Goal: Task Accomplishment & Management: Manage account settings

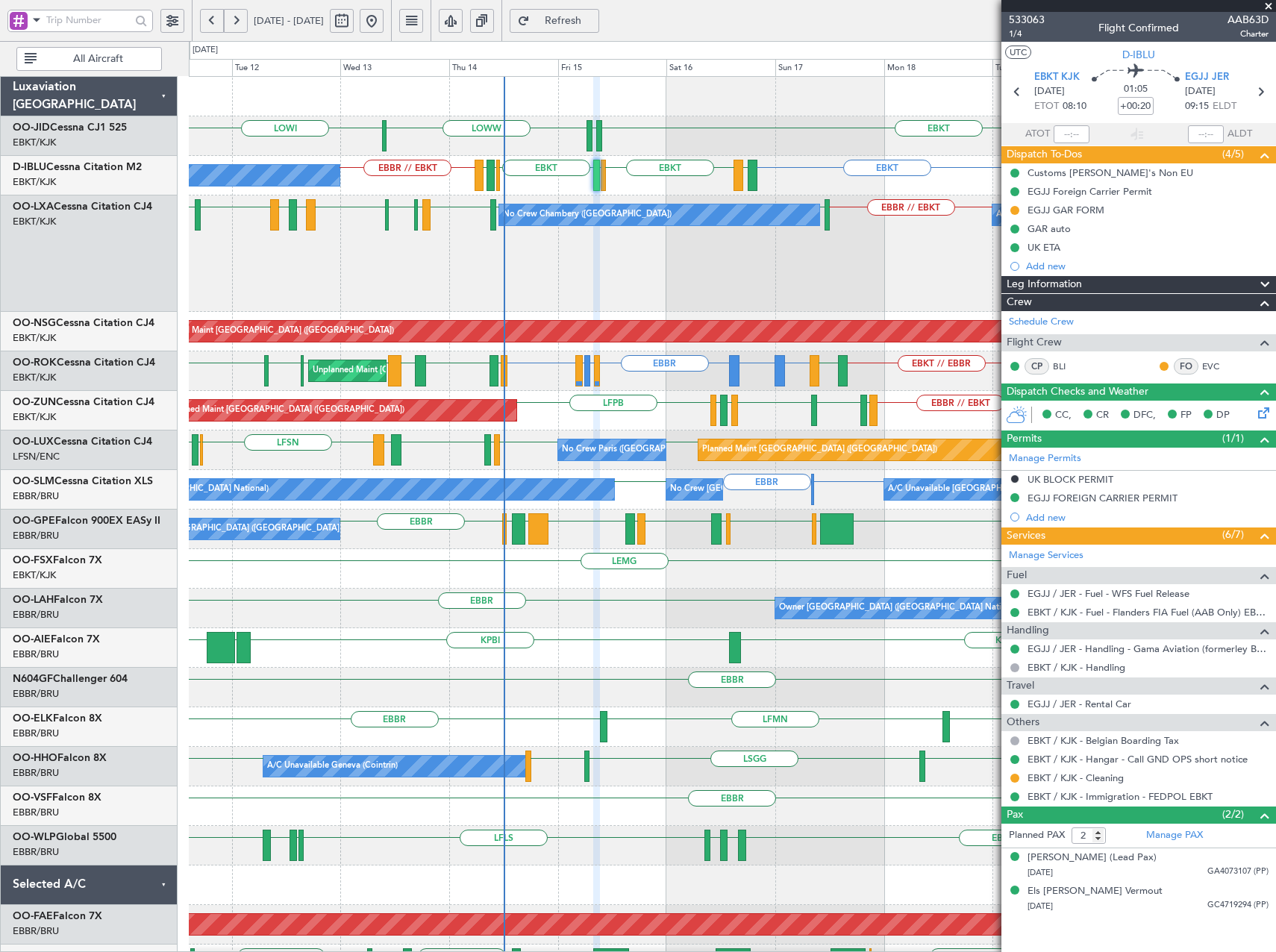
click at [207, 375] on div "EBKT EDDS LOWW LOWI EBKT EBKT EPWA or EBKT EBKT EBKT EGJJ EBKT EHBK LFMN EBBR /…" at bounding box center [732, 609] width 1086 height 1065
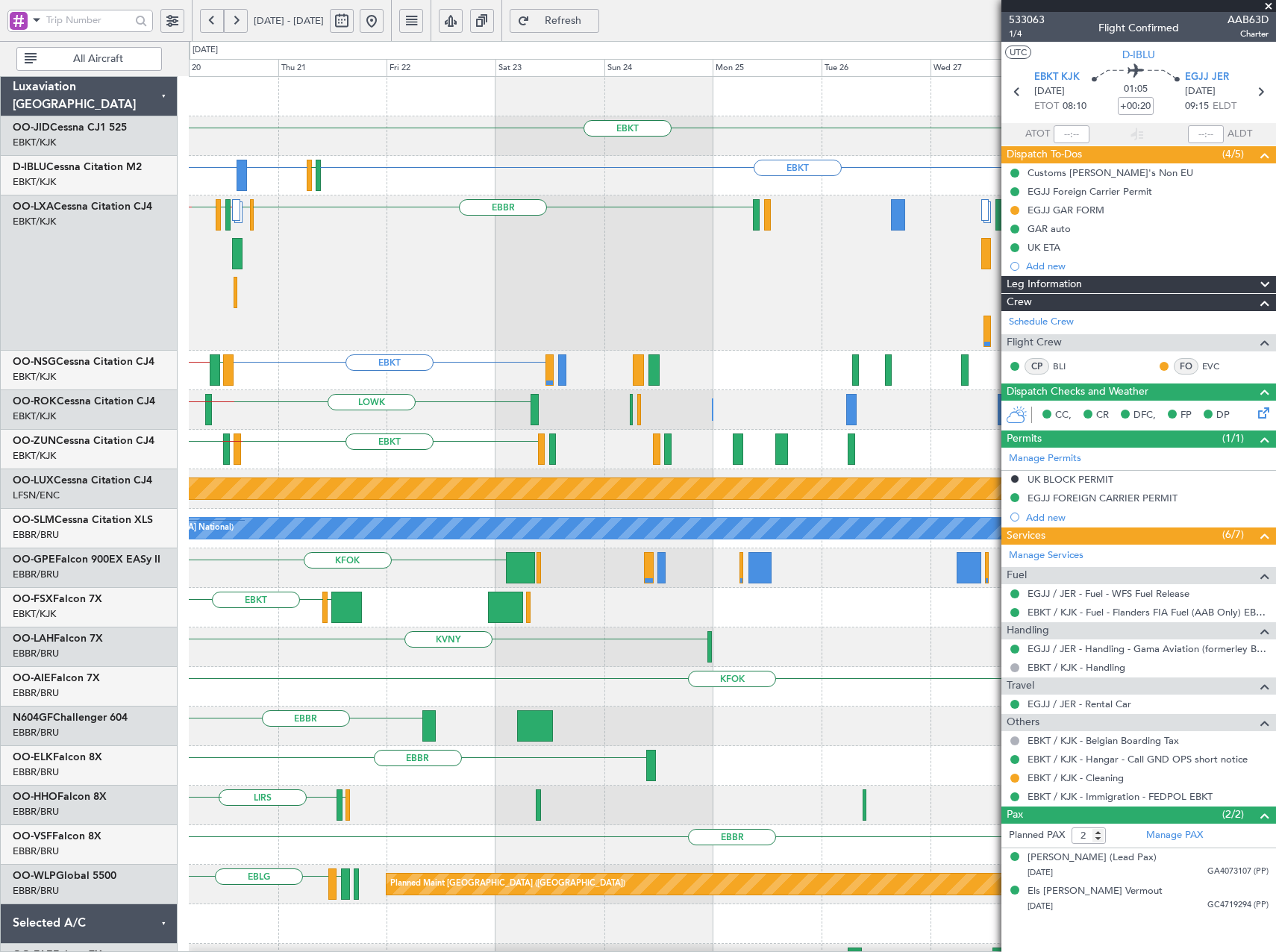
click at [506, 375] on div "EBKT LDSP LFPB // EBKT Planned Maint Paris (Le Bourget)" at bounding box center [732, 370] width 1086 height 39
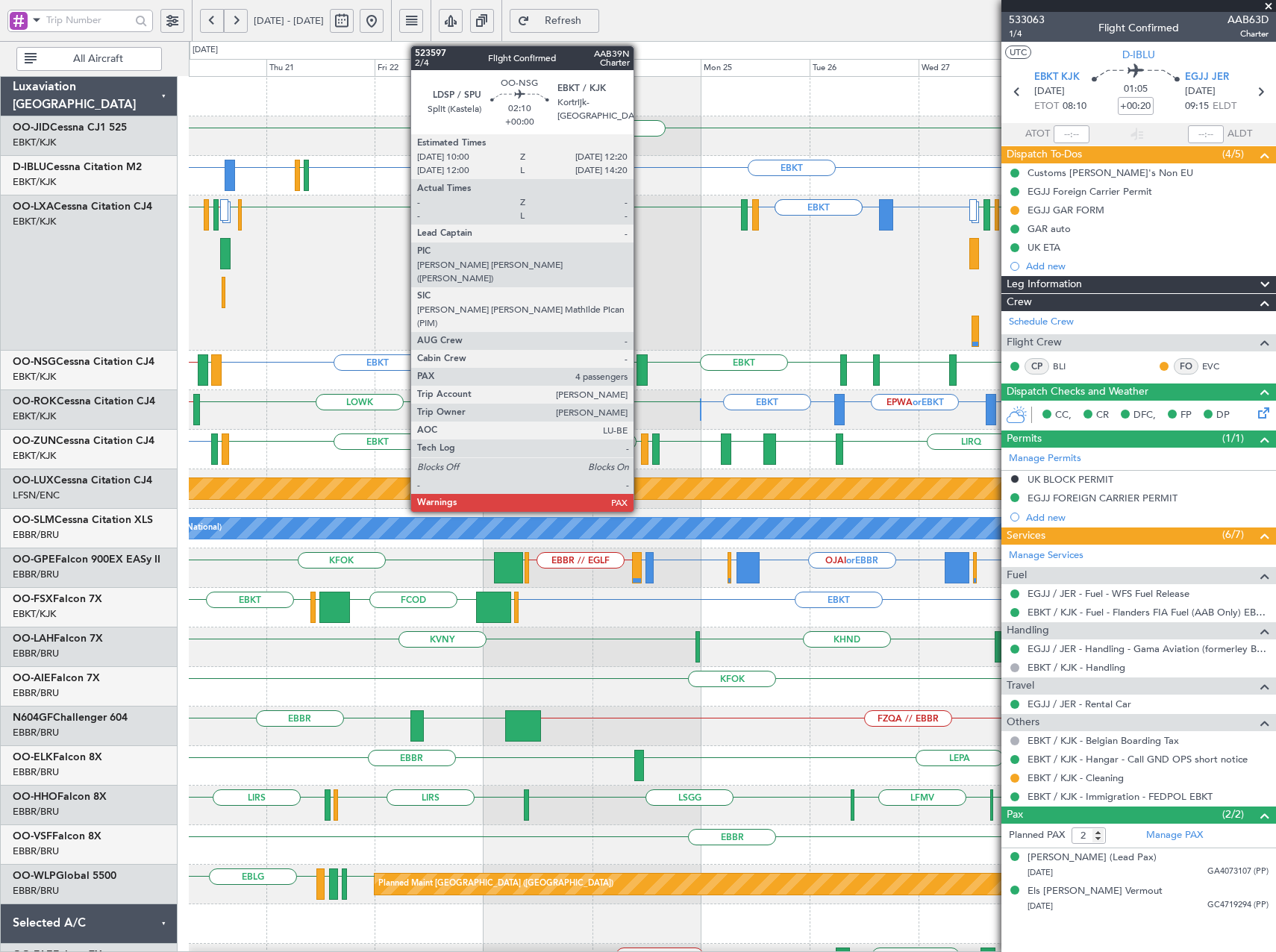
click at [640, 373] on div at bounding box center [642, 369] width 11 height 31
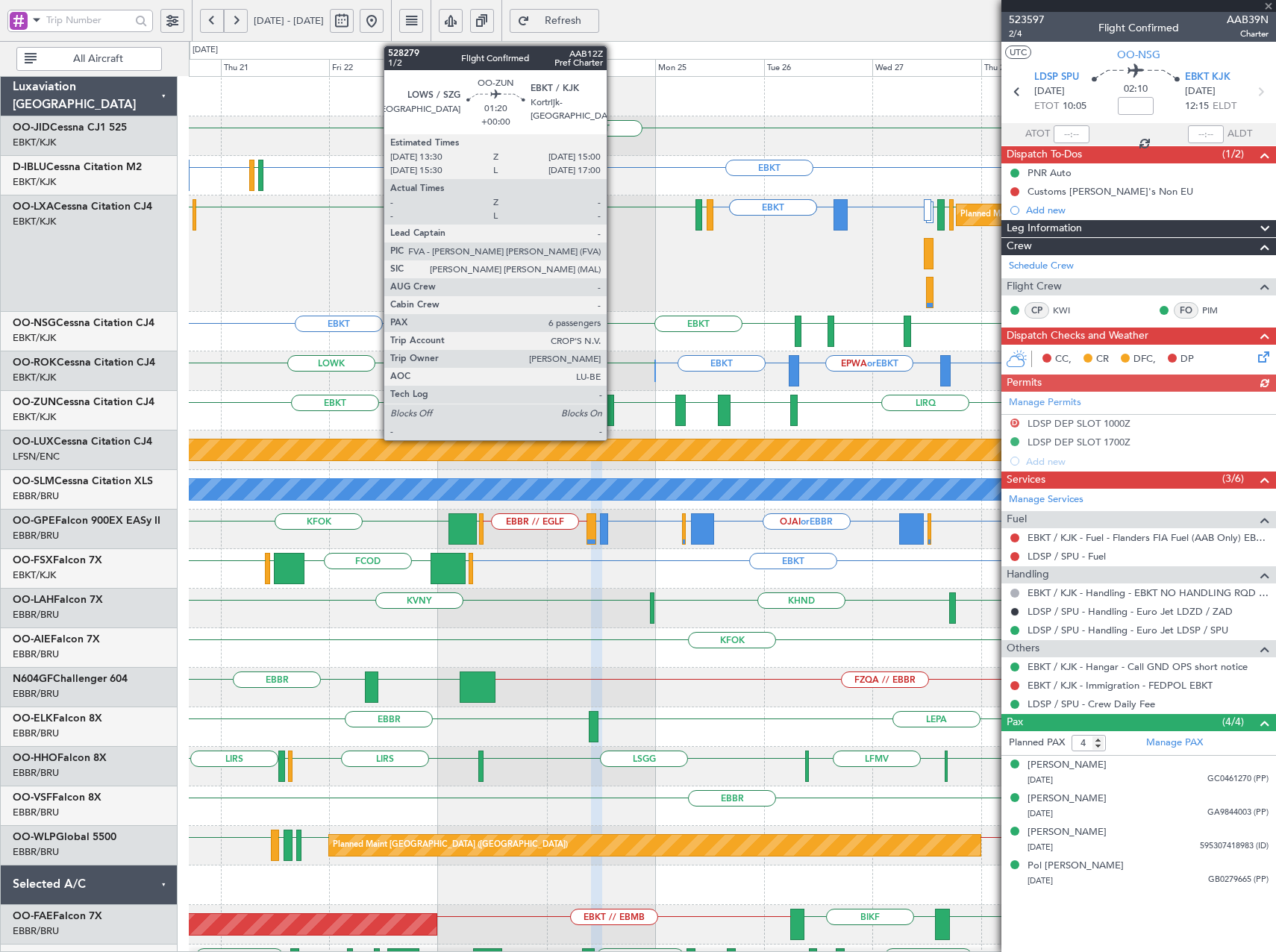
click at [614, 417] on div at bounding box center [610, 410] width 7 height 31
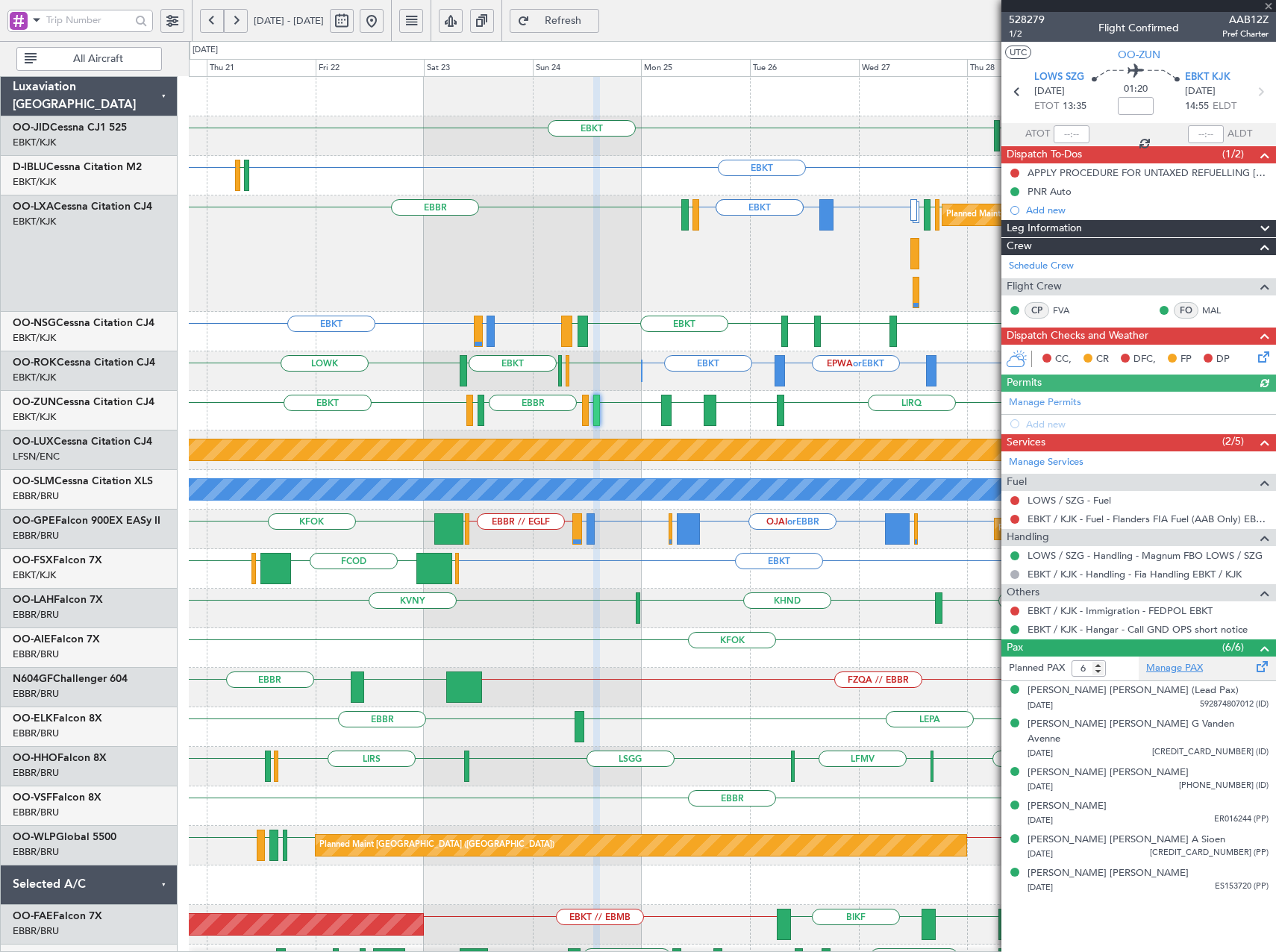
click at [1163, 663] on link "Manage PAX" at bounding box center [1174, 669] width 57 height 15
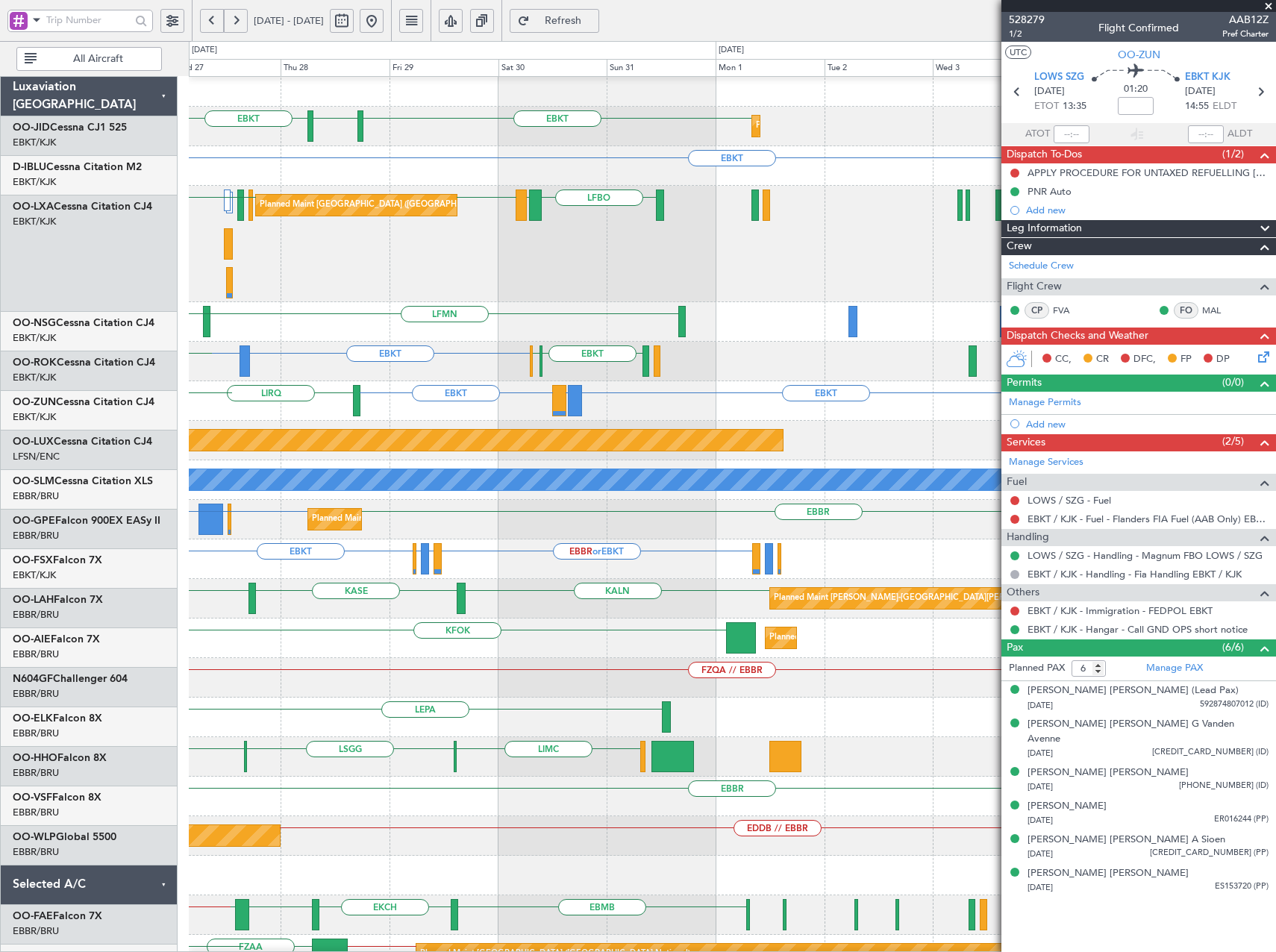
click at [208, 170] on div "EBKT" at bounding box center [732, 166] width 1086 height 39
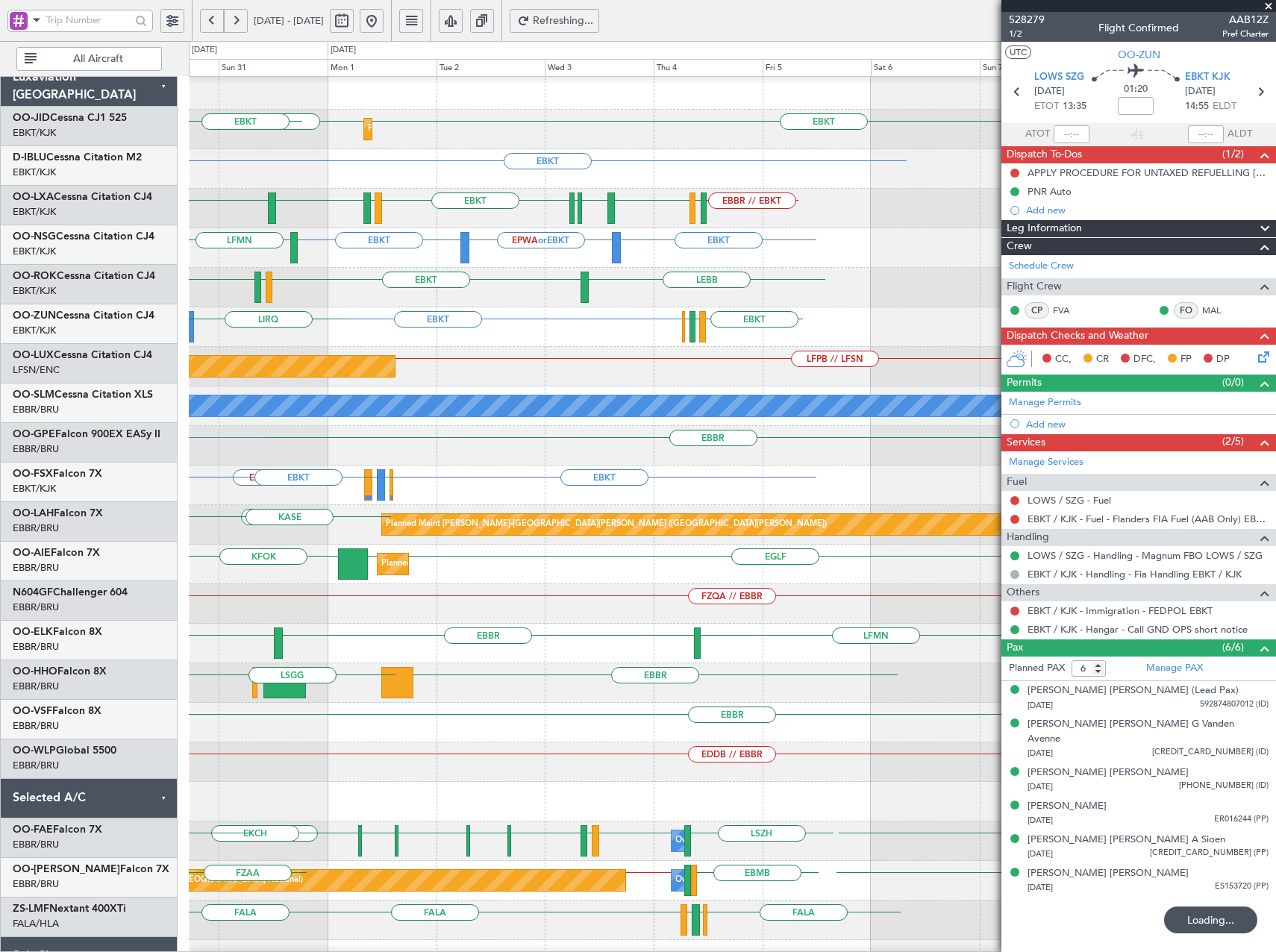
scroll to position [7, 0]
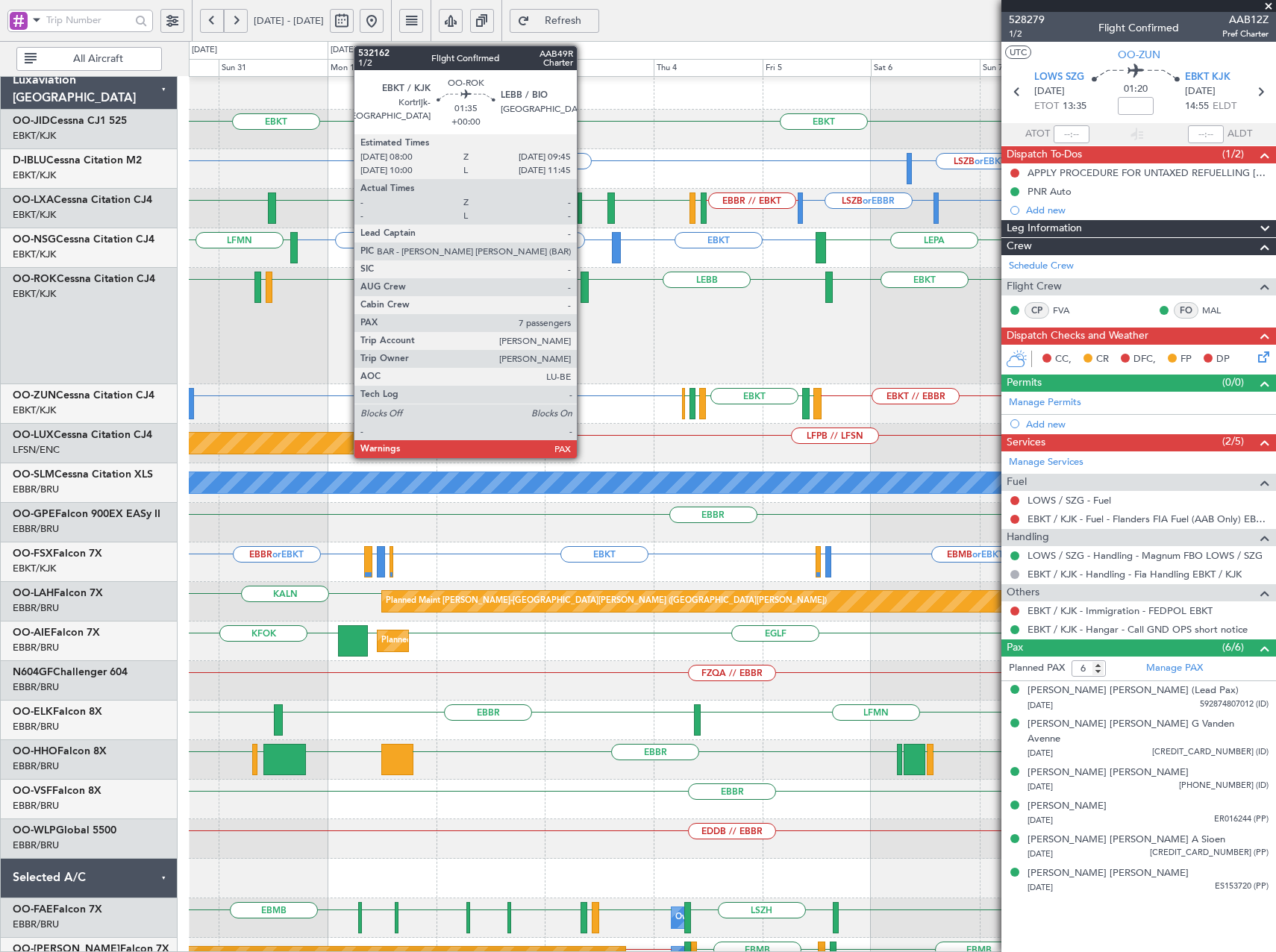
click at [584, 294] on div at bounding box center [584, 286] width 8 height 31
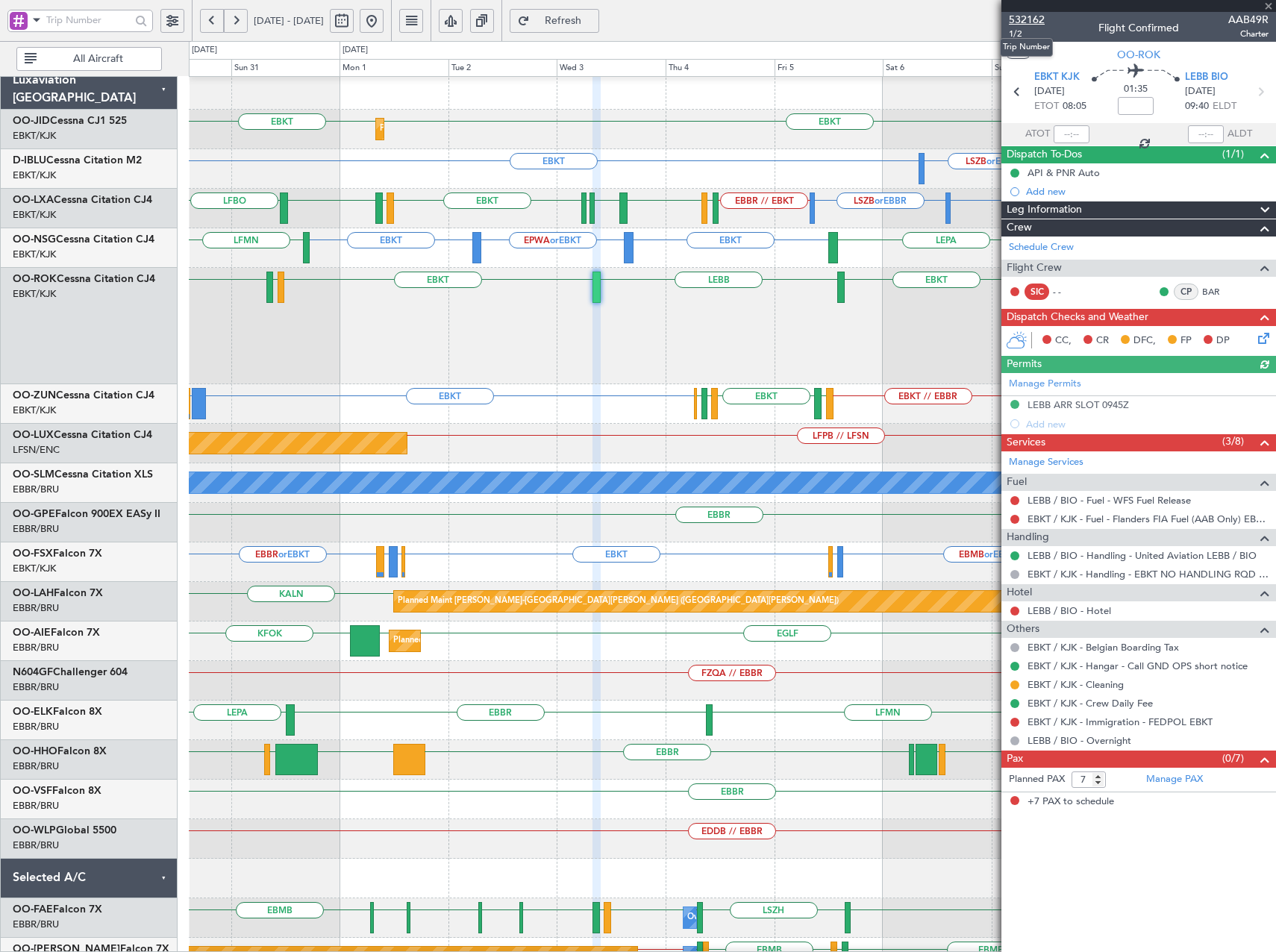
click at [1037, 22] on span "532162" at bounding box center [1026, 20] width 36 height 16
click at [594, 22] on span "Refresh" at bounding box center [562, 21] width 61 height 10
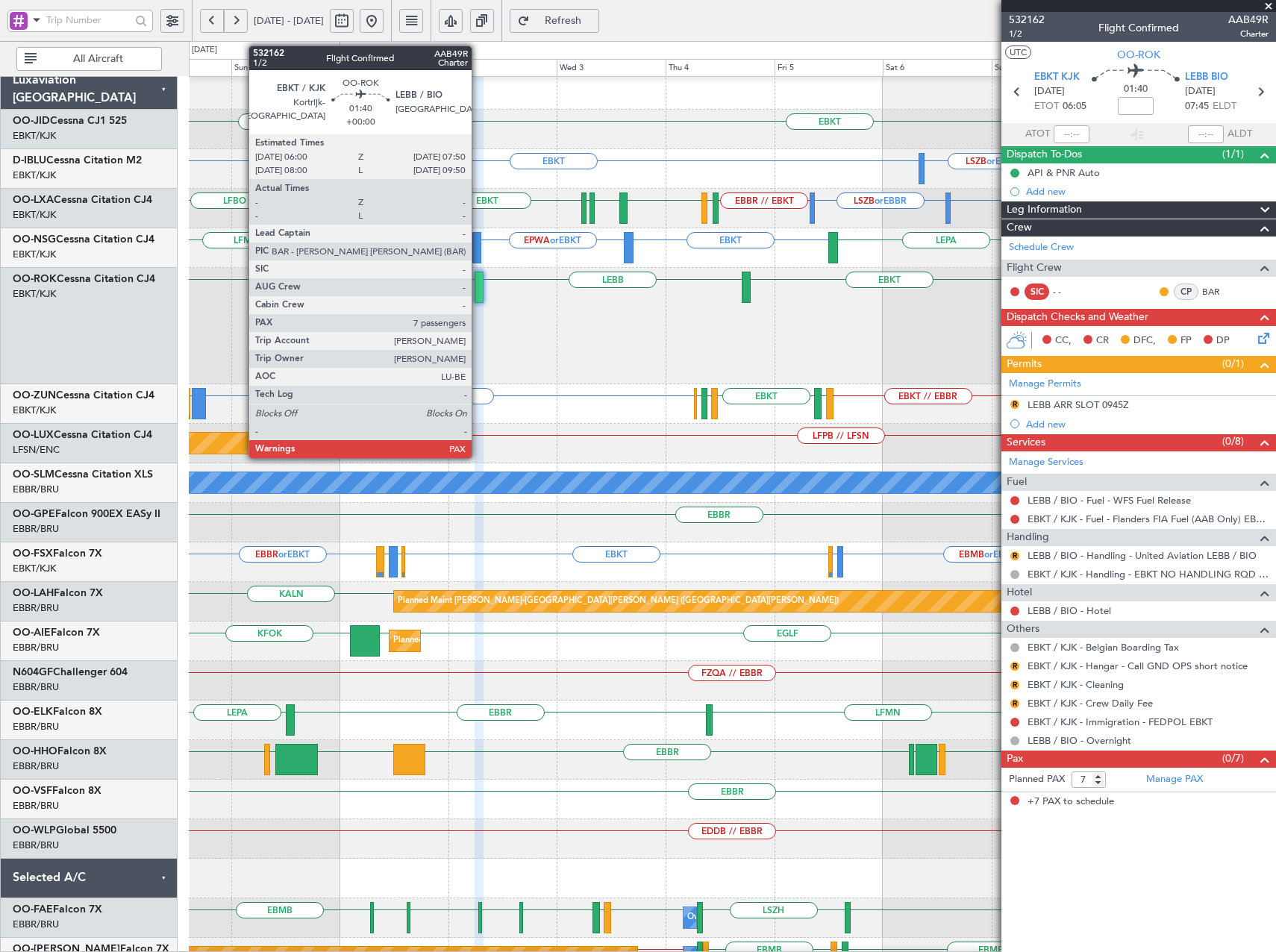
click at [478, 289] on div at bounding box center [479, 286] width 9 height 31
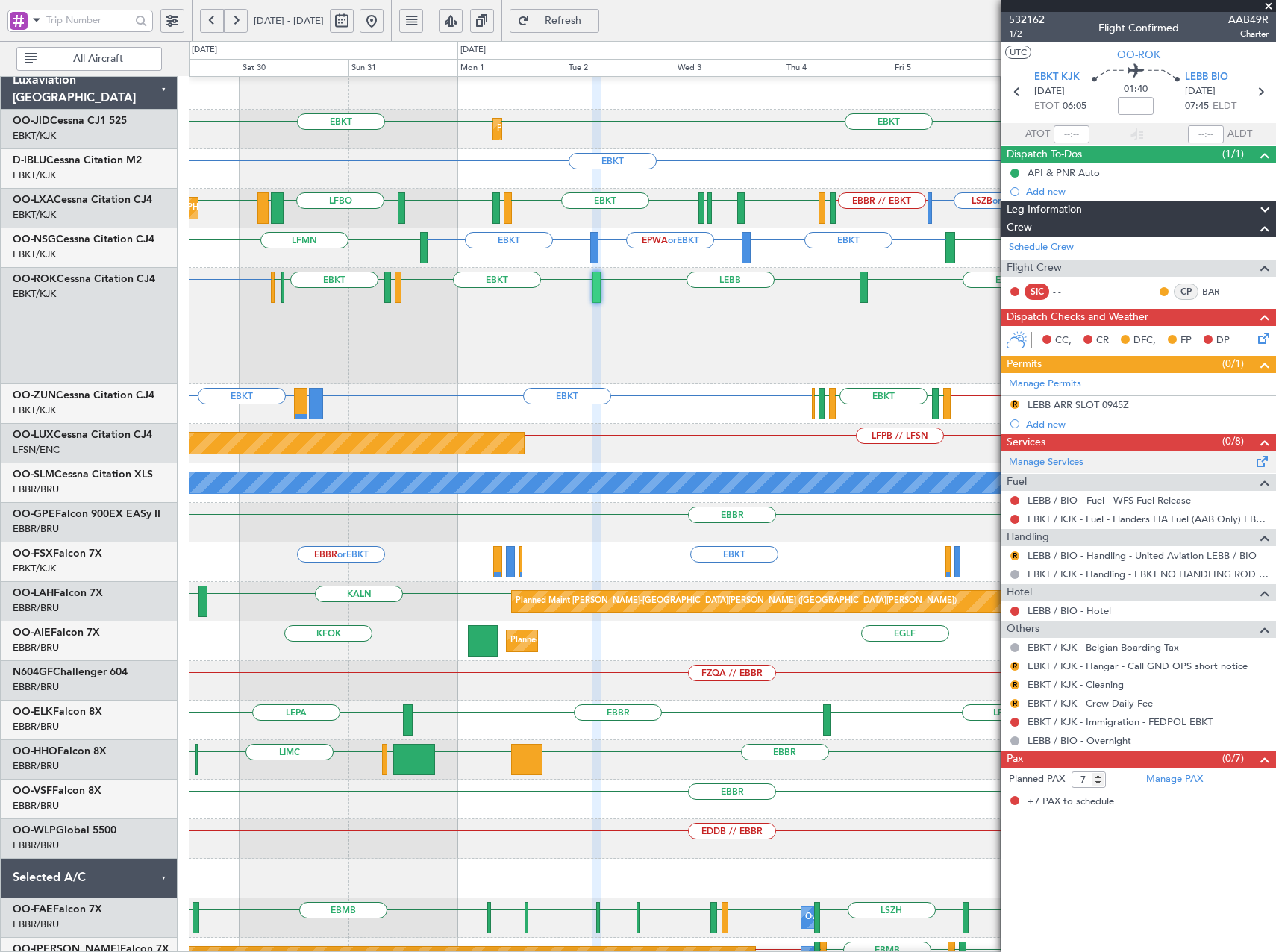
click at [1056, 463] on link "Manage Services" at bounding box center [1046, 462] width 75 height 15
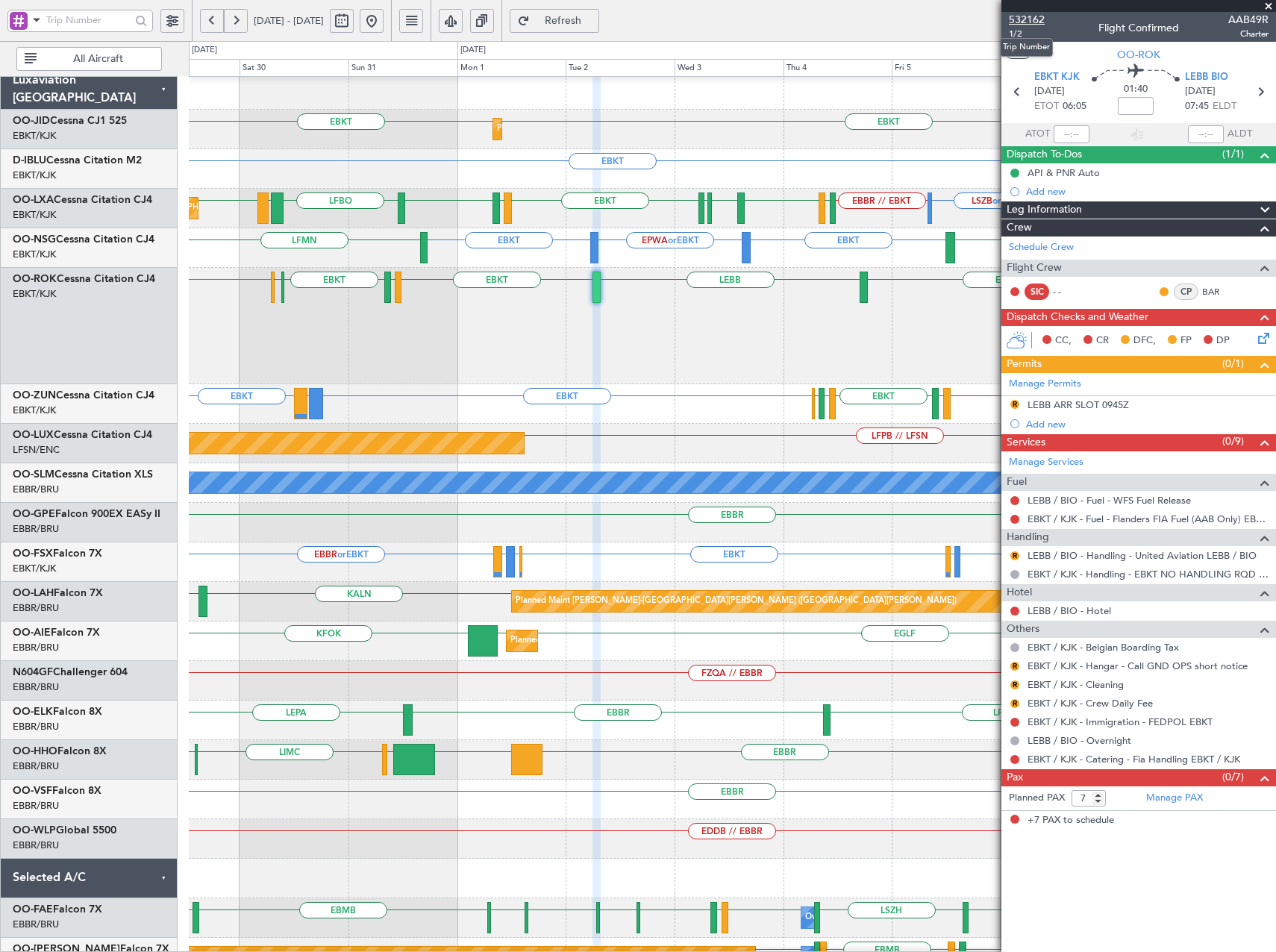
click at [1031, 20] on span "532162" at bounding box center [1026, 20] width 36 height 16
click at [384, 19] on button at bounding box center [371, 22] width 24 height 24
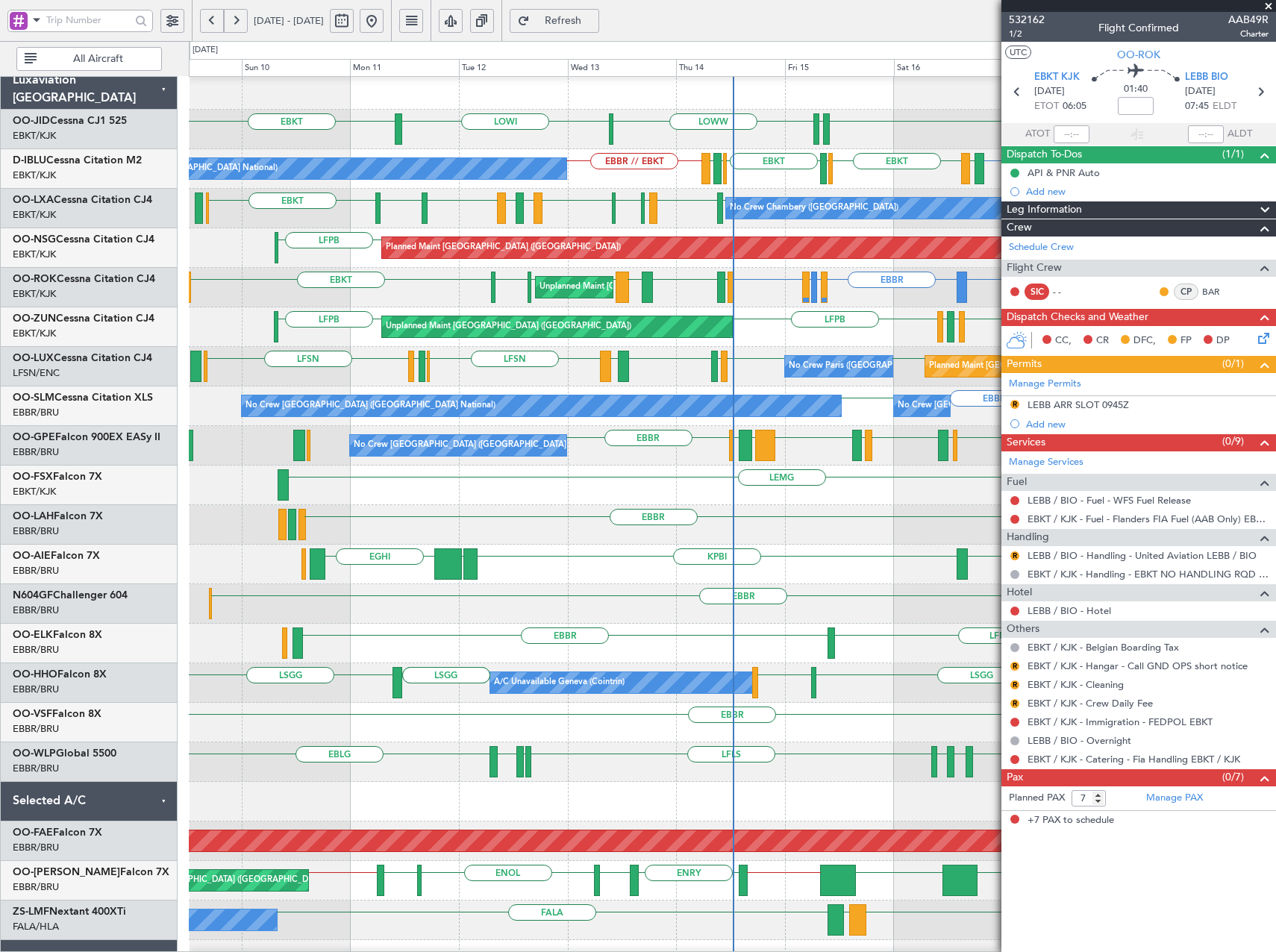
click at [1269, 5] on span at bounding box center [1269, 7] width 15 height 13
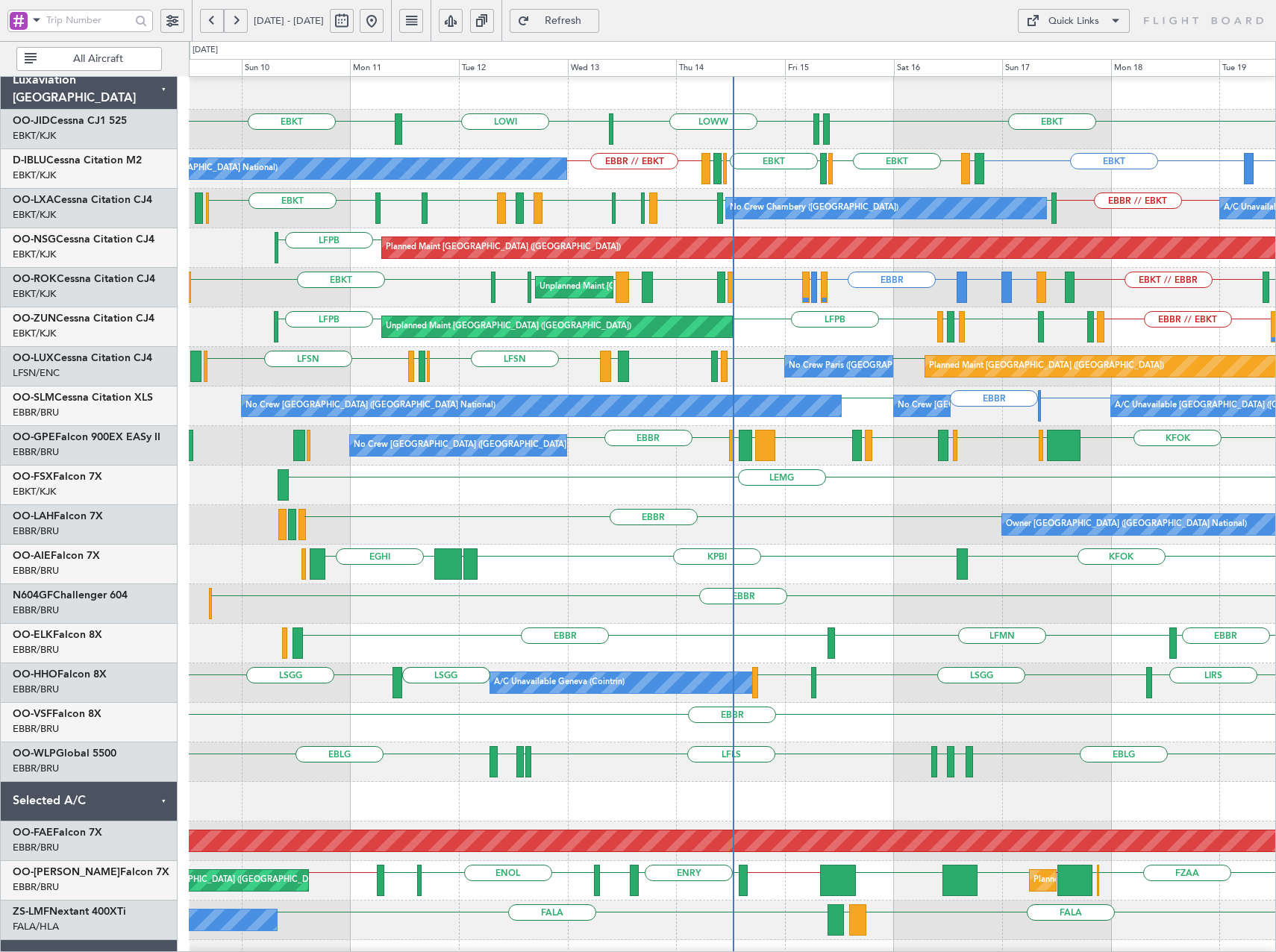
type input "0"
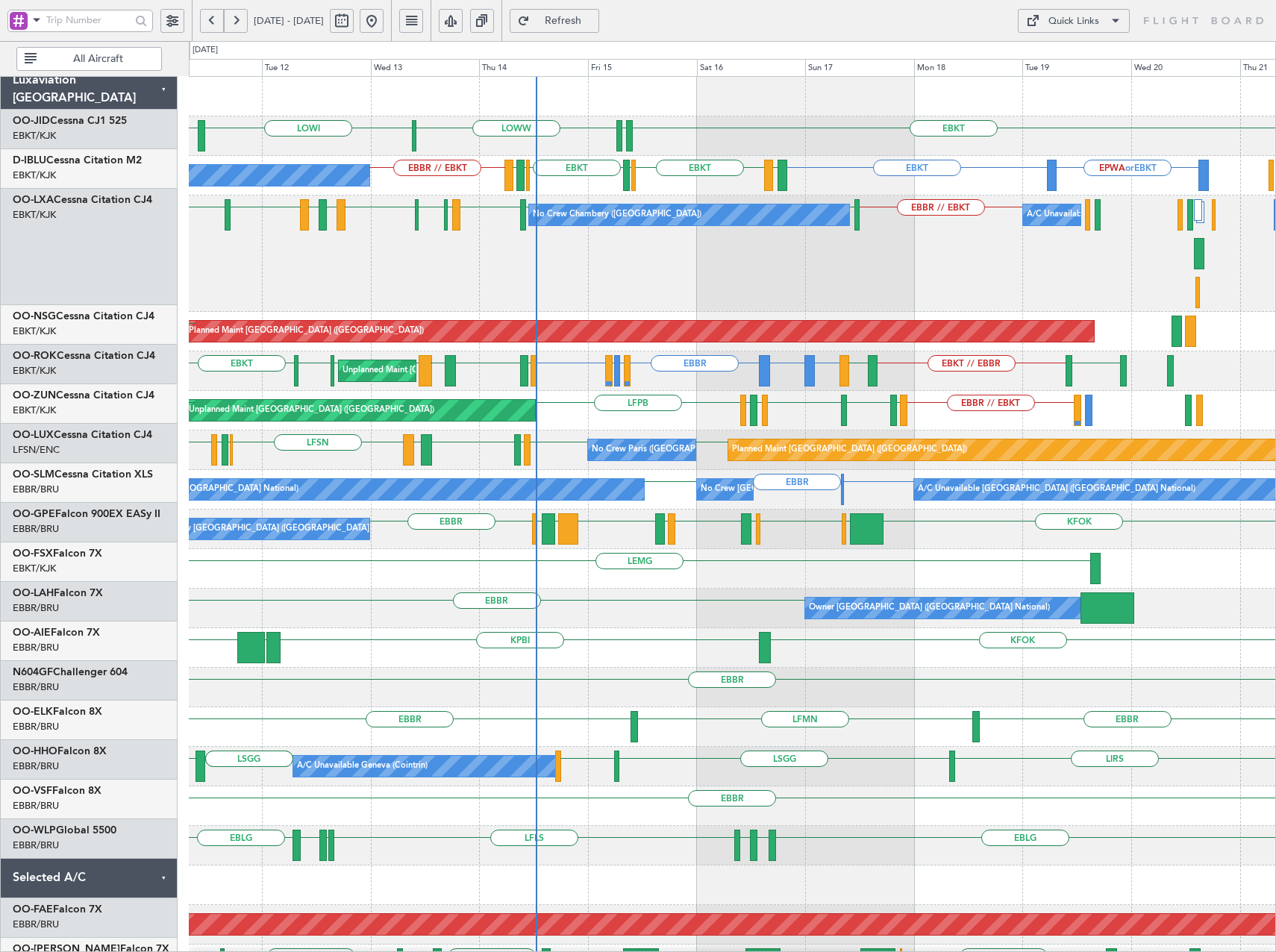
scroll to position [0, 0]
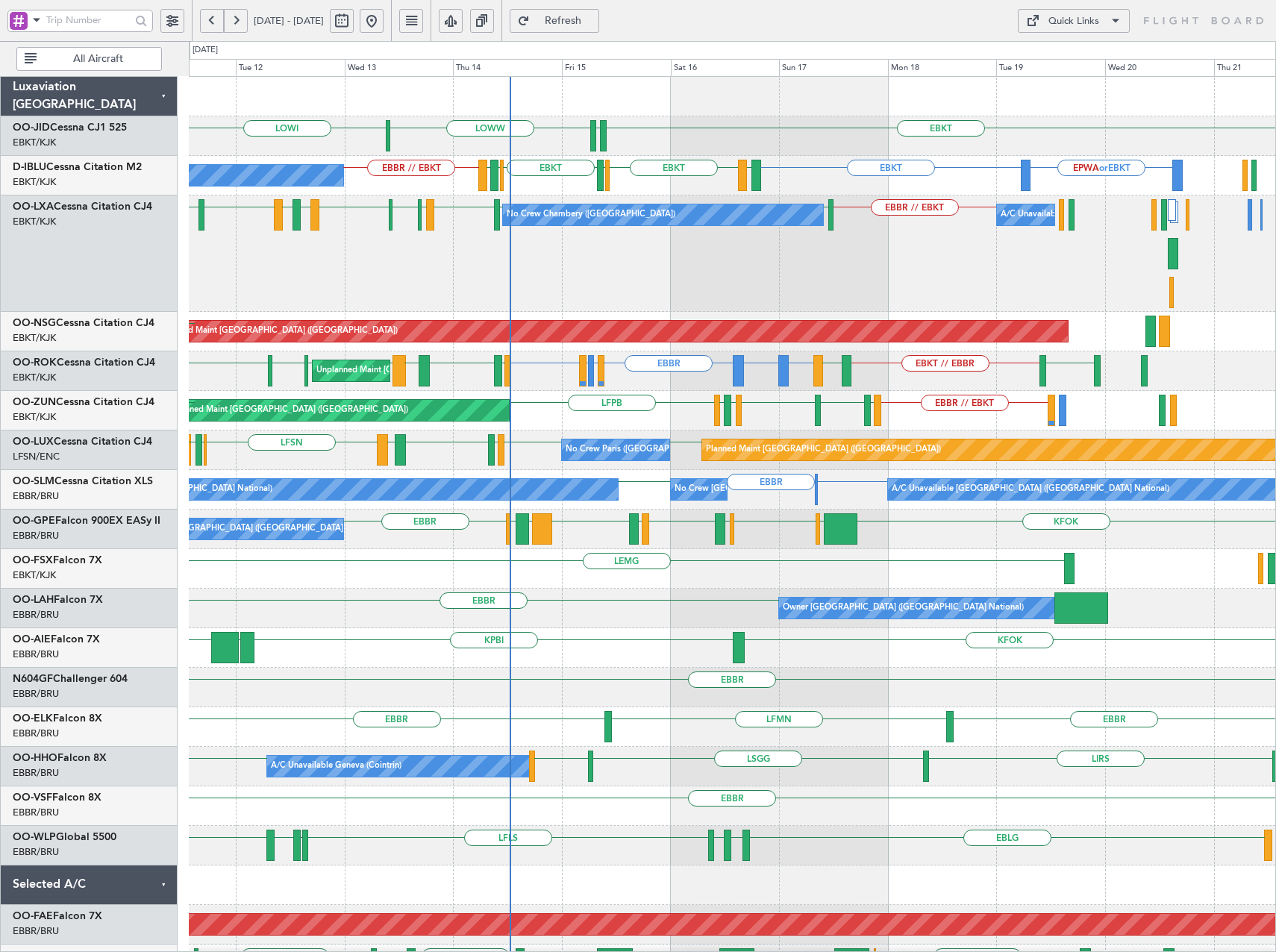
click at [819, 287] on div "EBKT EDDS LOWW LOWI EBKT EPWA or EBKT EBKT EBKT EGJJ EBKT EHBK LFMN EBBR // EBK…" at bounding box center [732, 609] width 1086 height 1065
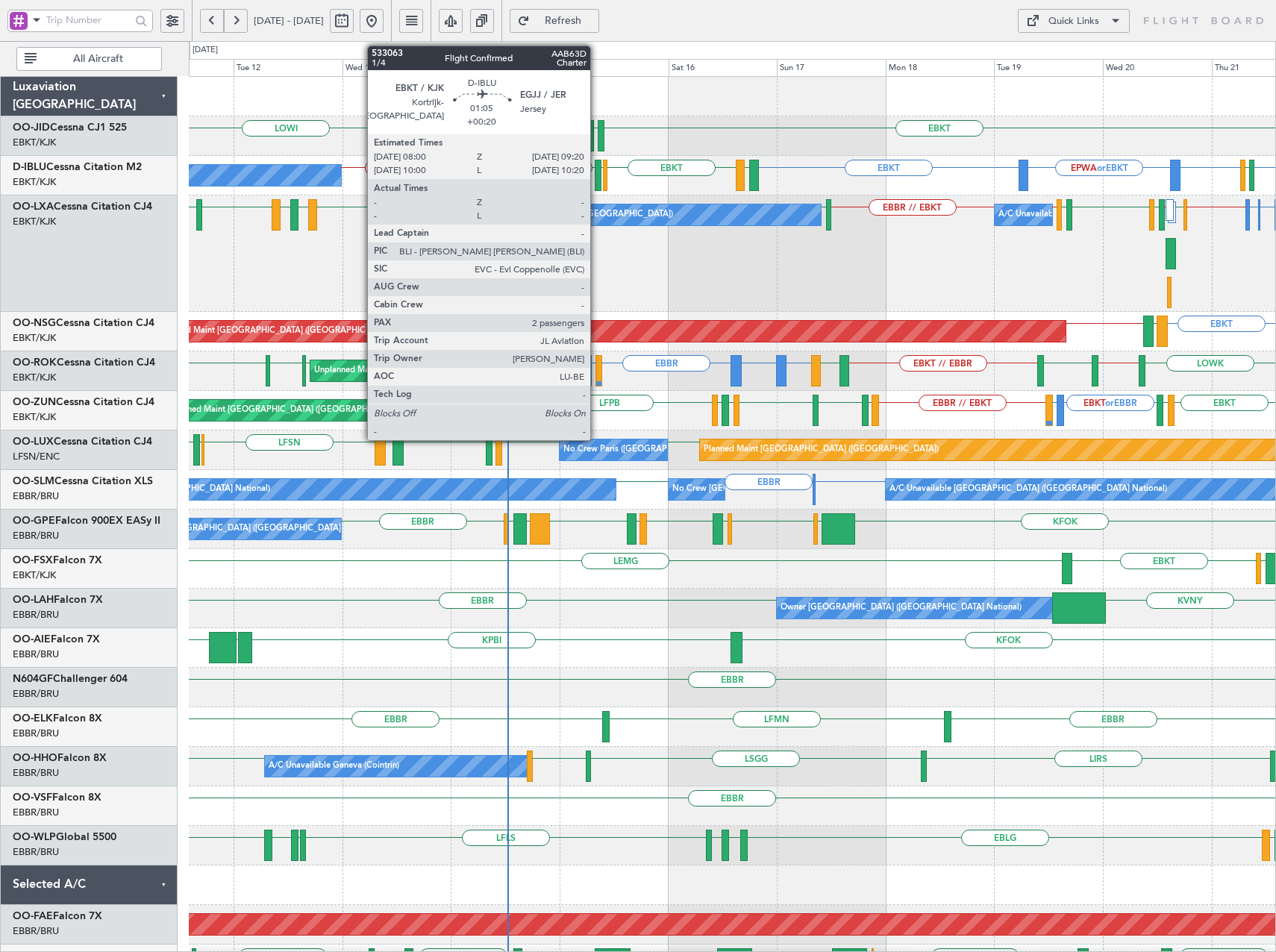
click at [597, 179] on div at bounding box center [598, 175] width 7 height 31
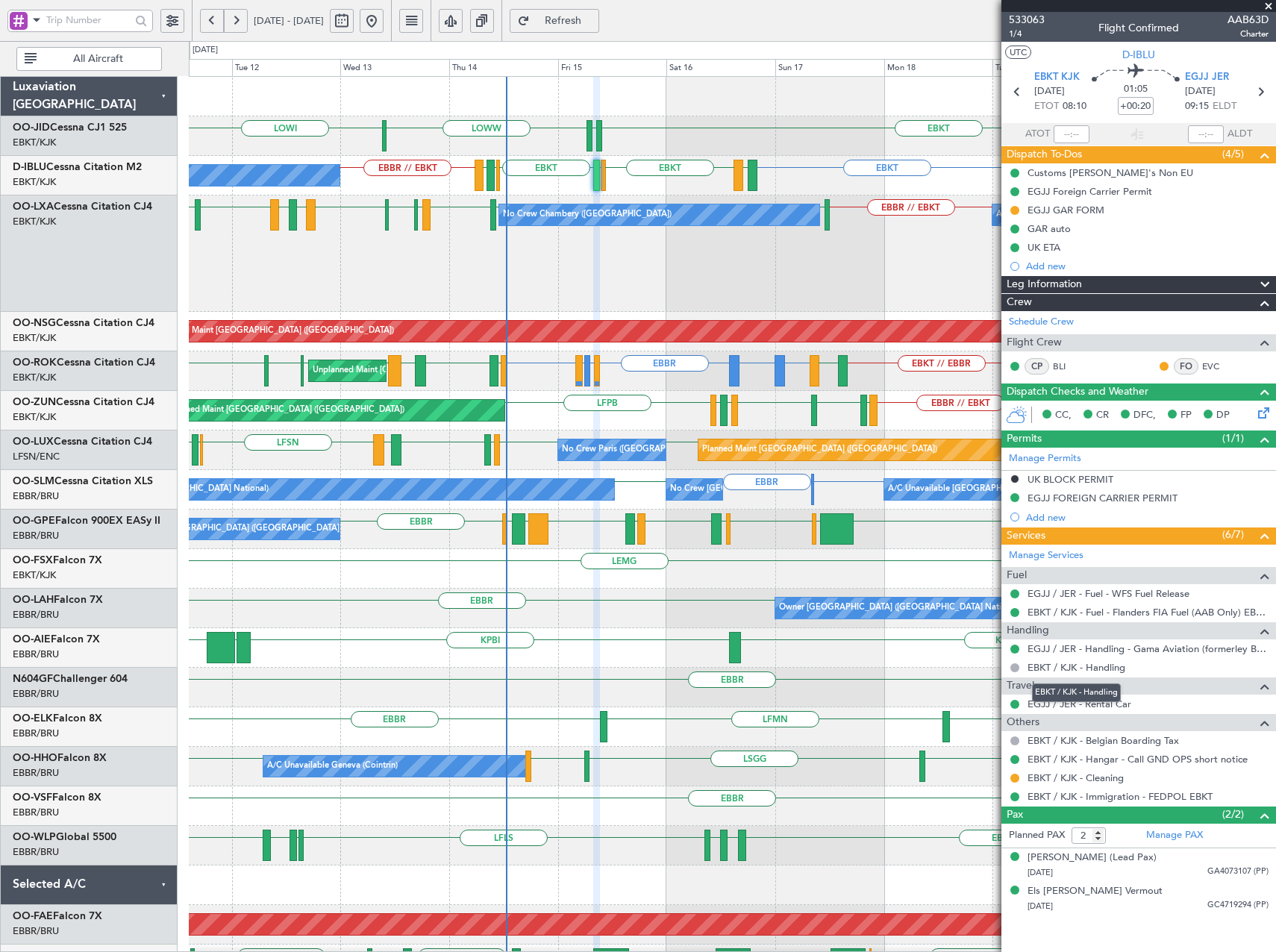
click at [1095, 703] on mat-tooltip-component "EBKT / KJK - Handling" at bounding box center [1076, 692] width 109 height 39
click at [1115, 702] on link "EGJJ / JER - Rental Car" at bounding box center [1079, 704] width 104 height 13
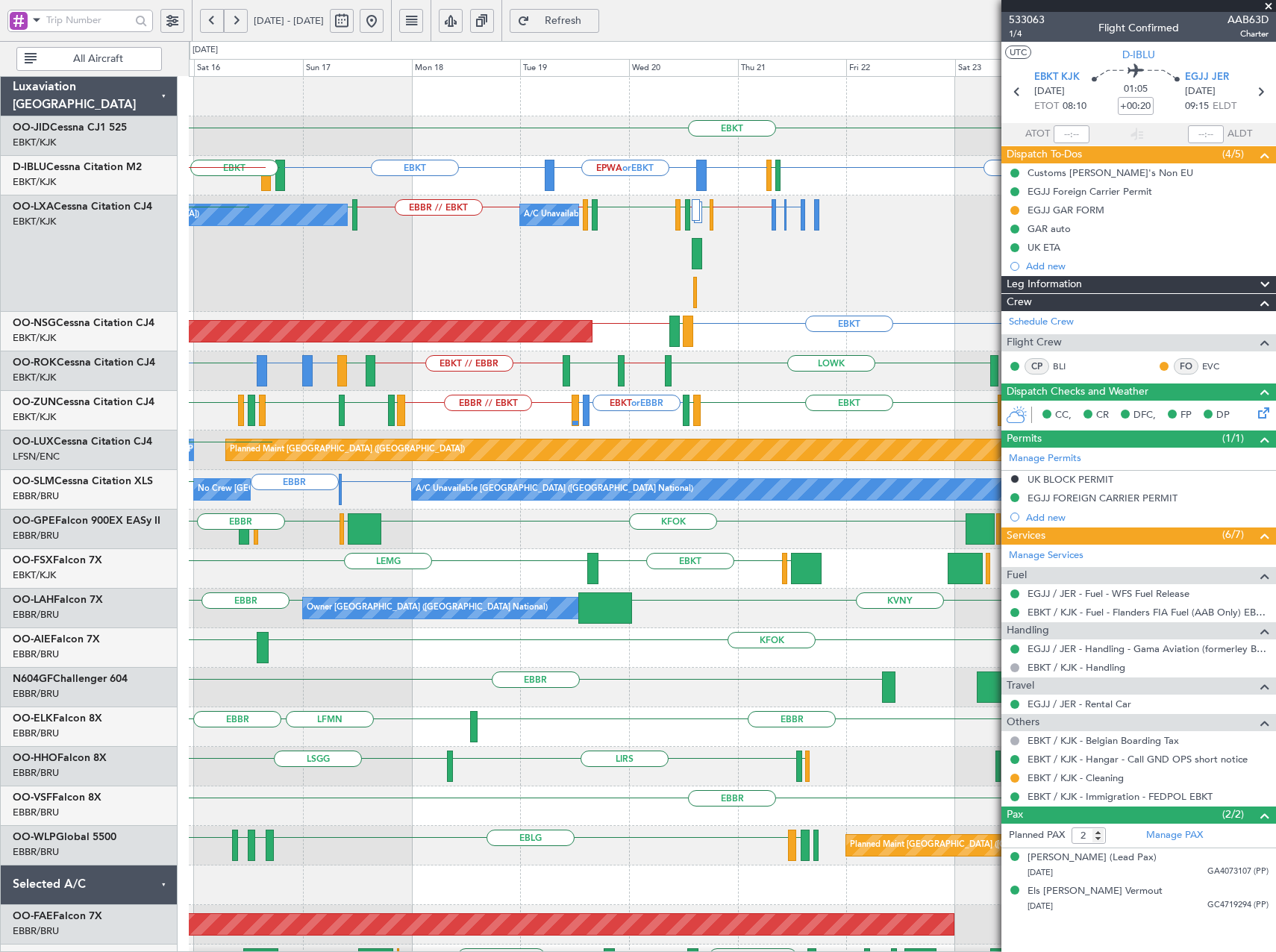
click at [385, 386] on div "EBKT EDDS LOWW EBKT EBKT EPWA or EBKT EBKT EGJJ LFKF EBKT EBKT EHBK LFMN EGJJ E…" at bounding box center [732, 609] width 1086 height 1065
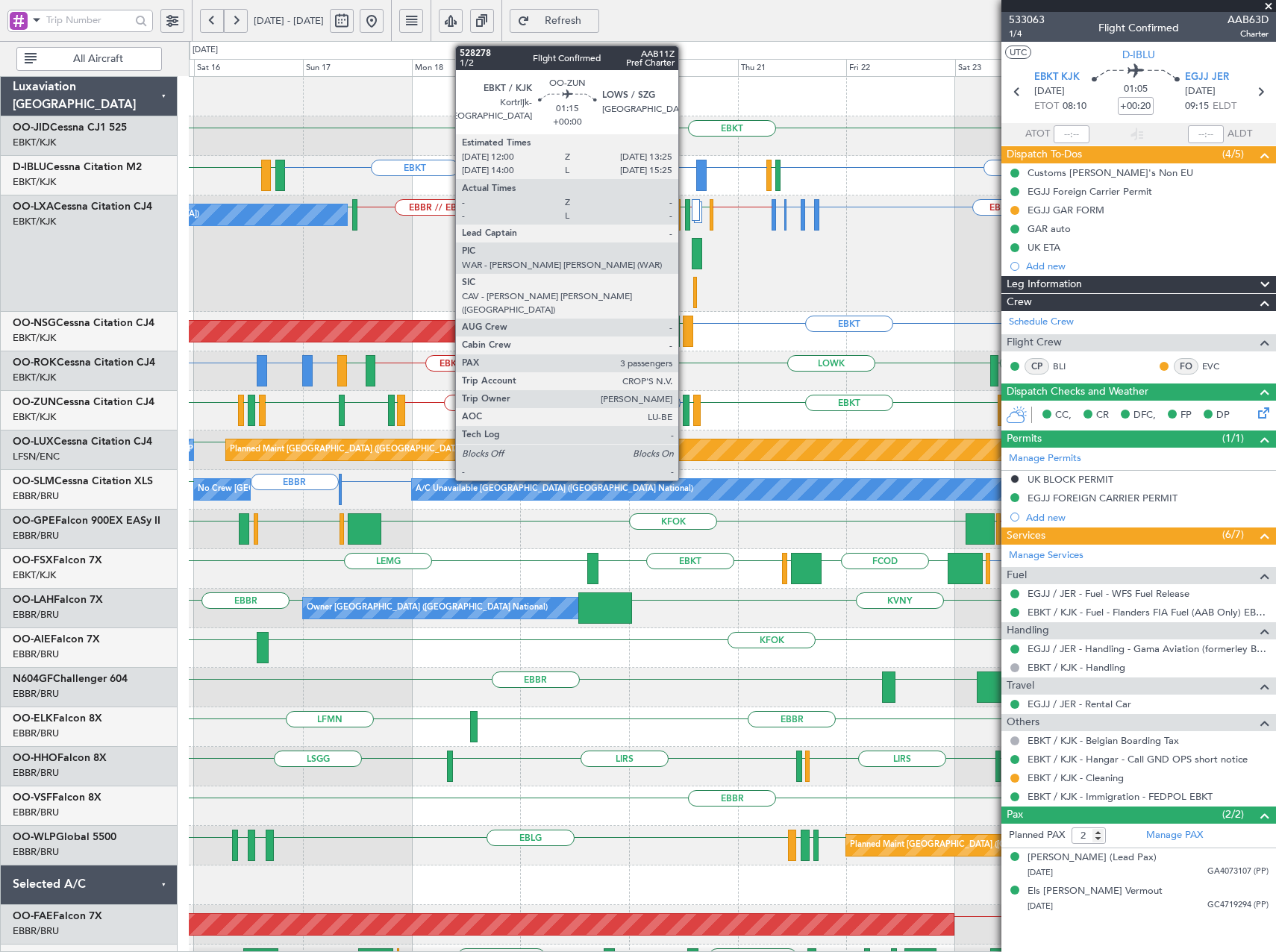
click at [685, 406] on div at bounding box center [686, 410] width 7 height 31
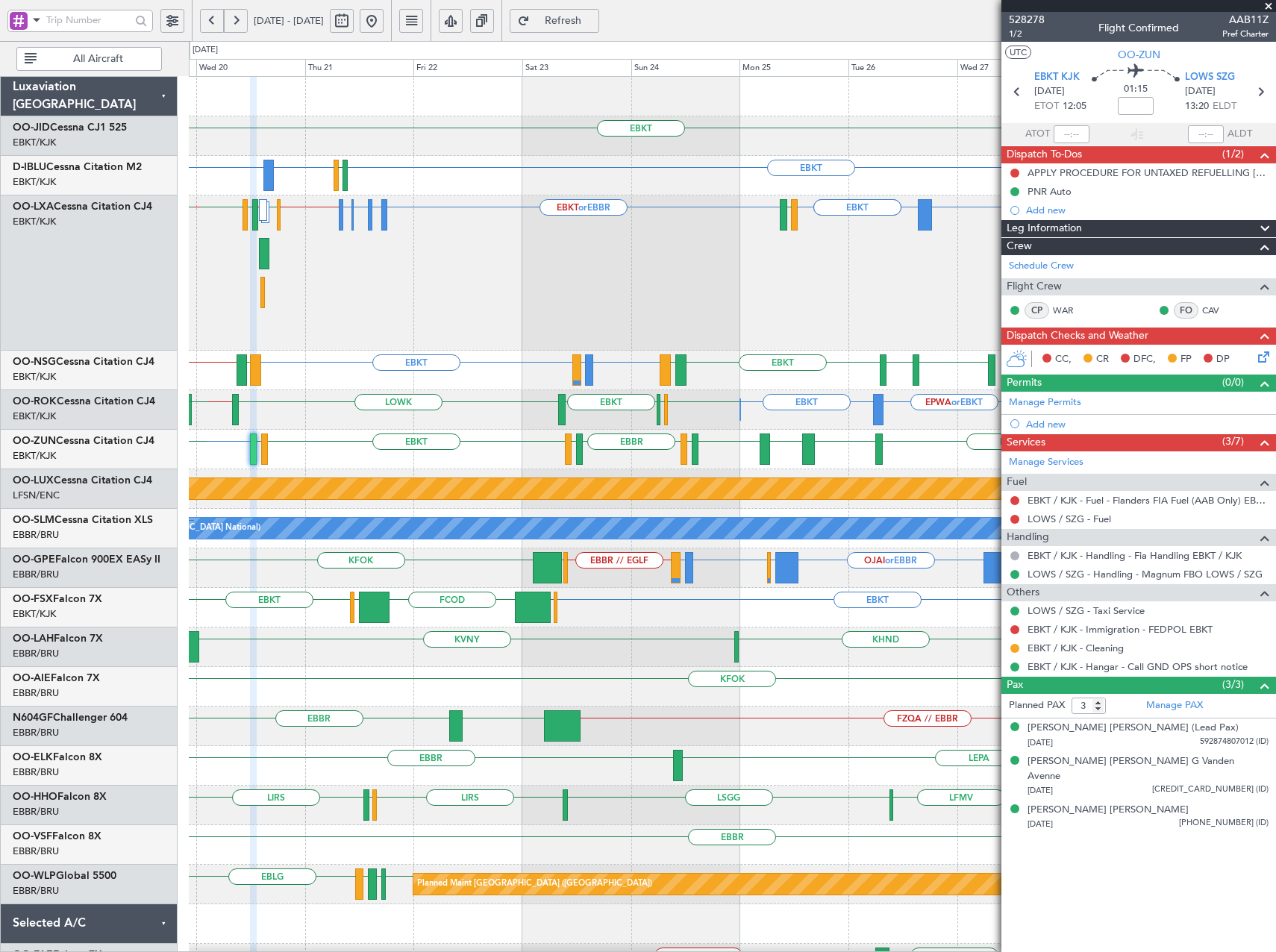
click at [542, 385] on div "EBKT Planned Maint Kortrijk-Wevelgem EBKT EBKT EPWA or EBKT EGJJ EBKT EBKT EBKT…" at bounding box center [732, 570] width 1086 height 986
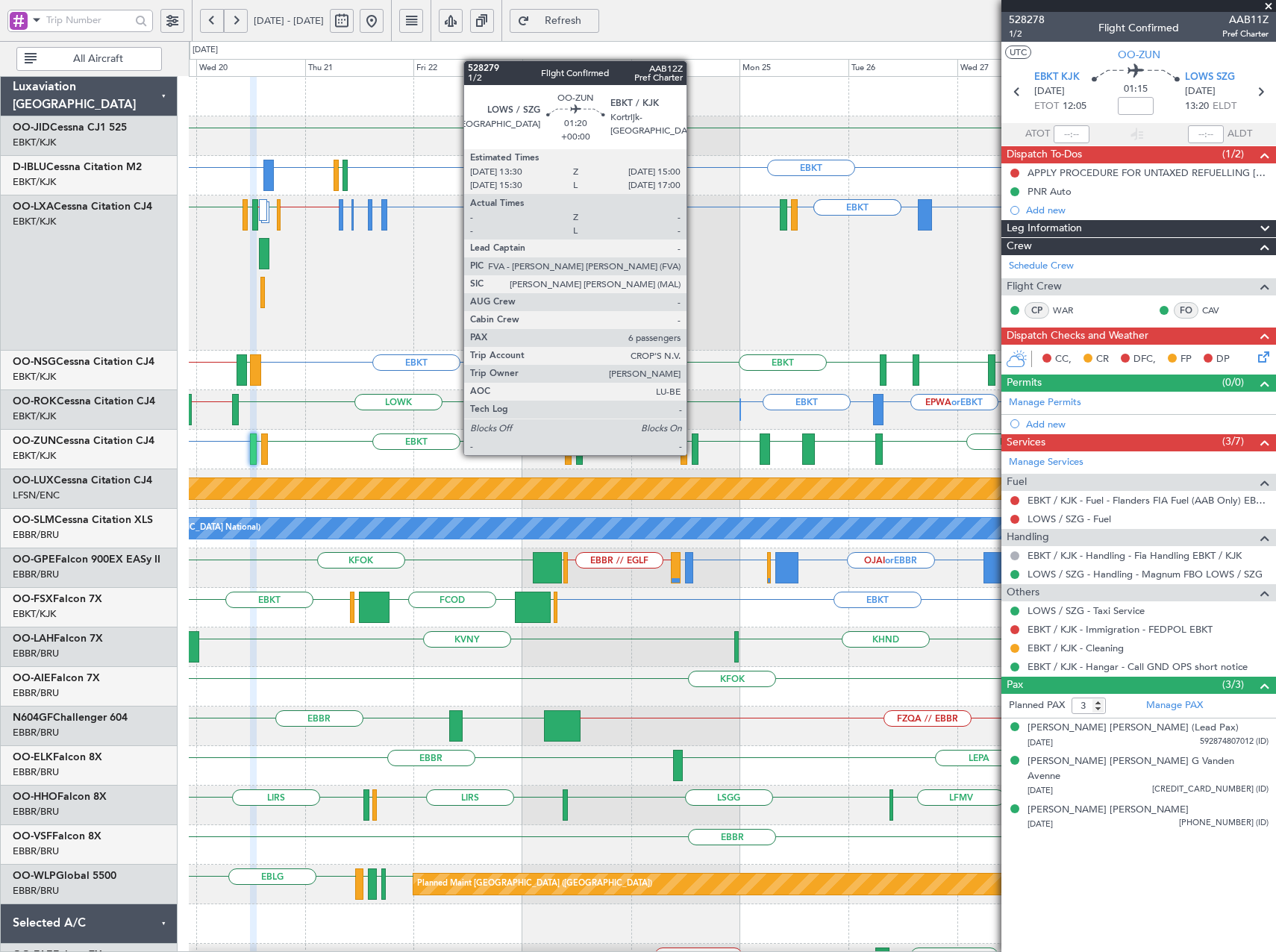
click at [693, 454] on div at bounding box center [695, 448] width 7 height 31
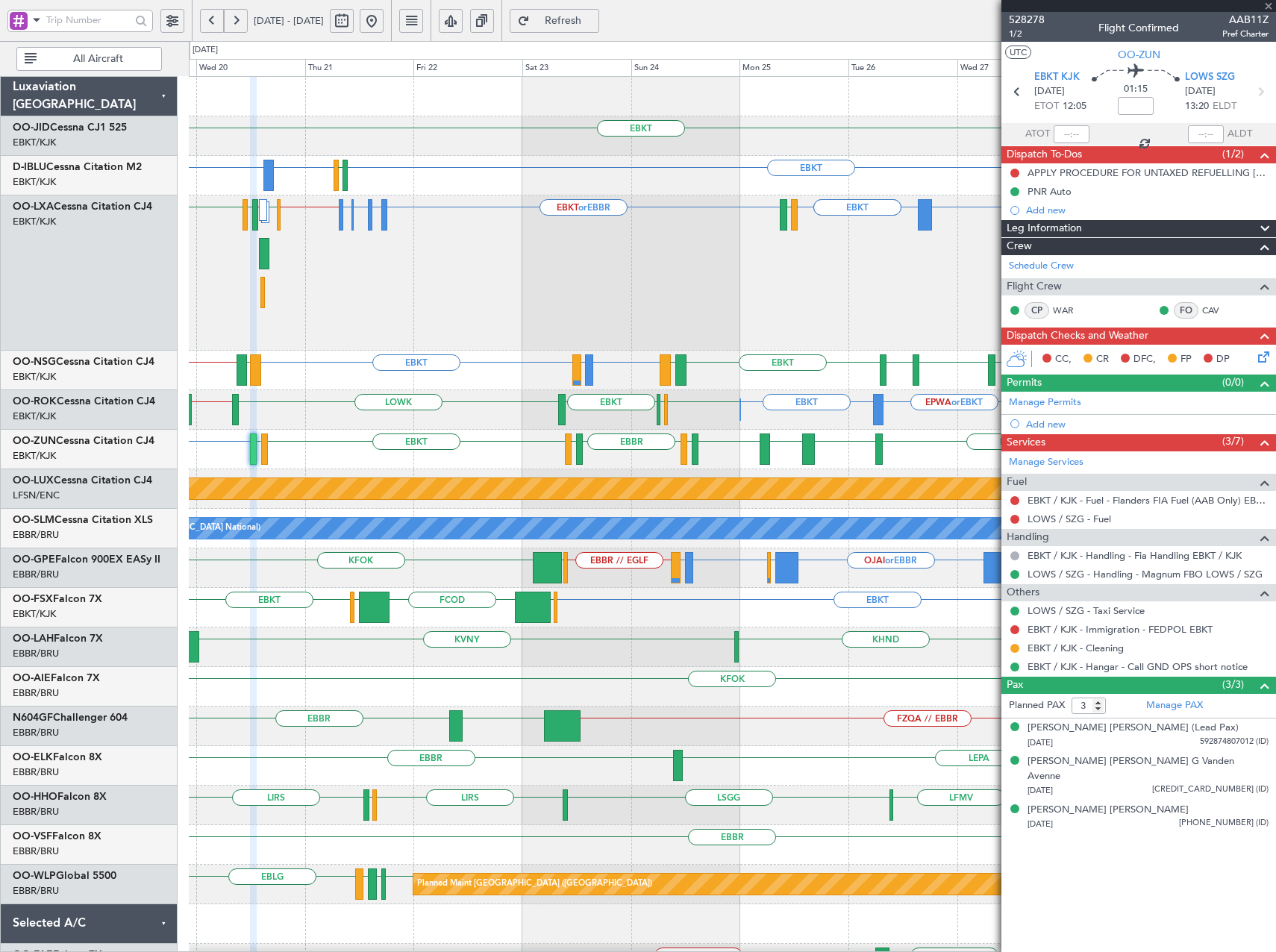
type input "6"
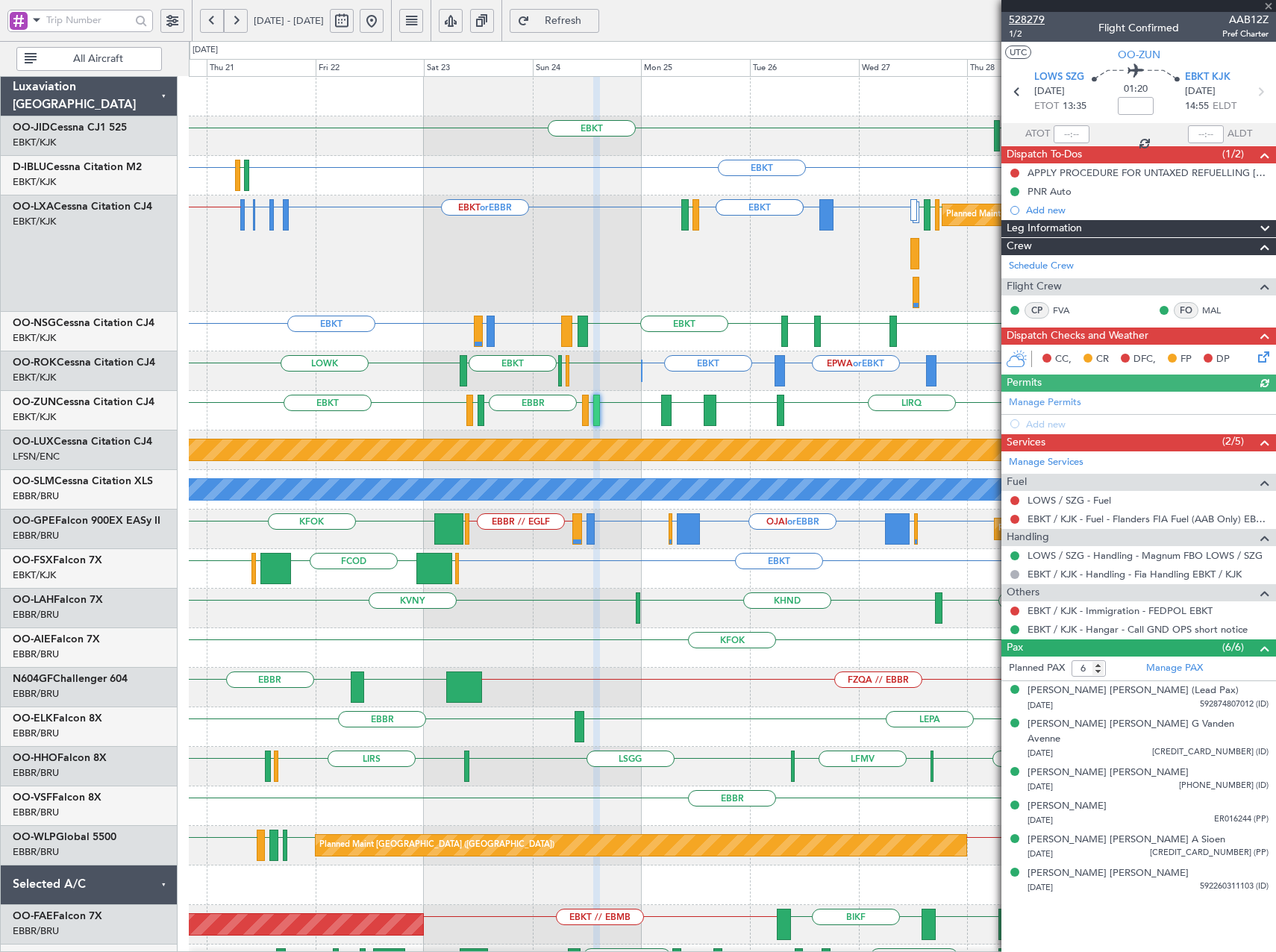
click at [1032, 21] on span "528279" at bounding box center [1026, 20] width 36 height 16
drag, startPoint x: 416, startPoint y: 22, endPoint x: 568, endPoint y: 340, distance: 352.5
click at [384, 23] on button at bounding box center [371, 22] width 24 height 24
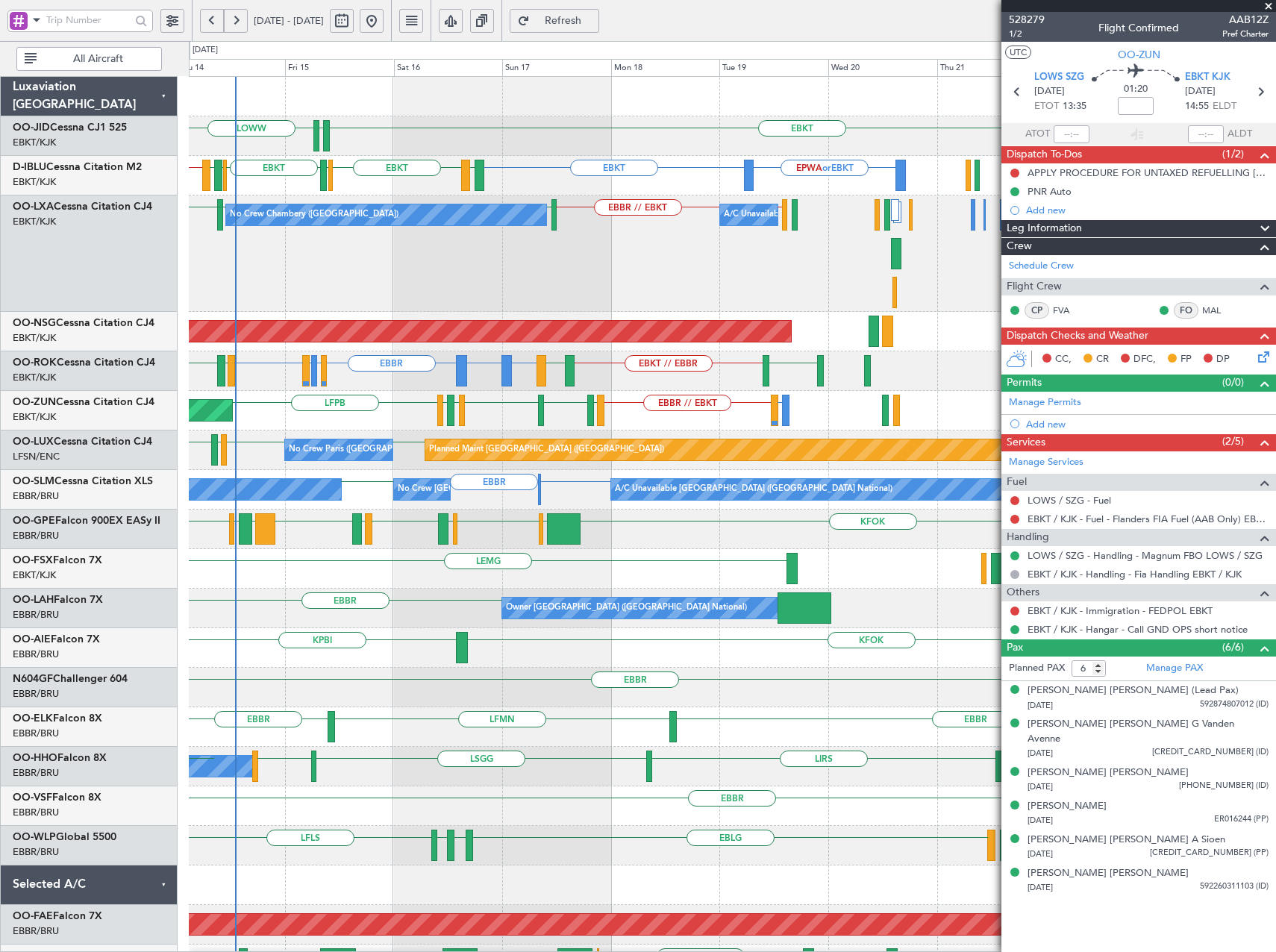
click at [444, 382] on div "EBKT EDDS LOWW LOWI EPWA or EBKT EBKT EBKT EGJJ EBKT EHBK LFMN EBBR // EBKT LFK…" at bounding box center [732, 609] width 1086 height 1065
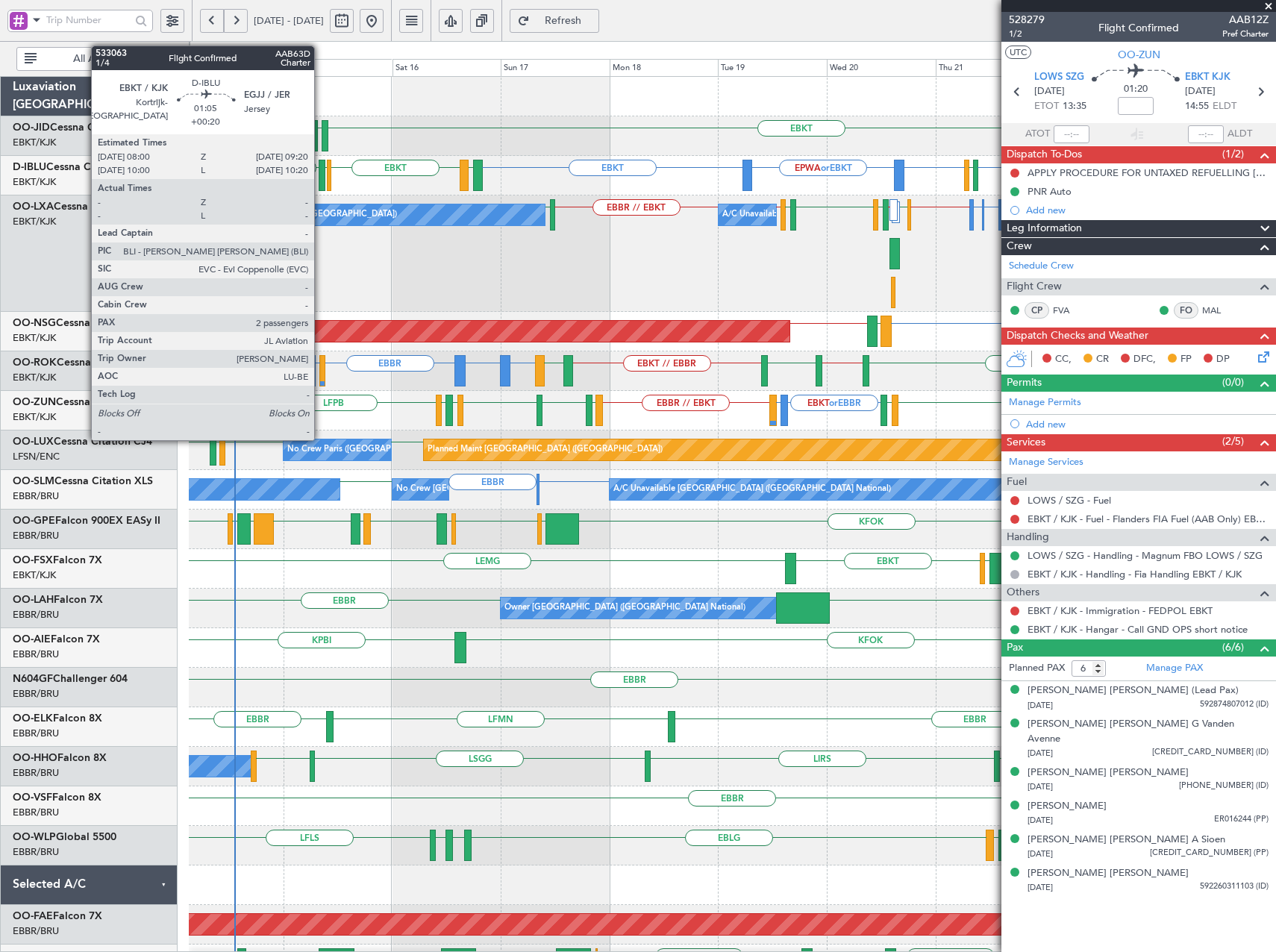
click at [321, 174] on div at bounding box center [322, 175] width 7 height 31
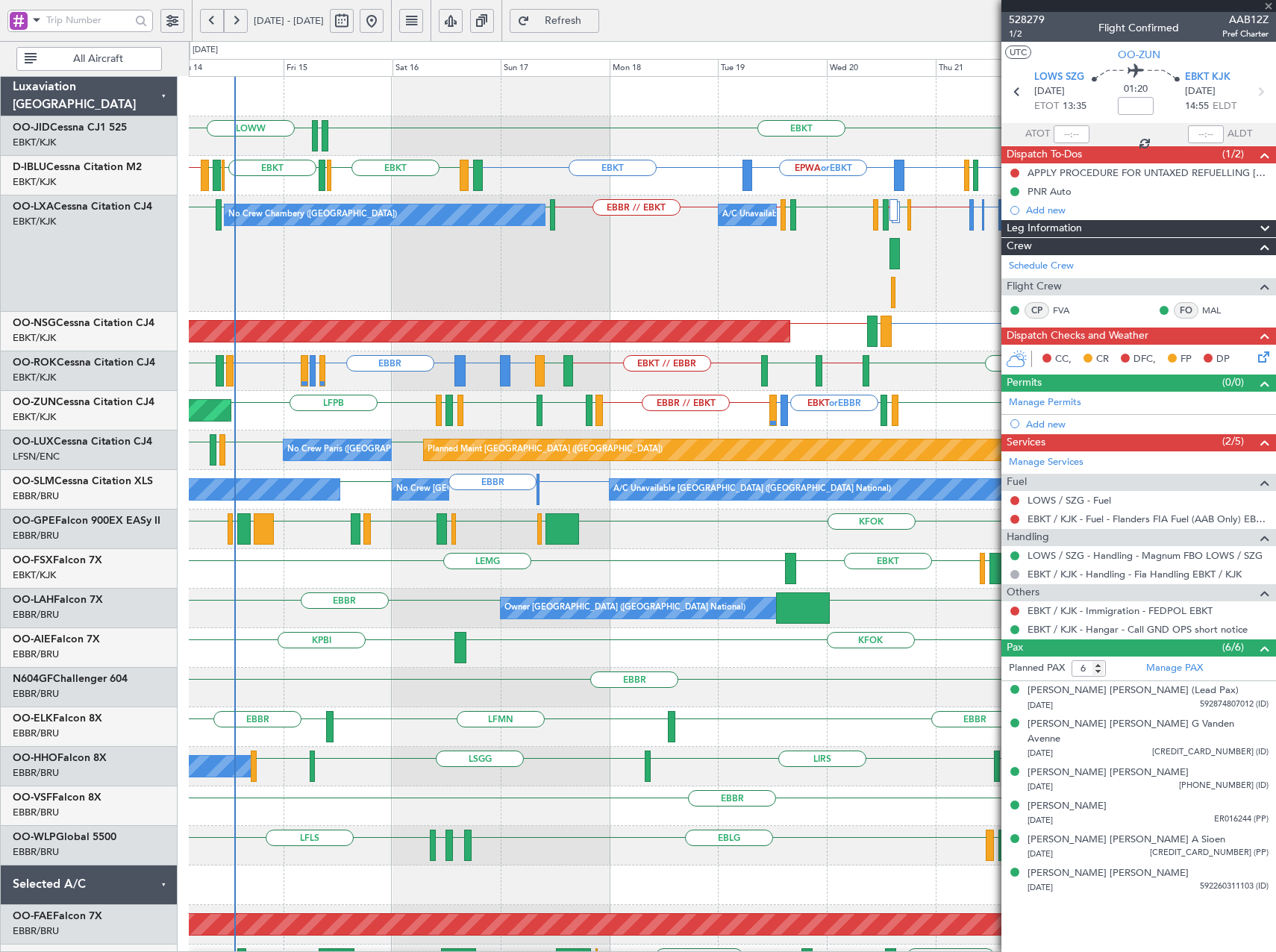
type input "+00:20"
type input "2"
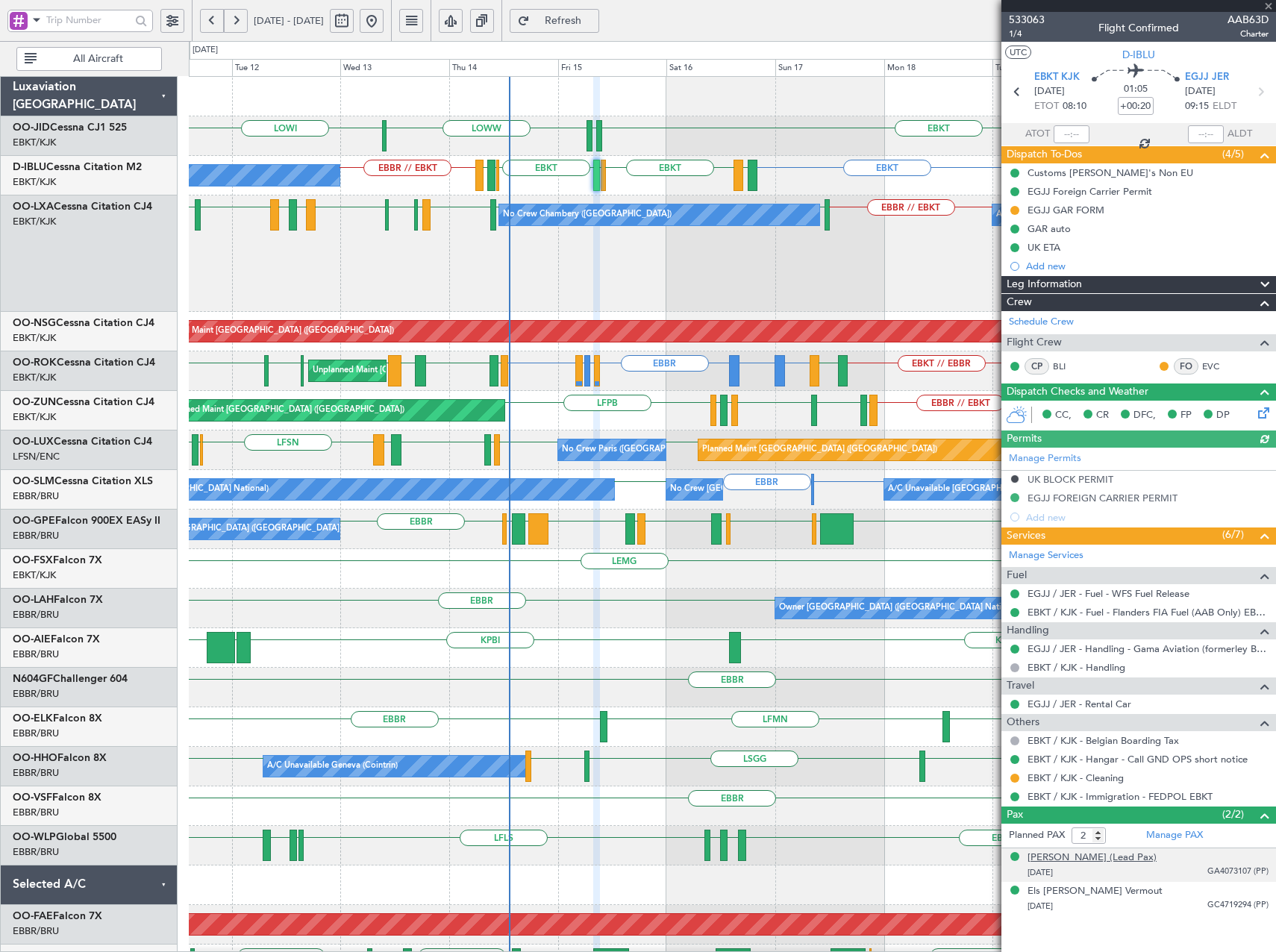
click at [1117, 852] on div "Roger Marcel Grauwet (Lead Pax)" at bounding box center [1092, 858] width 129 height 15
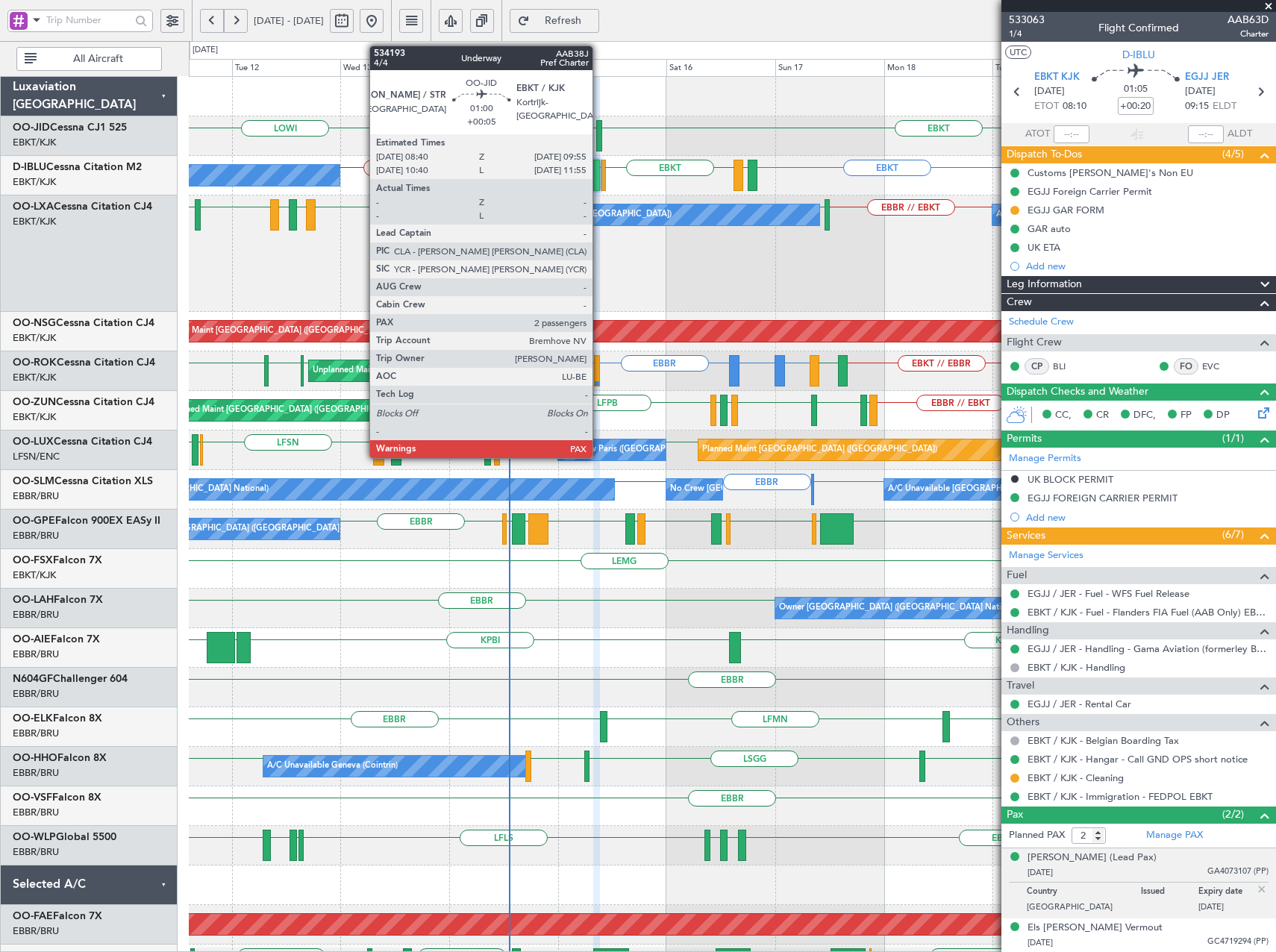
click at [599, 142] on div at bounding box center [599, 135] width 6 height 31
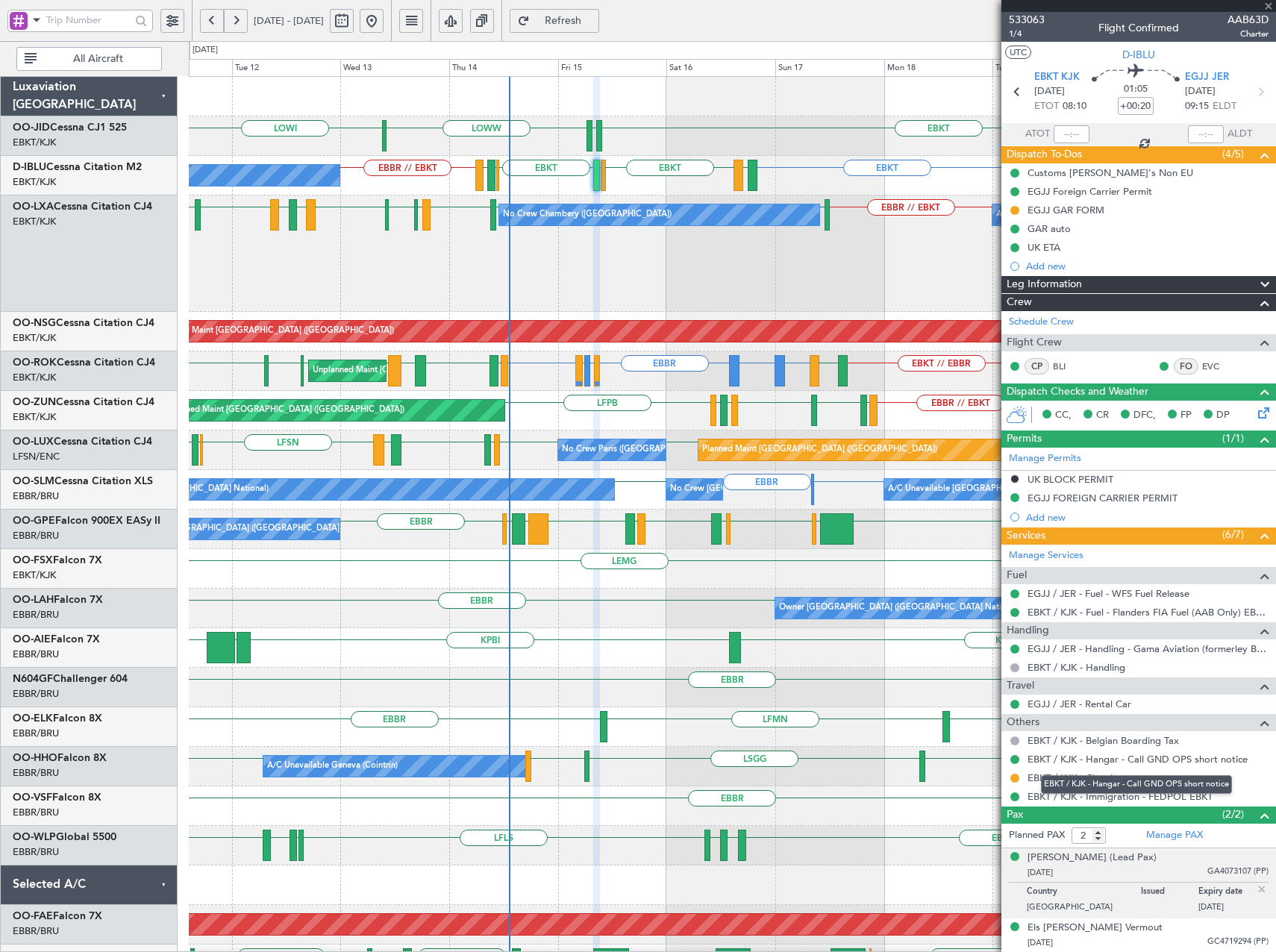
type input "+00:05"
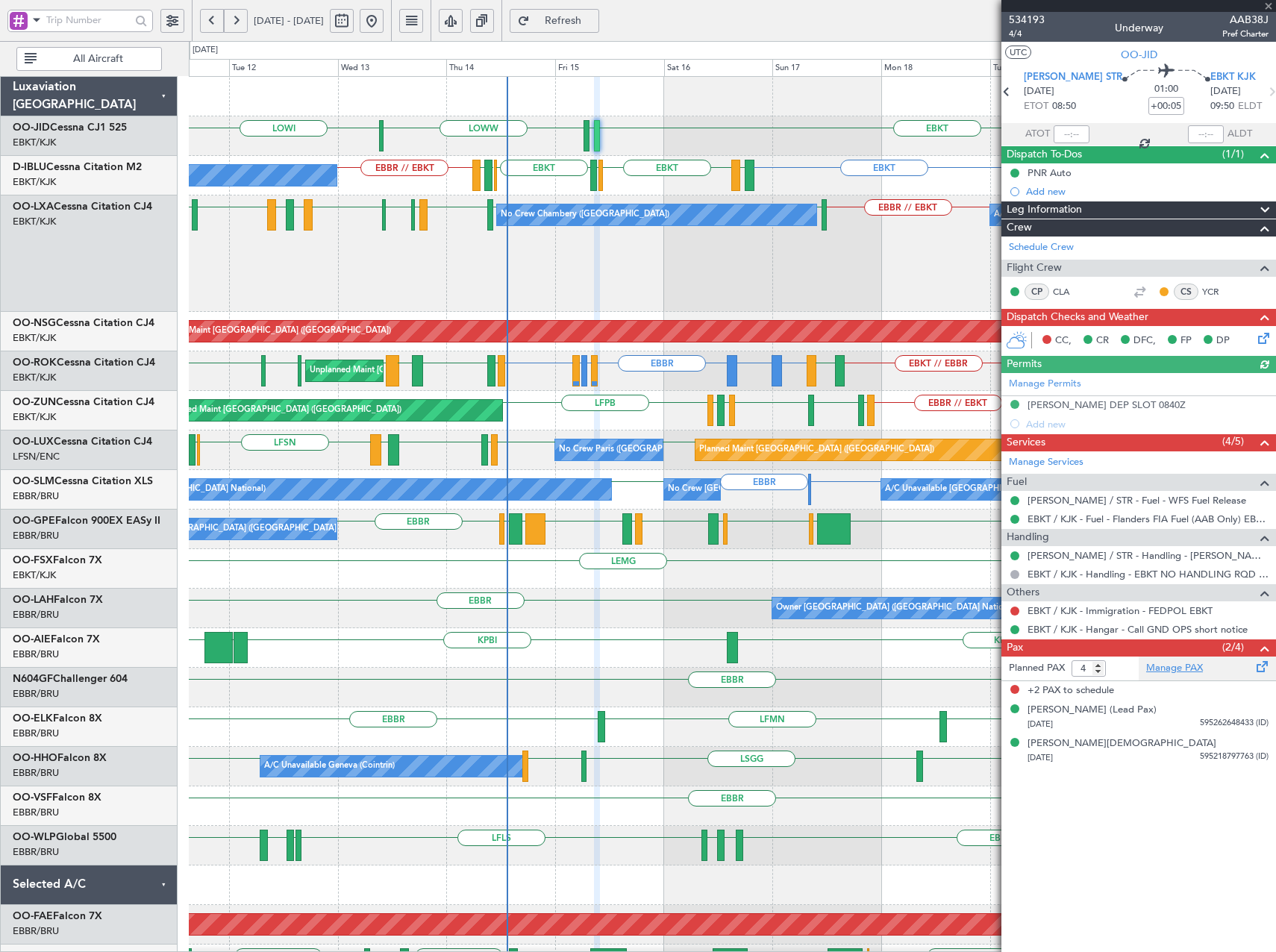
click at [1190, 667] on link "Manage PAX" at bounding box center [1174, 669] width 57 height 15
click at [595, 13] on button "Refresh" at bounding box center [555, 22] width 90 height 24
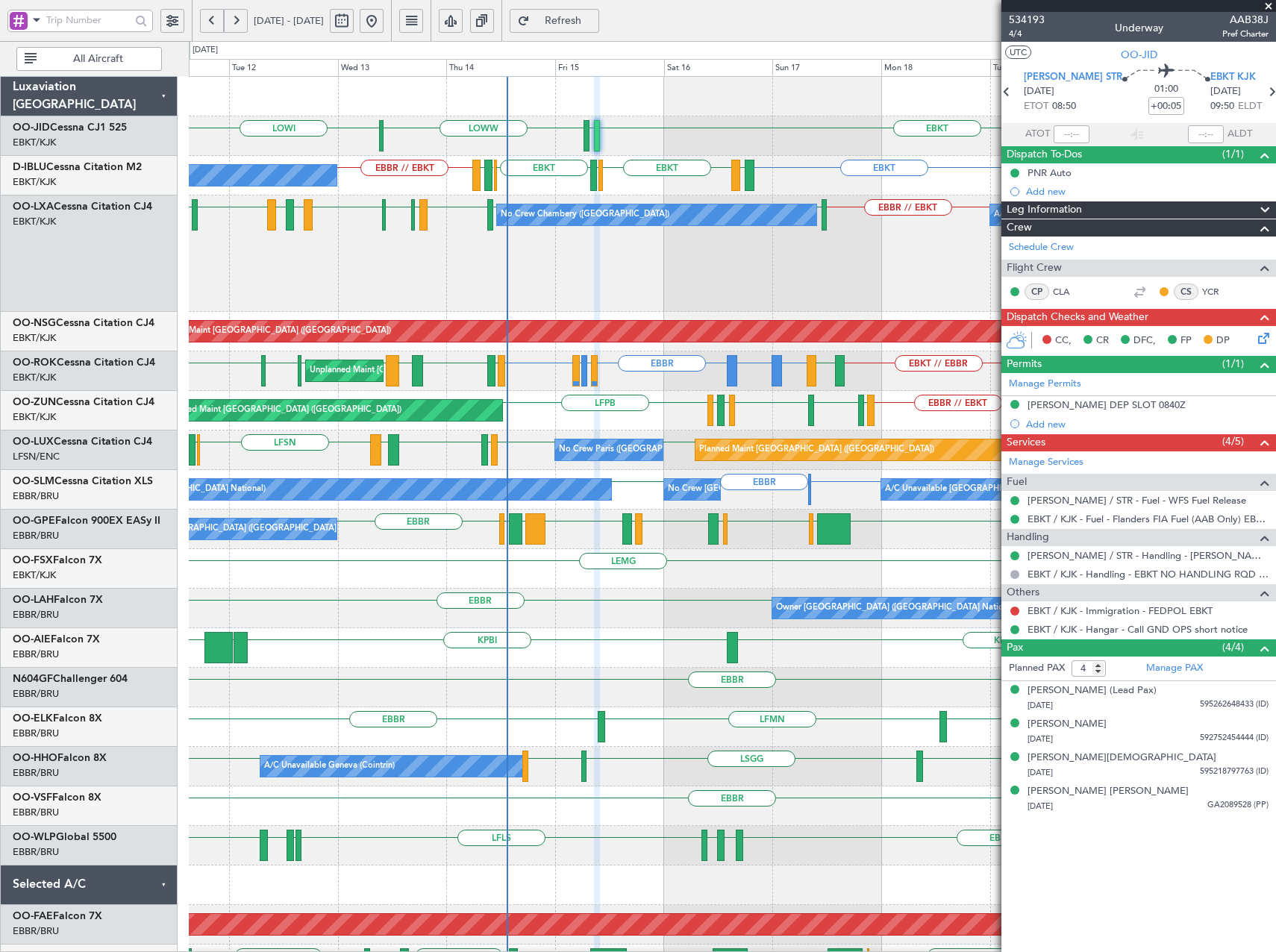
click at [1269, 6] on span at bounding box center [1269, 7] width 15 height 13
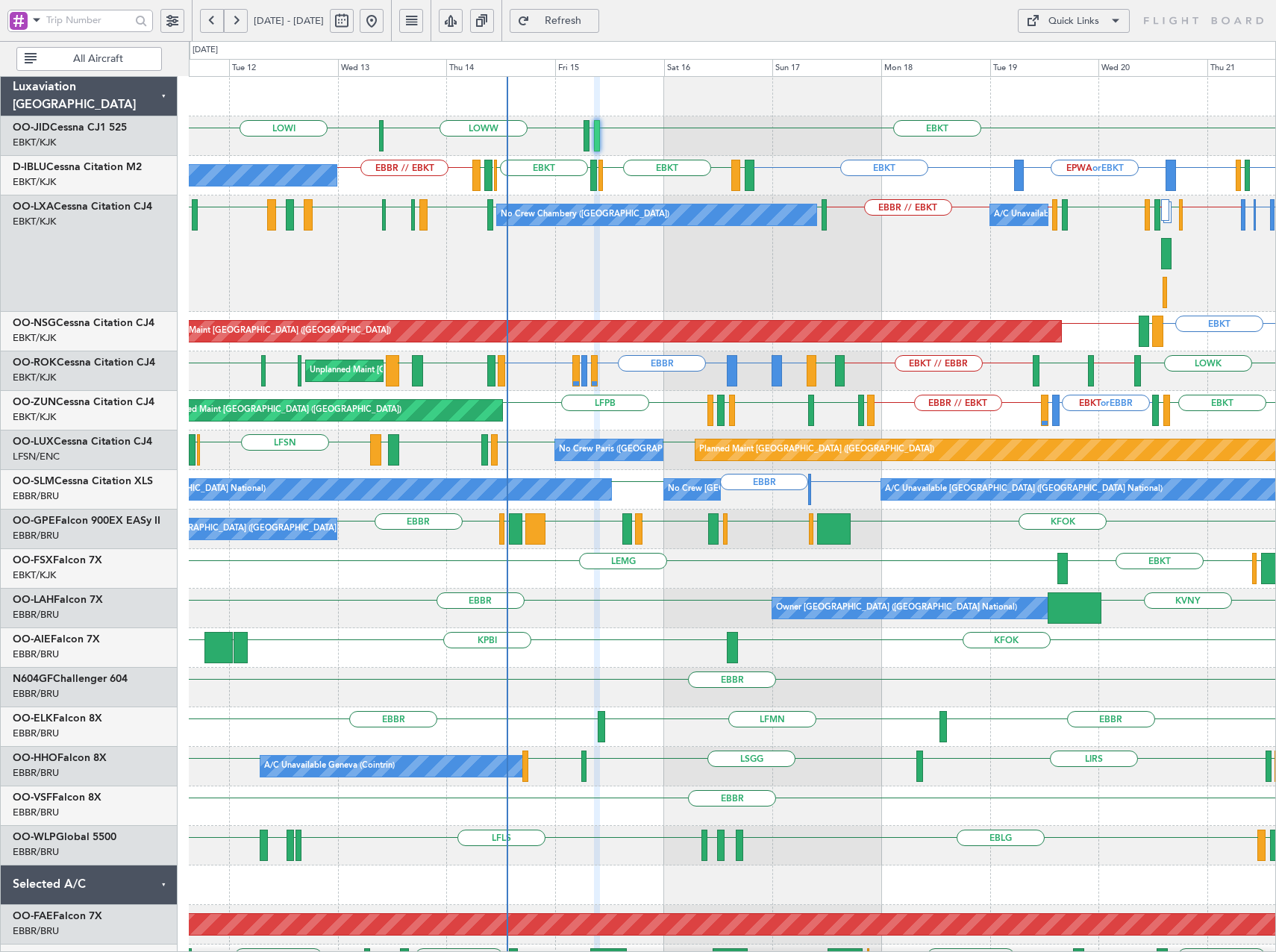
type input "0"
click at [1095, 22] on div "Quick Links" at bounding box center [1074, 22] width 51 height 15
click at [1091, 50] on button "Trip Builder" at bounding box center [1074, 56] width 112 height 36
click at [206, 267] on div "EBBR // EBKT EDDM or EBBR EDWO or EBBR EDVK or EBBR EHAM LIRS // LFKF LFSD EBKT…" at bounding box center [732, 253] width 1086 height 116
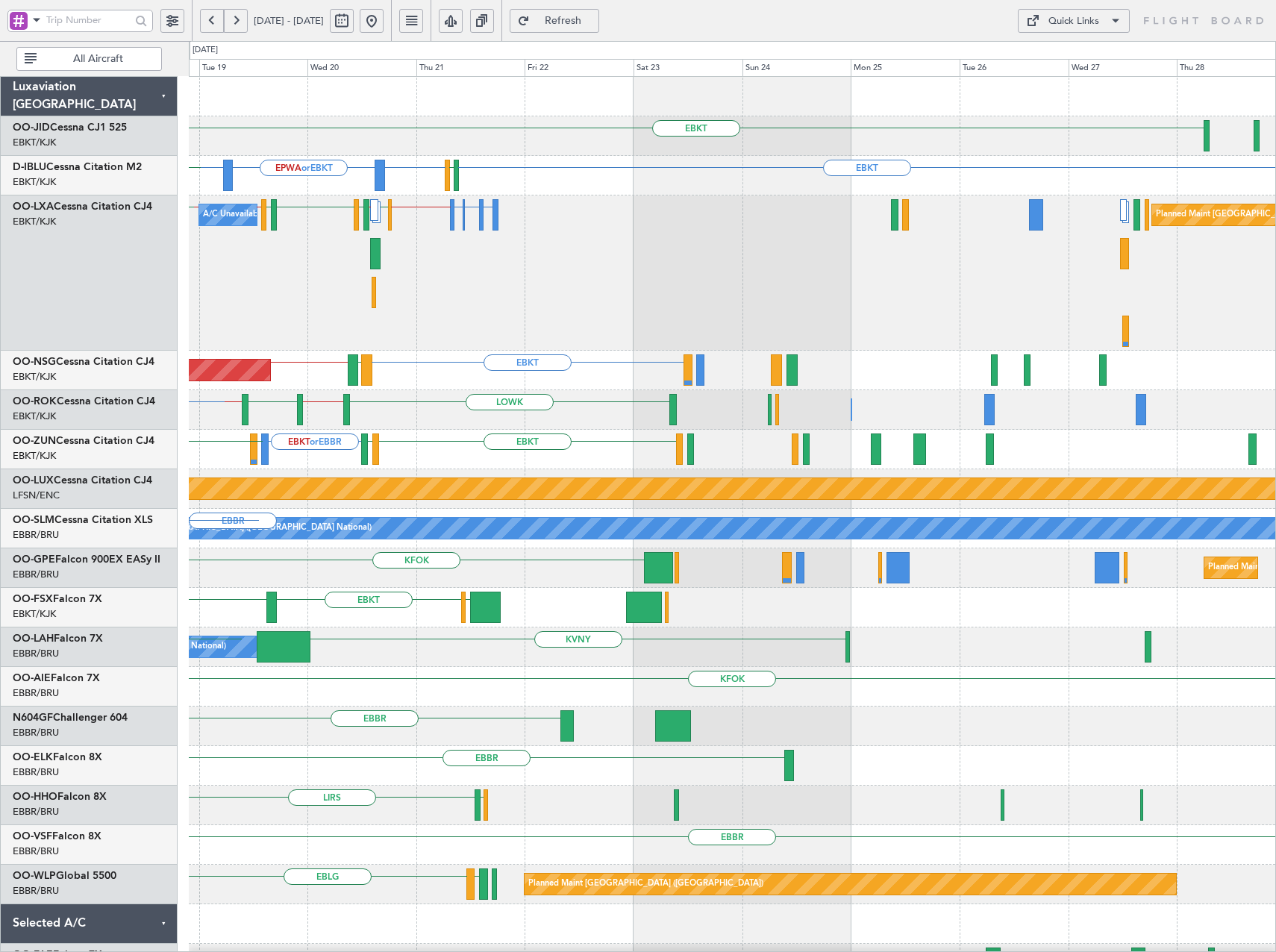
click at [228, 271] on div "EBBR // EBKT EDDM or EBBR EDWO or EBBR EDVK or EBBR EHAM LIRS // LFKF LFSD EBKT…" at bounding box center [732, 273] width 1086 height 155
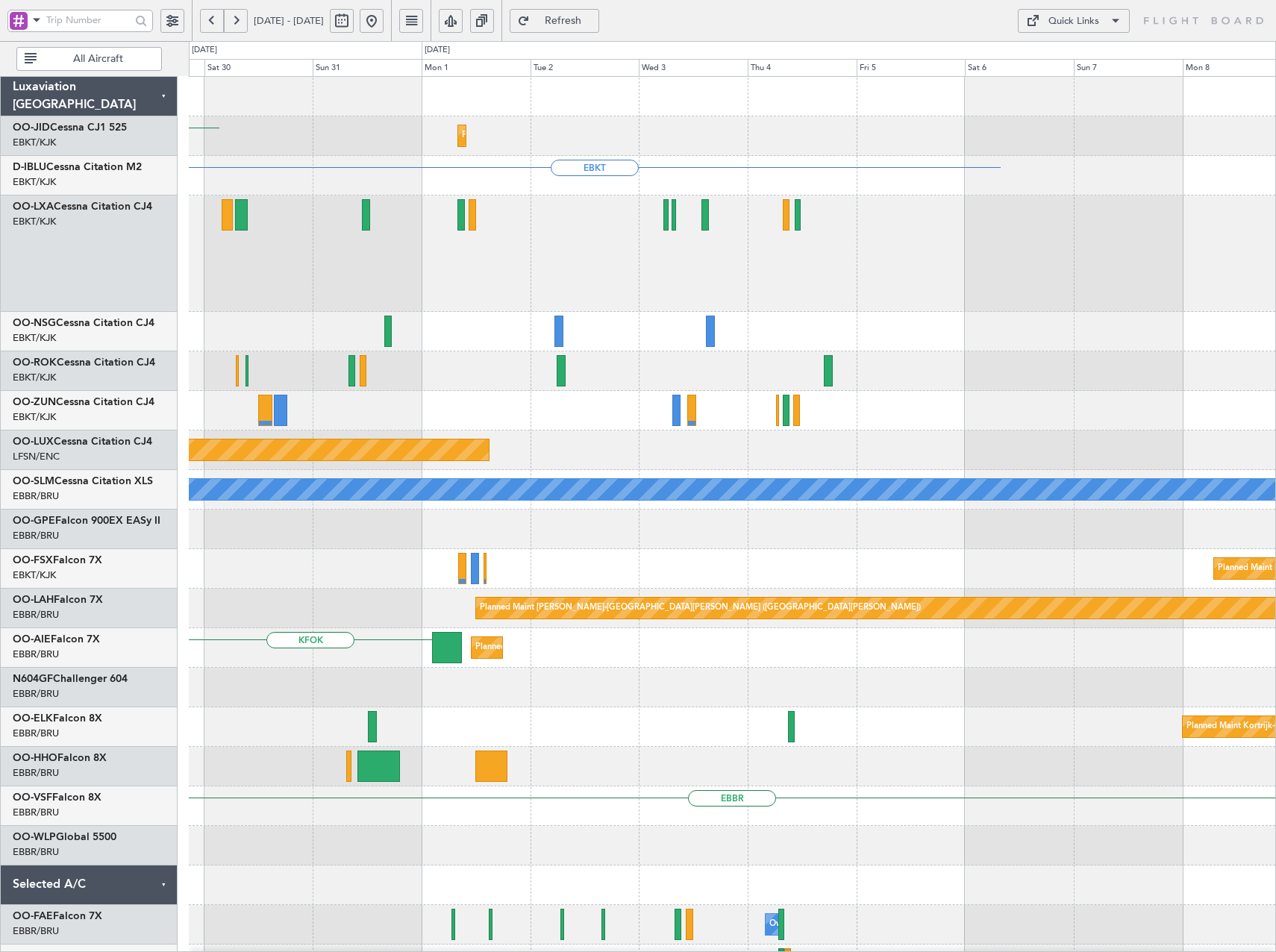
click at [290, 277] on div "Planned Maint Kortrijk-Wevelgem EBKT EBKT Planned Maint Brussels (Brussels Nati…" at bounding box center [732, 609] width 1086 height 1065
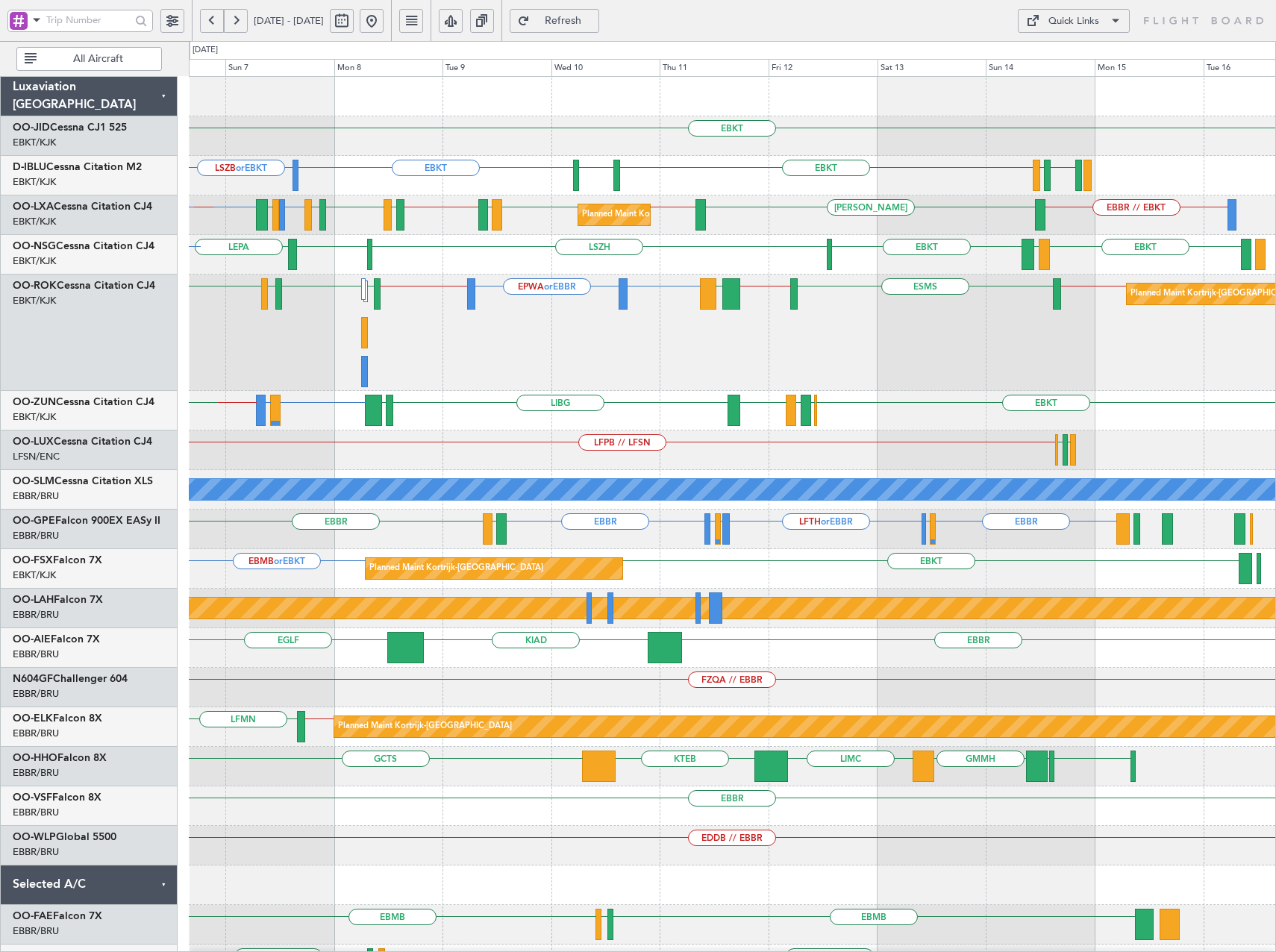
click at [893, 342] on div "EPWA or EBBR EBBR // EBKT EBKT or EBBR EBOS // EBKT EBKT LFMN EBKT LFTZ ESMS EB…" at bounding box center [732, 332] width 1086 height 116
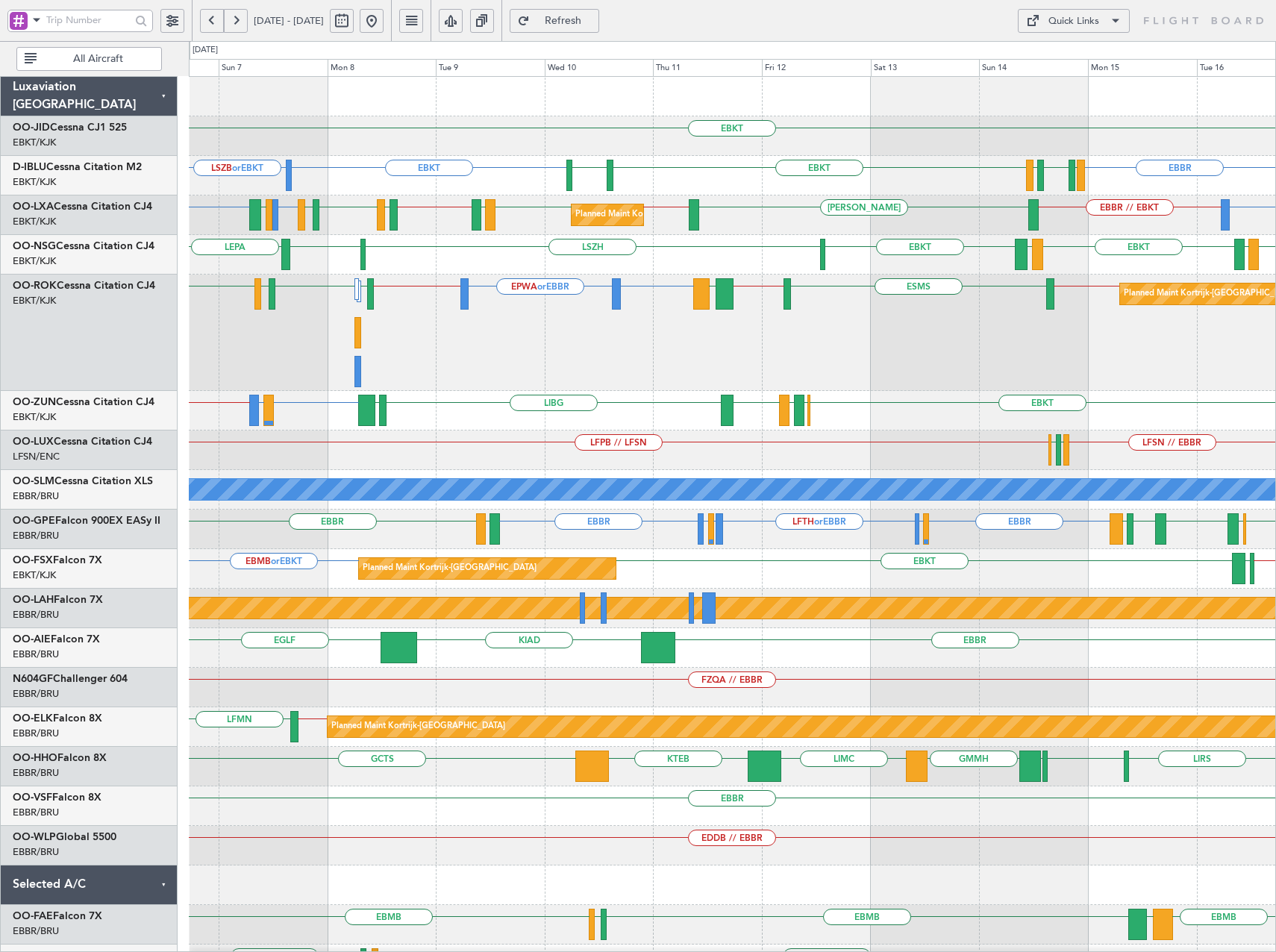
click at [384, 17] on button at bounding box center [371, 22] width 24 height 24
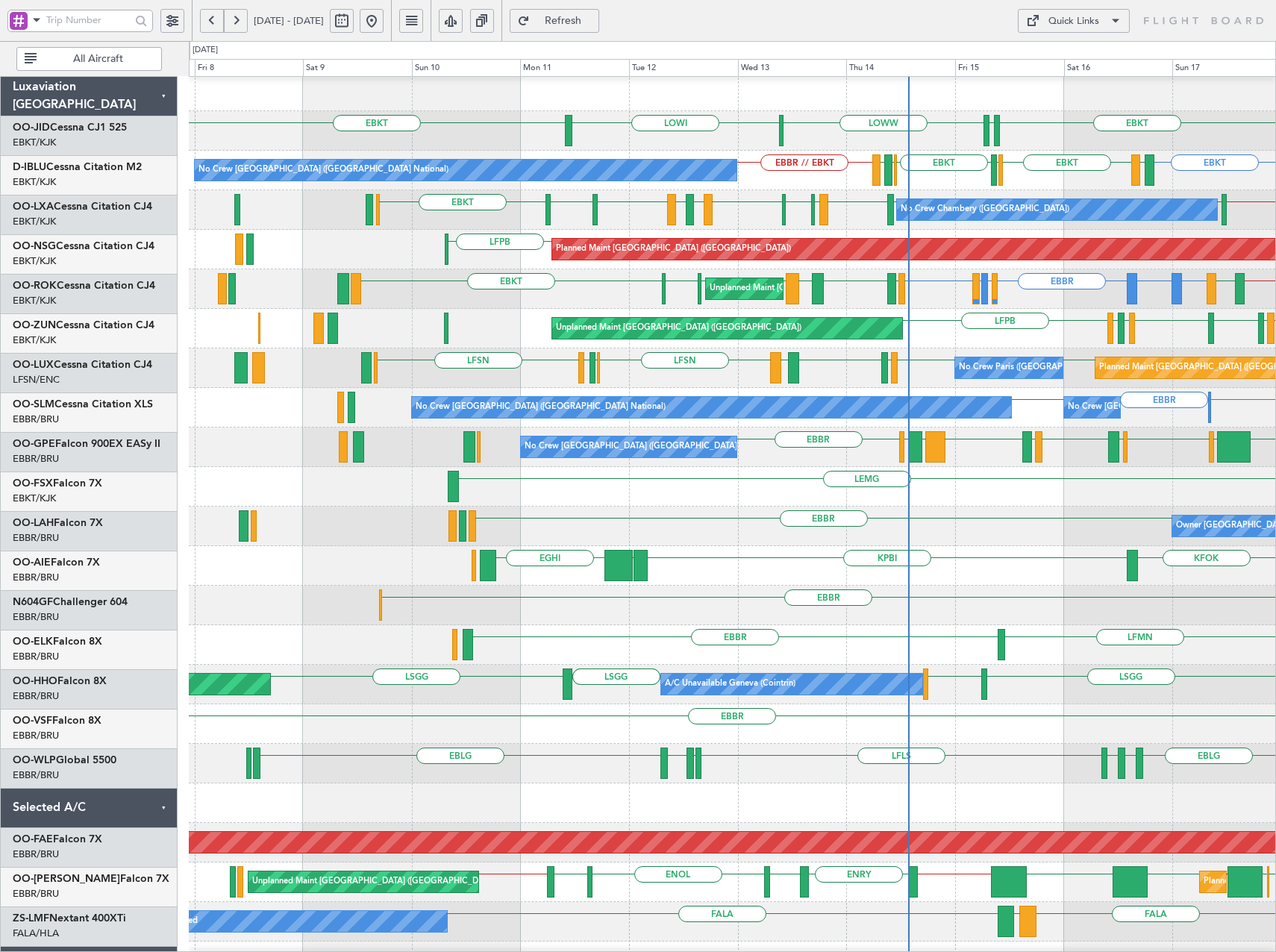
scroll to position [4, 0]
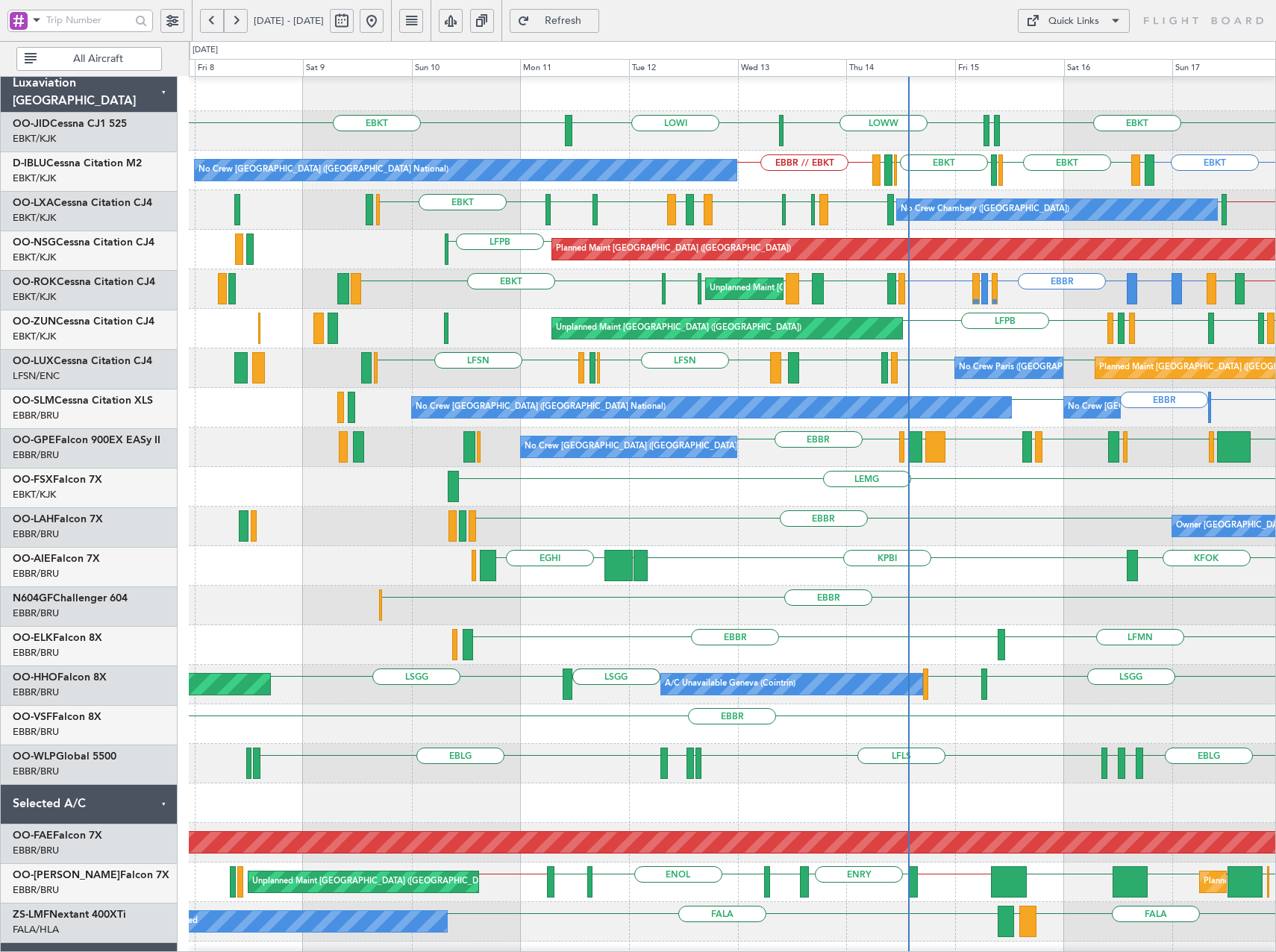
click at [713, 308] on div "EBBR LSGG or EBBR LIRS or EBBR EBBR EBBR LEIB or EBBR EBKT LFMD EBKT LEMG EBKT …" at bounding box center [732, 289] width 1086 height 39
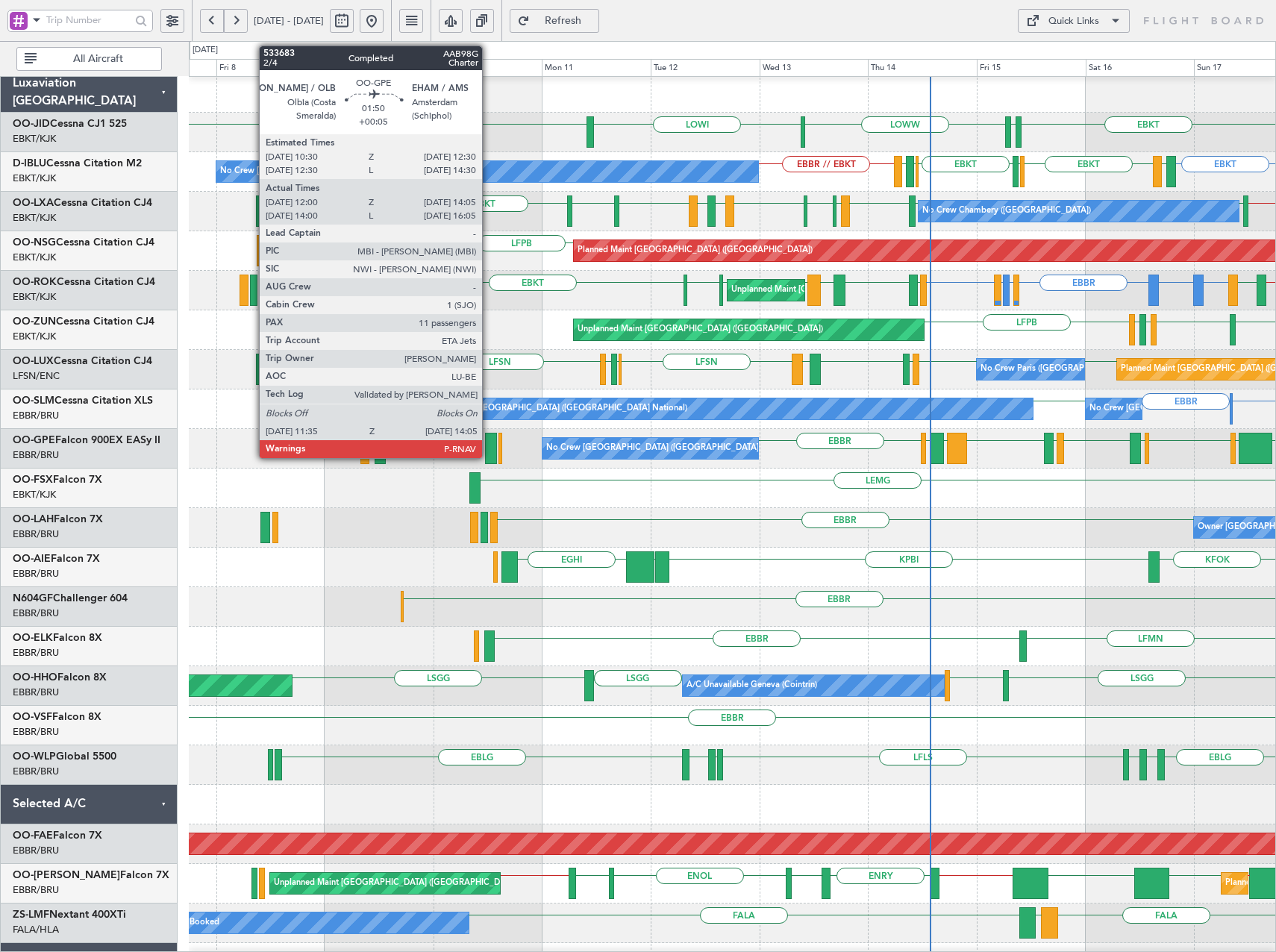
click at [488, 449] on div at bounding box center [490, 448] width 12 height 31
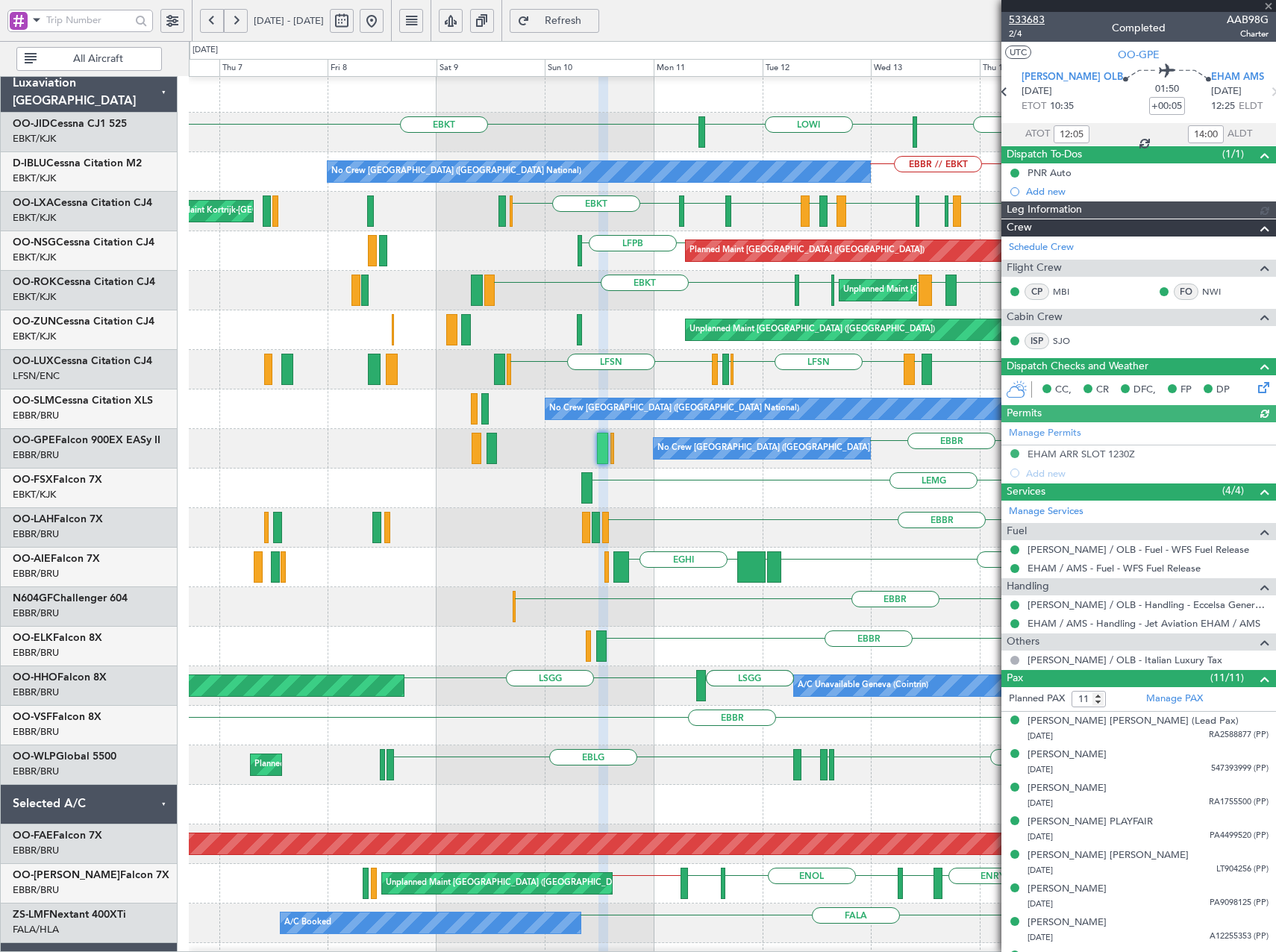
click at [1036, 24] on span "533683" at bounding box center [1026, 20] width 36 height 16
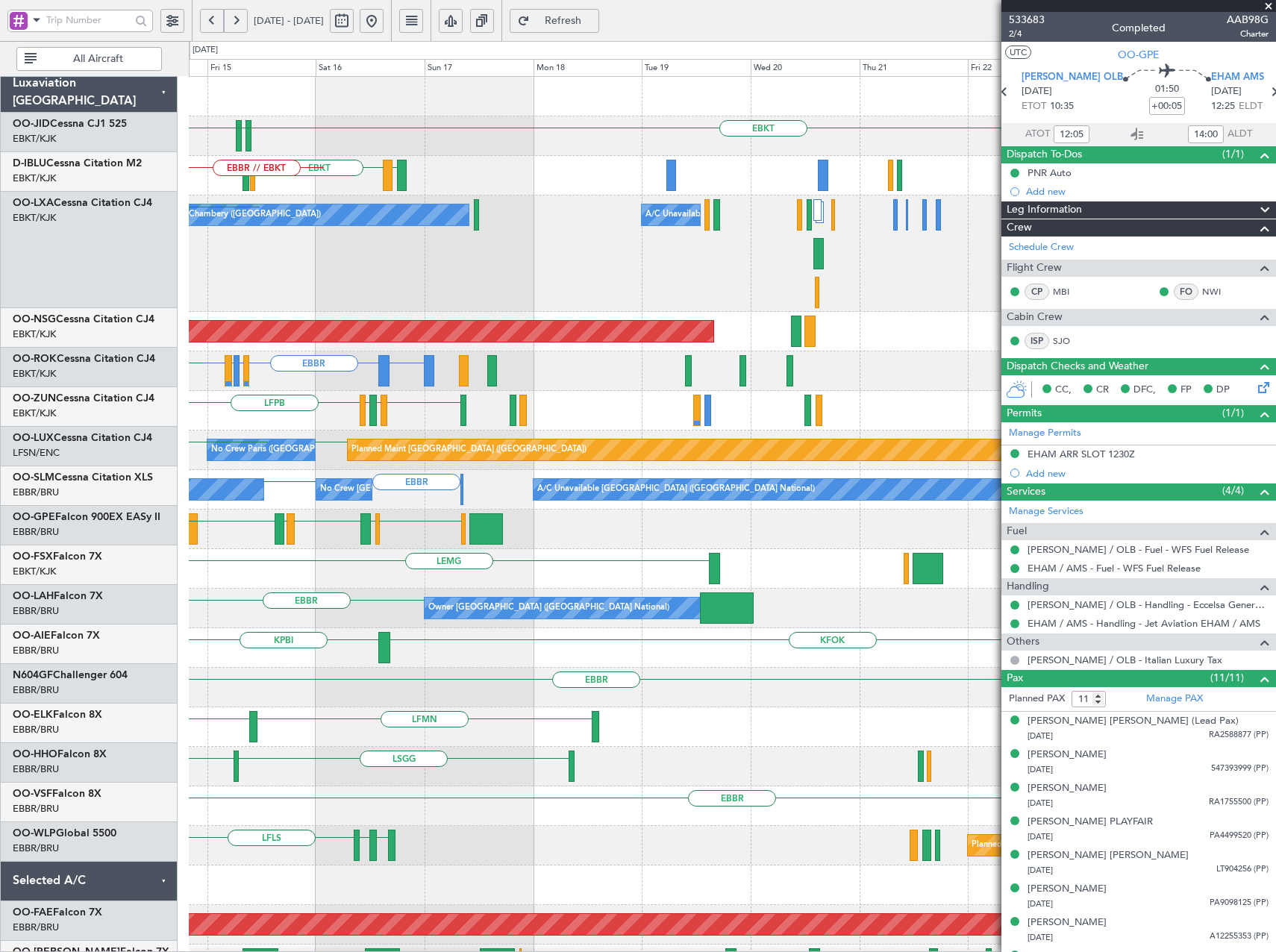
click at [0, 489] on html "06 Aug 2025 - 16 Aug 2025 Refresh Quick Links All Aircraft EBKT EDDS LOWW LOWI …" at bounding box center [638, 476] width 1276 height 952
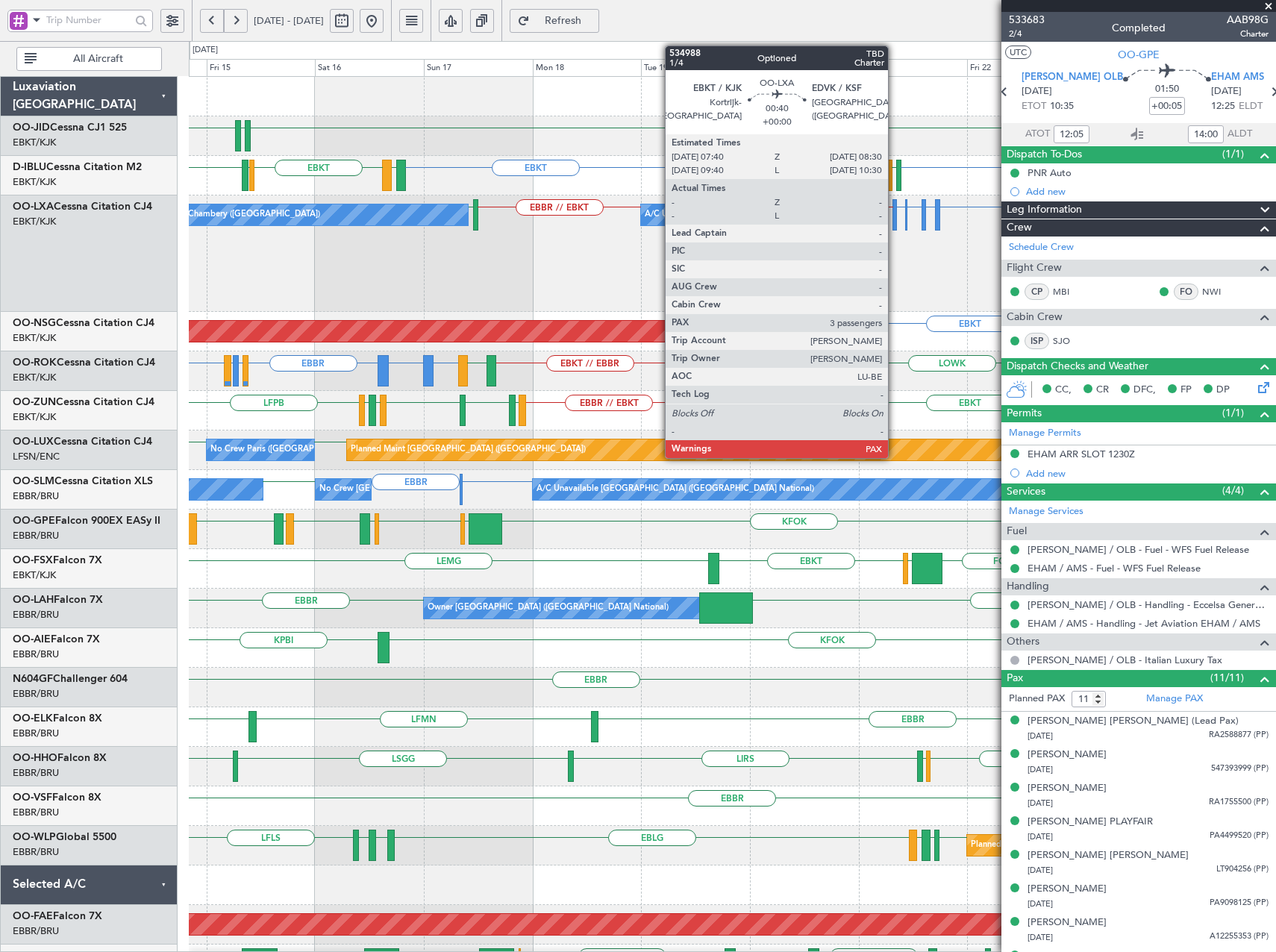
click at [894, 216] on div at bounding box center [894, 214] width 5 height 31
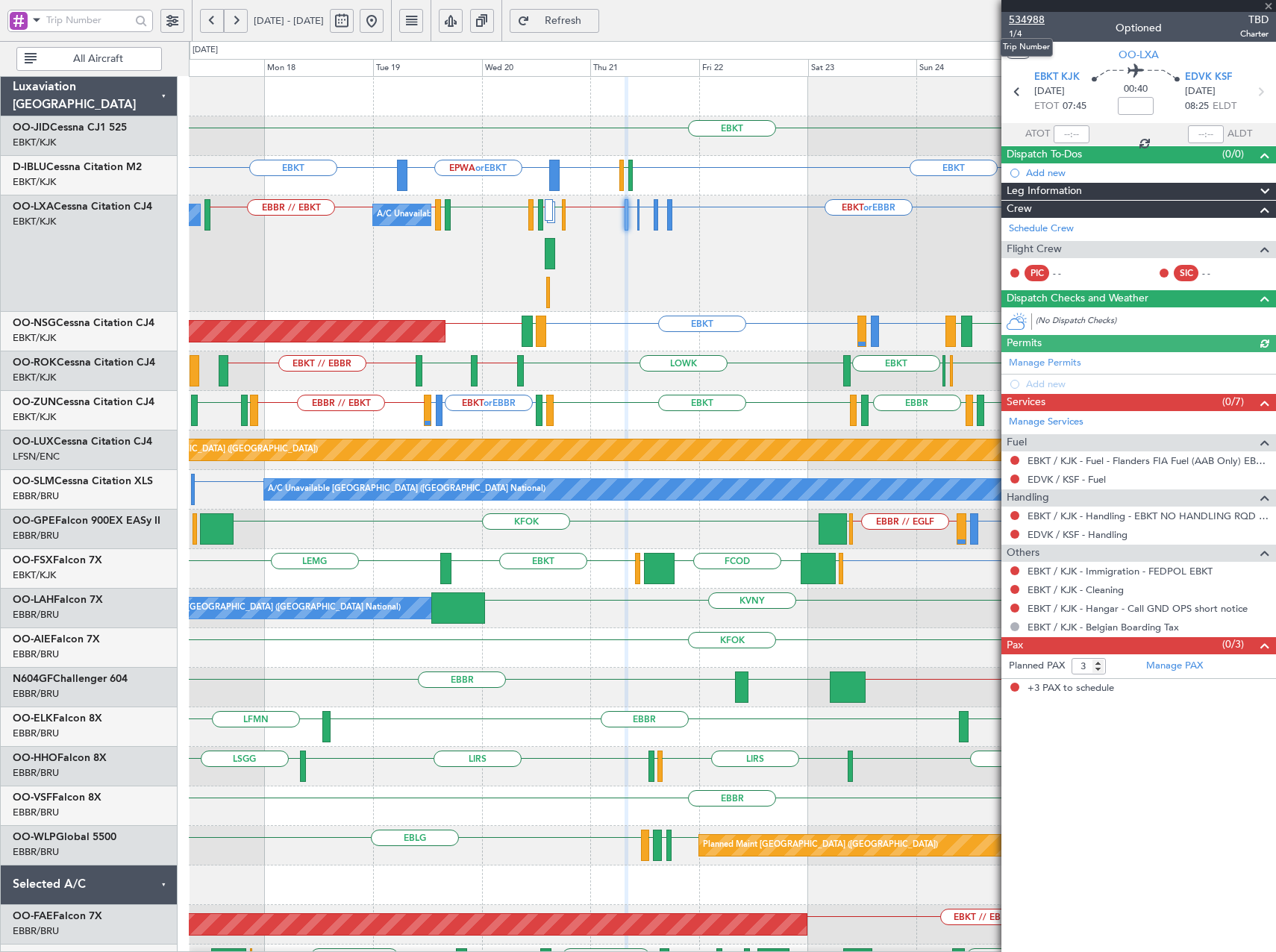
click at [1029, 23] on span "534988" at bounding box center [1026, 20] width 36 height 16
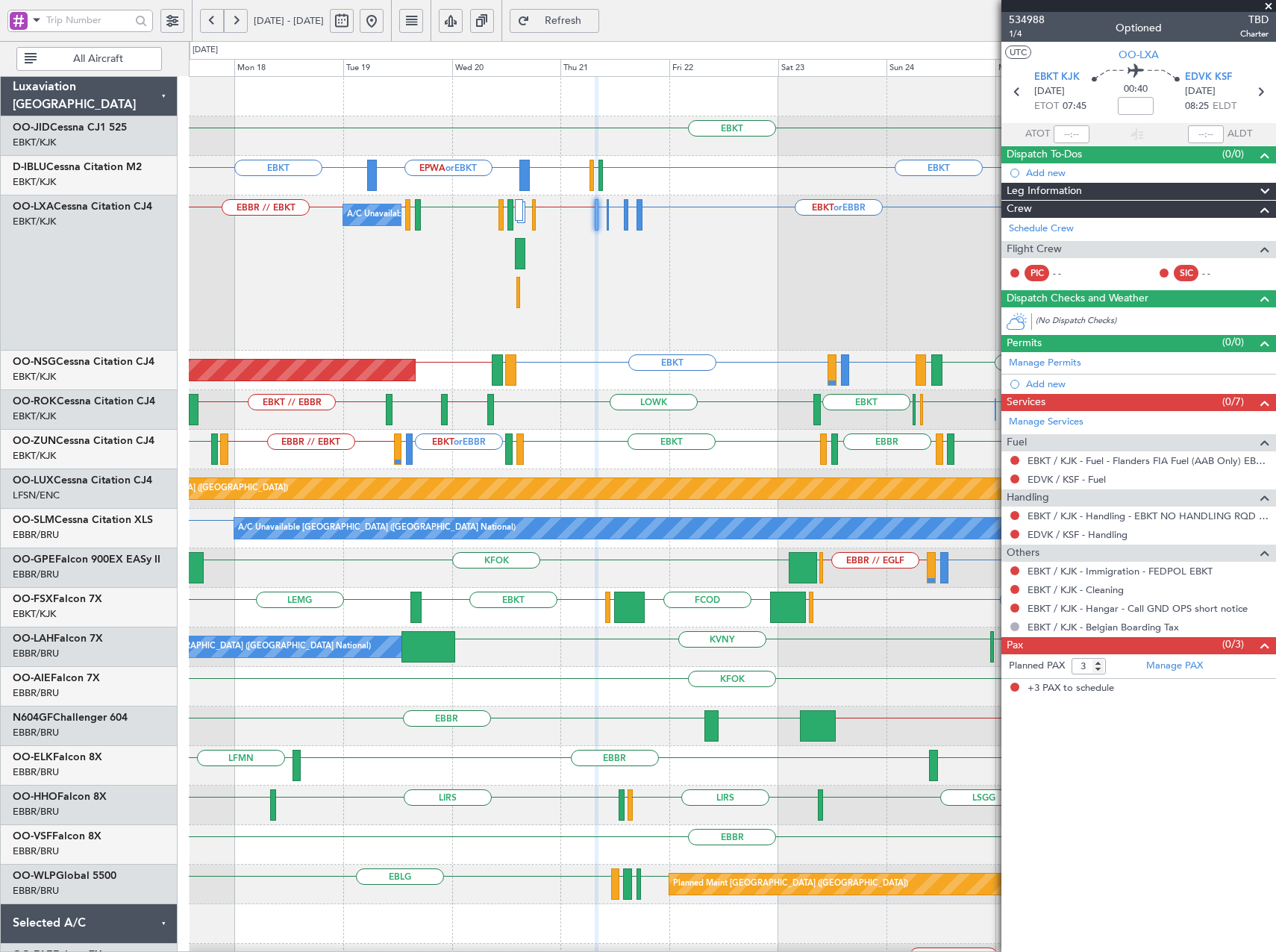
drag, startPoint x: 417, startPoint y: 14, endPoint x: 421, endPoint y: 41, distance: 27.3
click at [384, 14] on button at bounding box center [371, 22] width 24 height 24
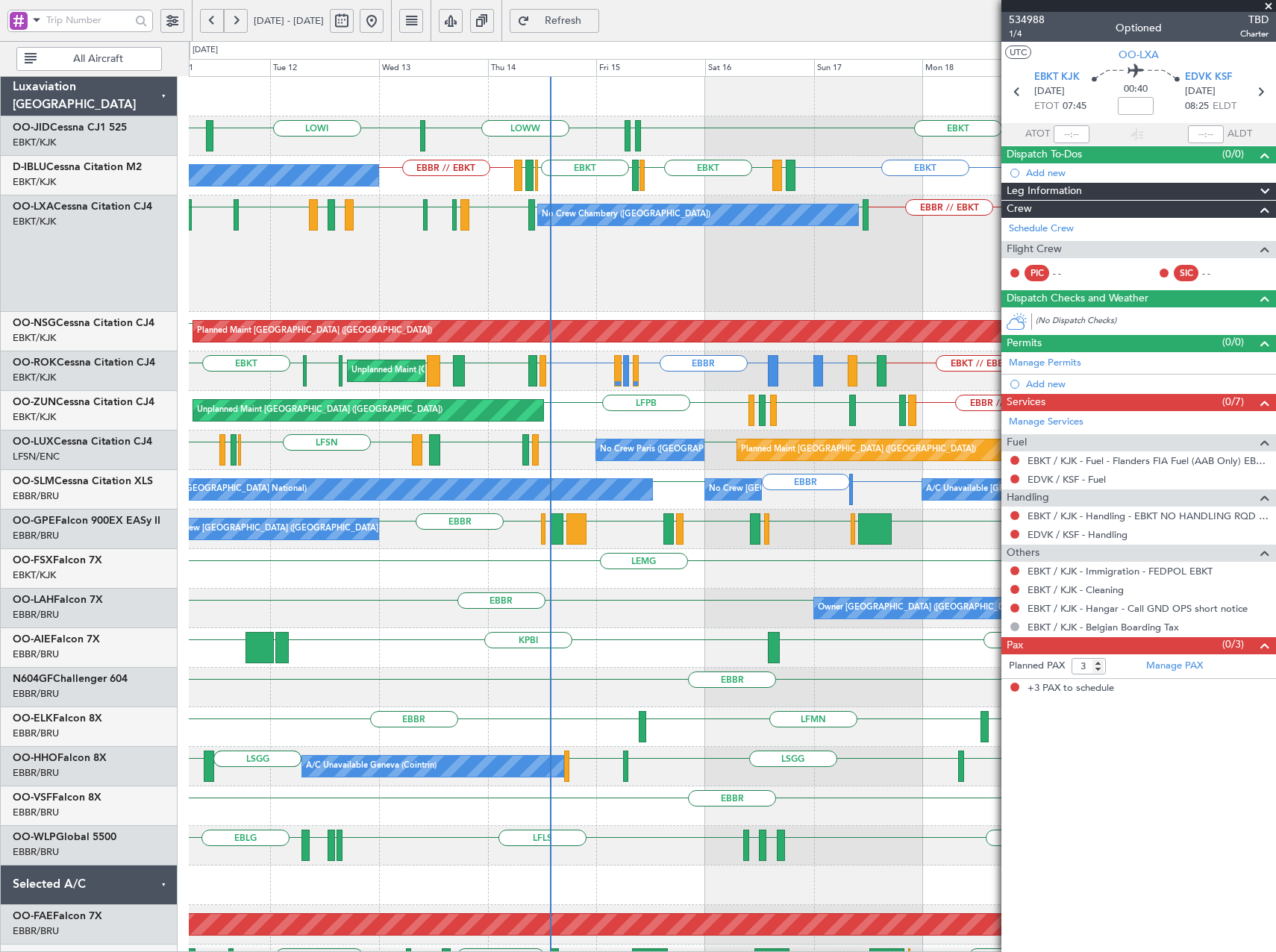
click at [663, 312] on div "EBKT EDDS LOWW LOWI EBKT EPWA or EBKT EBKT LFKF EBKT EGJJ EBKT EHBK LFMN EBBR /…" at bounding box center [732, 609] width 1086 height 1065
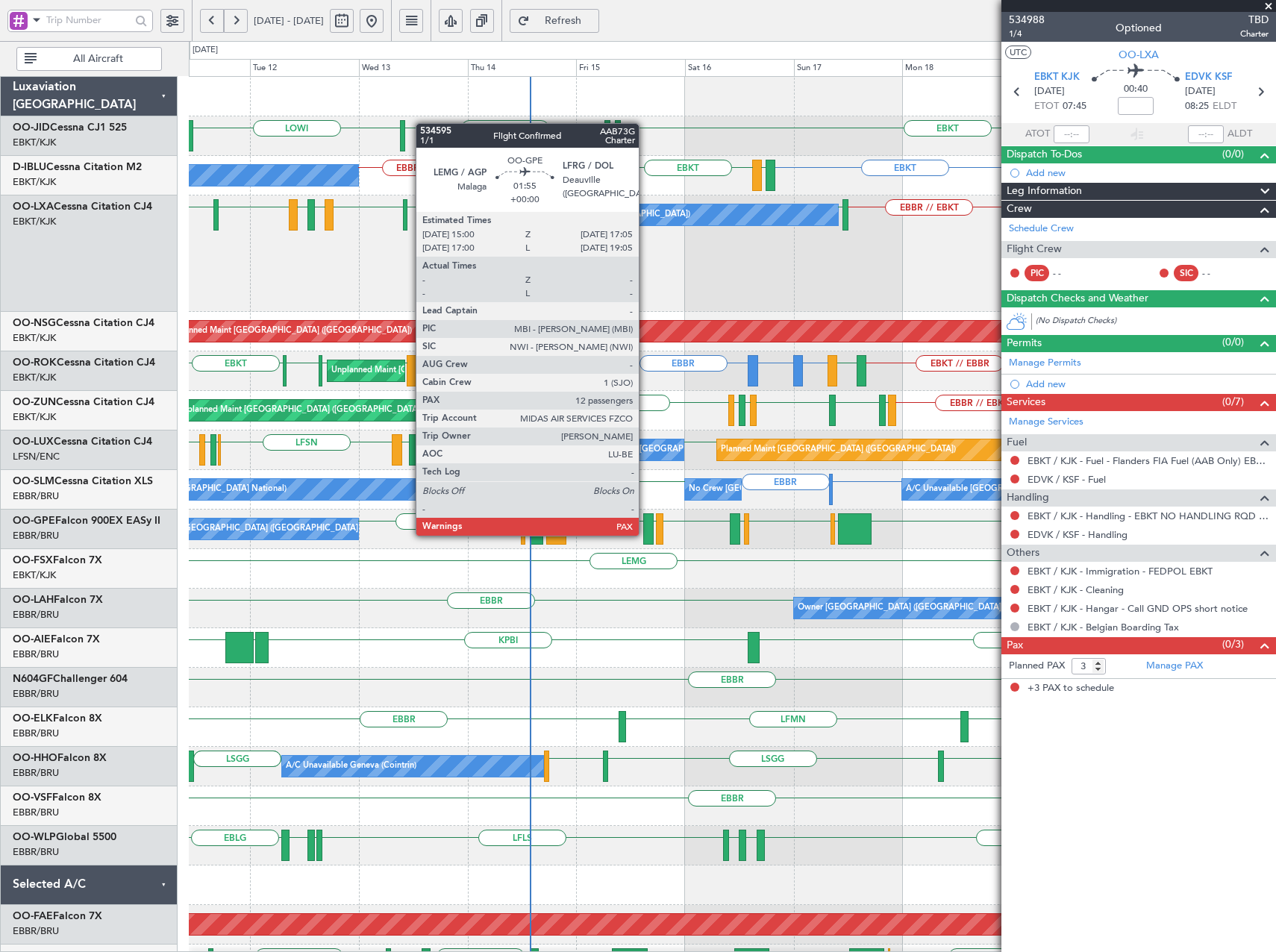
click at [645, 534] on div at bounding box center [647, 528] width 9 height 31
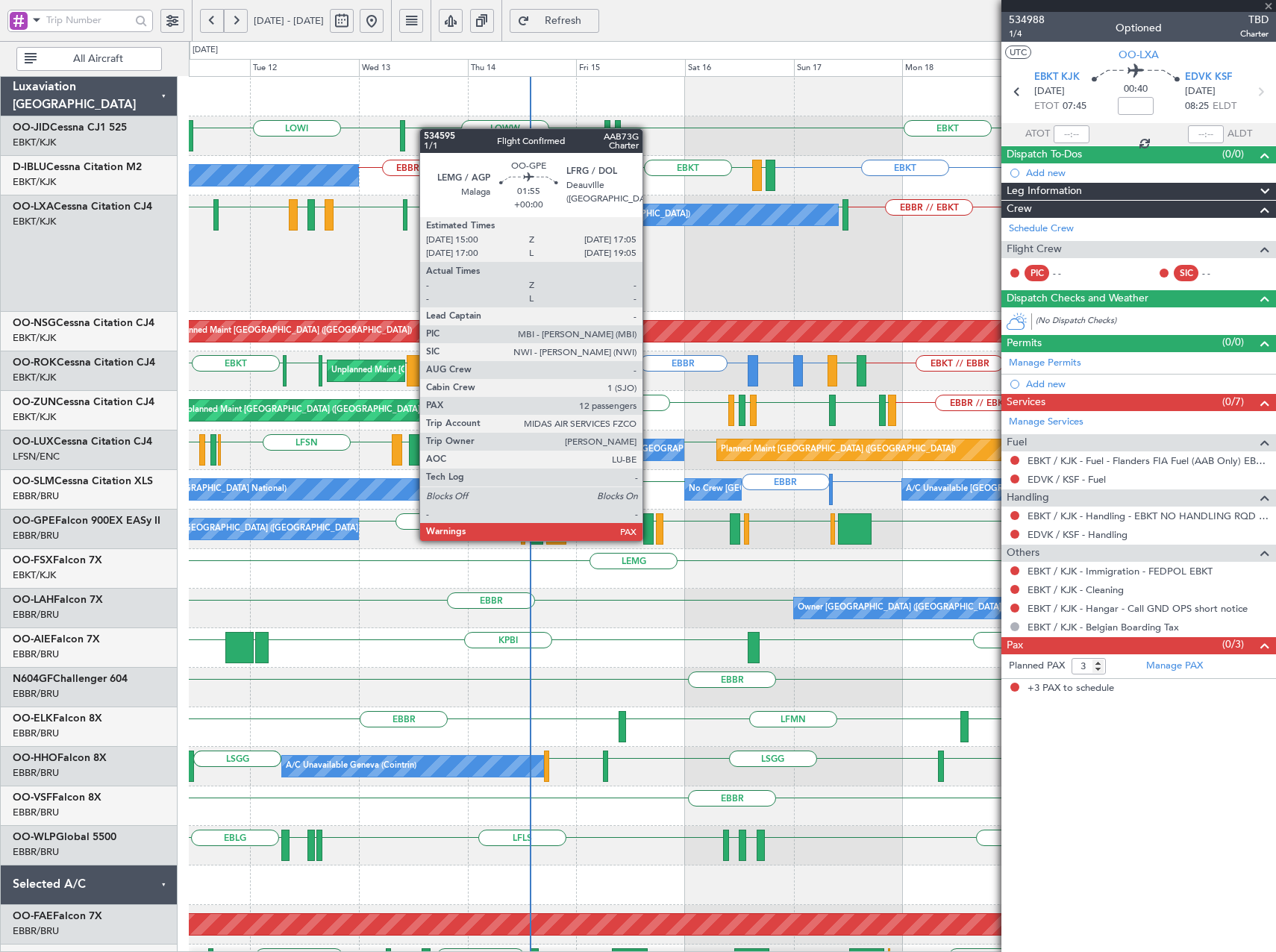
type input "12"
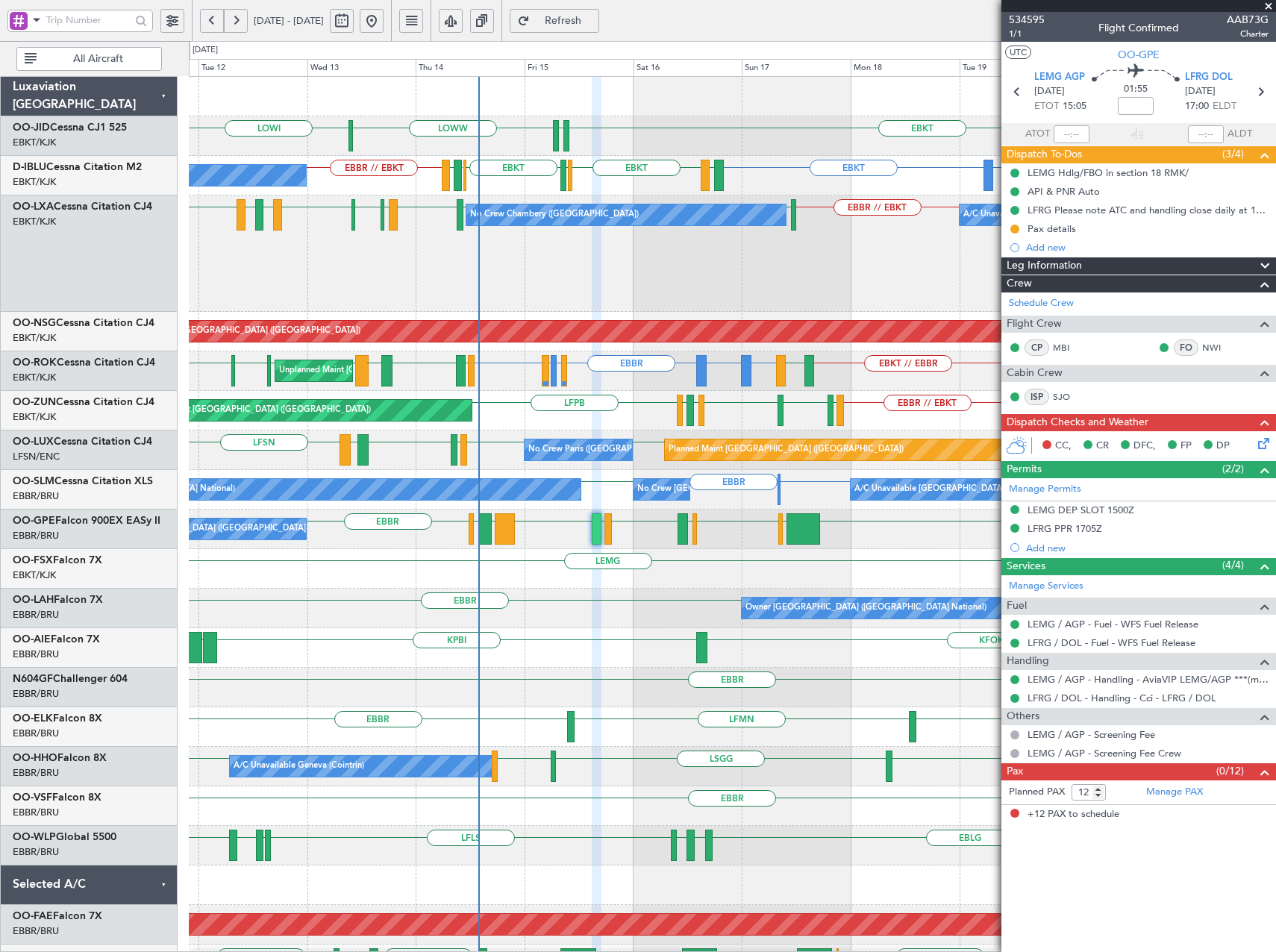
click at [378, 288] on div "No Crew Chambery (Aix-les-bains) A/C Unavailable EBBR // EBKT EDVK or EBBR EHAM…" at bounding box center [732, 253] width 1086 height 116
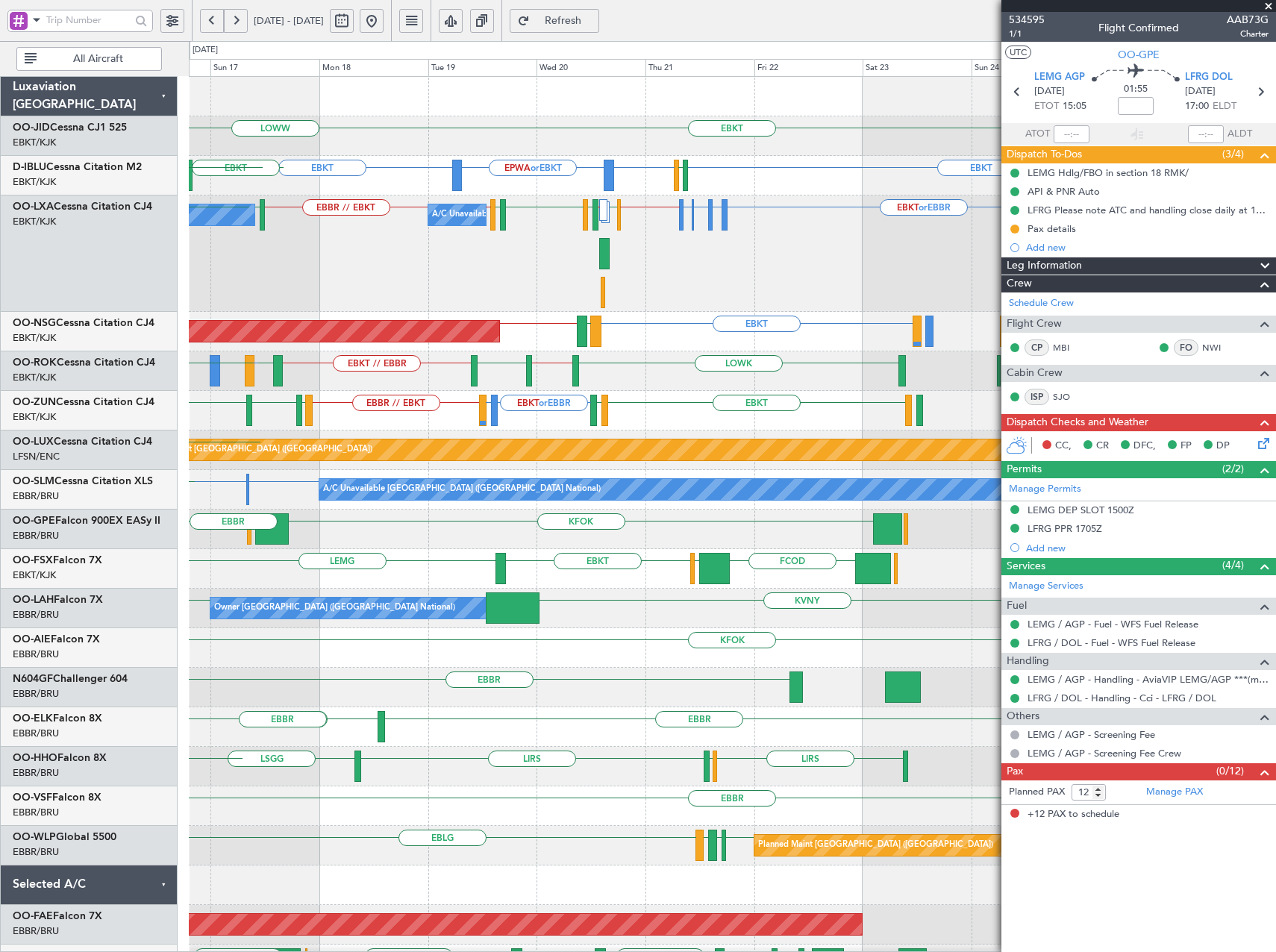
click at [347, 306] on div "No Crew Chambery (Aix-les-bains) A/C Unavailable EBBR // EBKT EDVK or EBBR EHAM…" at bounding box center [732, 253] width 1086 height 116
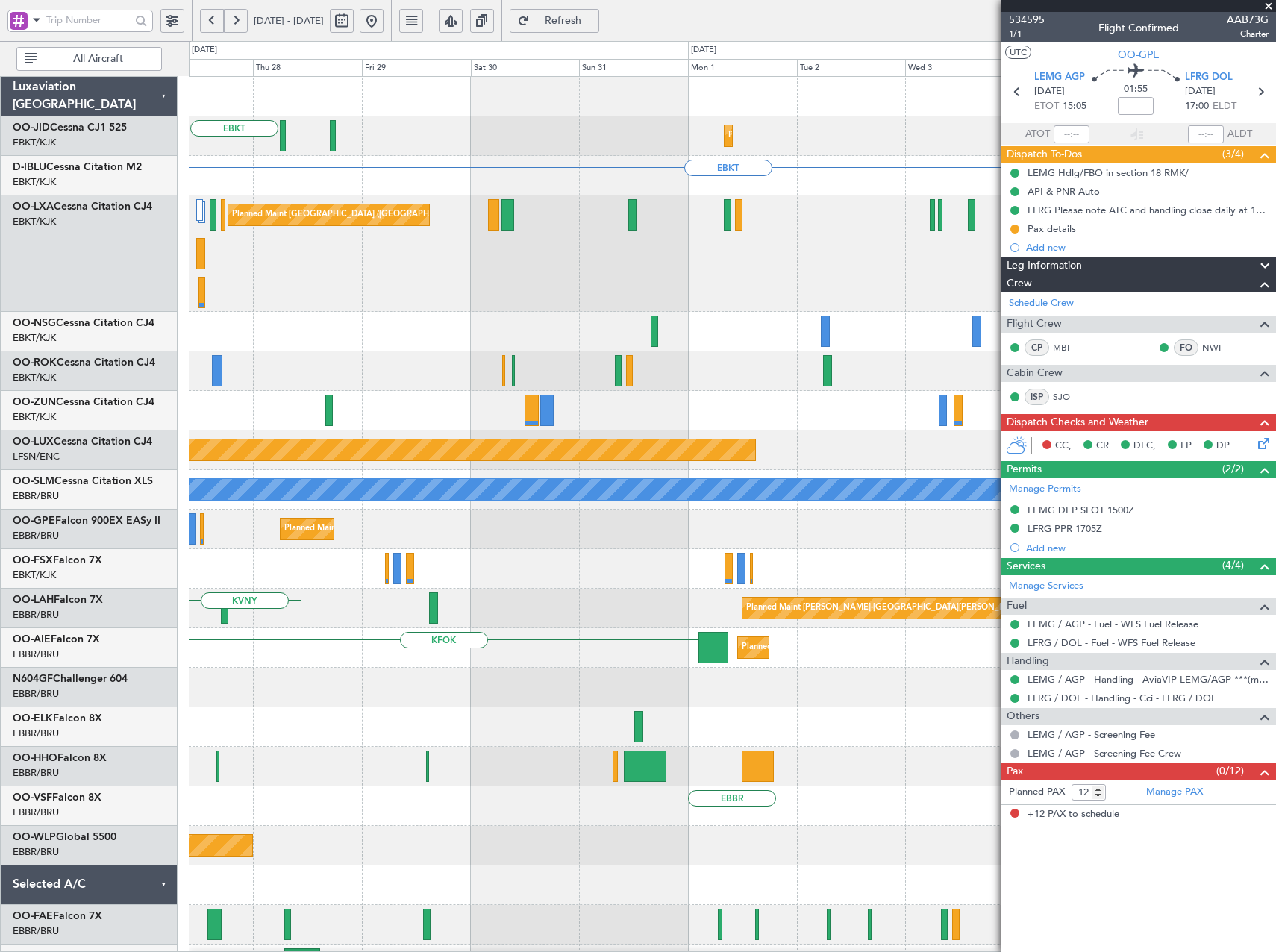
click at [0, 346] on html "11 Aug 2025 - 21 Aug 2025 Refresh Quick Links All Aircraft EBKT Planned Maint K…" at bounding box center [638, 476] width 1276 height 952
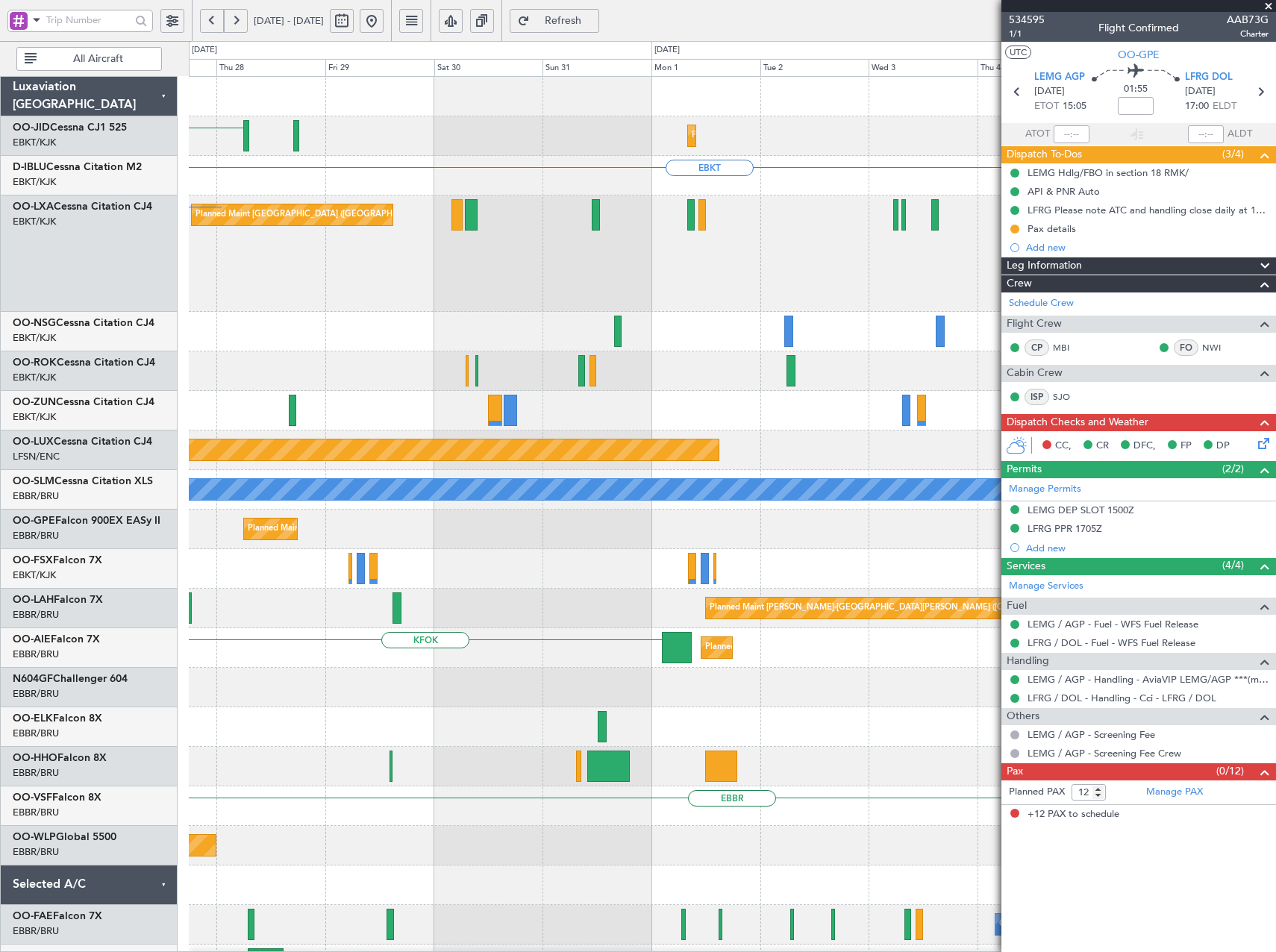
click at [259, 333] on div "EBKT Planned Maint Kortrijk-Wevelgem EBKT Planned Maint Brussels (Brussels Nati…" at bounding box center [732, 609] width 1086 height 1065
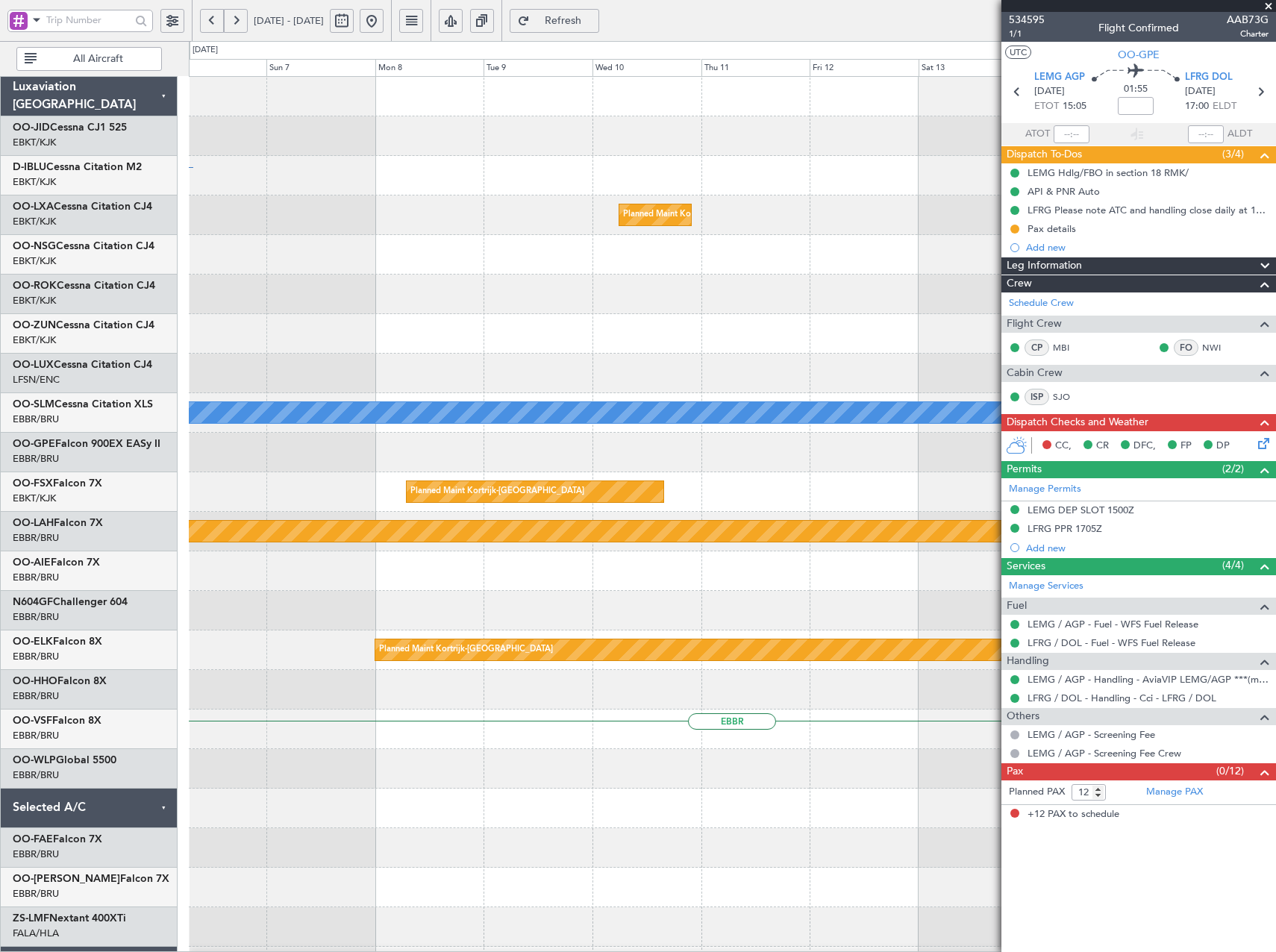
click at [187, 356] on div "EBKT Planned Maint Kortrijk-Wevelgem A/C Unavailable Brussels (Brussels Nationa…" at bounding box center [638, 497] width 1276 height 911
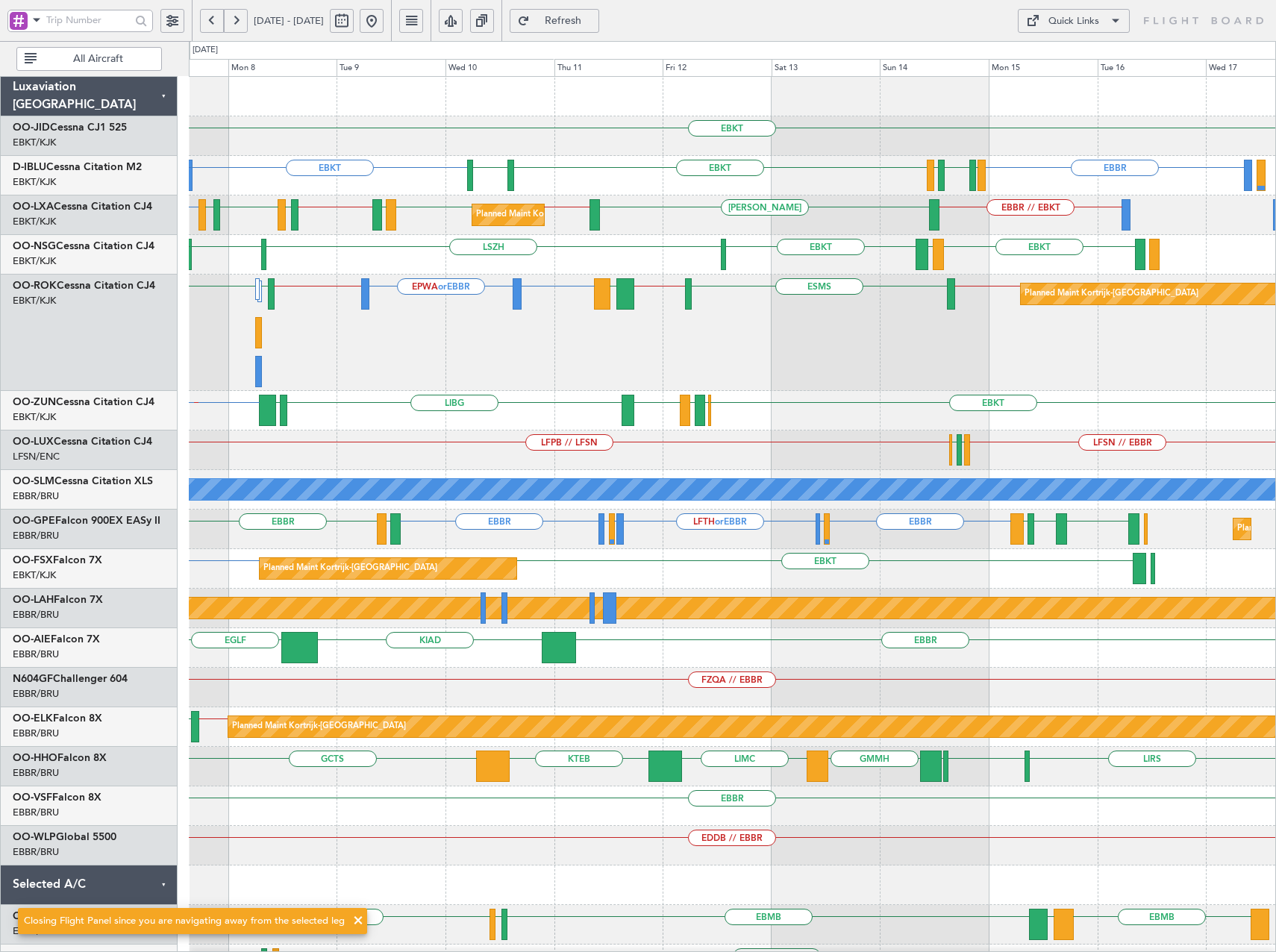
click at [684, 264] on div "EBKT LSZH EBKT LEMG EBKT LEPA" at bounding box center [732, 254] width 1086 height 39
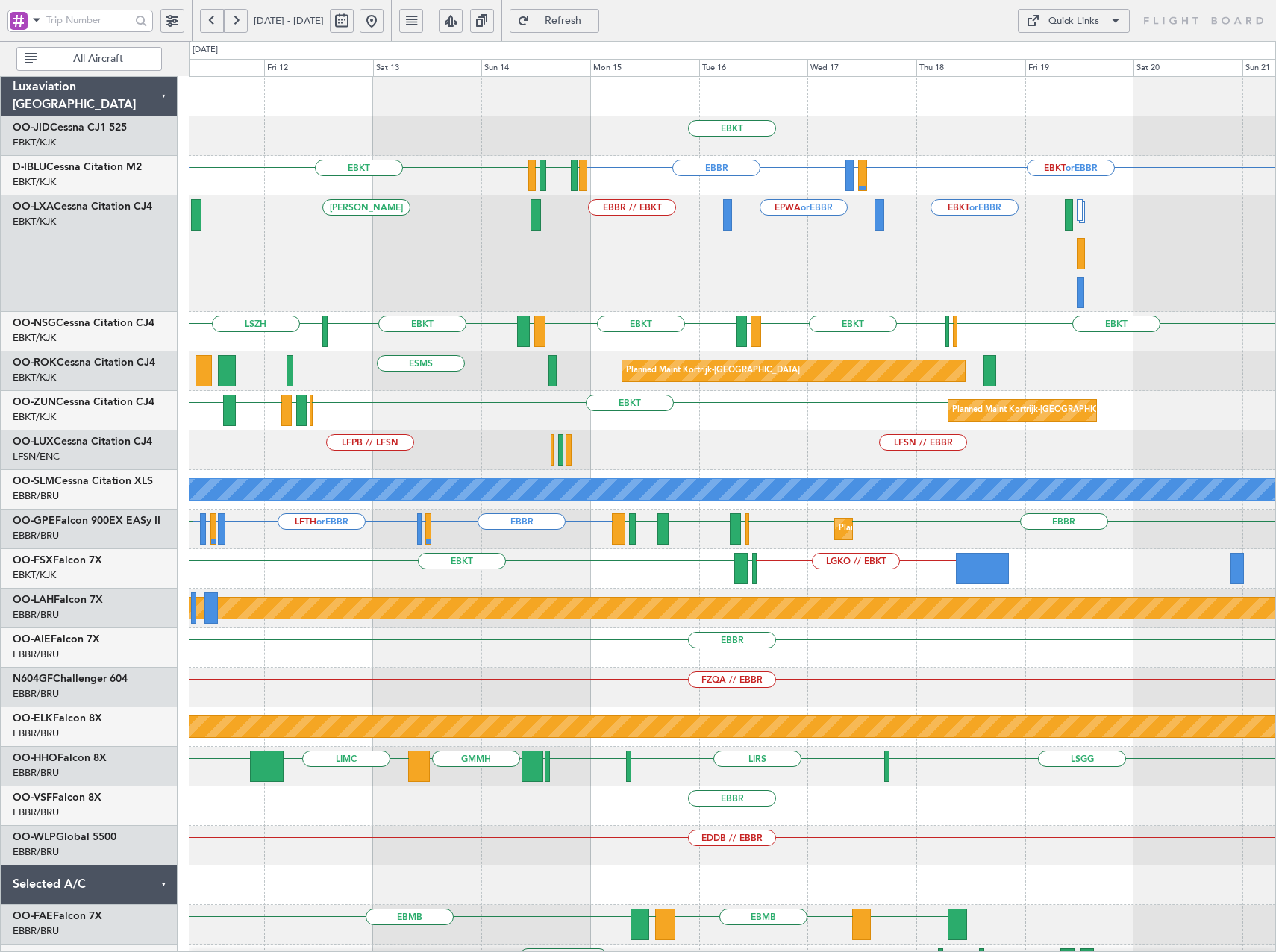
click at [908, 339] on div "EBKT EBKT or EBBR LIRQ or EBBR EBBR LFMT LFSN LFMT EBKT LSZH EBKT EBKT or EBBR …" at bounding box center [732, 589] width 1086 height 1026
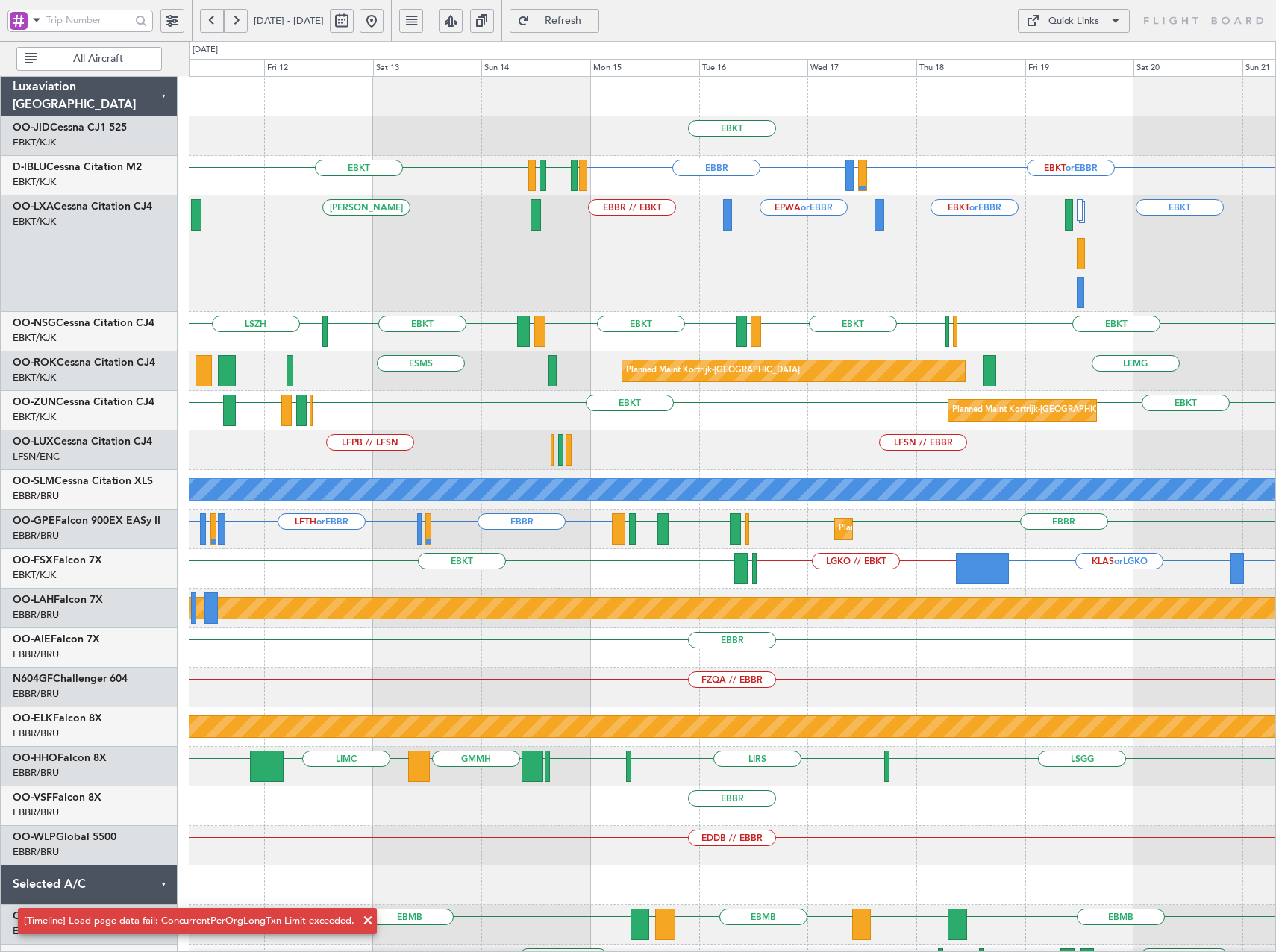
click at [1077, 17] on div "Quick Links" at bounding box center [1074, 22] width 51 height 15
click at [1077, 57] on button "Trip Builder" at bounding box center [1074, 56] width 112 height 36
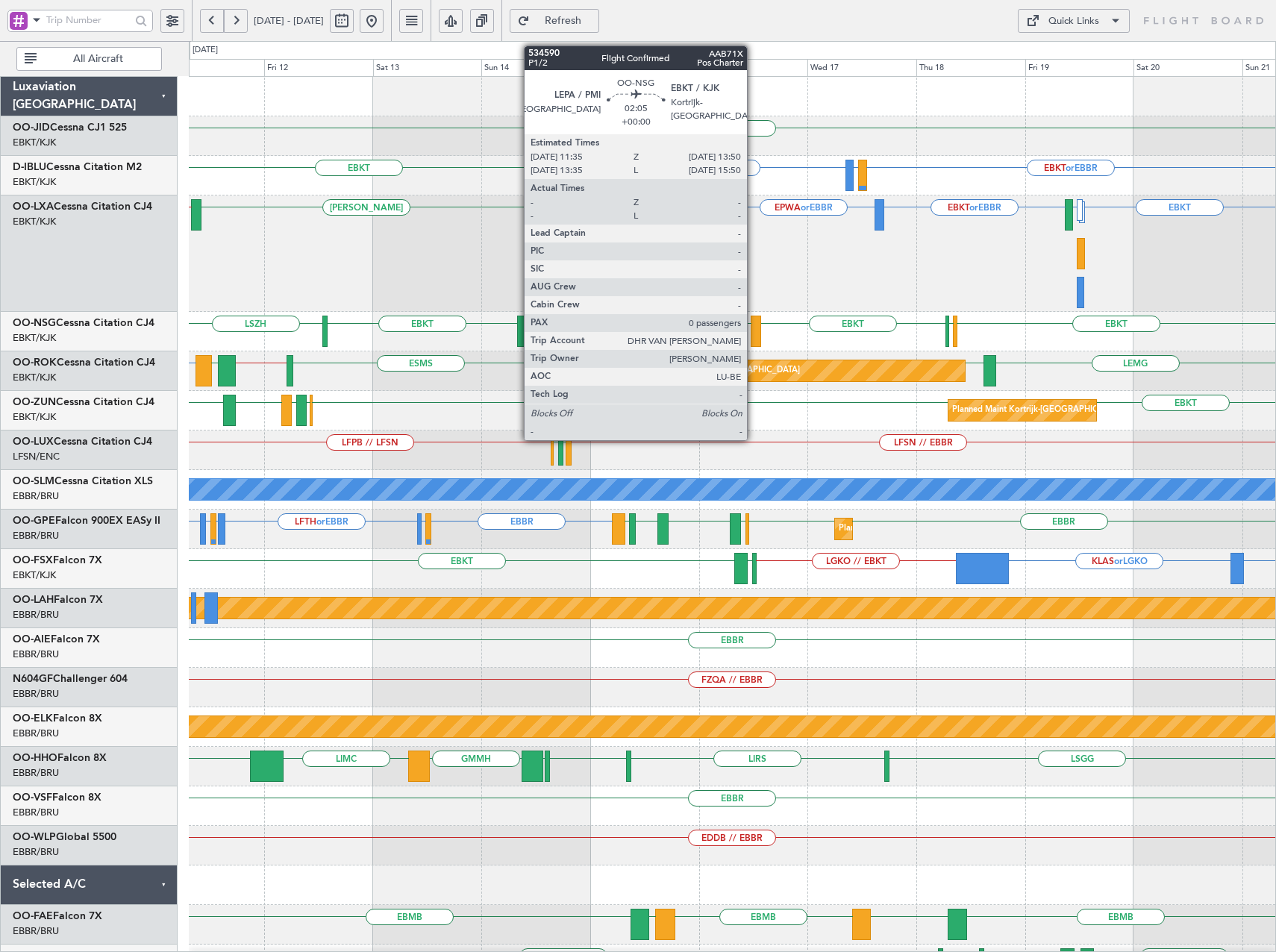
click at [754, 326] on div at bounding box center [755, 330] width 10 height 31
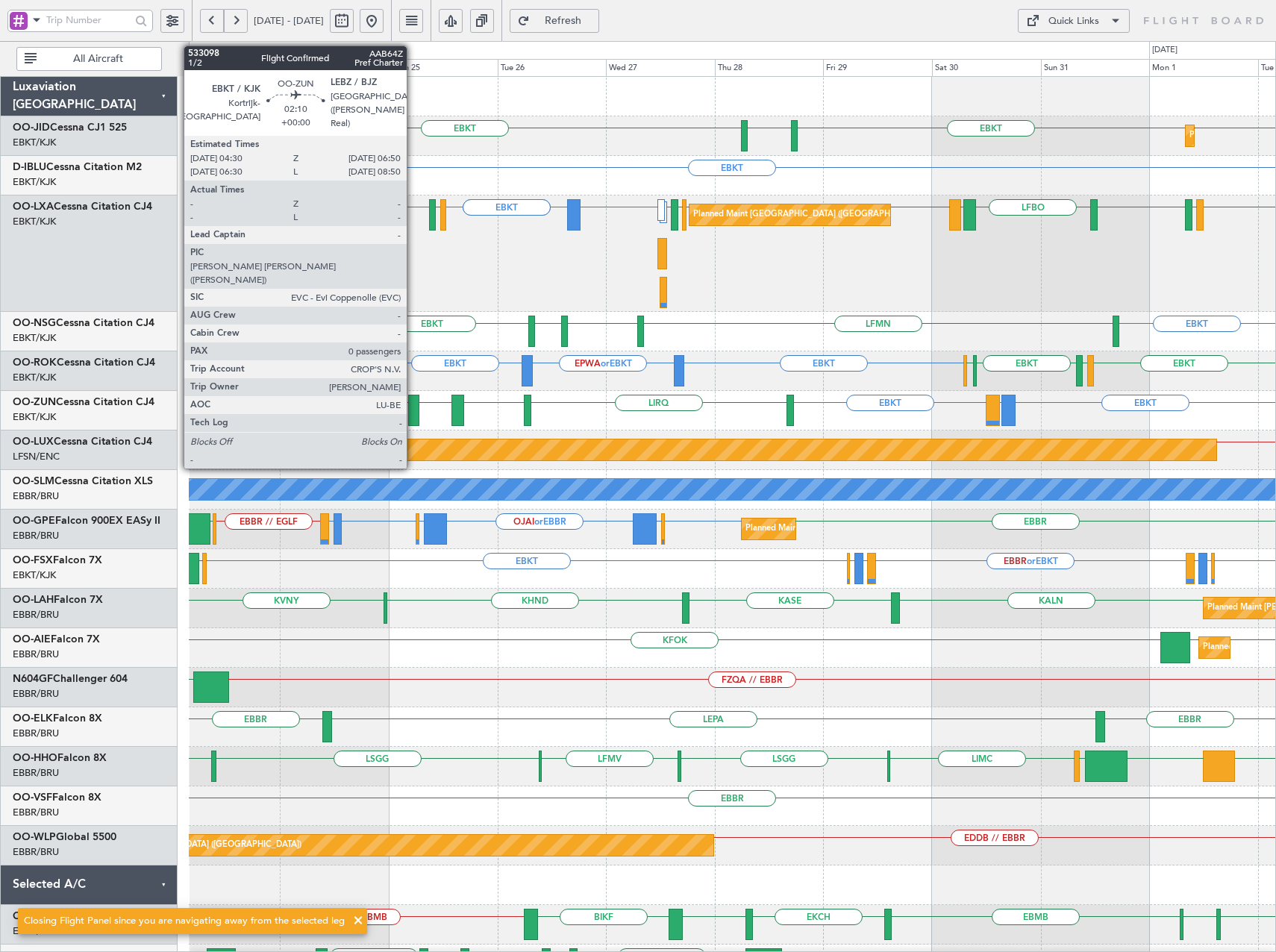
click at [413, 420] on div at bounding box center [413, 410] width 11 height 31
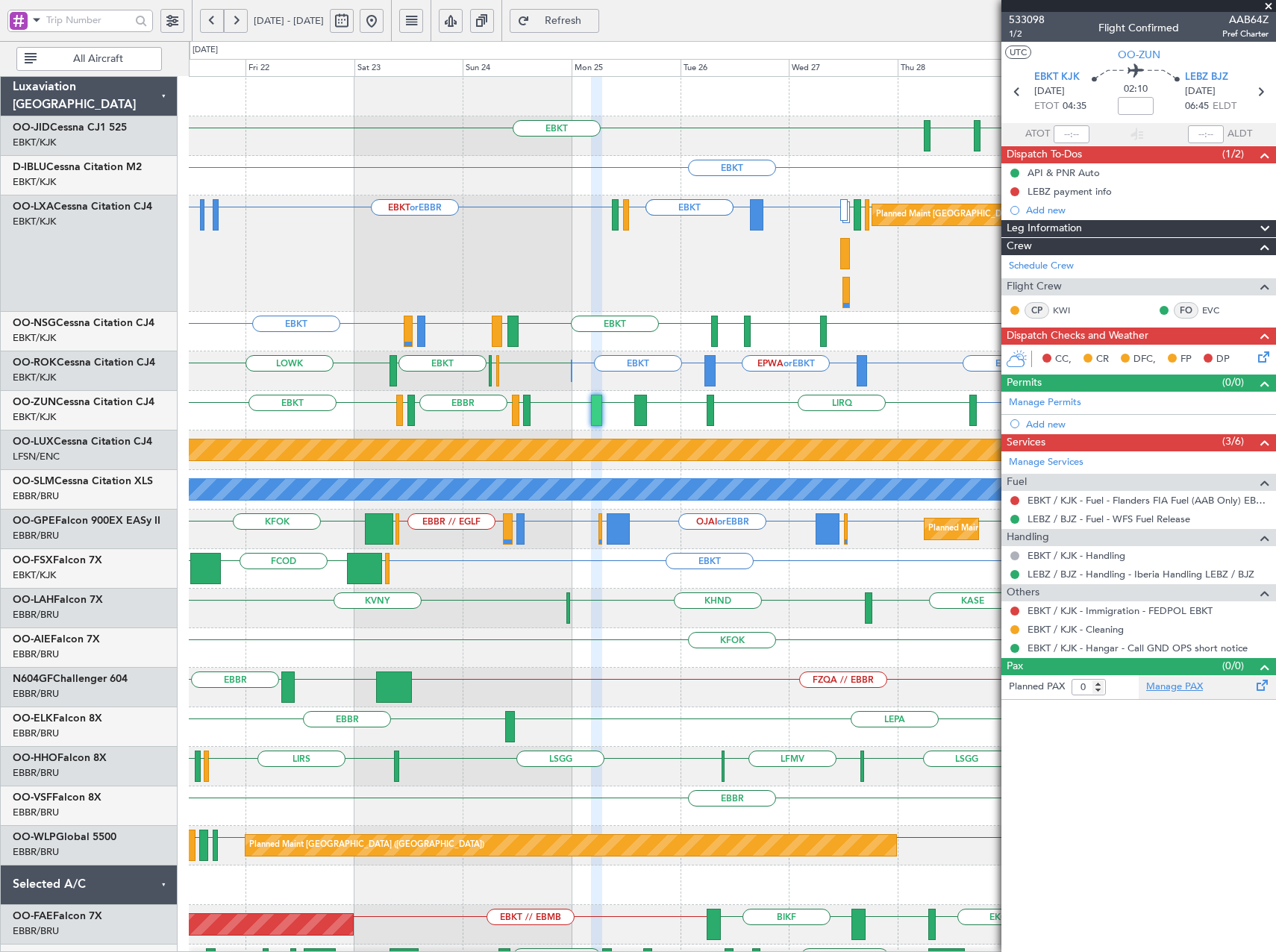
click at [1170, 681] on link "Manage PAX" at bounding box center [1174, 687] width 57 height 15
click at [1016, 17] on span "533098" at bounding box center [1026, 20] width 36 height 16
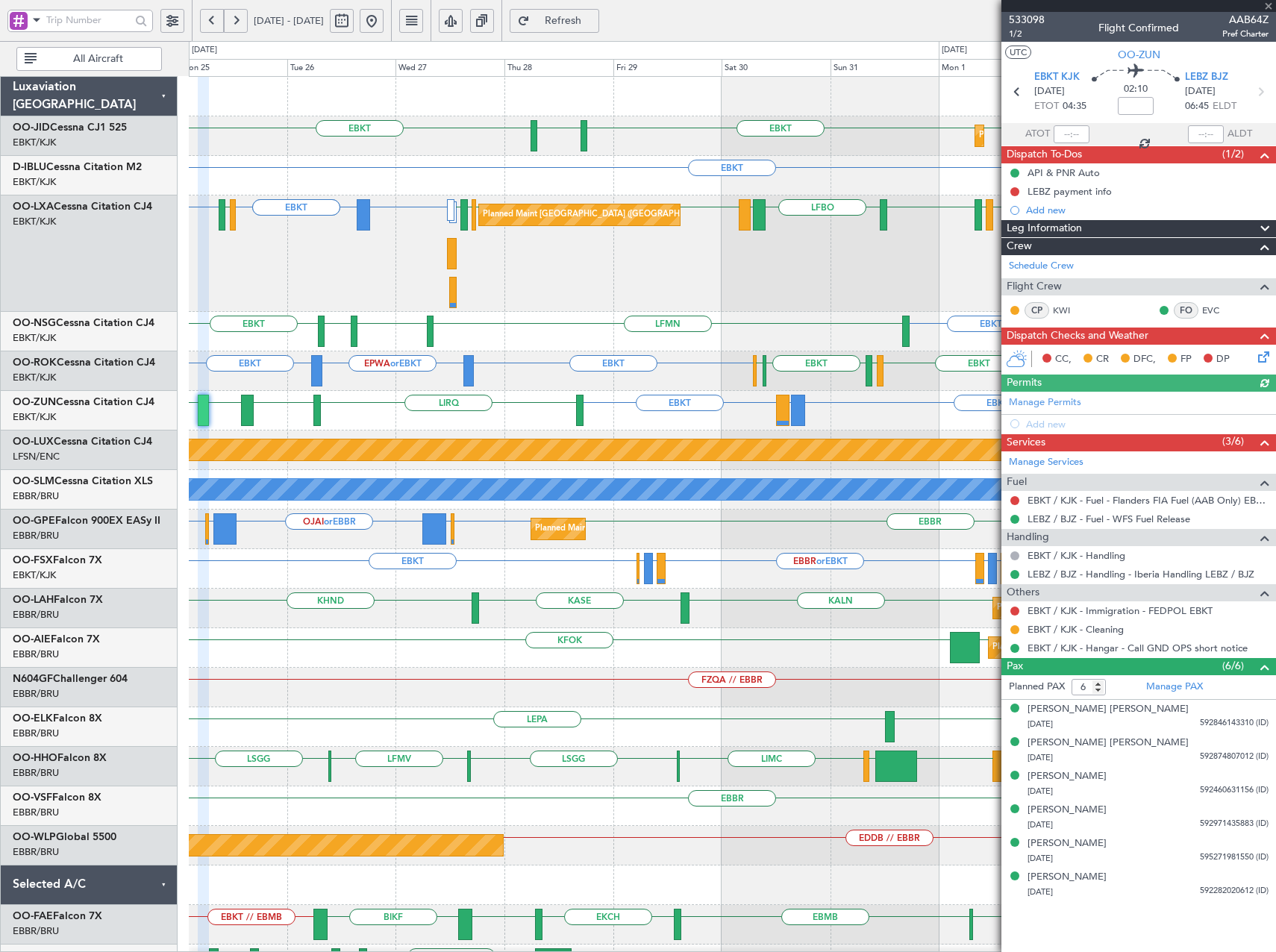
click at [186, 266] on div "Planned Maint Kortrijk-Wevelgem EBKT EBKT EGNT EBKT EBKT Planned Maint Brussels…" at bounding box center [638, 497] width 1276 height 911
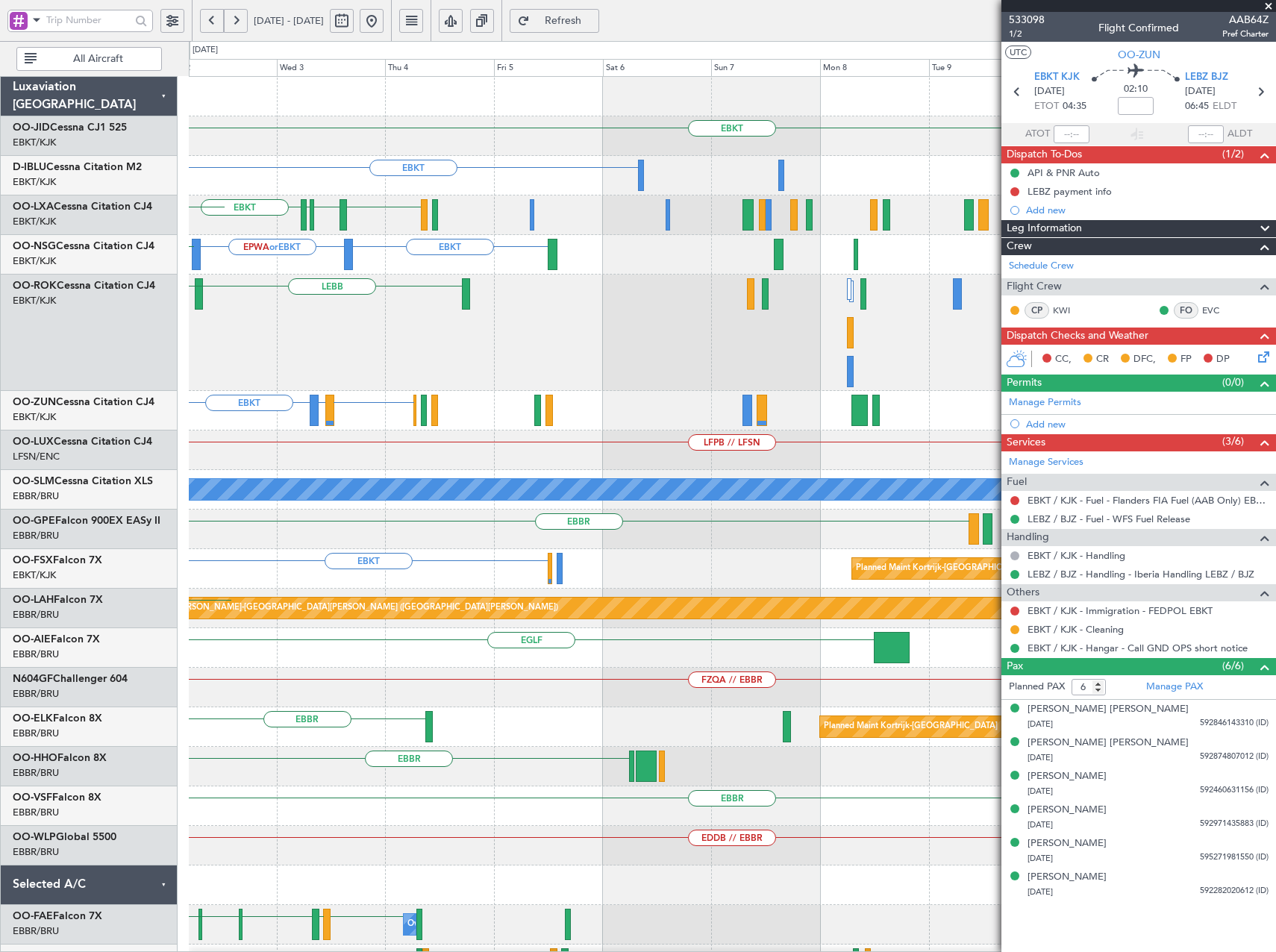
click at [440, 274] on div "EBKT Planned Maint Kortrijk-Wevelgem EBKT EBKT EBKT LFMQ LFLC EBKT Planned Main…" at bounding box center [732, 609] width 1086 height 1065
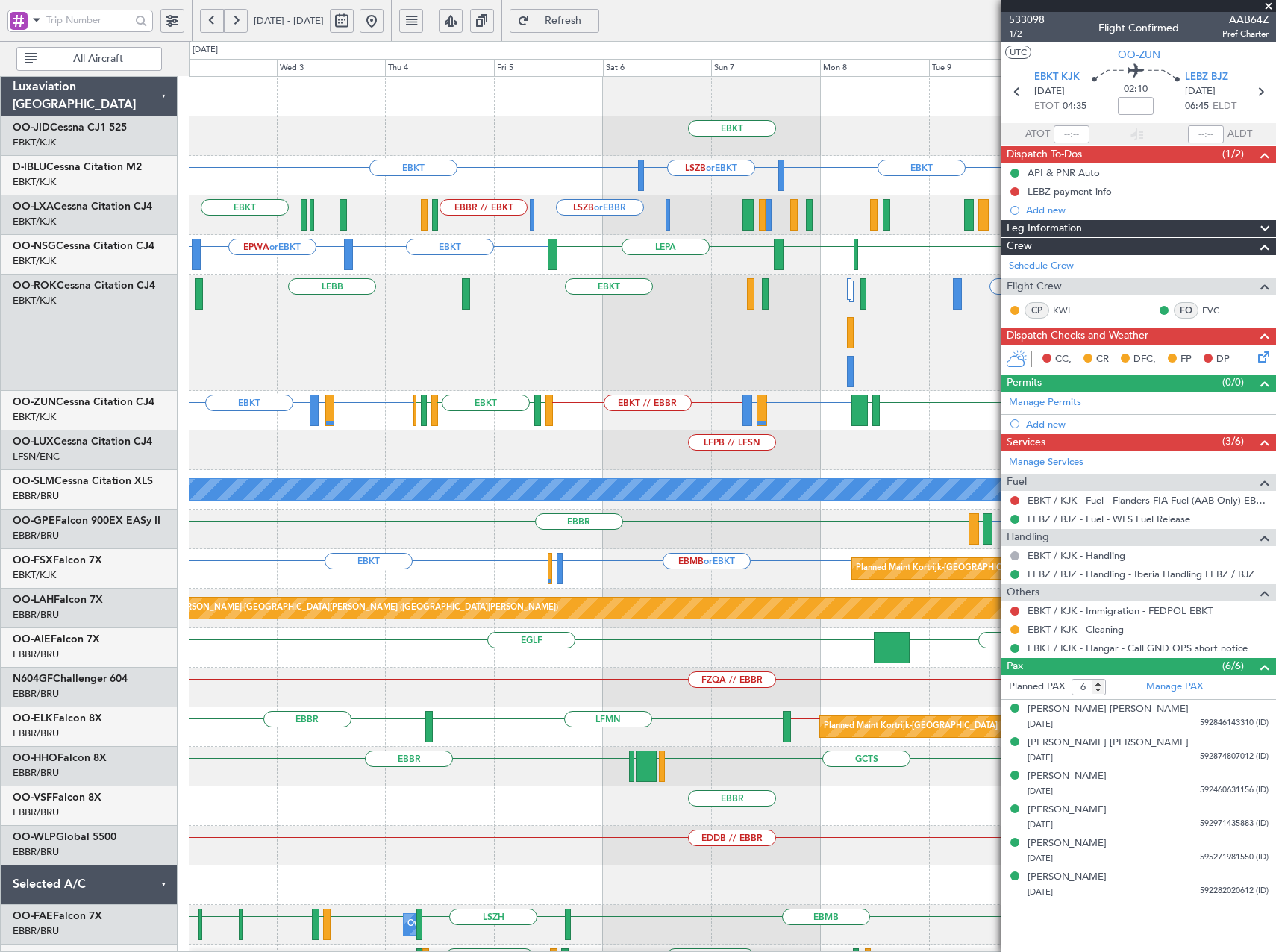
drag, startPoint x: 1269, startPoint y: 3, endPoint x: 1067, endPoint y: 31, distance: 203.9
click at [1267, 3] on span at bounding box center [1269, 7] width 15 height 13
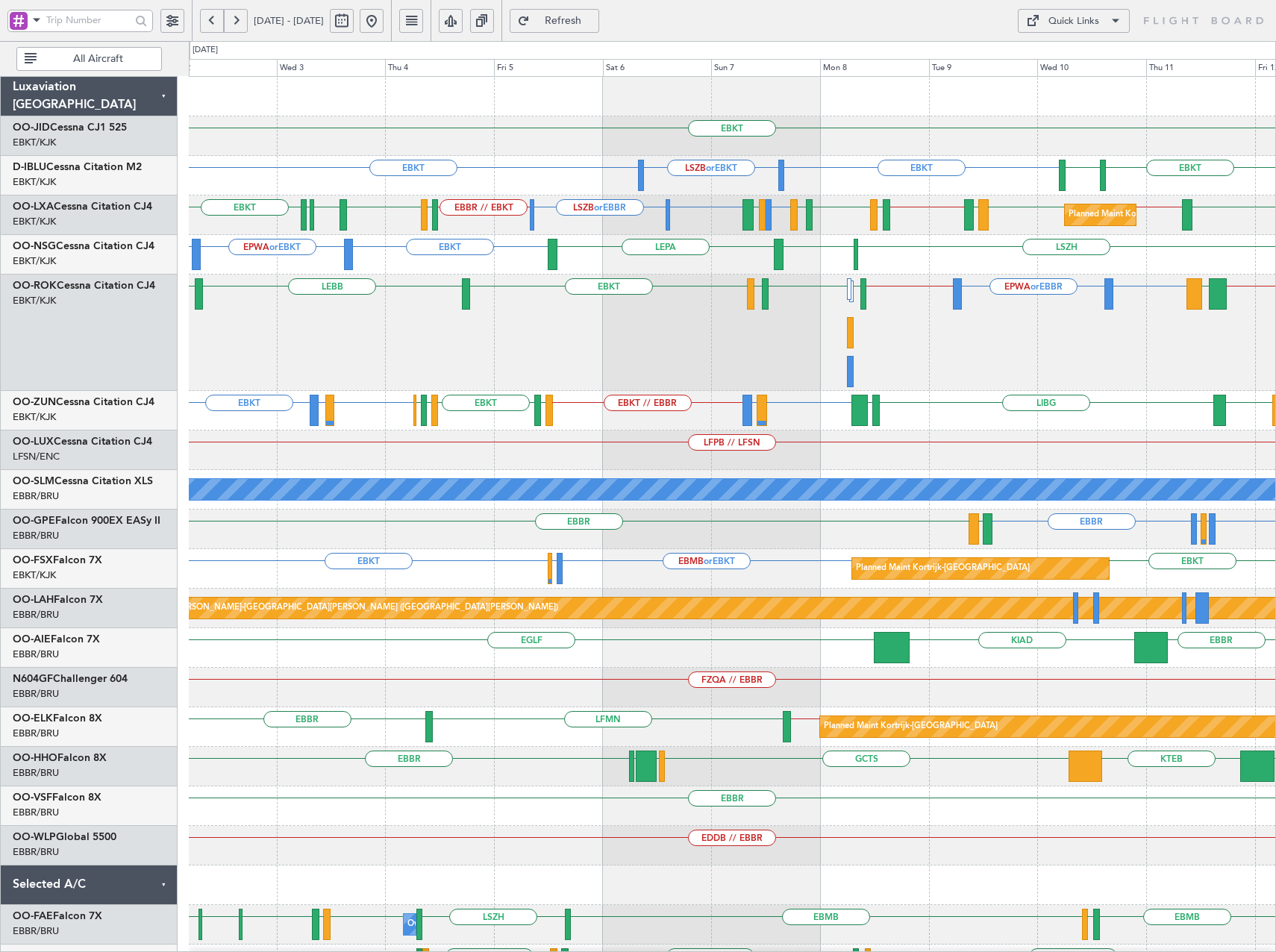
type input "0"
click at [354, 19] on button at bounding box center [342, 22] width 24 height 24
select select "9"
select select "2025"
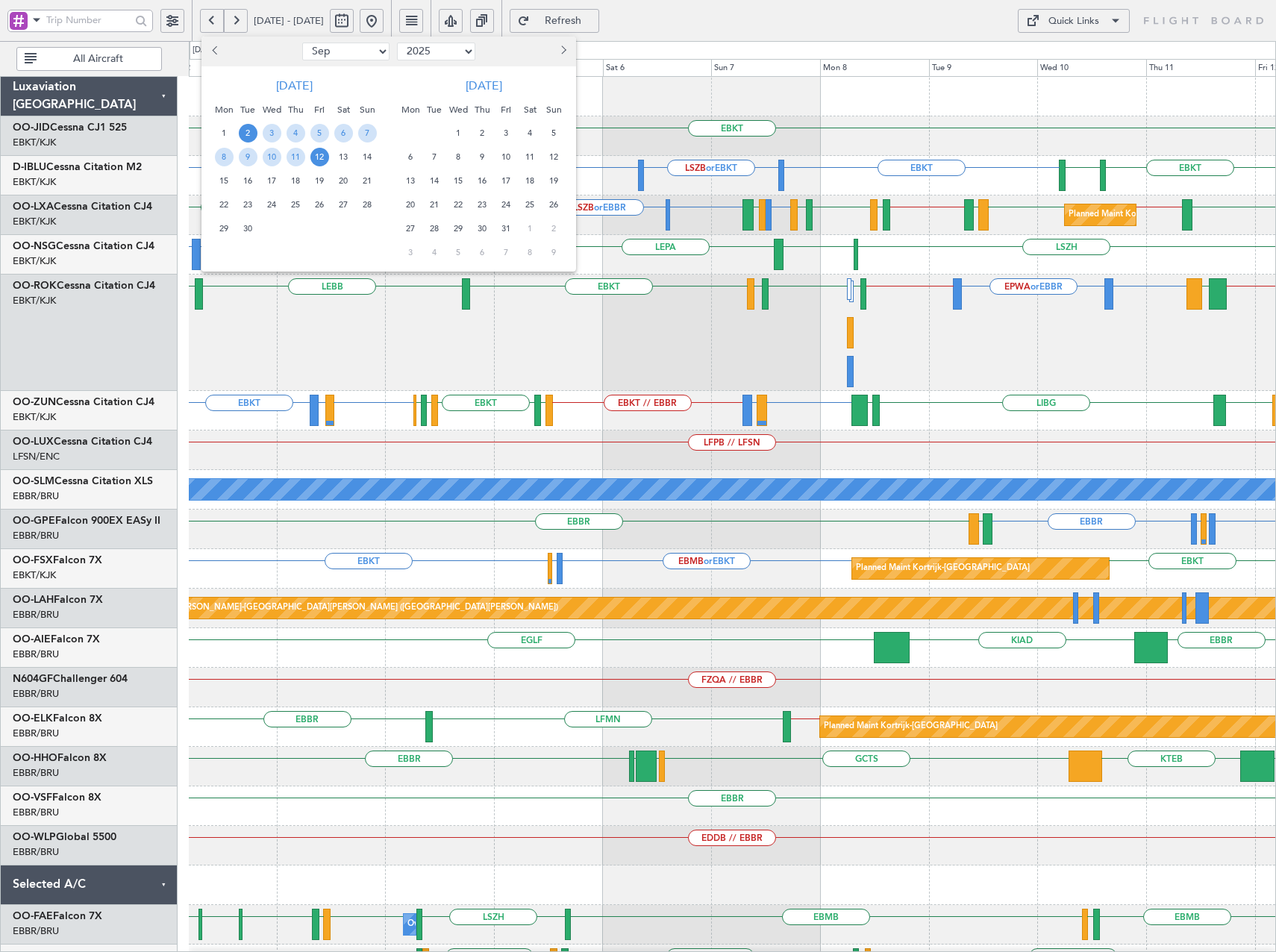
click at [562, 50] on span "Next month" at bounding box center [562, 50] width 9 height 9
click at [563, 50] on span "Next month" at bounding box center [562, 50] width 9 height 9
drag, startPoint x: 562, startPoint y: 50, endPoint x: 558, endPoint y: 62, distance: 12.6
click at [563, 50] on span "Next month" at bounding box center [562, 50] width 9 height 9
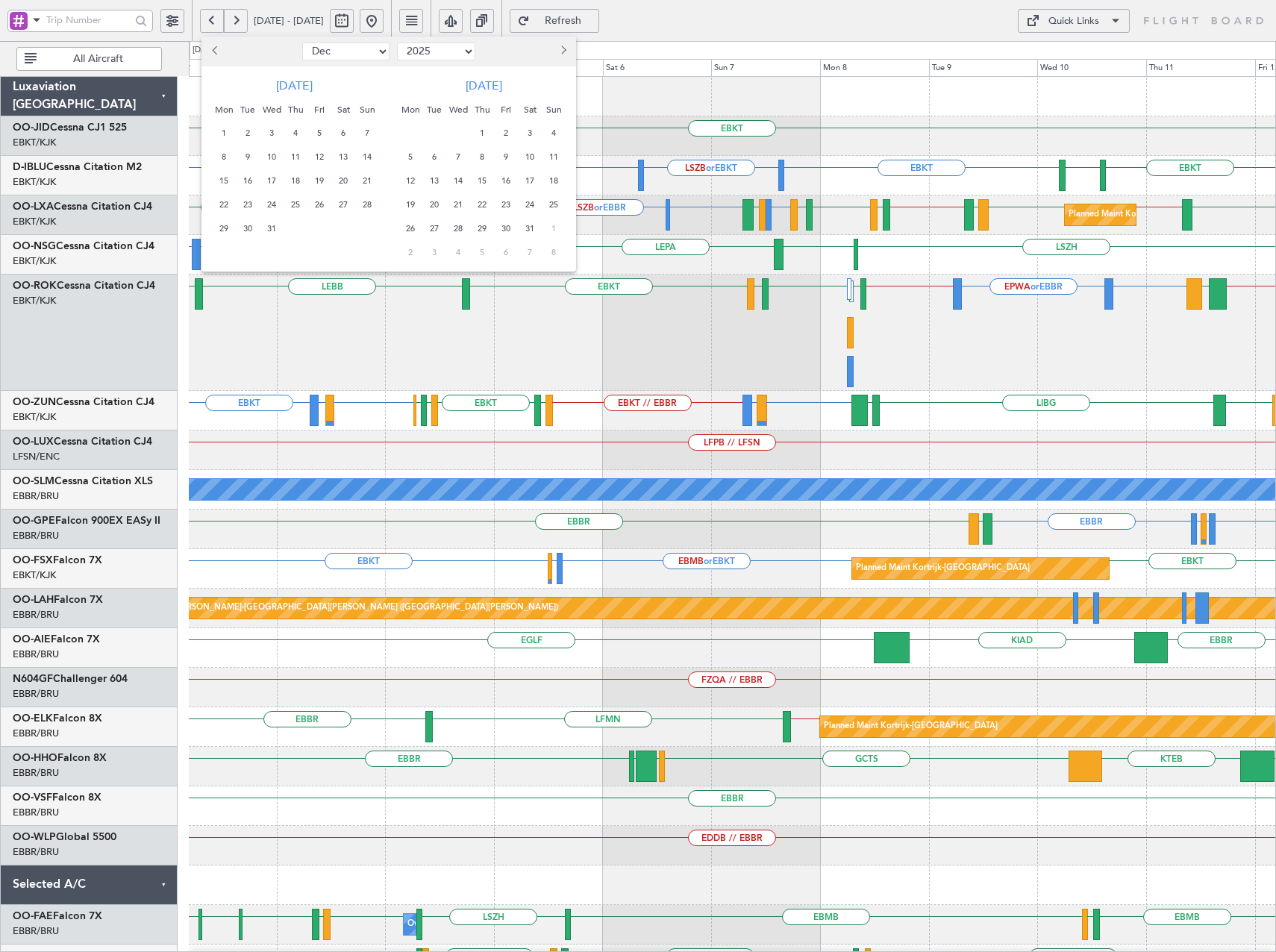
select select "1"
select select "2026"
click at [492, 156] on div "5" at bounding box center [482, 158] width 24 height 24
click at [481, 205] on span "19" at bounding box center [483, 205] width 19 height 19
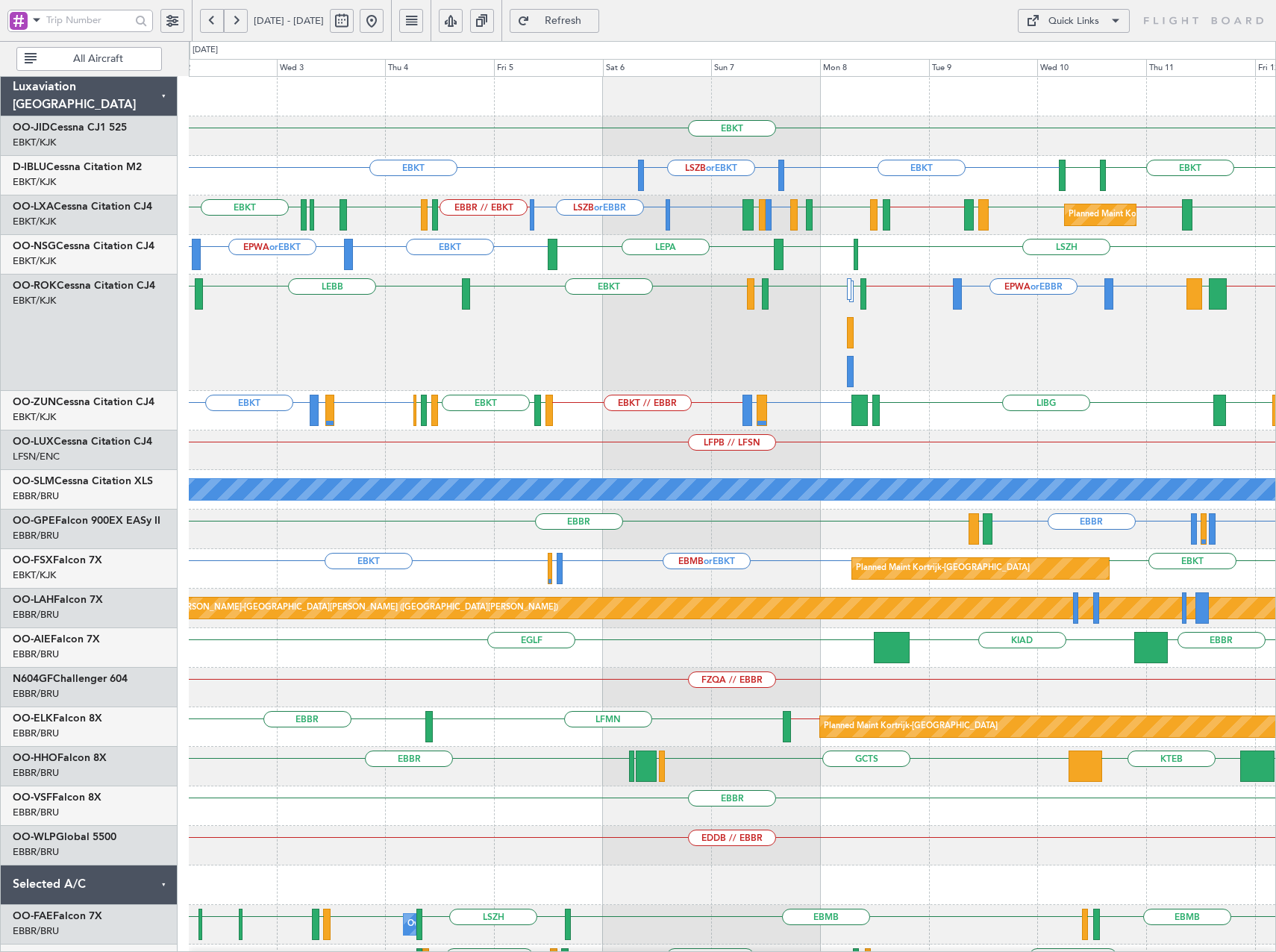
select select "2"
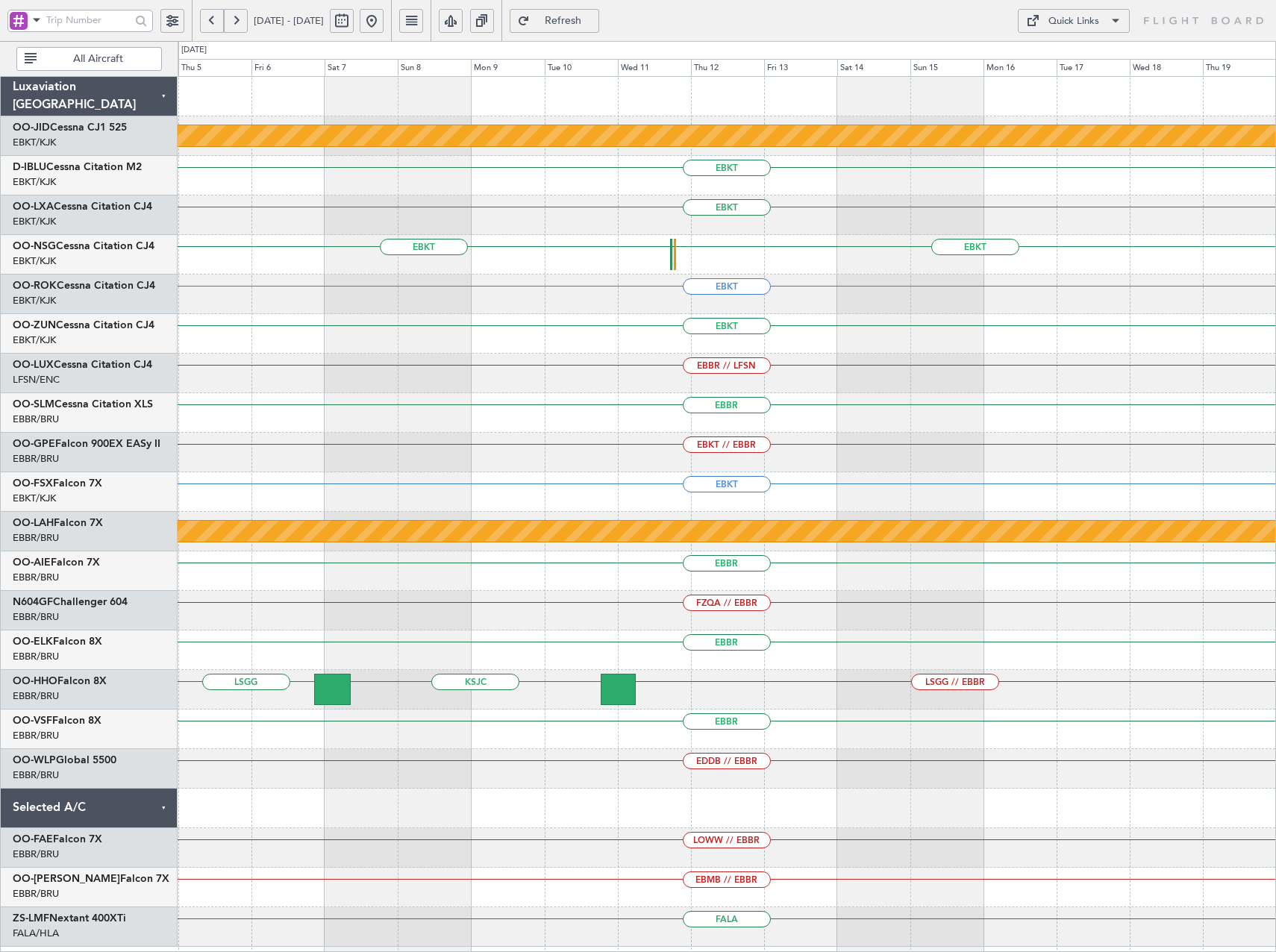
drag, startPoint x: 414, startPoint y: 22, endPoint x: 428, endPoint y: 37, distance: 20.5
click at [384, 22] on button at bounding box center [371, 22] width 24 height 24
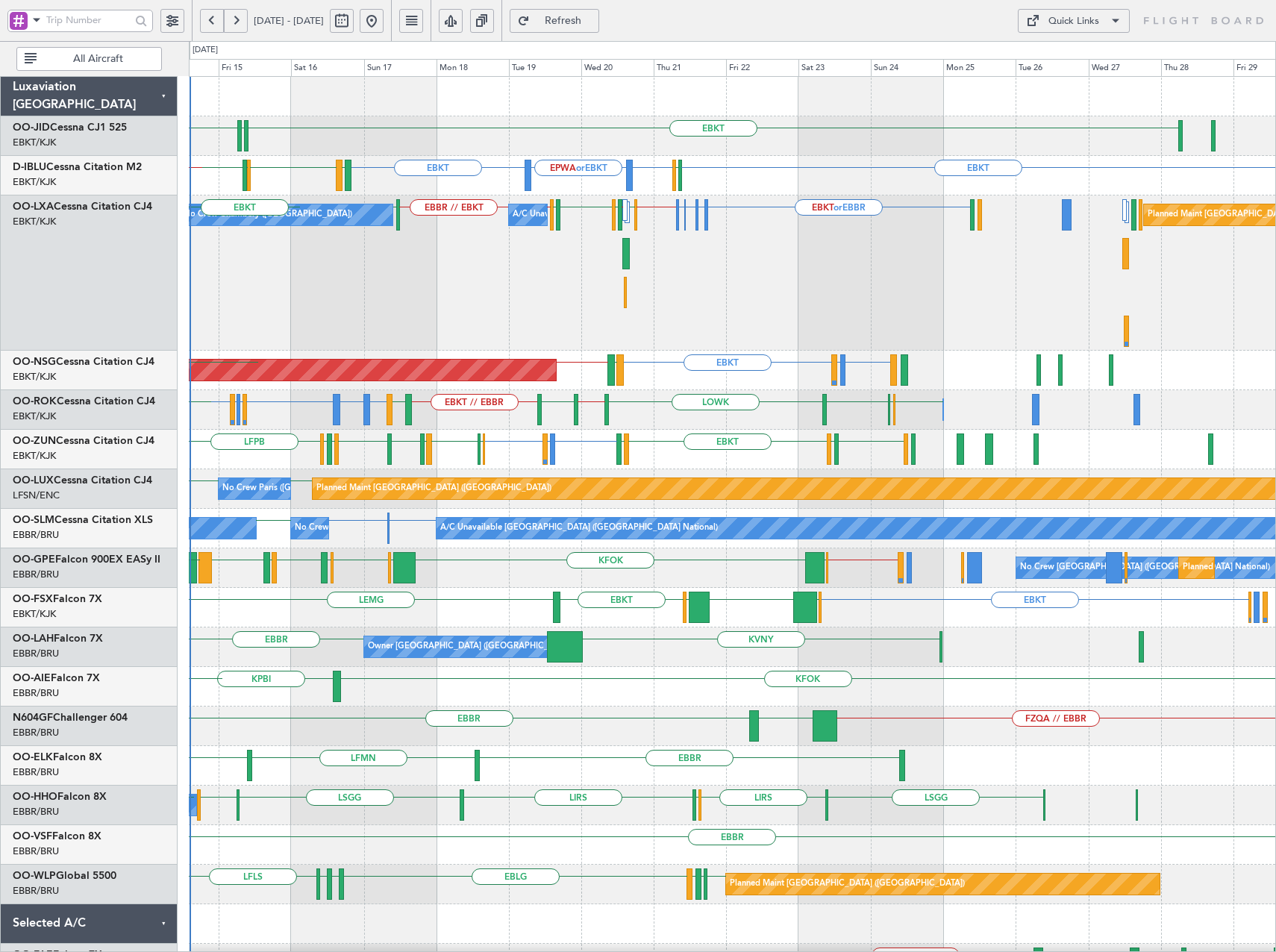
click at [755, 334] on div "EBKT EDDS LOWW LOWI EBKT EBKT EBKT EPWA or EBKT EBKT EBKT EGJJ LFKF EGJJ EBKT E…" at bounding box center [732, 628] width 1086 height 1103
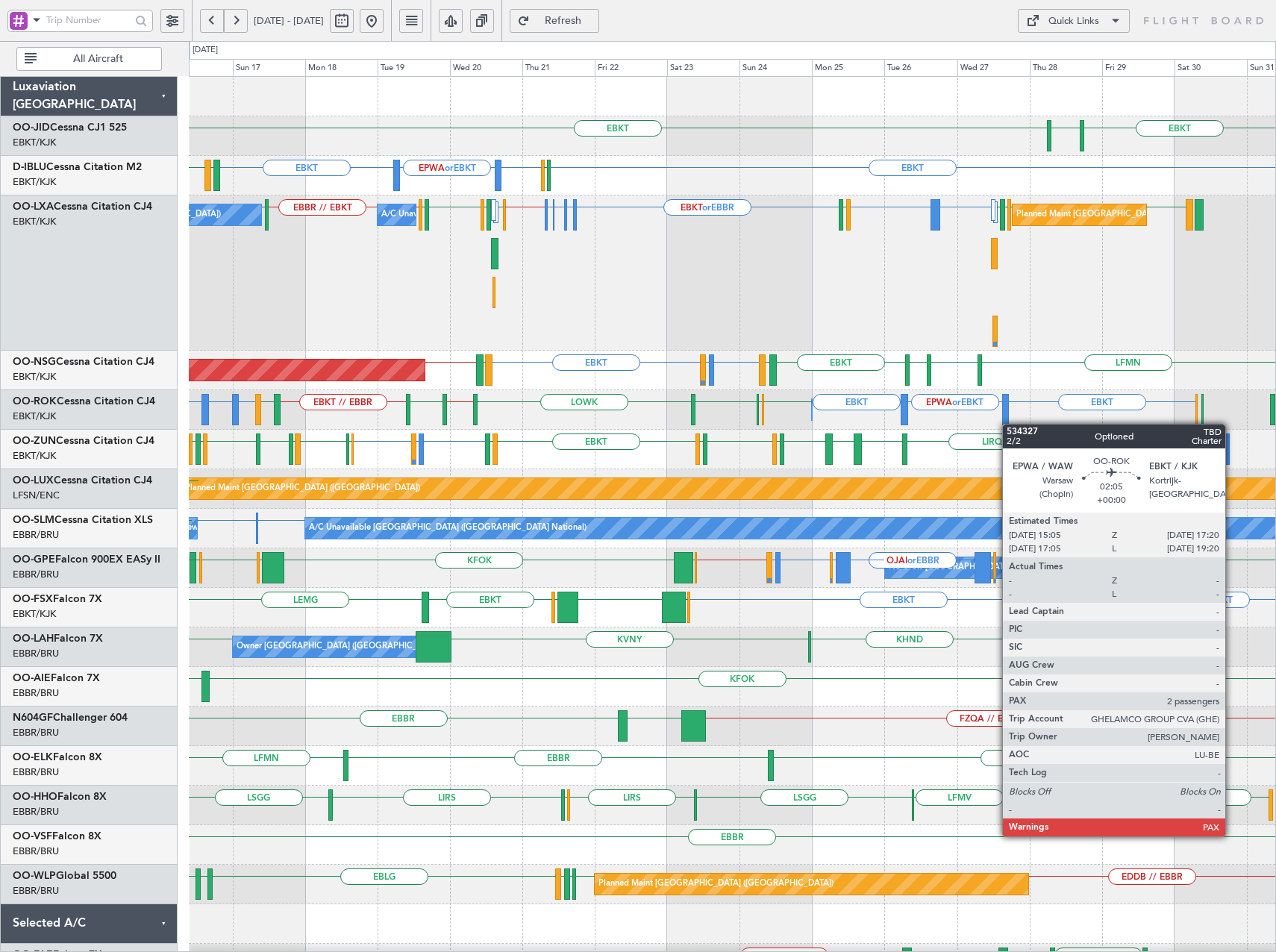
click at [997, 426] on div "EBBR EBKT EBBR LEIB or EBBR EBKT EPWA or EBKT LOWK EBKT EHAM EBKT EBBR // EBKT …" at bounding box center [732, 410] width 1086 height 39
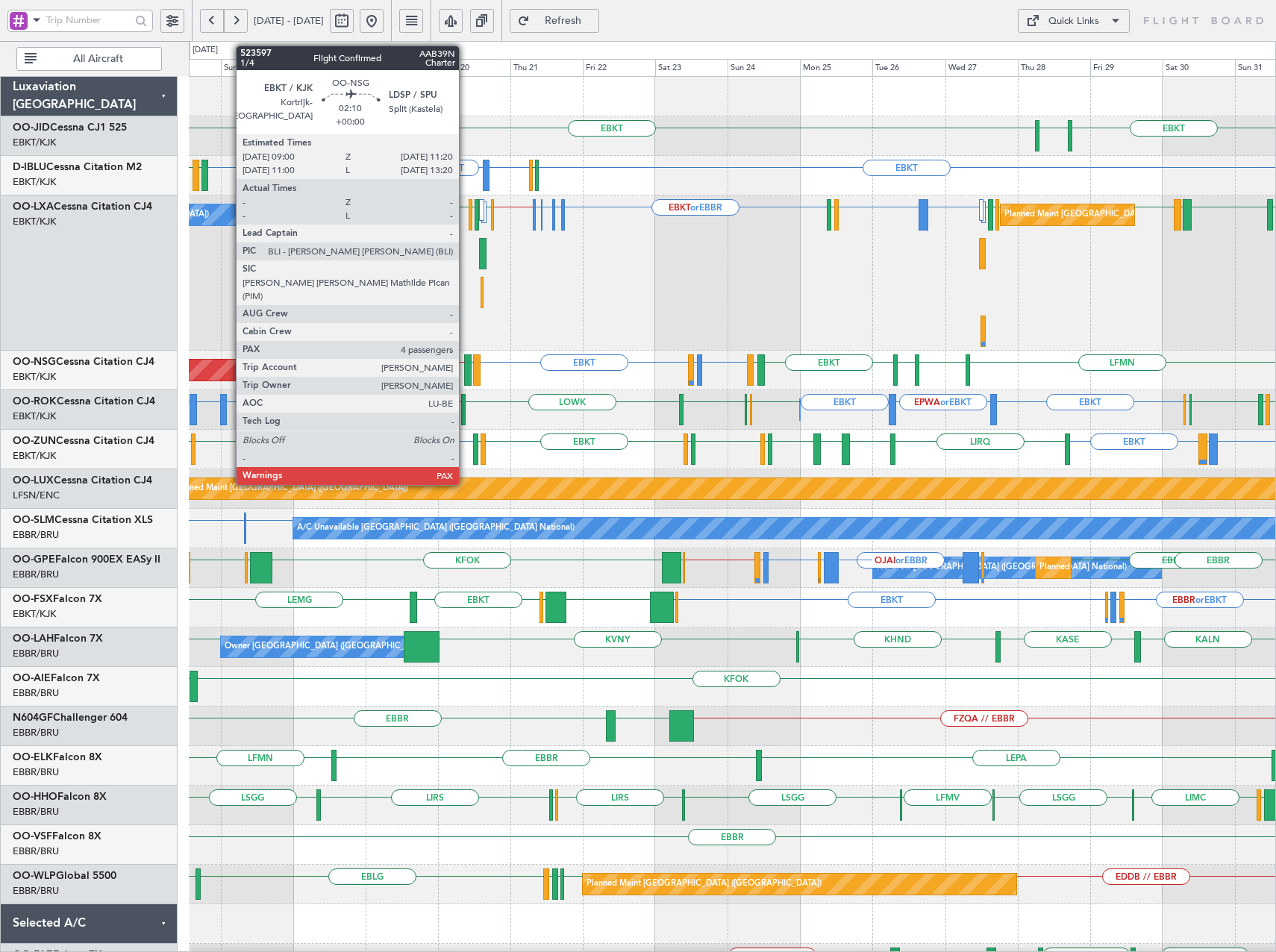
click at [466, 370] on div at bounding box center [468, 369] width 7 height 31
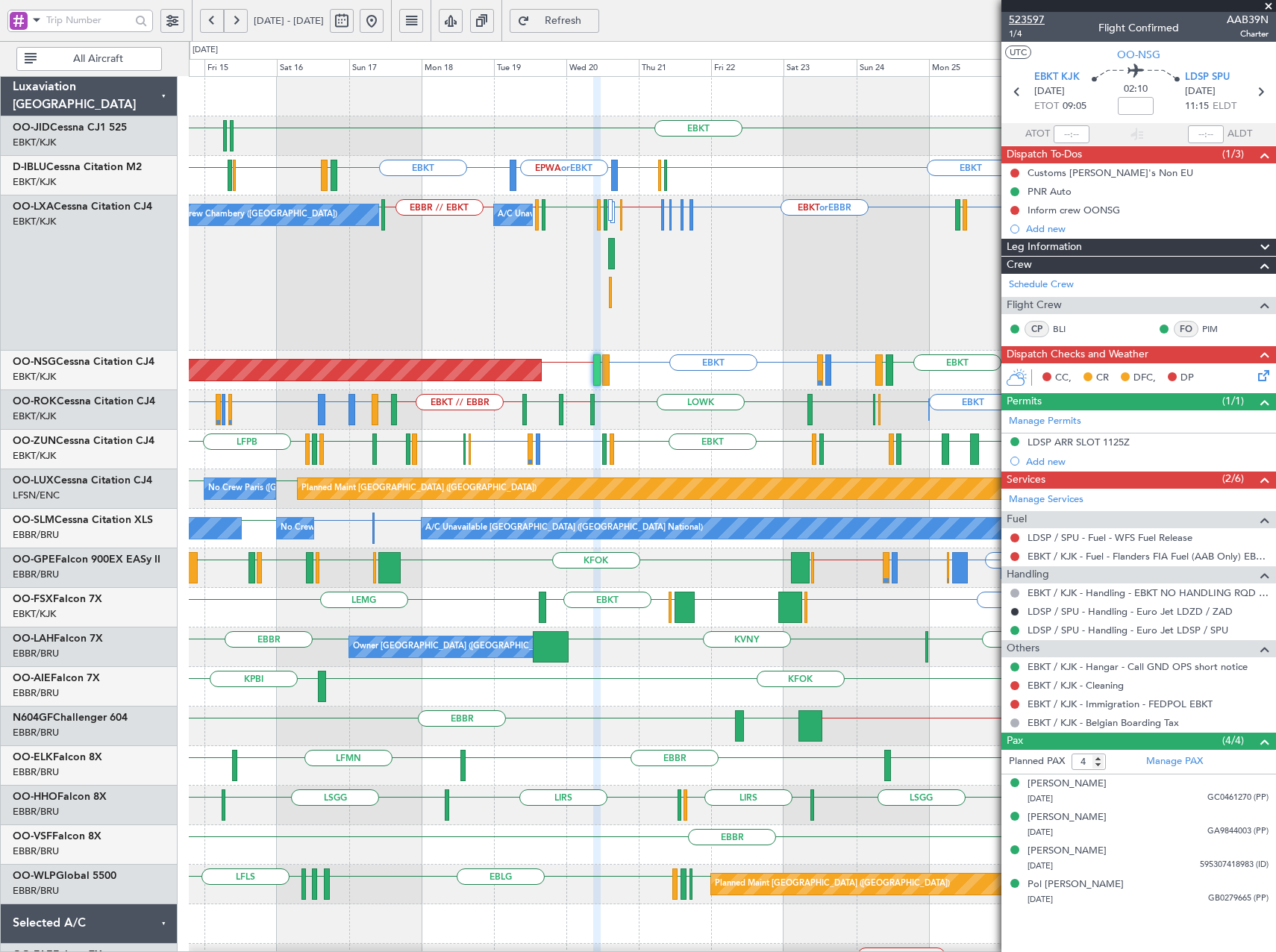
click at [1011, 14] on span "523597" at bounding box center [1026, 20] width 36 height 16
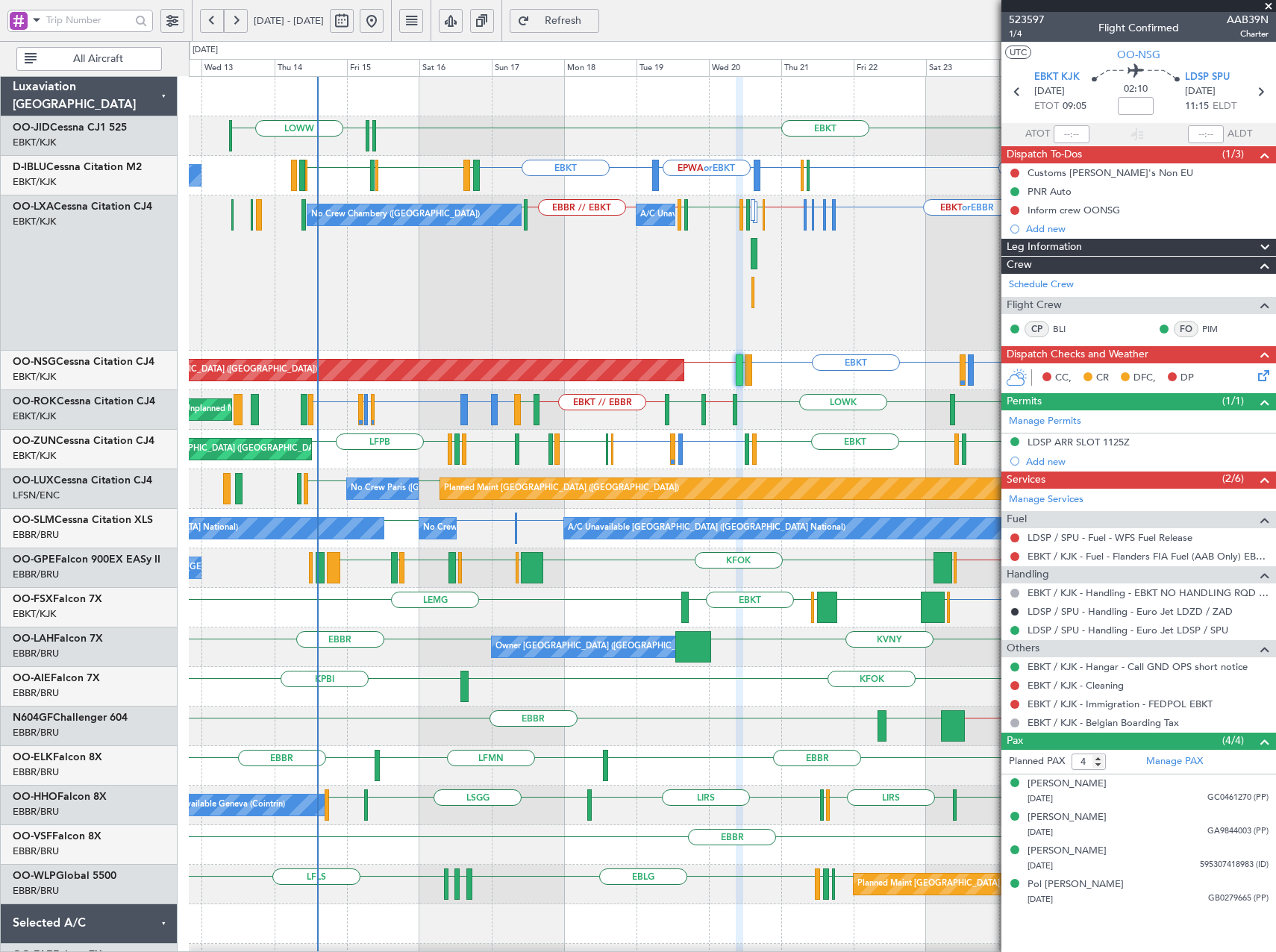
click at [573, 302] on div "No Crew Chambery (Aix-les-bains) A/C Unavailable Planned Maint Brussels (Brusse…" at bounding box center [732, 273] width 1086 height 155
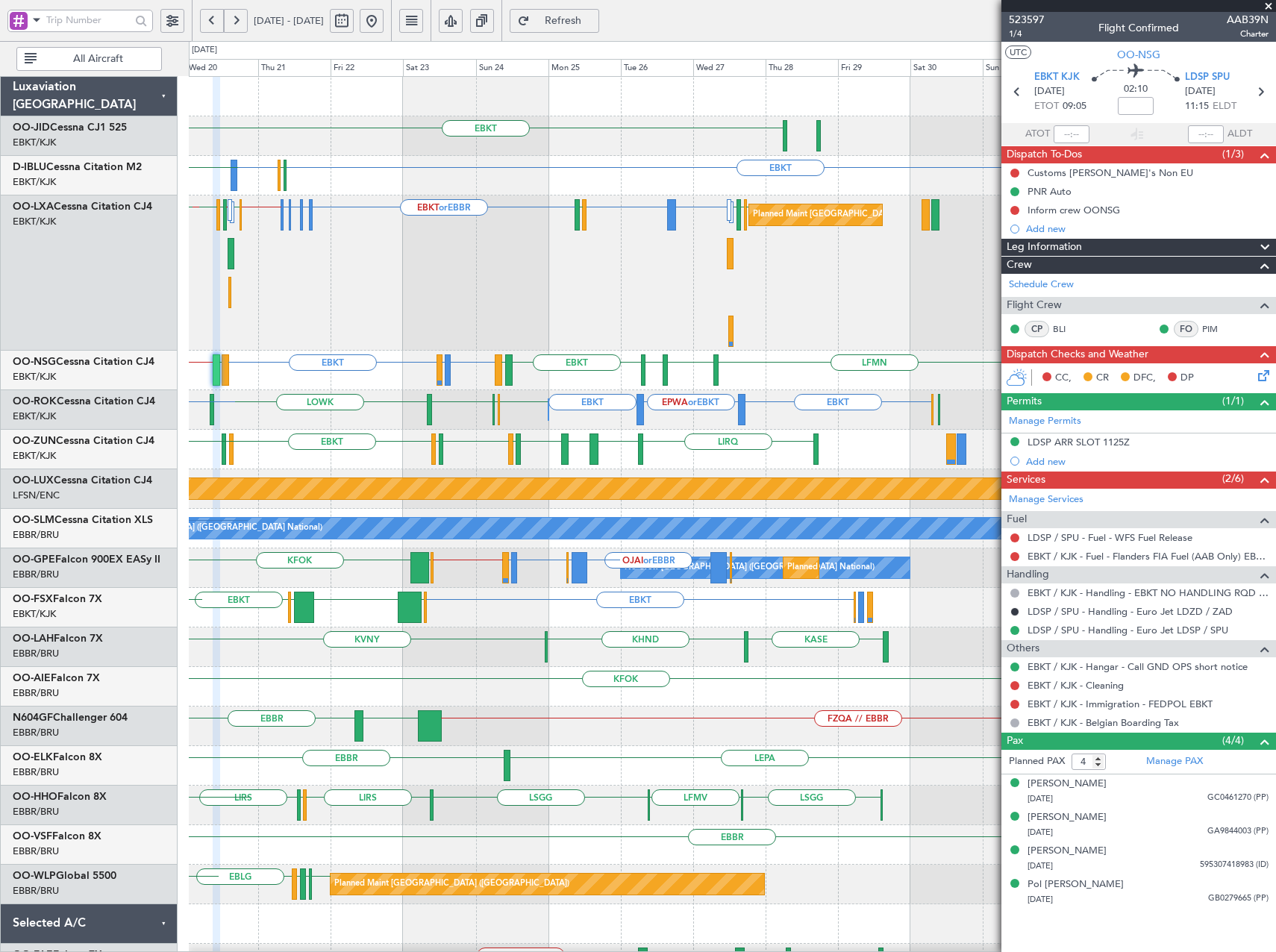
click at [365, 325] on div "Planned Maint Brussels (Brussels National) EBKT EBKT EBBR // EBKT EBKT or EBBR …" at bounding box center [732, 273] width 1086 height 155
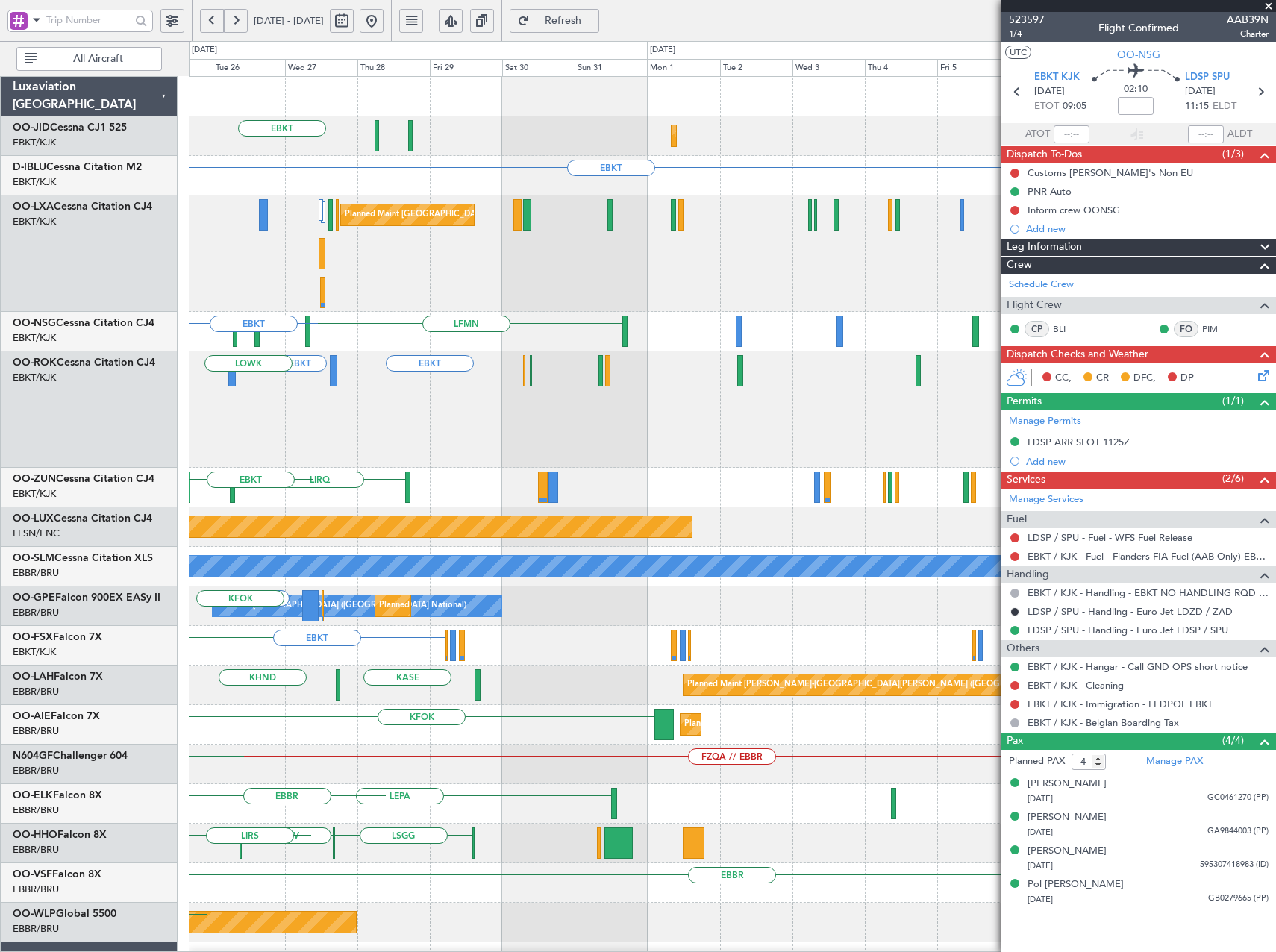
click at [399, 315] on div "EBKT Planned Maint Kortrijk-Wevelgem EBKT Planned Maint Brussels (Brussels Nati…" at bounding box center [732, 647] width 1086 height 1142
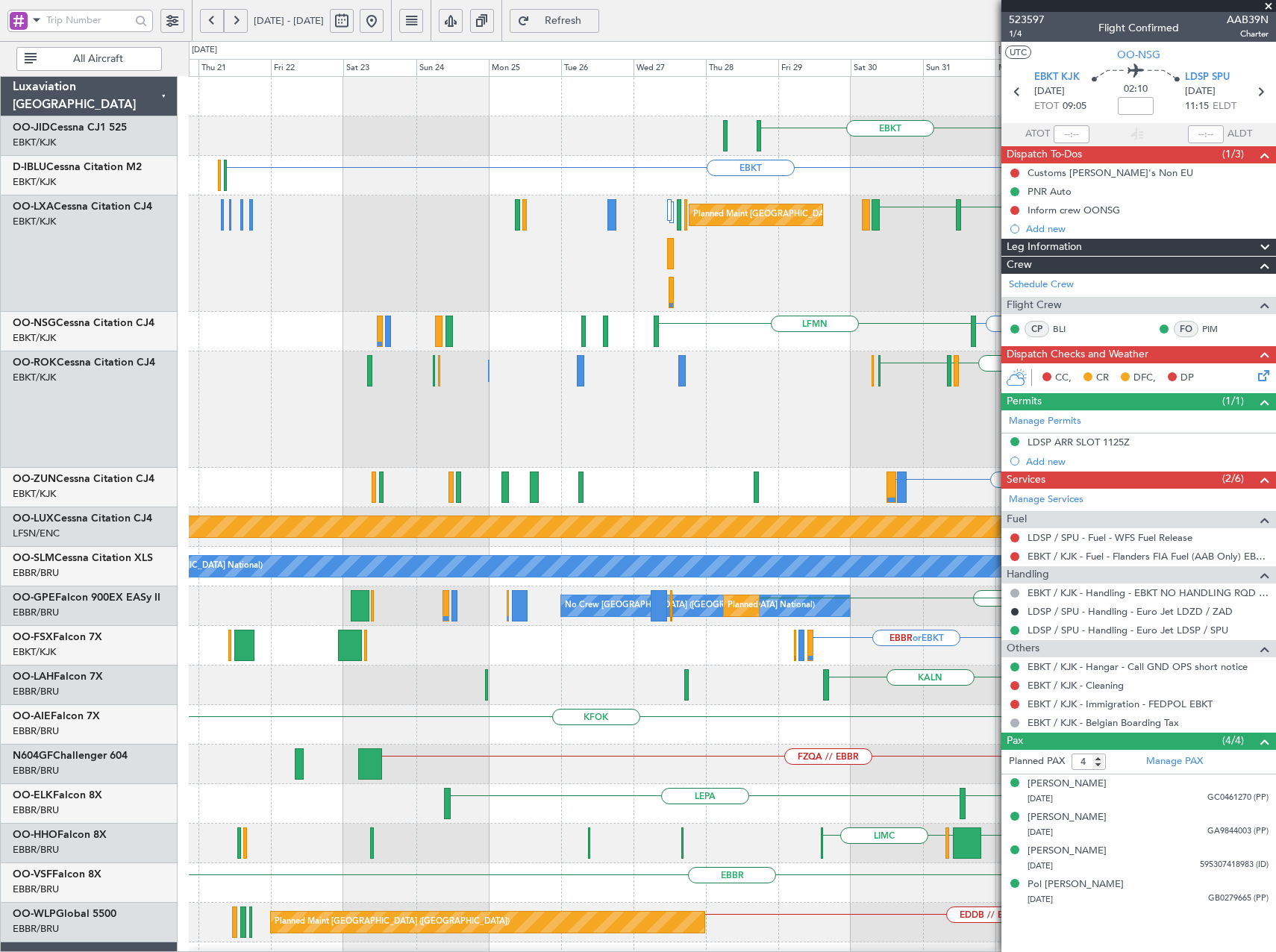
click at [1077, 370] on fb-app "30 Aug 2025 - 14 Sep 2025 Refresh Quick Links All Aircraft EBKT EBKT Planned Ma…" at bounding box center [638, 485] width 1276 height 934
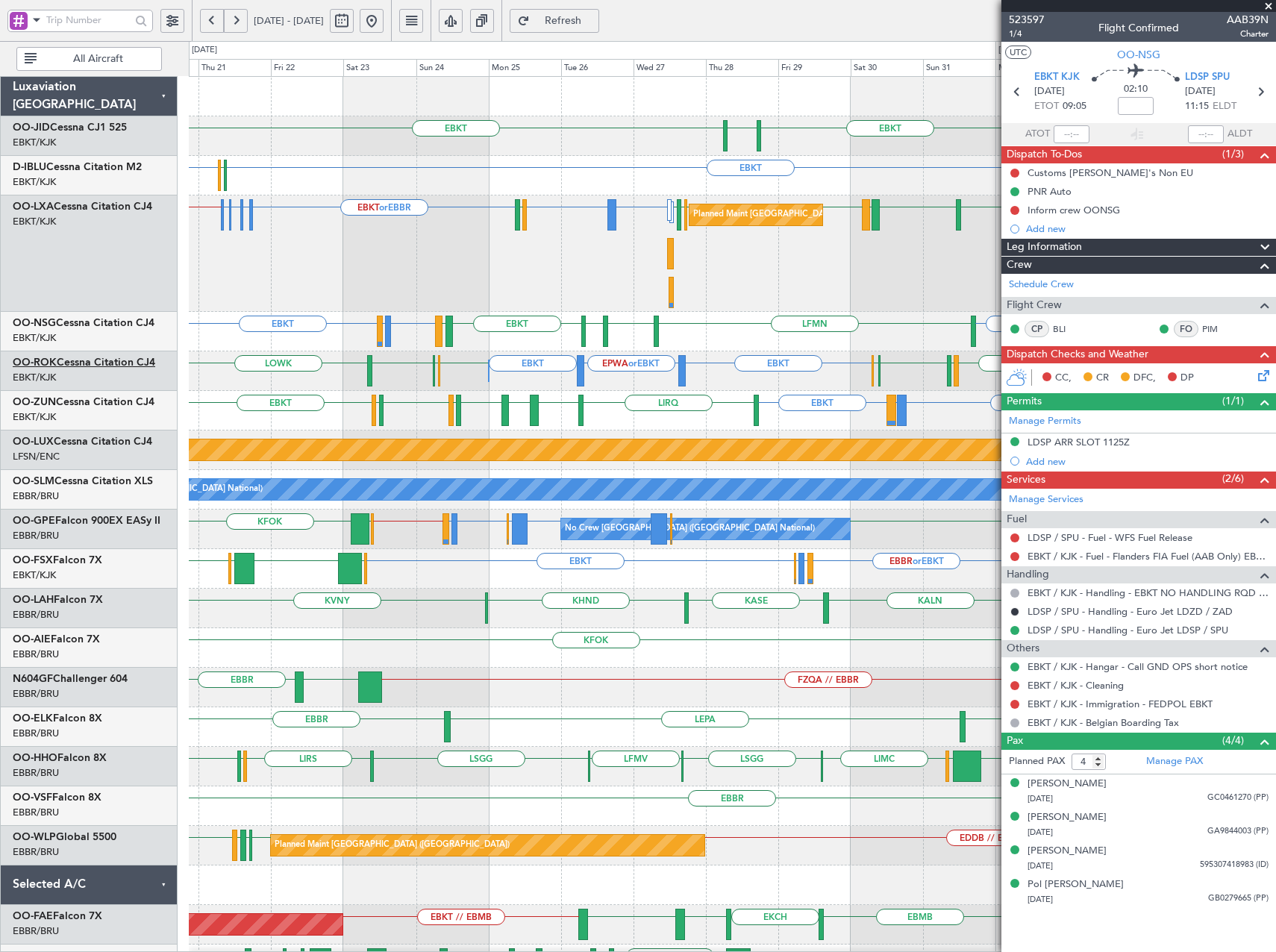
click at [97, 359] on link "OO-ROK Cessna Citation CJ4" at bounding box center [84, 362] width 142 height 10
click at [576, 16] on button "Refresh" at bounding box center [555, 22] width 90 height 24
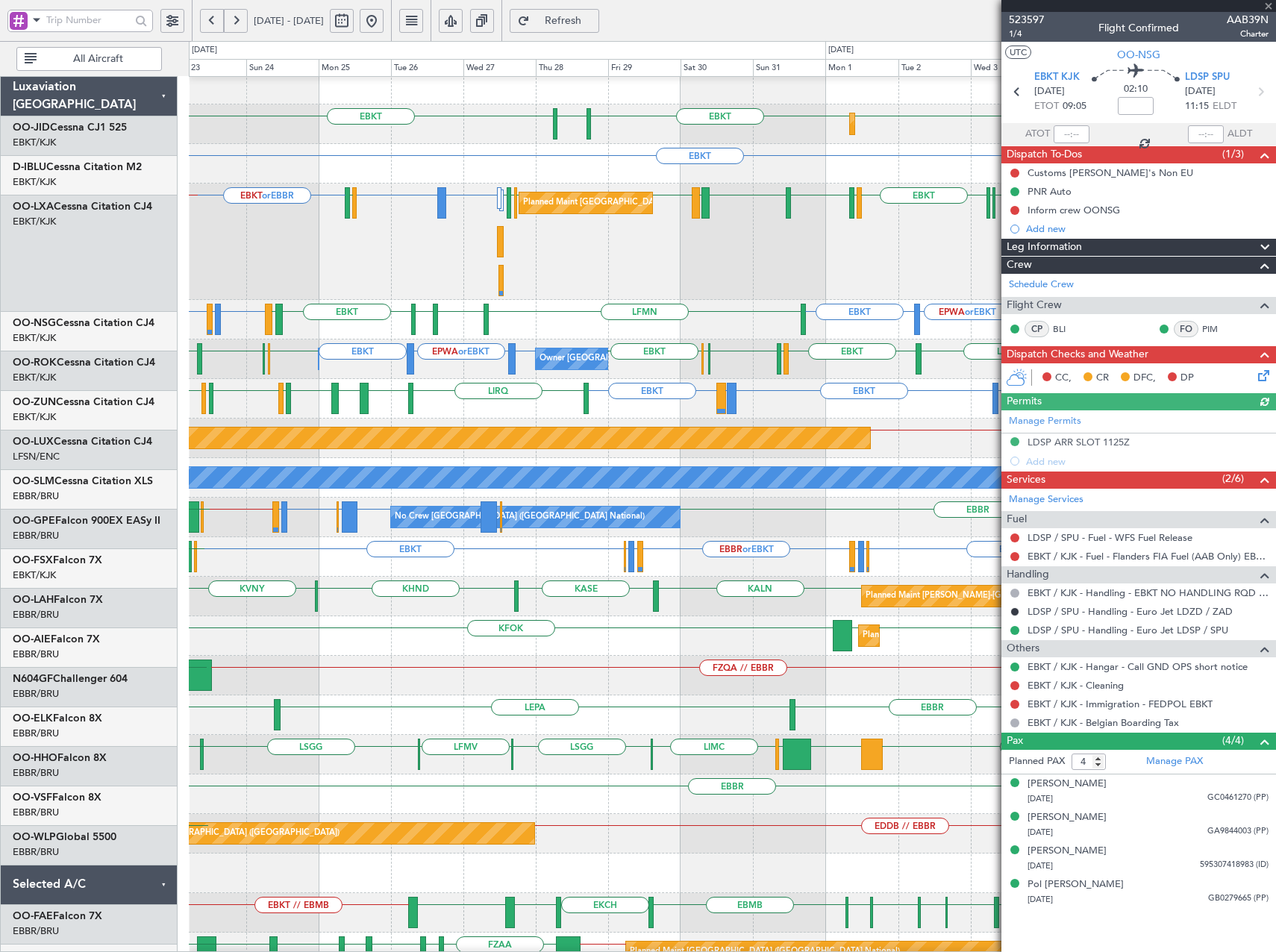
scroll to position [12, 0]
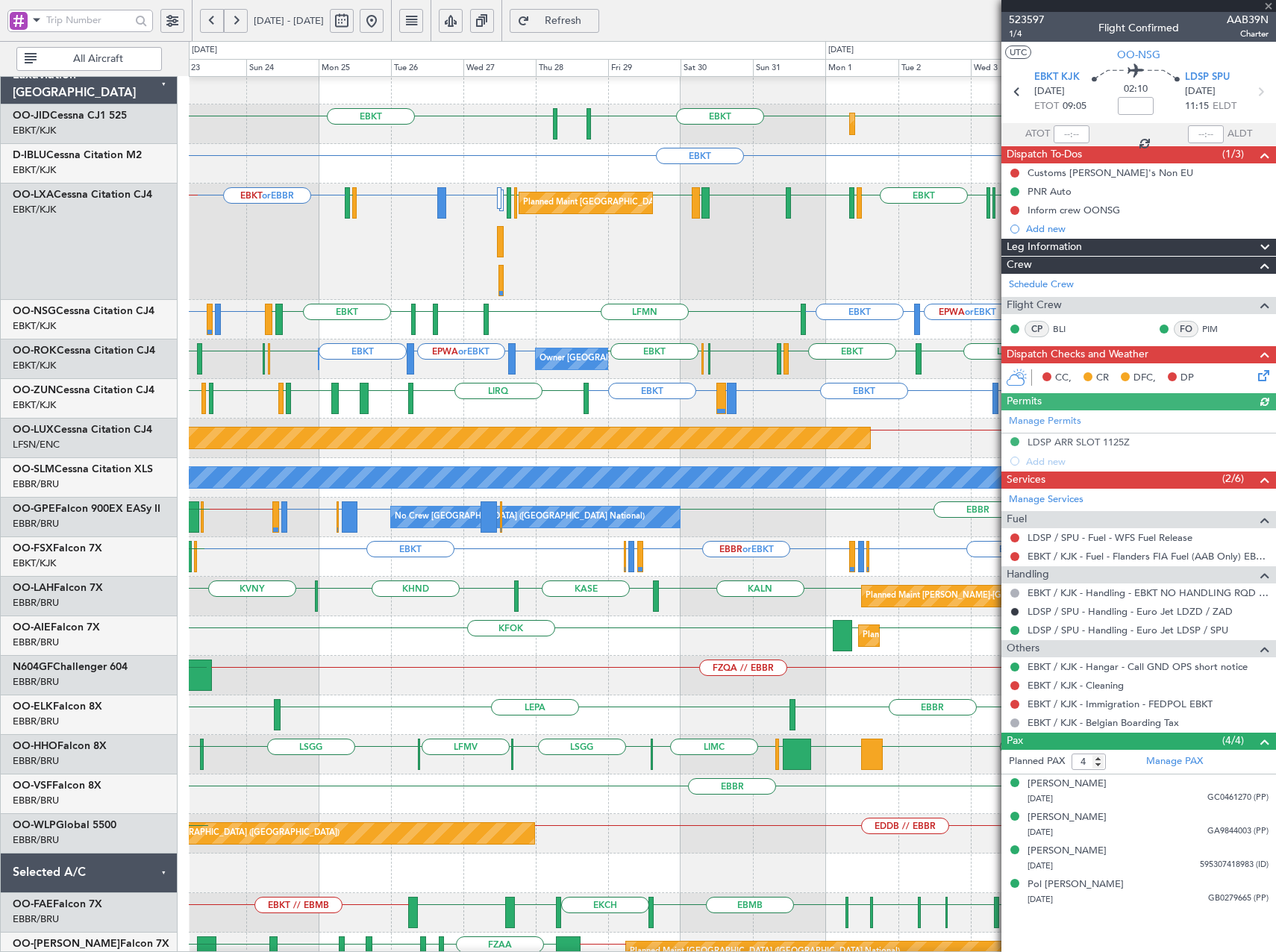
click at [643, 310] on div "EBLG or EBKT LIRA or EBKT EBKT EBKT EPWA or EBKT EBKT LFMN EBKT EKEB EBKT LDSP …" at bounding box center [732, 320] width 1086 height 39
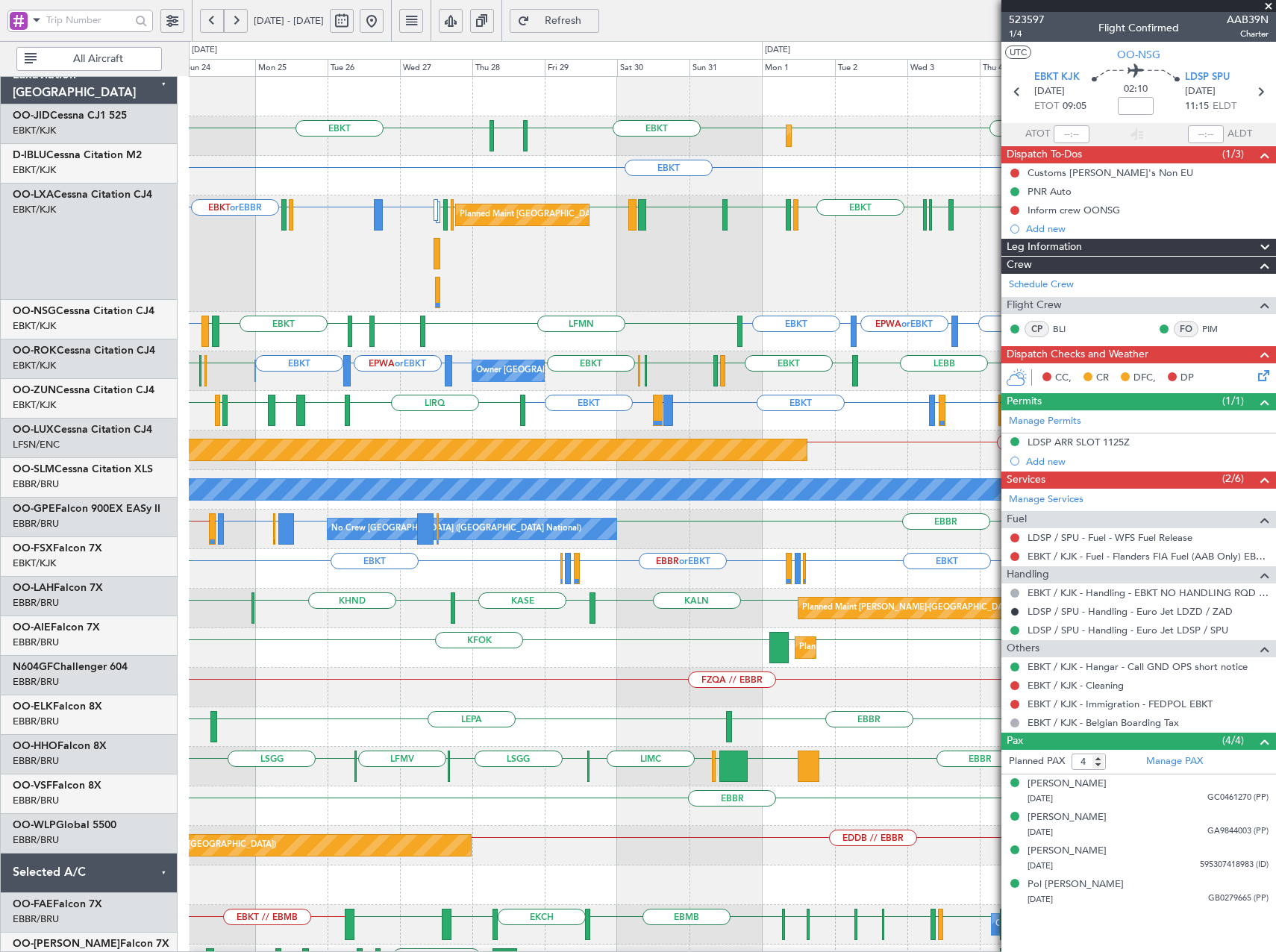
click at [617, 436] on div "Planned Maint Kortrijk-Wevelgem EBKT EBKT EGNT EBKT EBKT LSZB or EBKT Planned M…" at bounding box center [732, 609] width 1086 height 1065
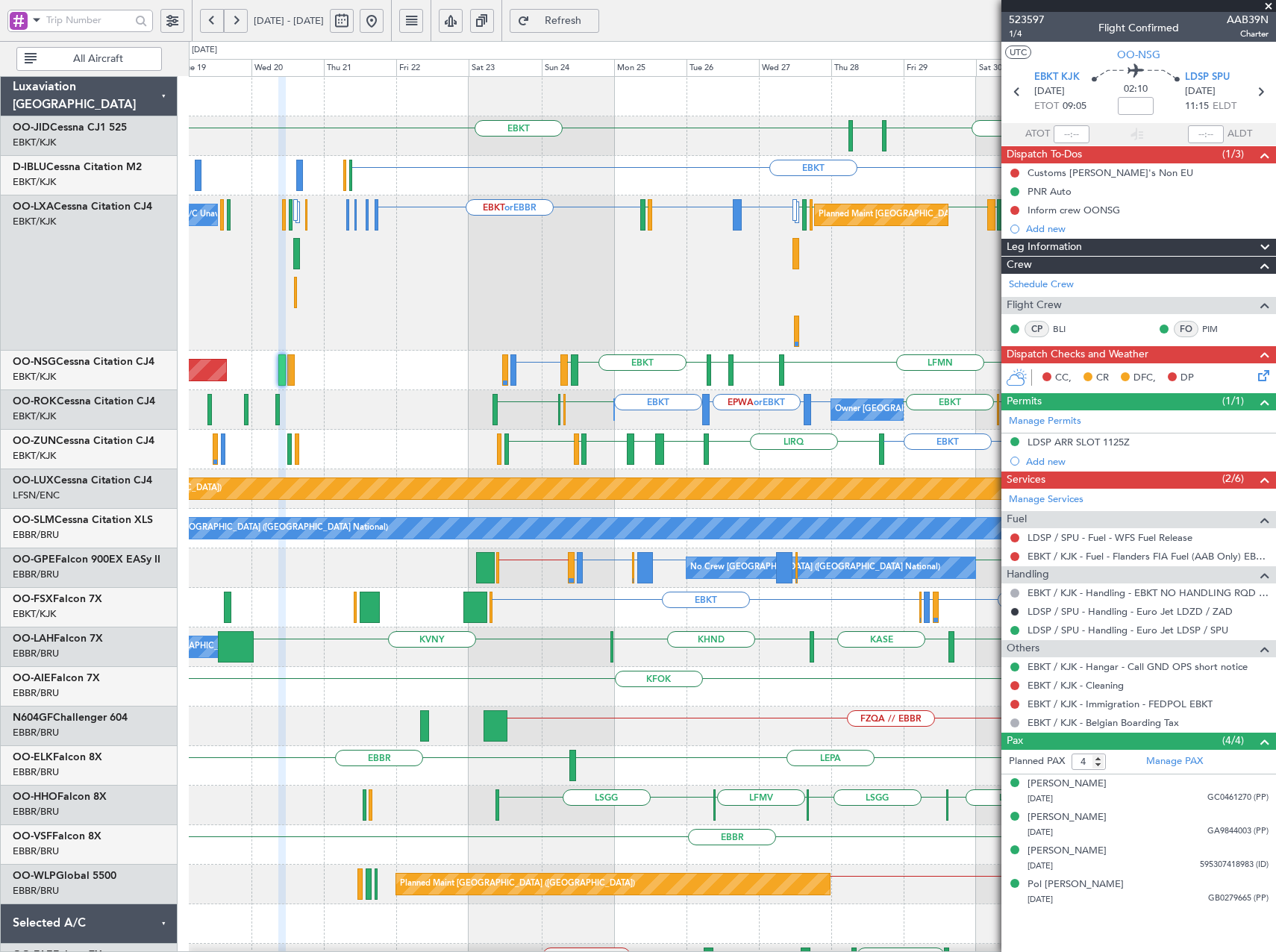
click at [801, 310] on div "Planned Maint Brussels (Brussels National) LICC or EBKT LICC or EBKT EBKT EBKT …" at bounding box center [732, 273] width 1086 height 155
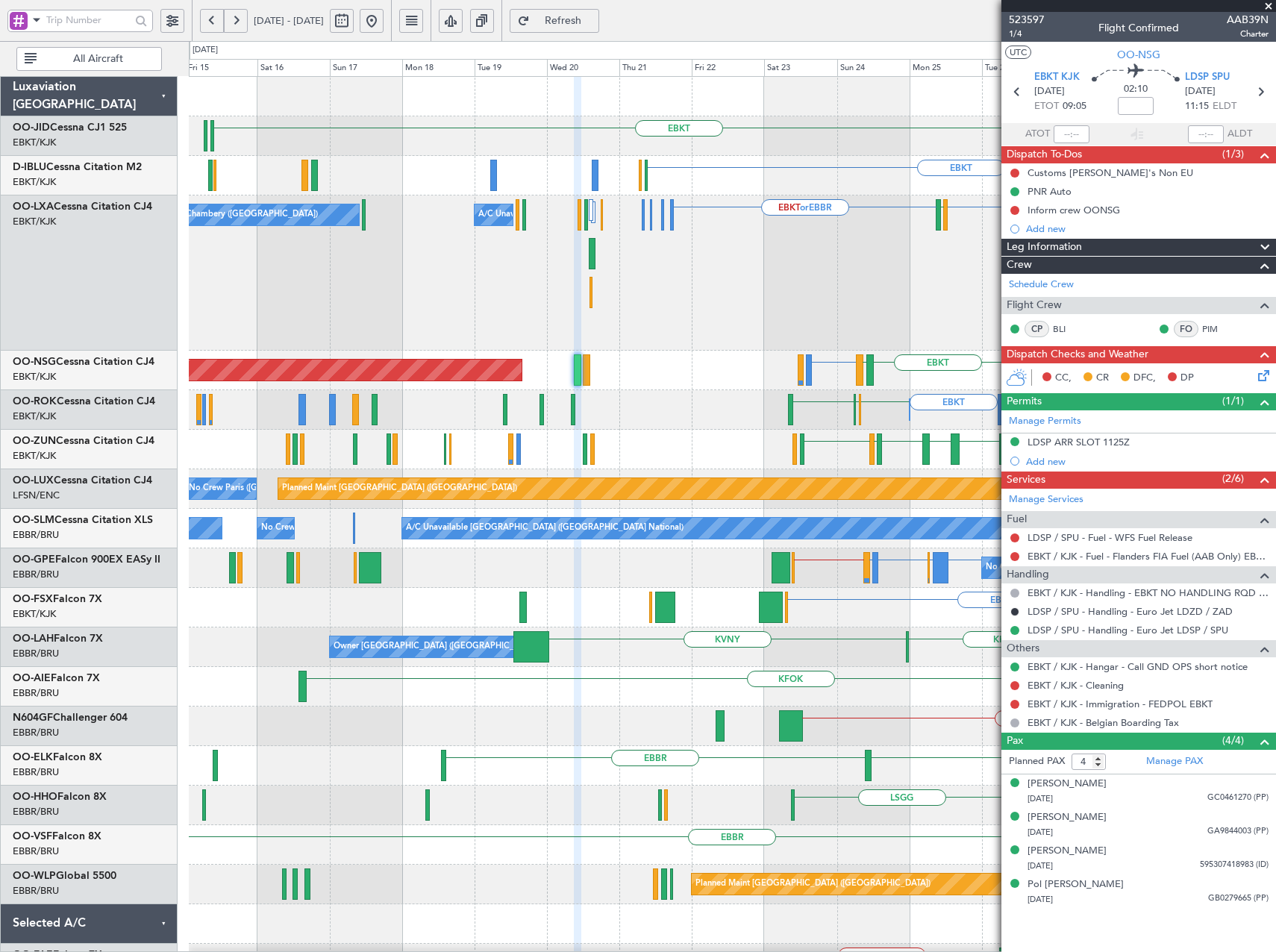
click at [741, 303] on div "Planned Maint Brussels (Brussels National) LICC or EBKT LICC or EBKT EBKT EBKT …" at bounding box center [732, 273] width 1086 height 155
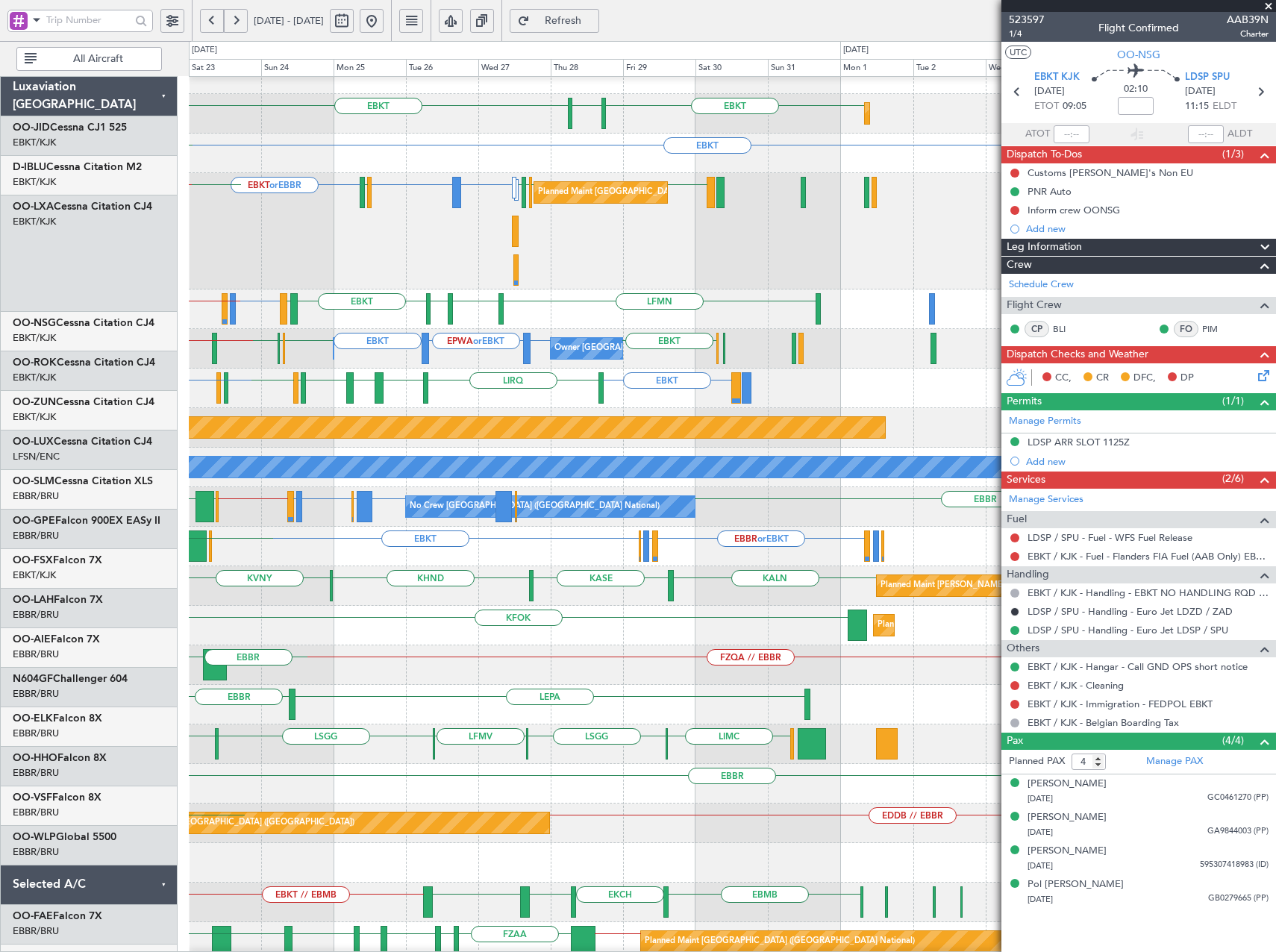
click at [221, 271] on div "LICC or EBKT LICC or EBKT EBKT EBKT EBKT or EBBR EBBR EBBR LFPB LIRS EIDW Plann…" at bounding box center [732, 231] width 1086 height 116
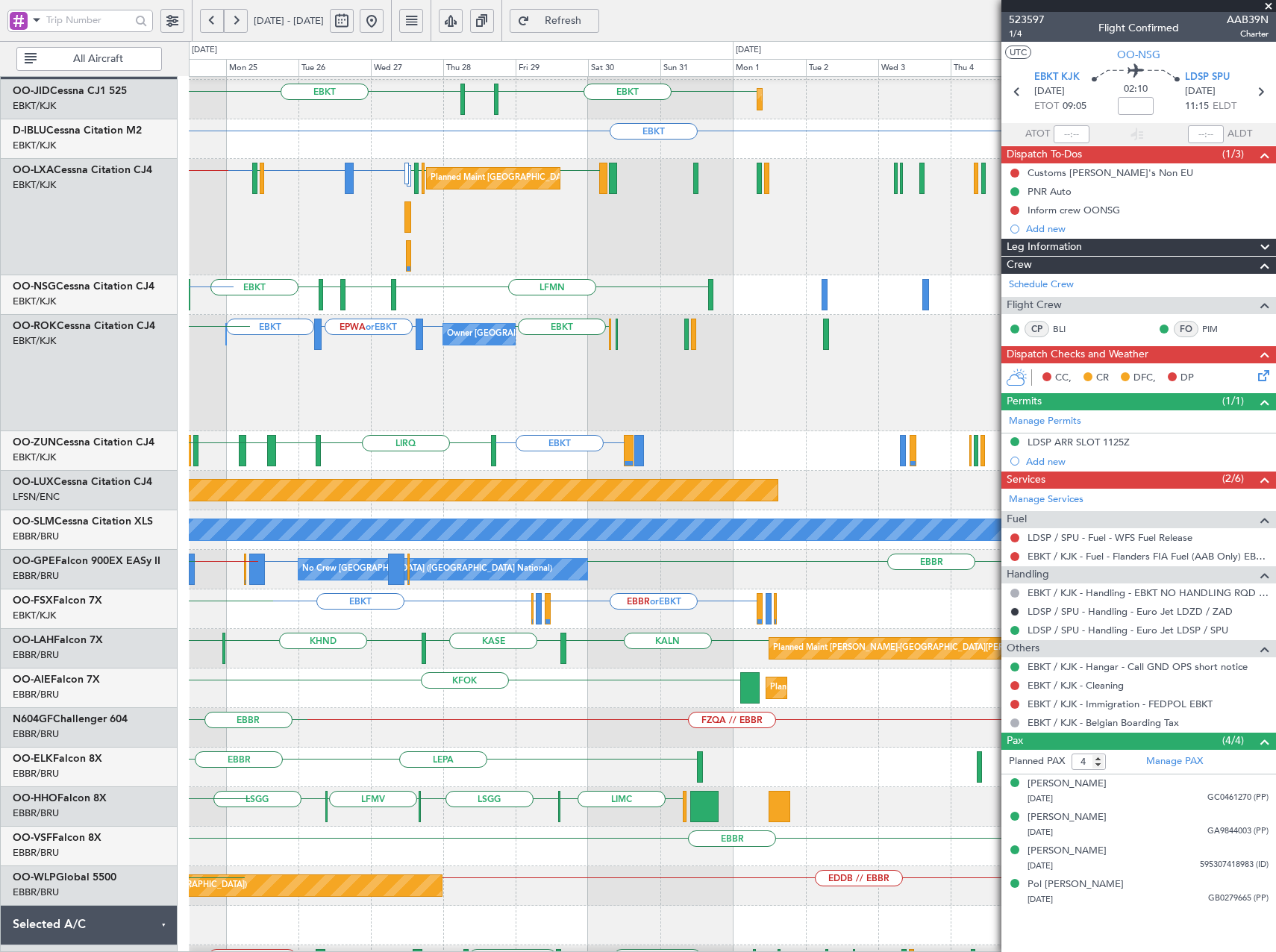
click at [366, 274] on div "LICC or EBKT LICC or EBKT EBKT EBKT EBKT or EBBR EBBR EBBR LFPB LIRS EIDW Plann…" at bounding box center [732, 217] width 1086 height 116
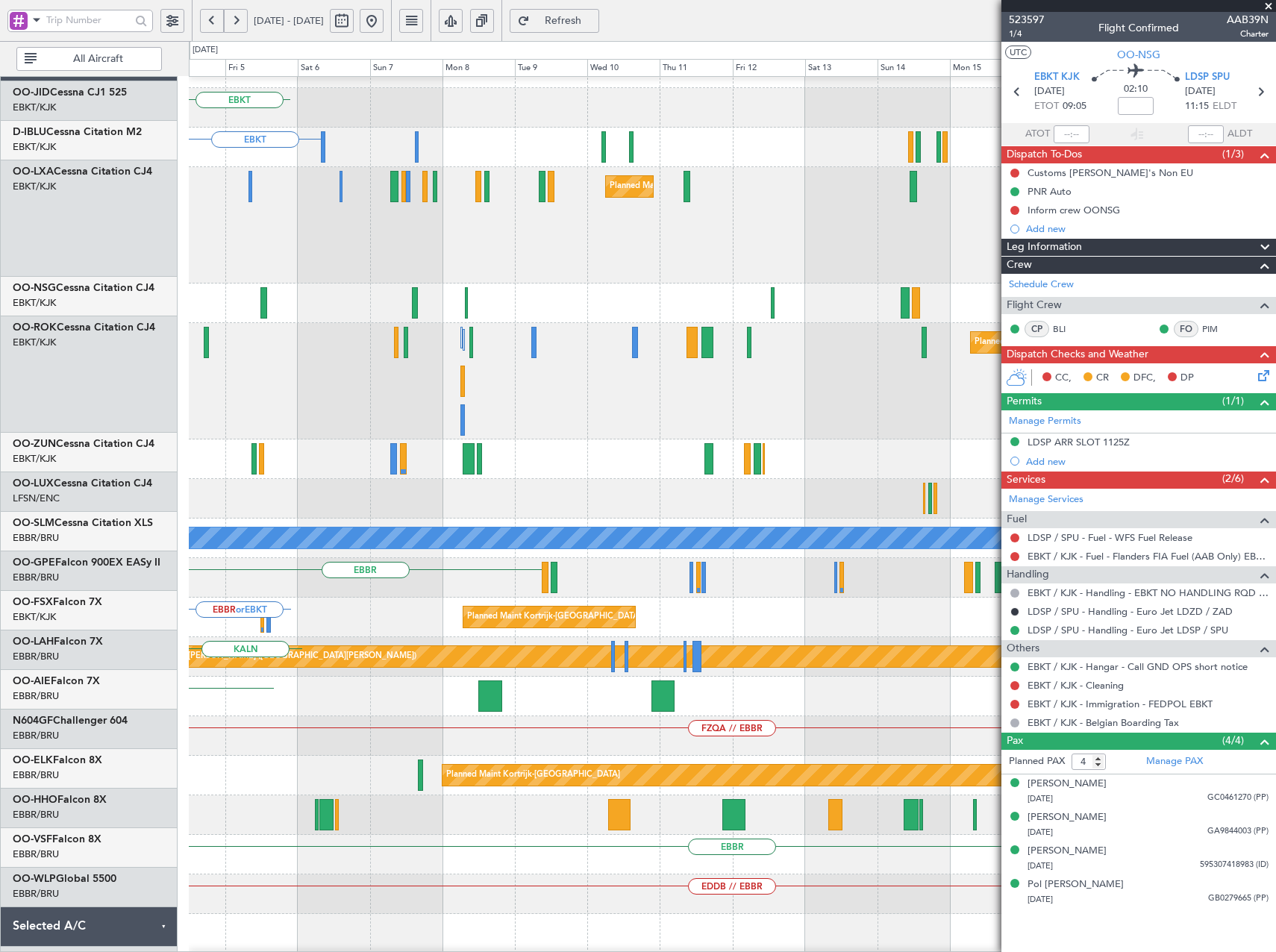
click at [397, 281] on div "Planned Maint Kortrijk-[GEOGRAPHIC_DATA]" at bounding box center [732, 225] width 1086 height 116
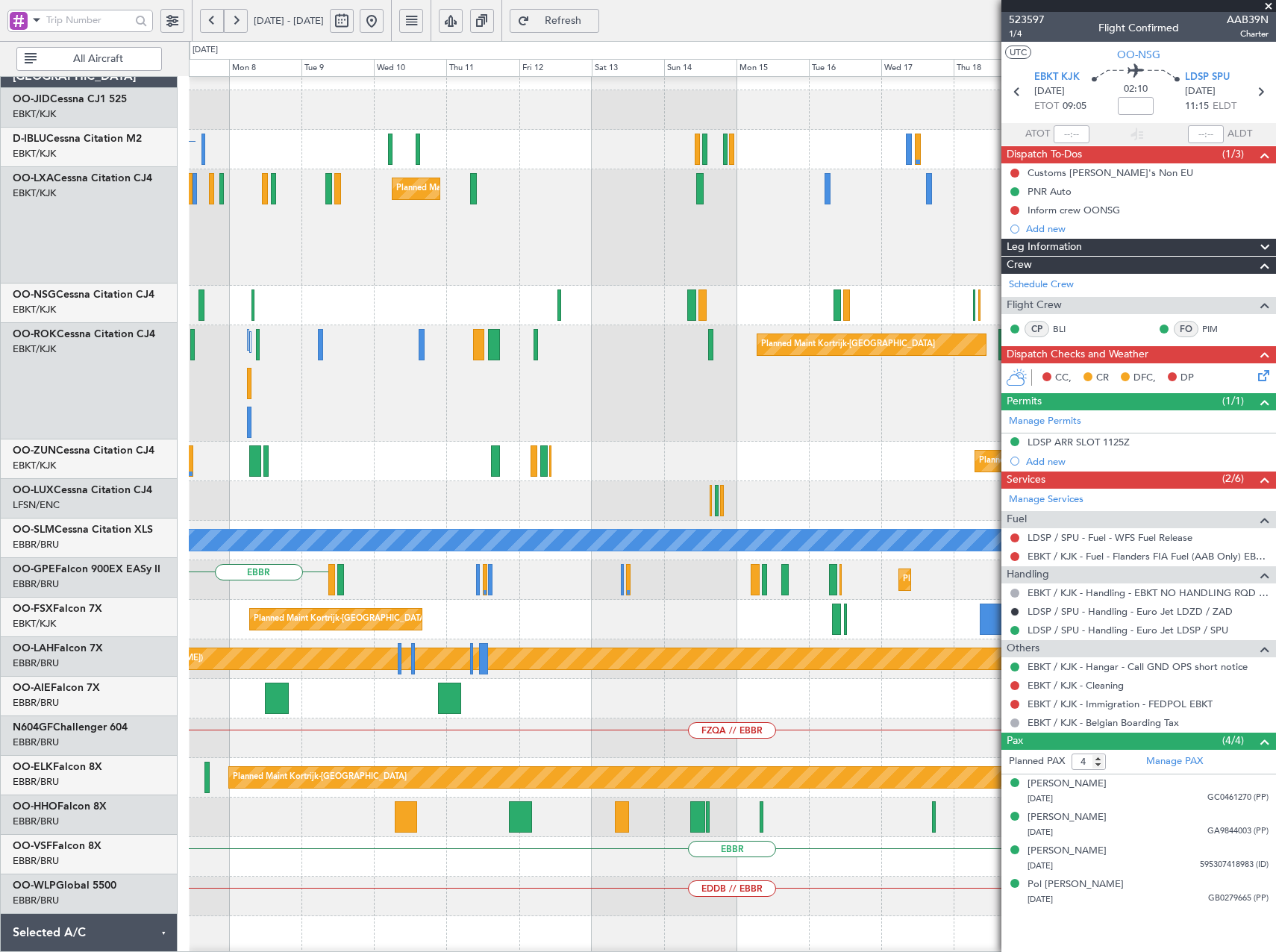
scroll to position [25, 0]
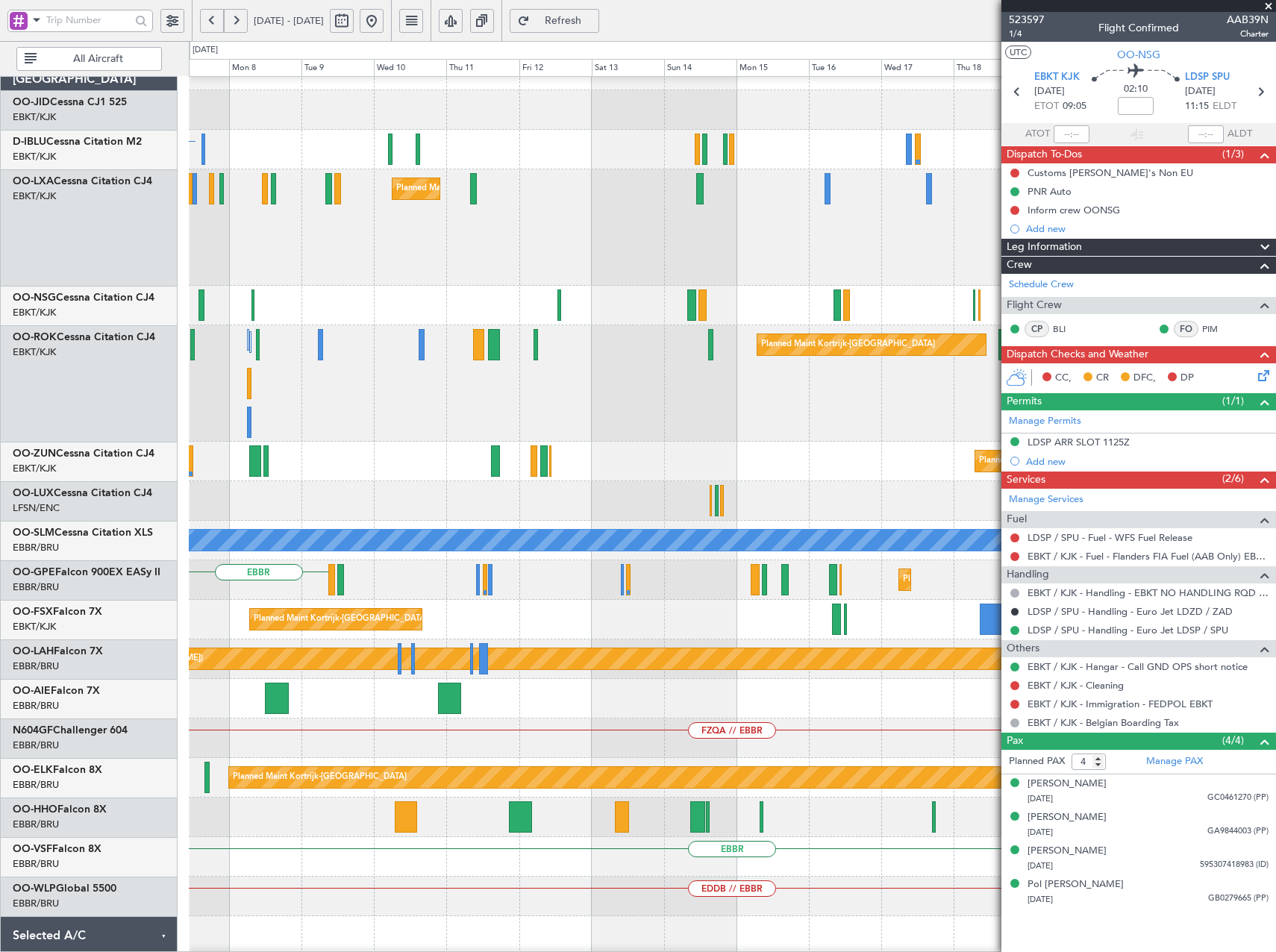
click at [544, 275] on div "Planned Maint Kortrijk-[GEOGRAPHIC_DATA]" at bounding box center [732, 227] width 1086 height 116
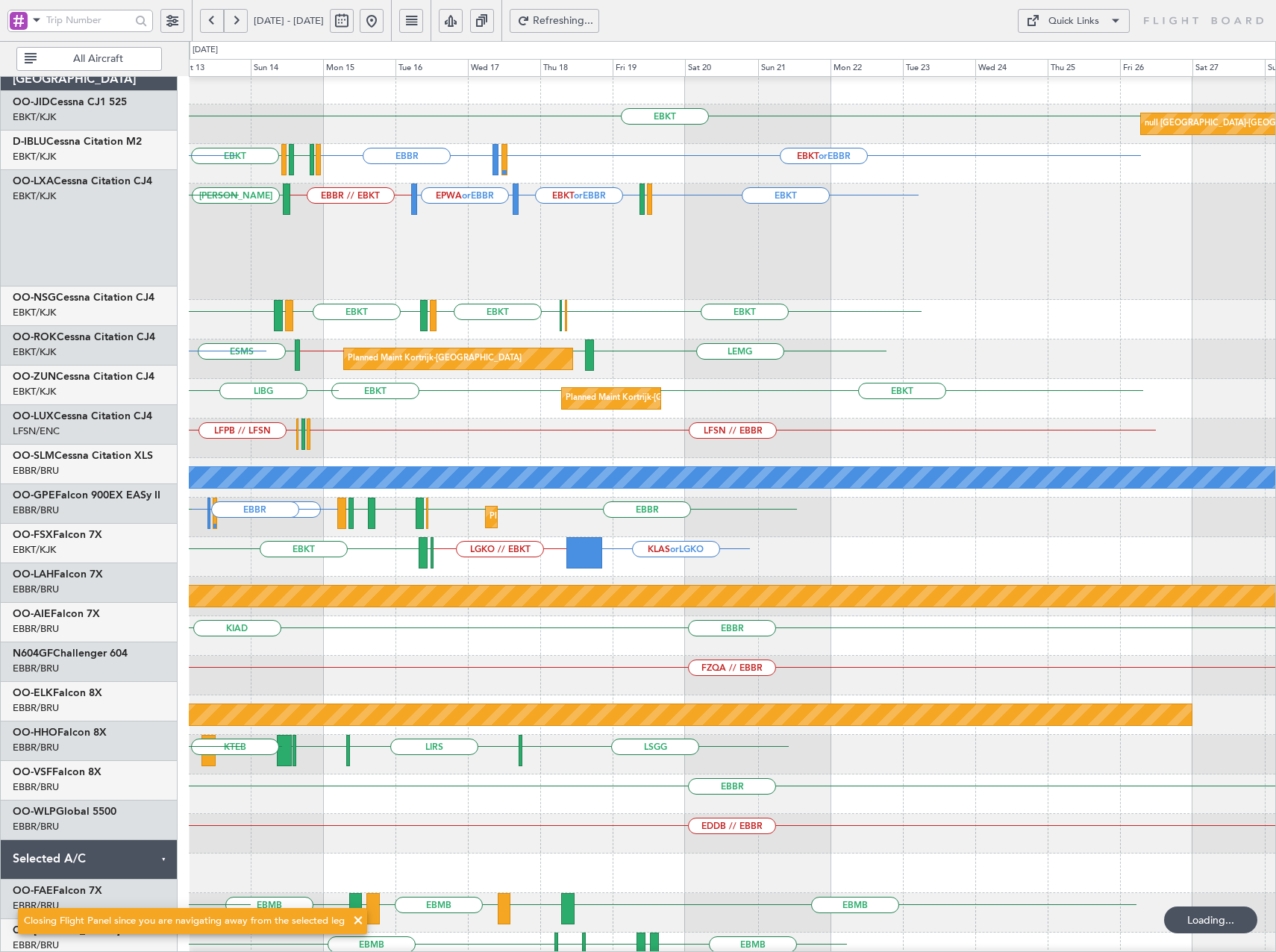
scroll to position [12, 0]
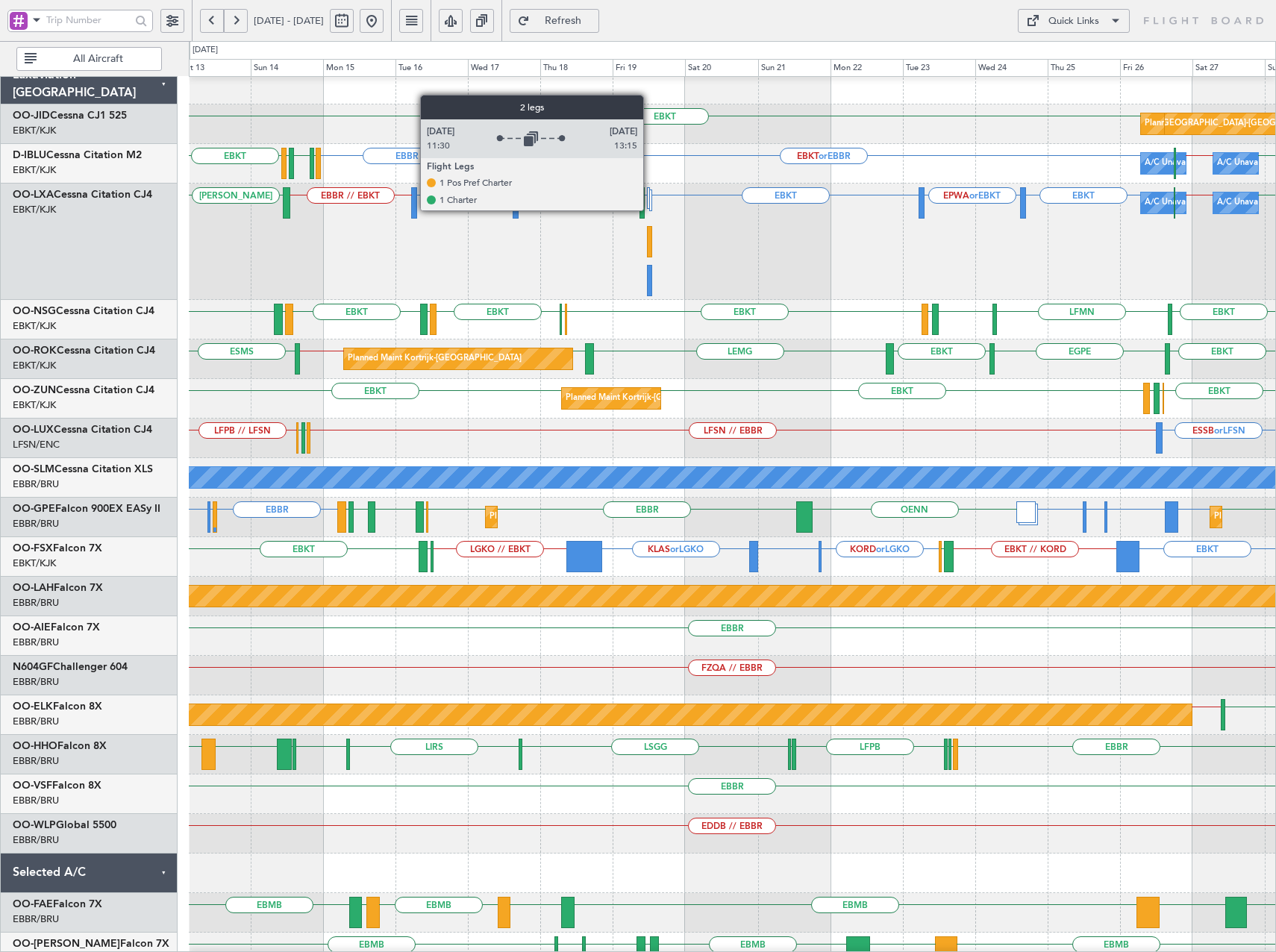
click at [650, 209] on div at bounding box center [651, 200] width 4 height 22
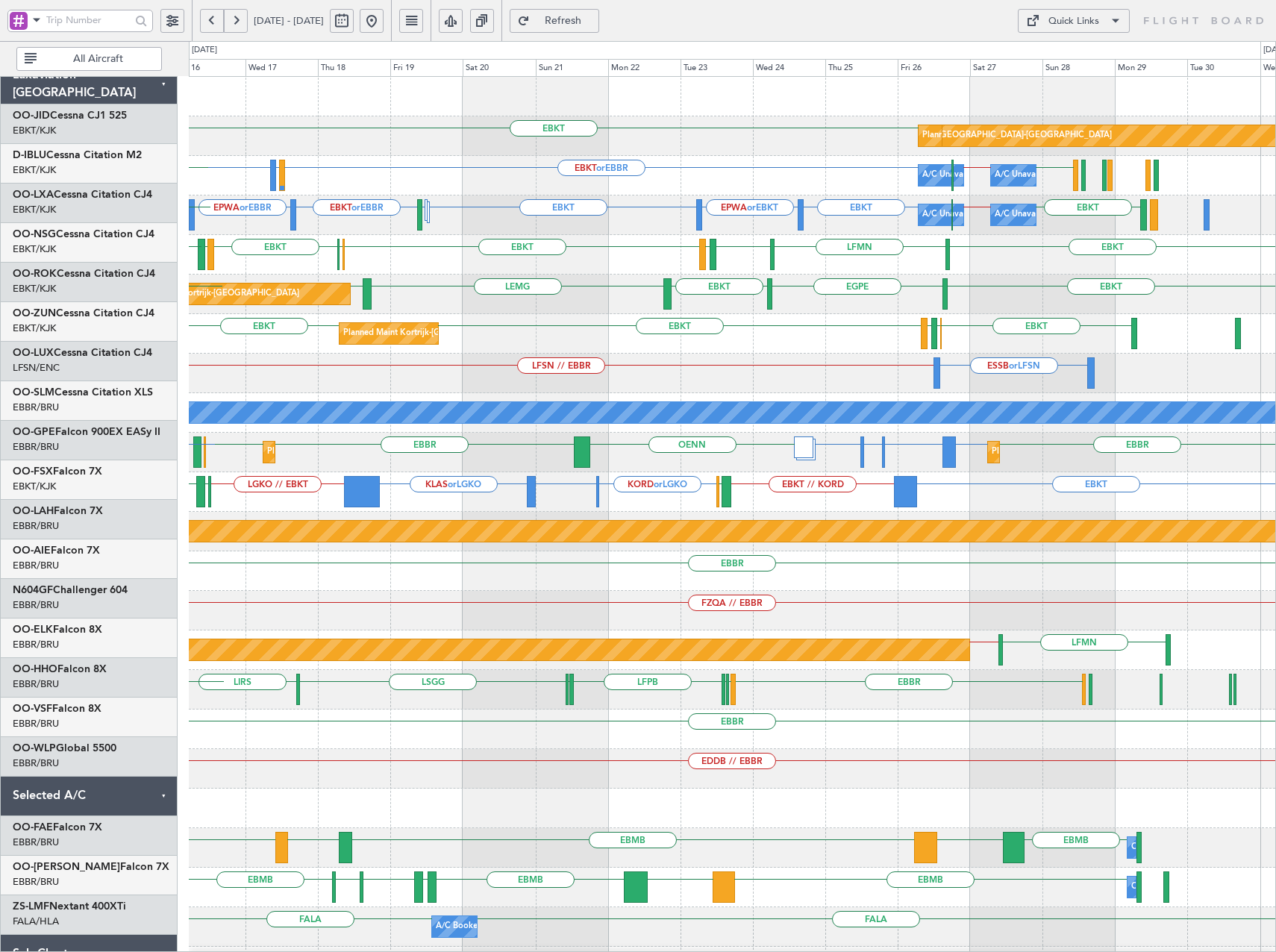
scroll to position [0, 0]
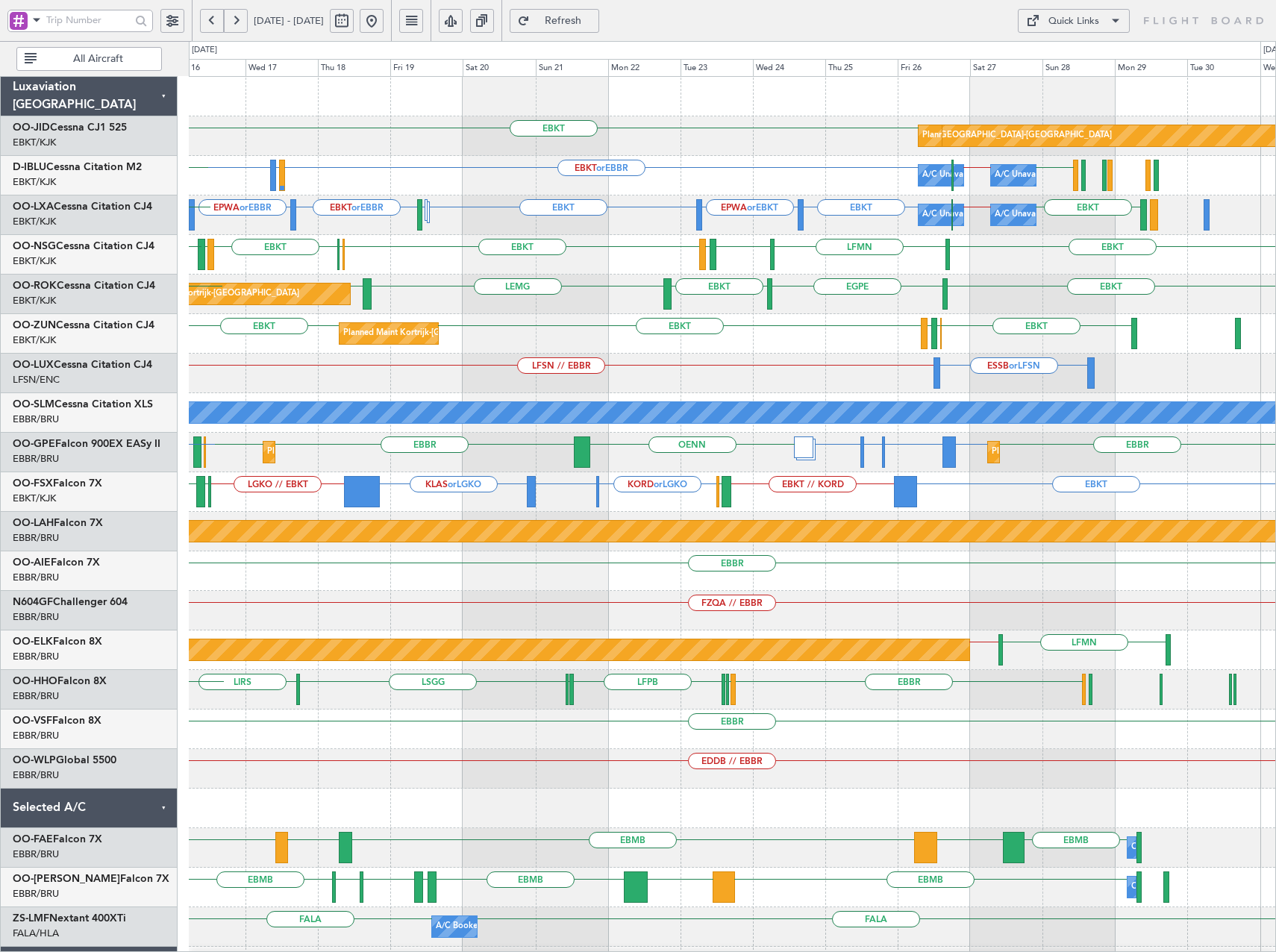
click at [867, 203] on div "EBBR // EBKT EBKT LFMD EBKT or EBBR EPWA or EBBR EBKT EPWA or EBKT EBKT EBBR //…" at bounding box center [732, 215] width 1086 height 39
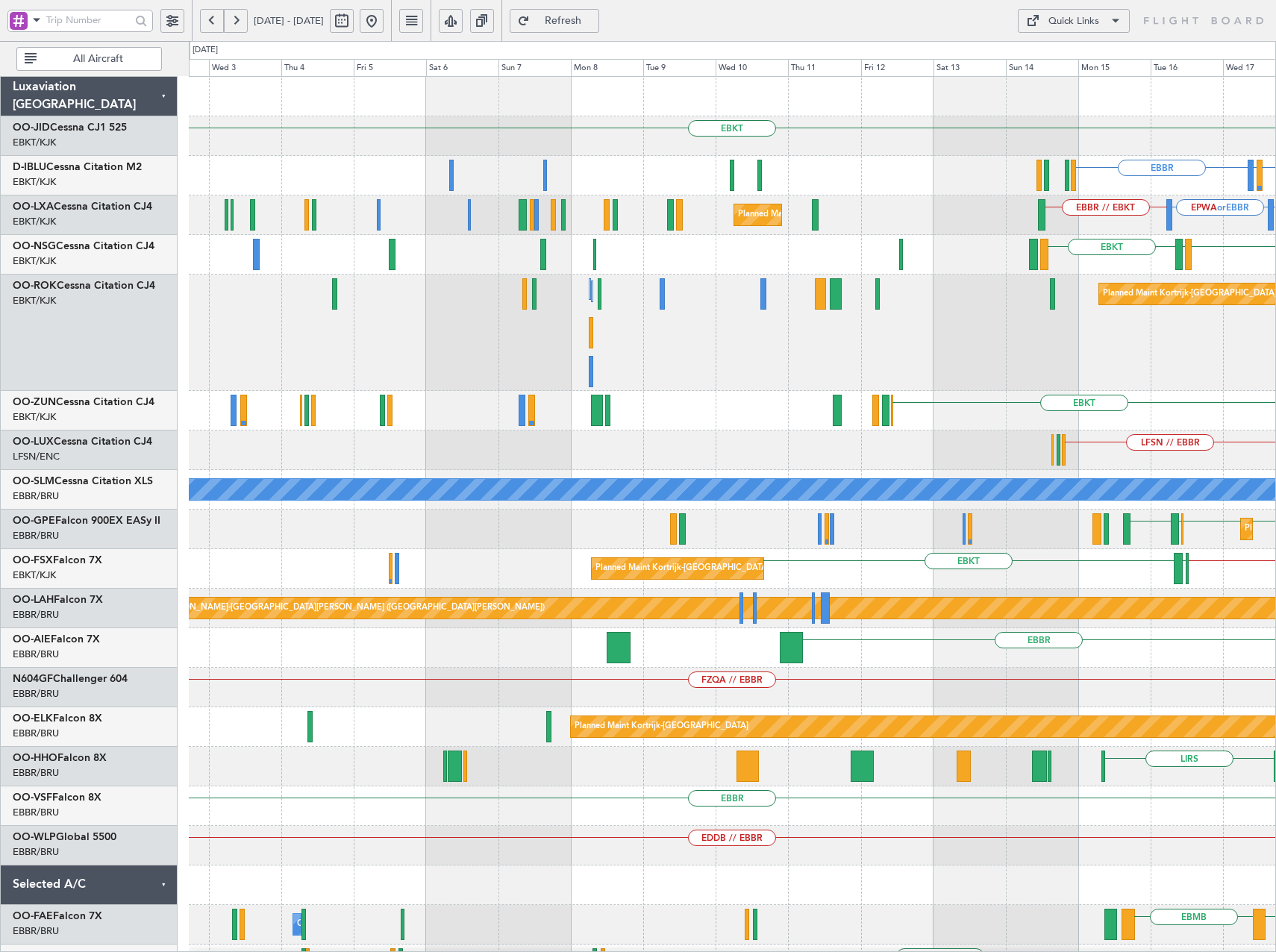
click at [1275, 418] on html "16 Sep 2025 - 01 Oct 2025 Refresh Quick Links All Aircraft EBKT Planned Maint K…" at bounding box center [638, 476] width 1276 height 952
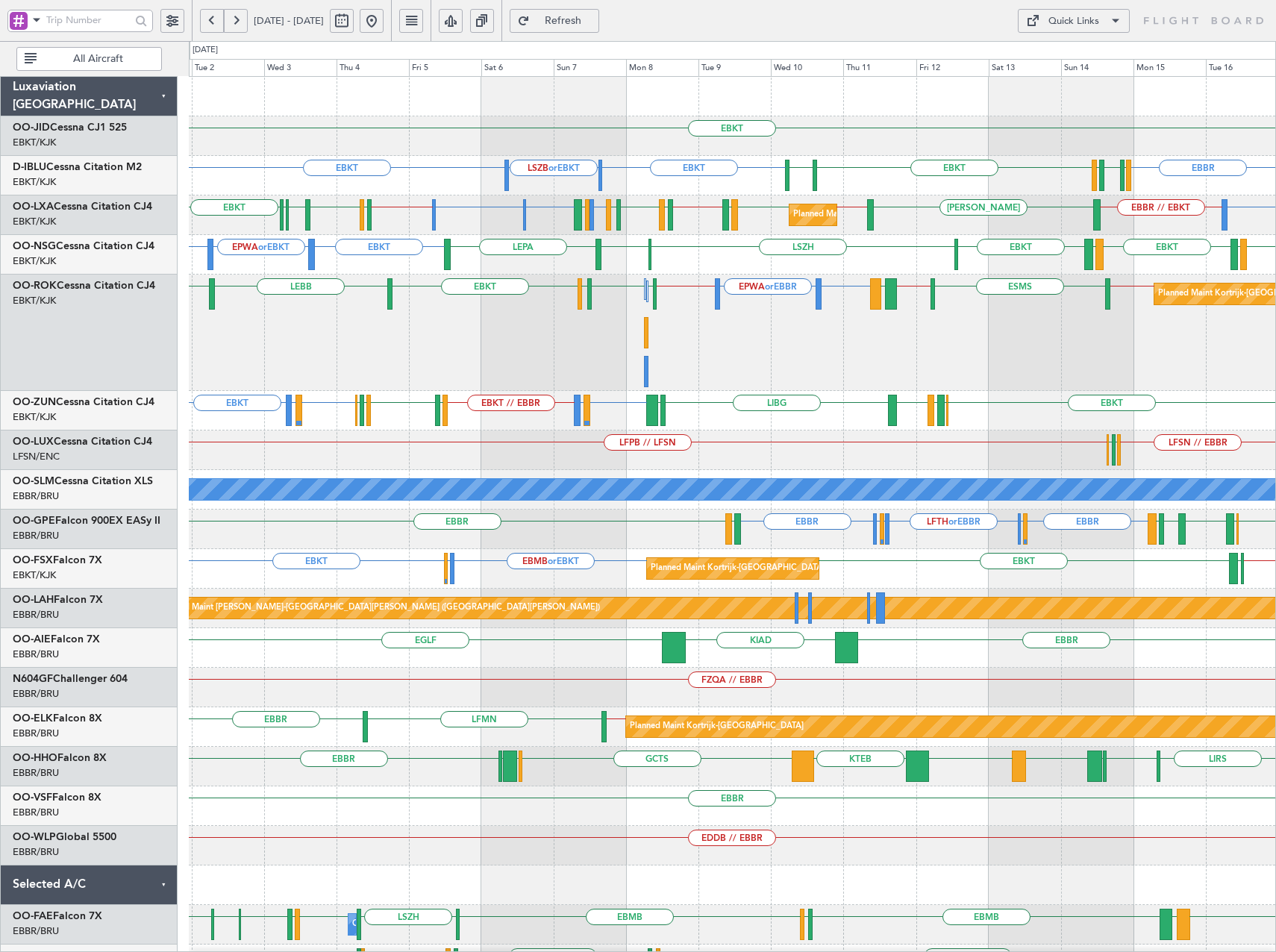
drag, startPoint x: 428, startPoint y: 21, endPoint x: 434, endPoint y: 34, distance: 14.3
click at [384, 22] on button at bounding box center [371, 22] width 24 height 24
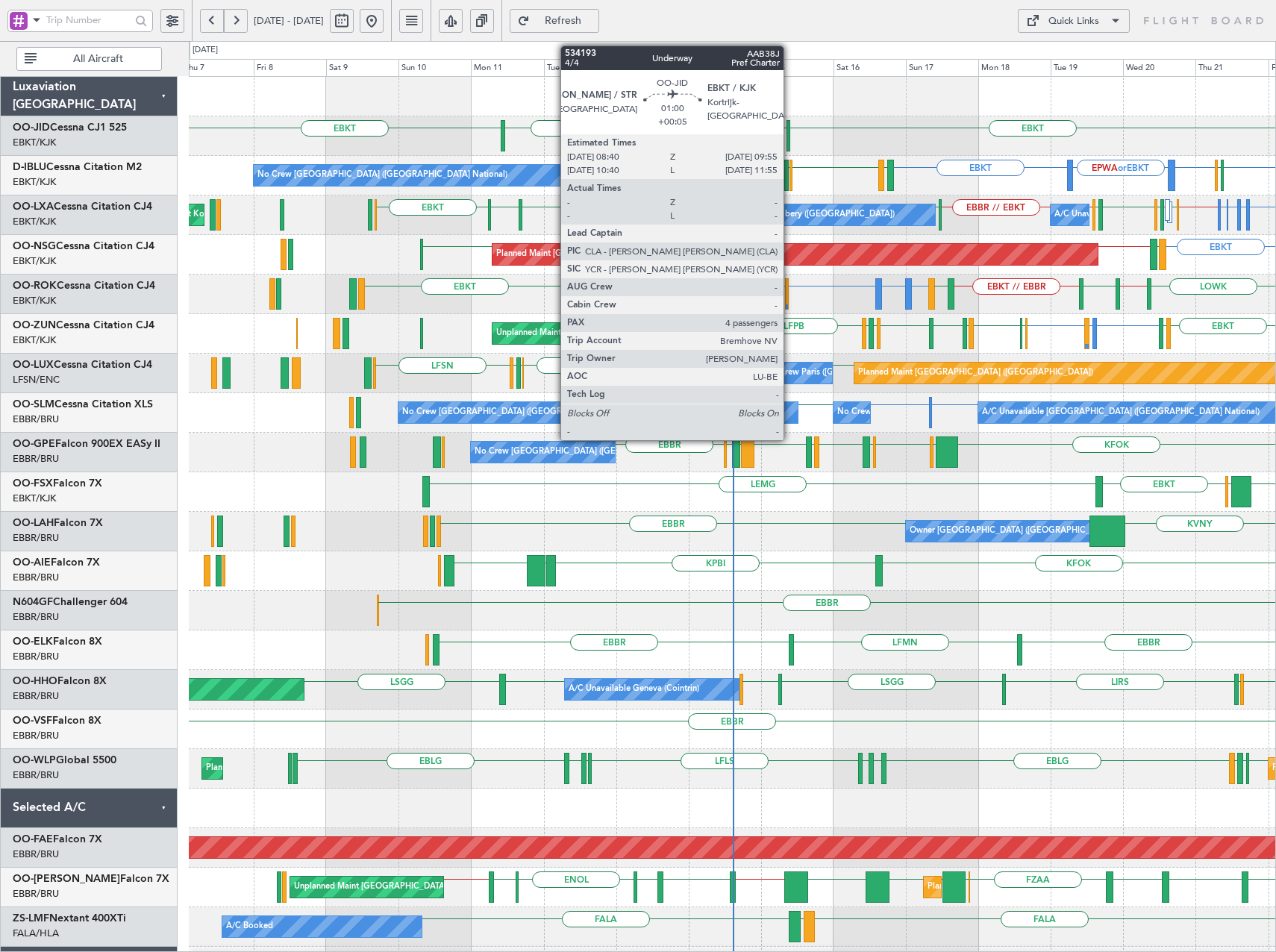
click at [790, 138] on div at bounding box center [789, 135] width 5 height 31
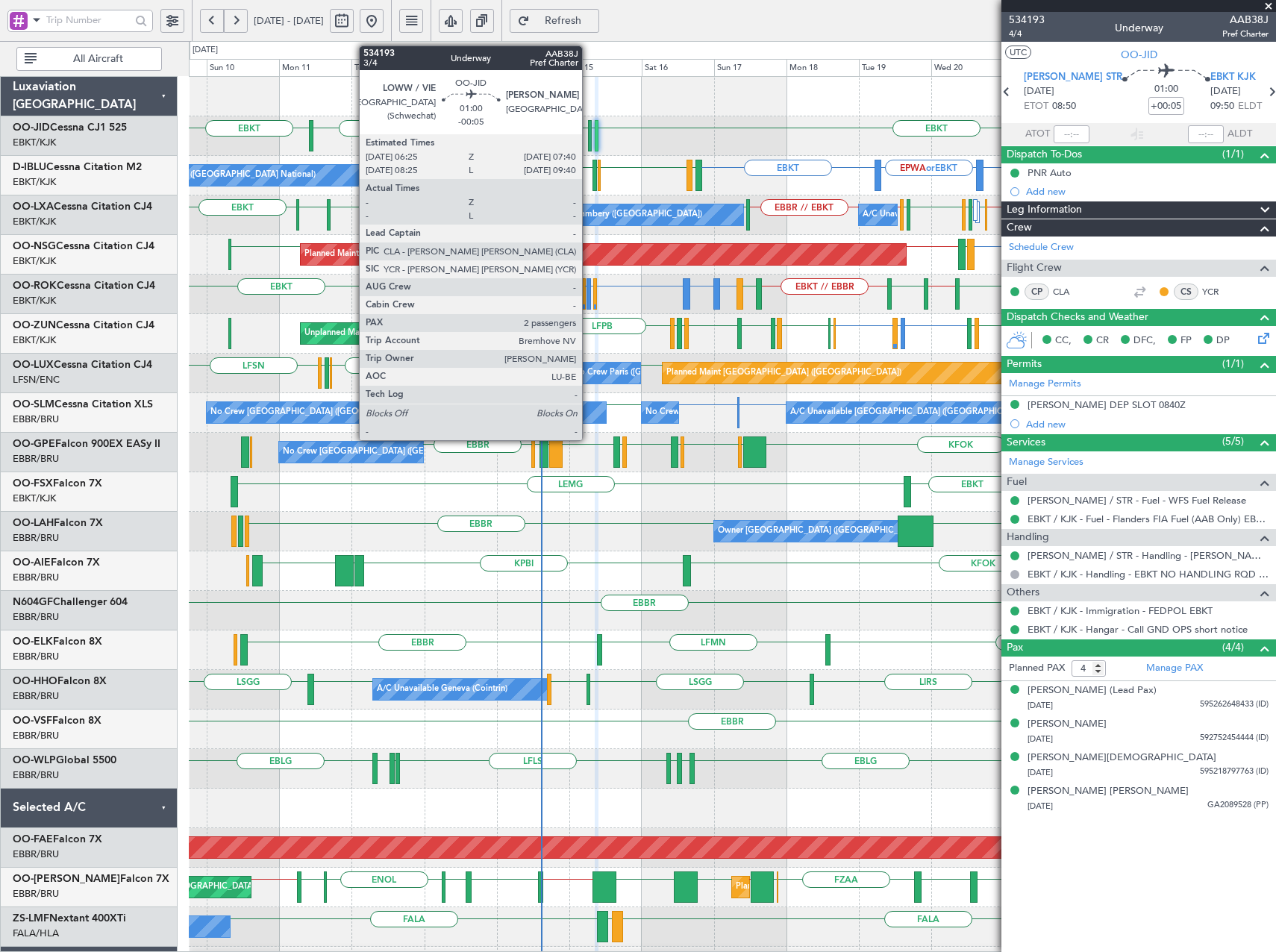
click at [588, 138] on div at bounding box center [589, 135] width 5 height 31
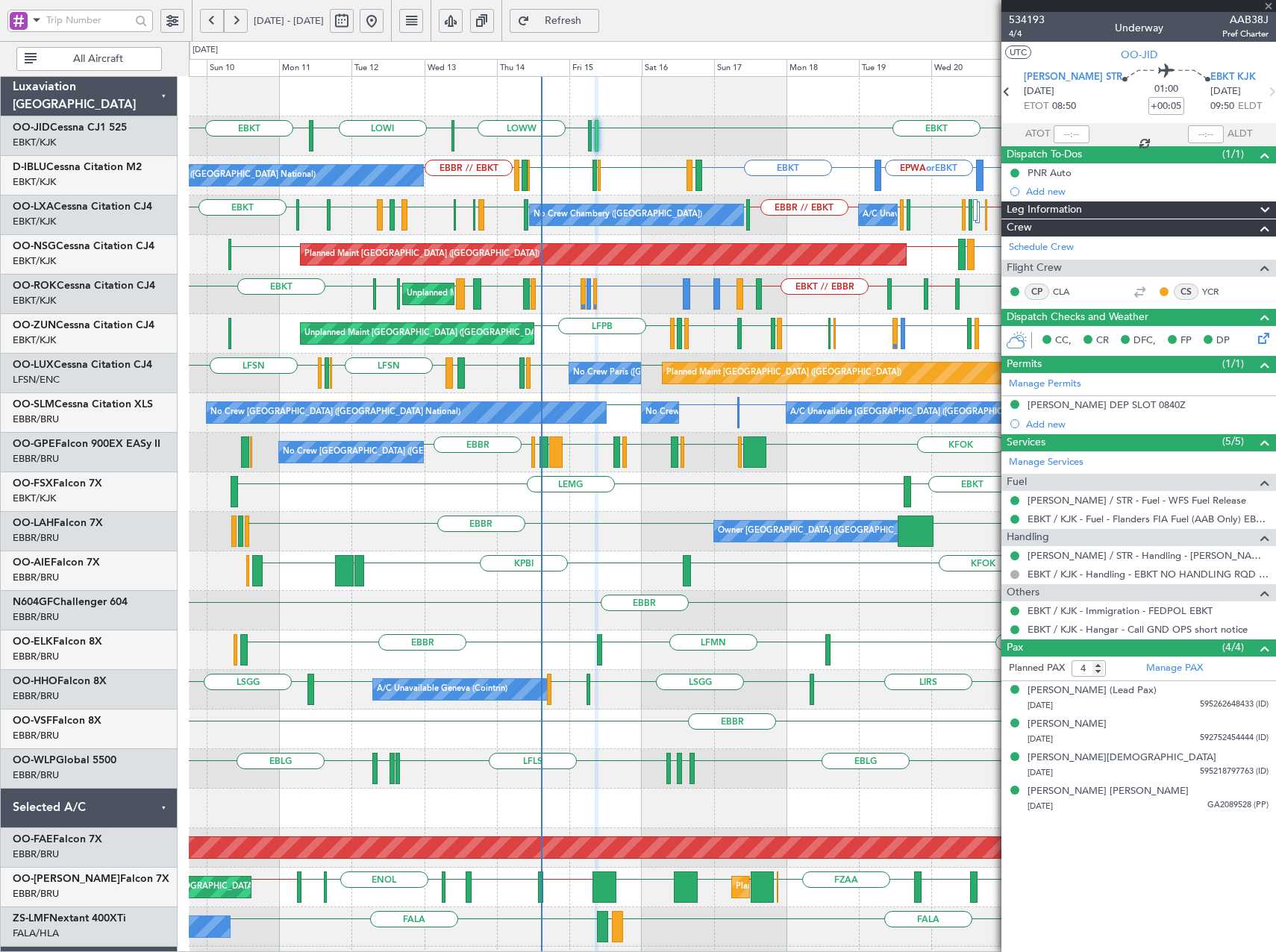
type input "-00:05"
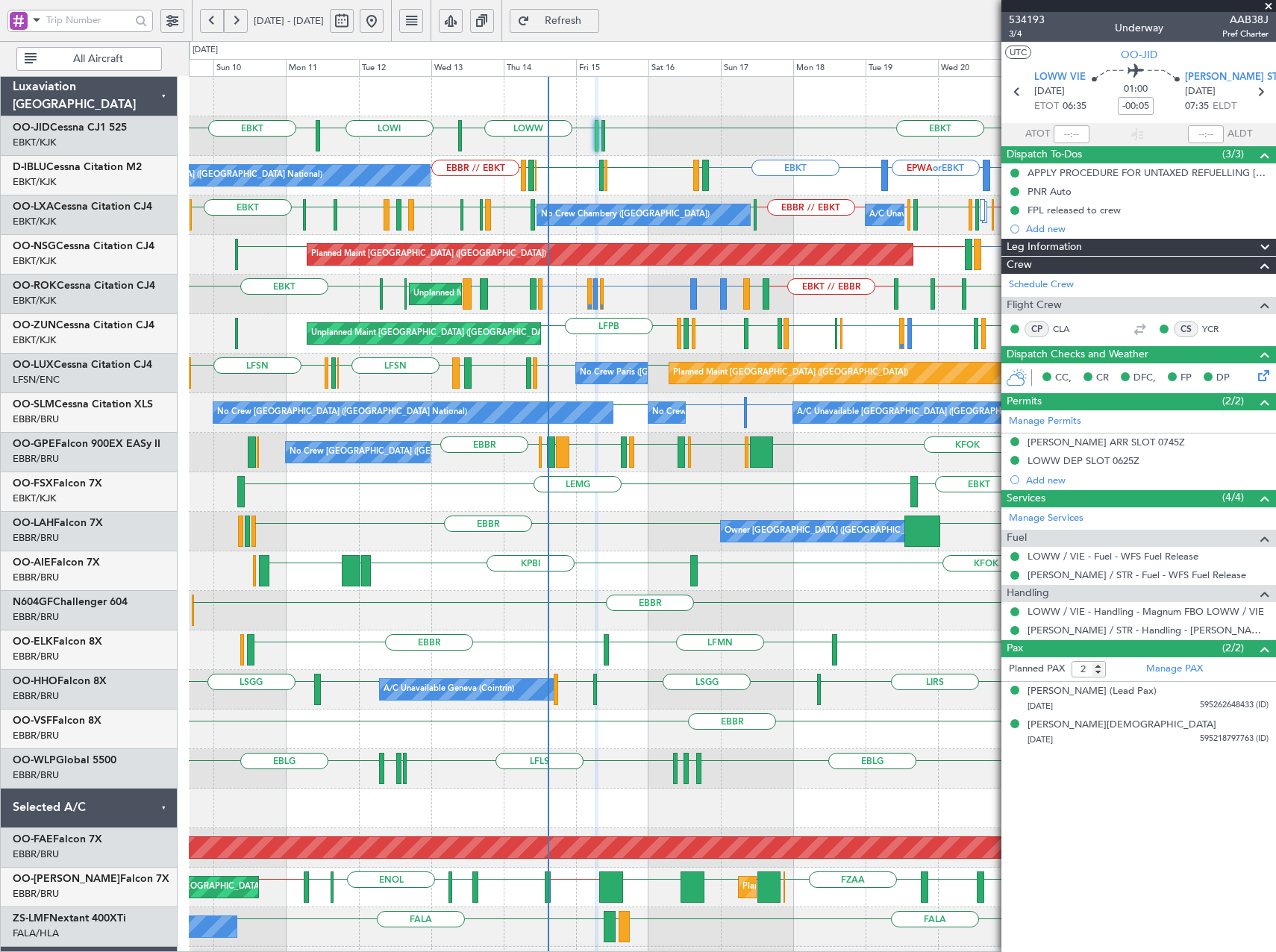
drag, startPoint x: 1268, startPoint y: 5, endPoint x: 1085, endPoint y: 15, distance: 183.3
click at [1268, 5] on span at bounding box center [1269, 7] width 15 height 13
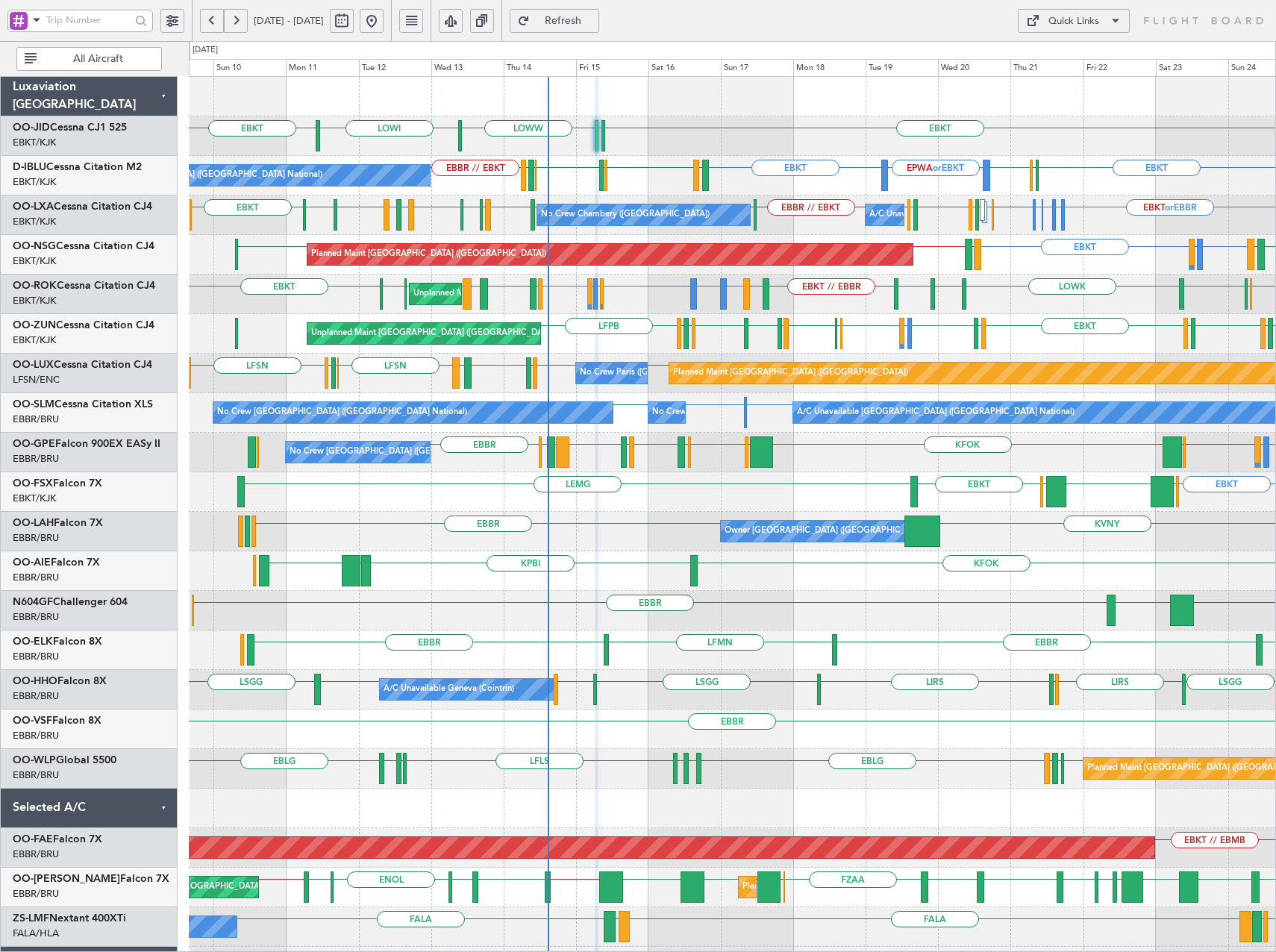
type input "0"
click at [354, 21] on button at bounding box center [342, 22] width 24 height 24
select select "8"
select select "2025"
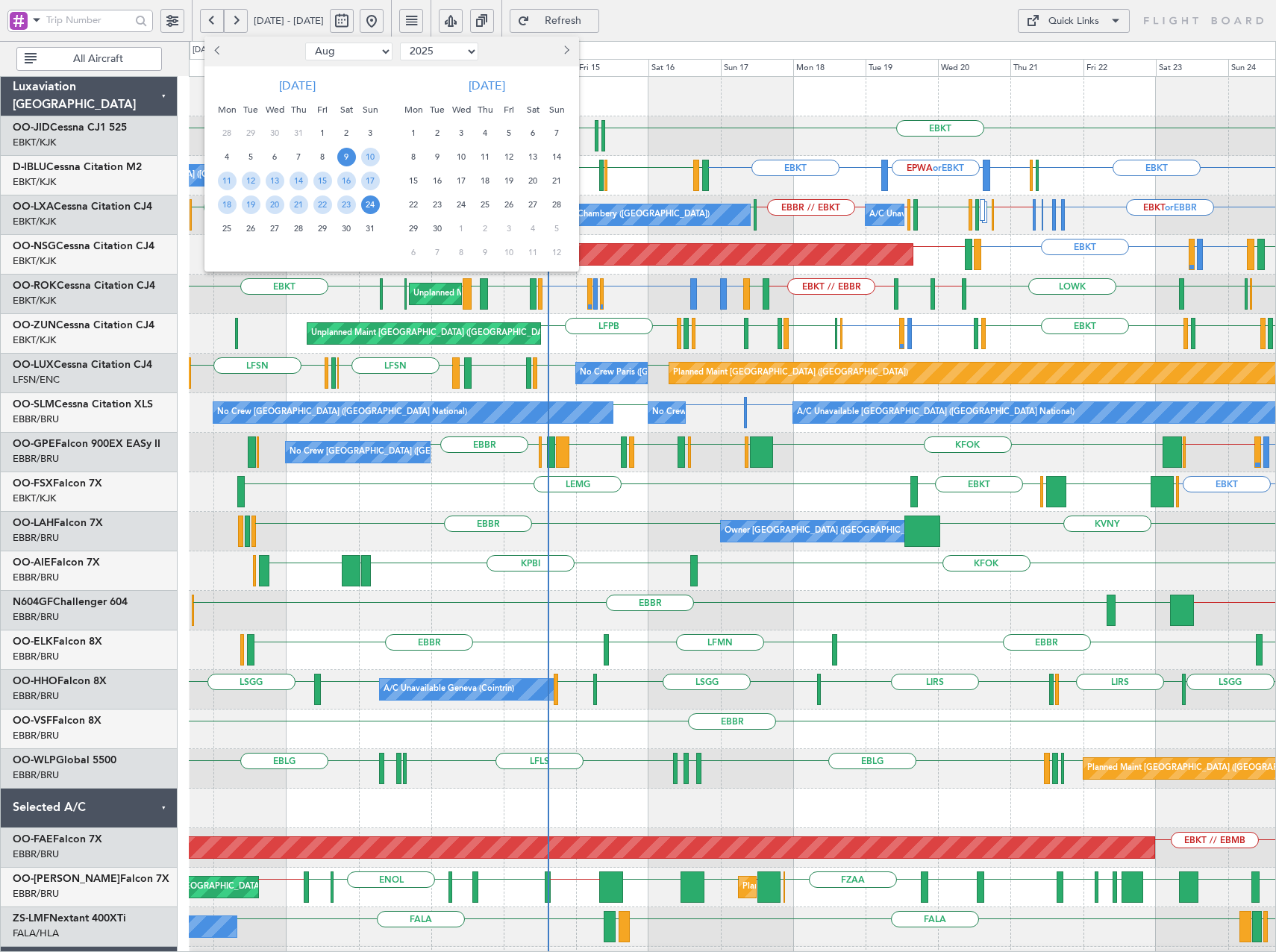
drag, startPoint x: 363, startPoint y: 56, endPoint x: 355, endPoint y: 61, distance: 9.4
click at [363, 56] on select "Jan Feb Mar Apr May Jun Jul Aug Sep Oct Nov Dec" at bounding box center [348, 50] width 87 height 18
select select "11"
click at [305, 42] on select "Jan Feb Mar Apr May Jun Jul Aug Sep Oct Nov Dec" at bounding box center [348, 50] width 87 height 18
click at [348, 127] on span "1" at bounding box center [346, 133] width 19 height 19
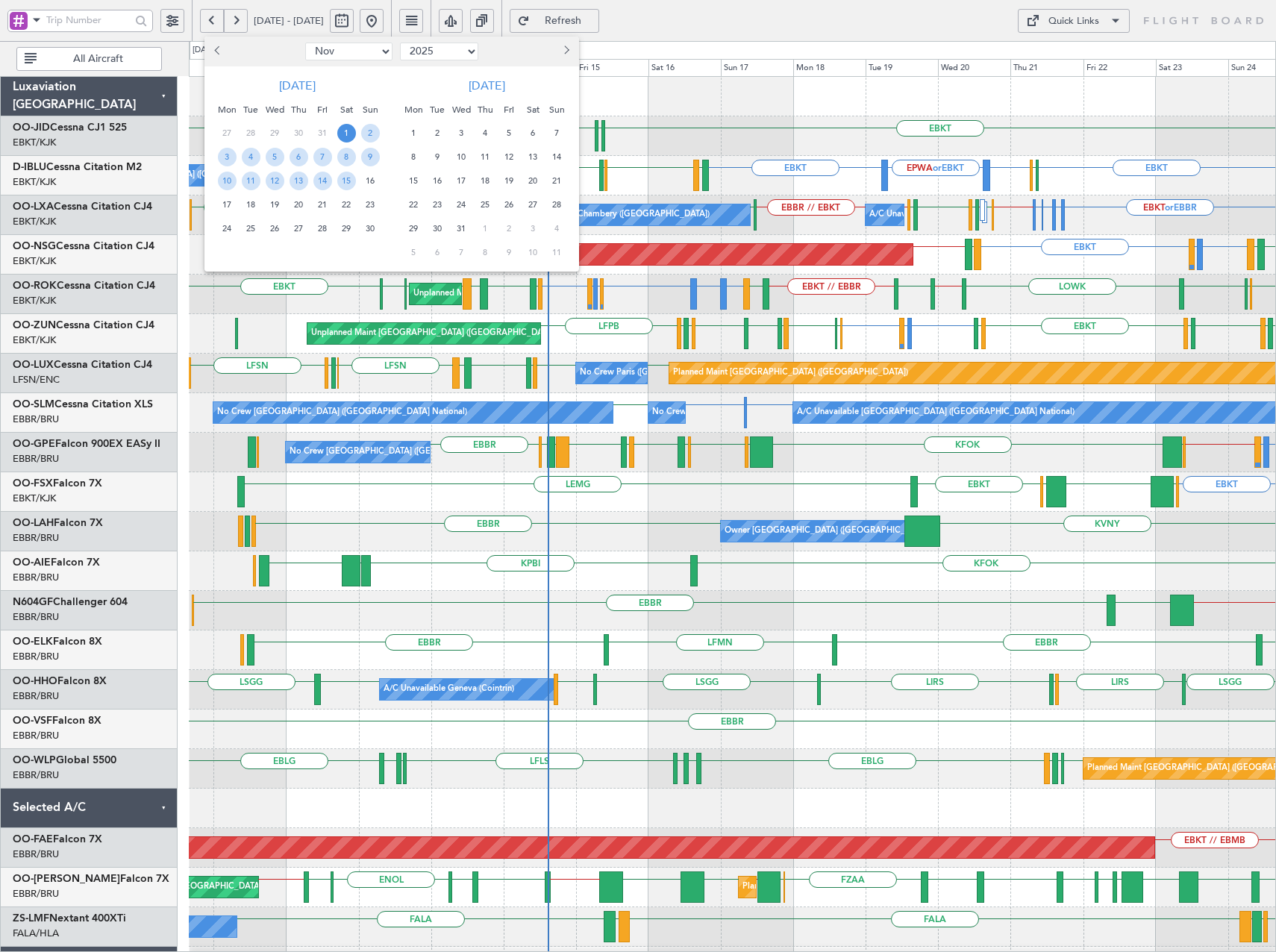
drag, startPoint x: 348, startPoint y: 128, endPoint x: 339, endPoint y: 183, distance: 55.7
click at [346, 182] on span "15" at bounding box center [346, 180] width 19 height 19
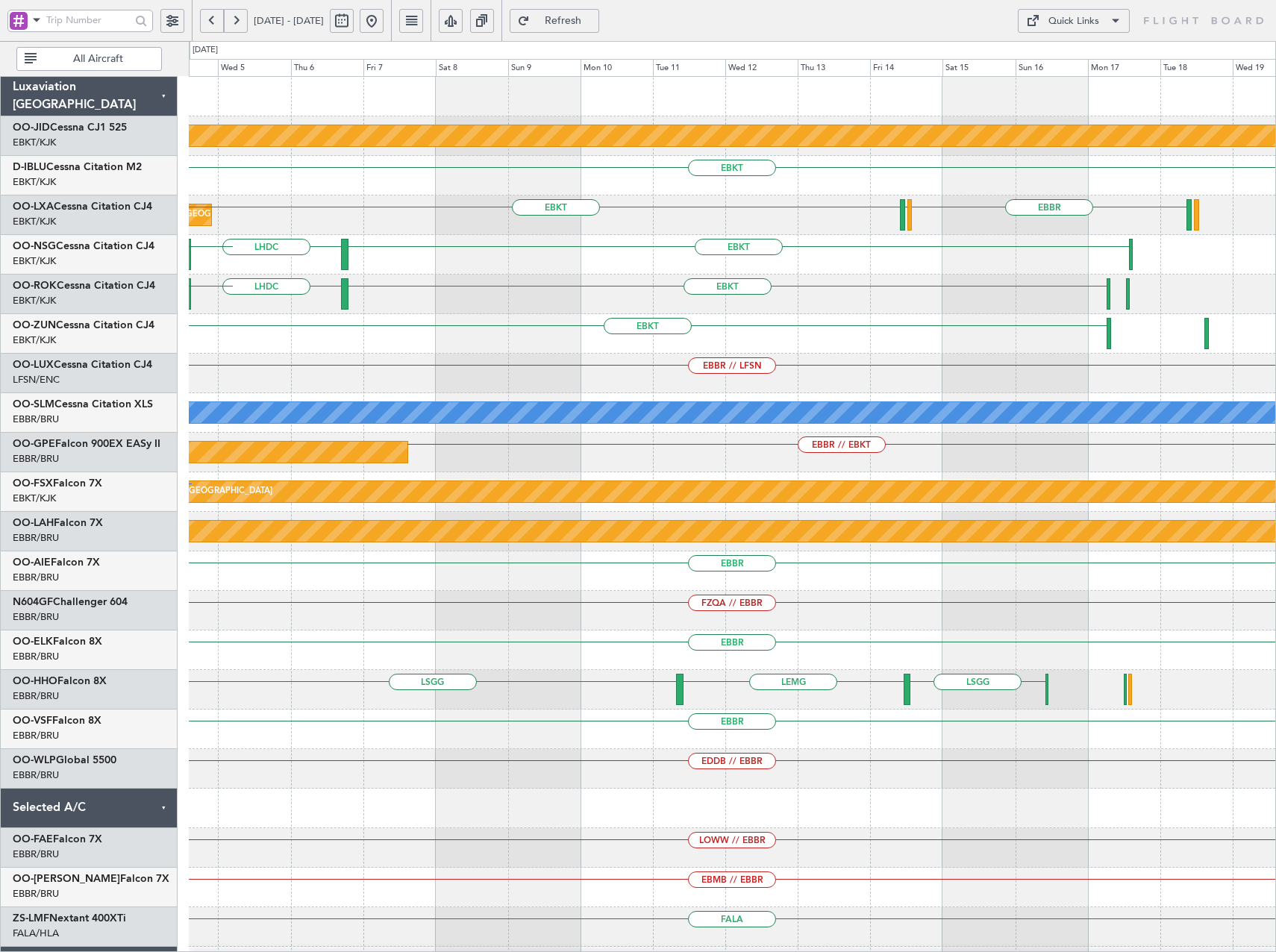
click at [507, 341] on div "null Kortrijk-Wevelgem EBKT EBKT EBBR LFMD Planned Maint Kortrijk-Wevelgem EBKT…" at bounding box center [732, 551] width 1086 height 948
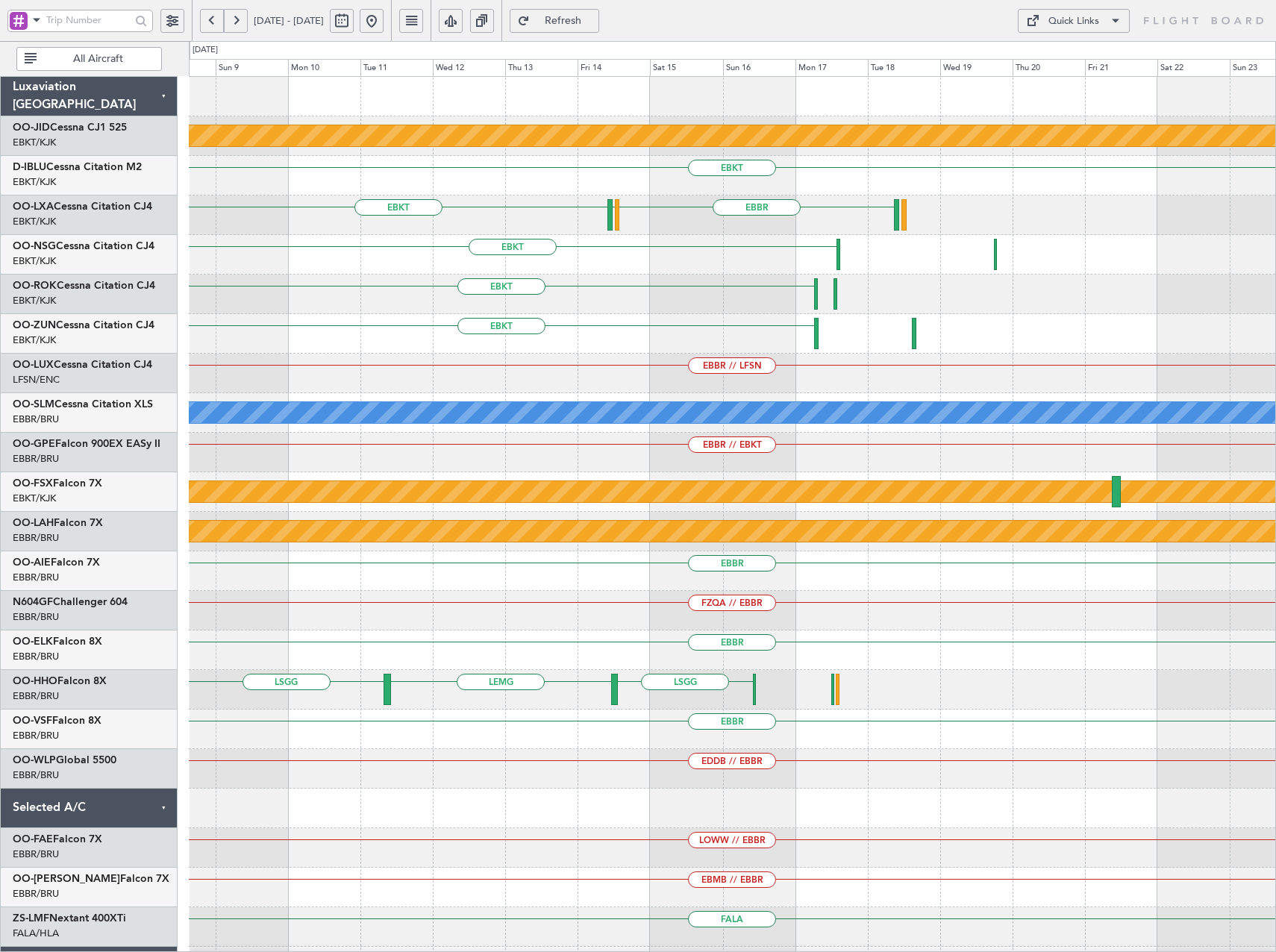
click at [449, 346] on div "EBKT" at bounding box center [732, 334] width 1086 height 39
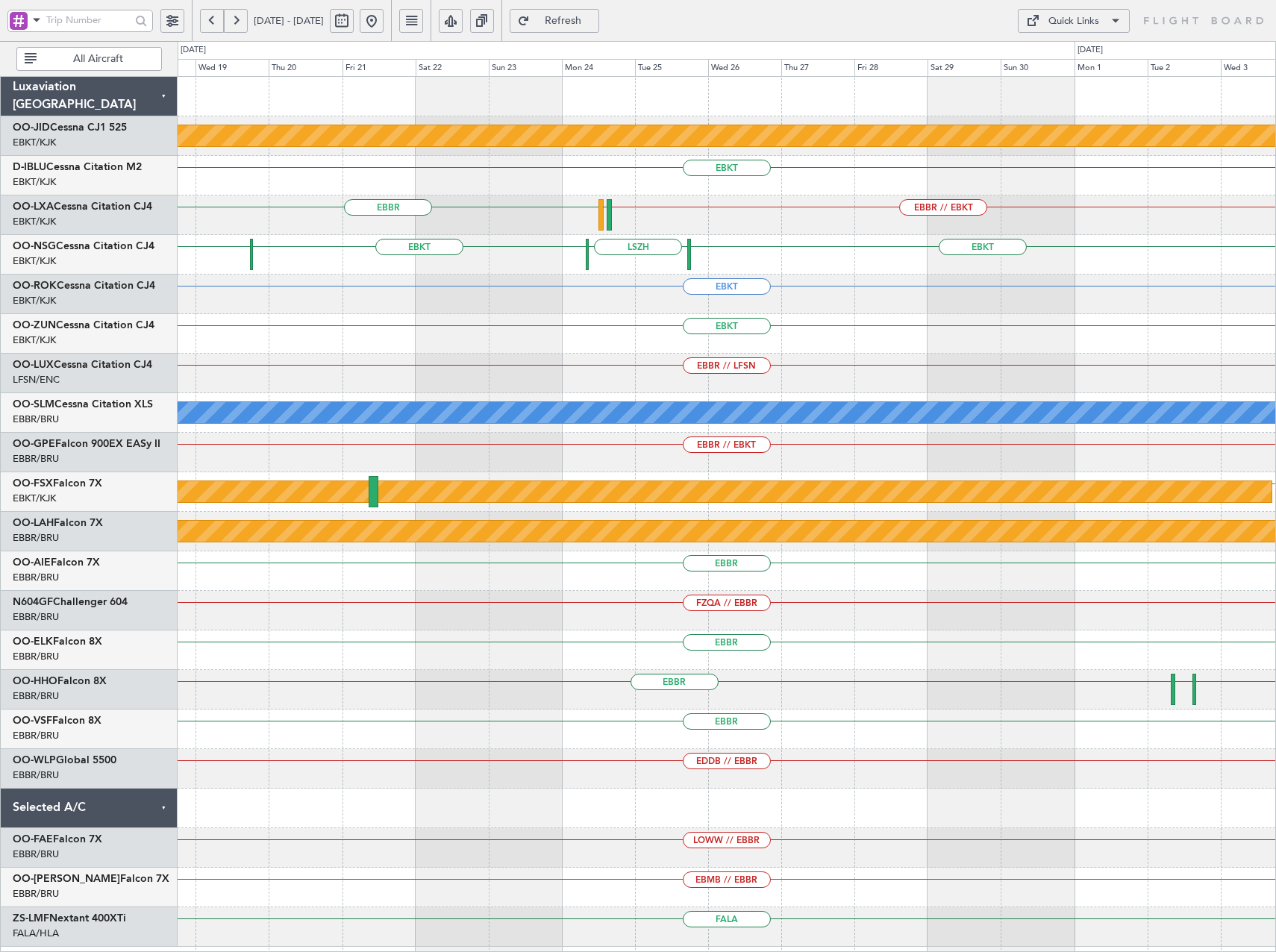
click at [1109, 29] on span at bounding box center [1115, 21] width 18 height 18
click at [1094, 53] on button "Trip Builder" at bounding box center [1074, 56] width 112 height 36
click at [384, 18] on button at bounding box center [371, 22] width 24 height 24
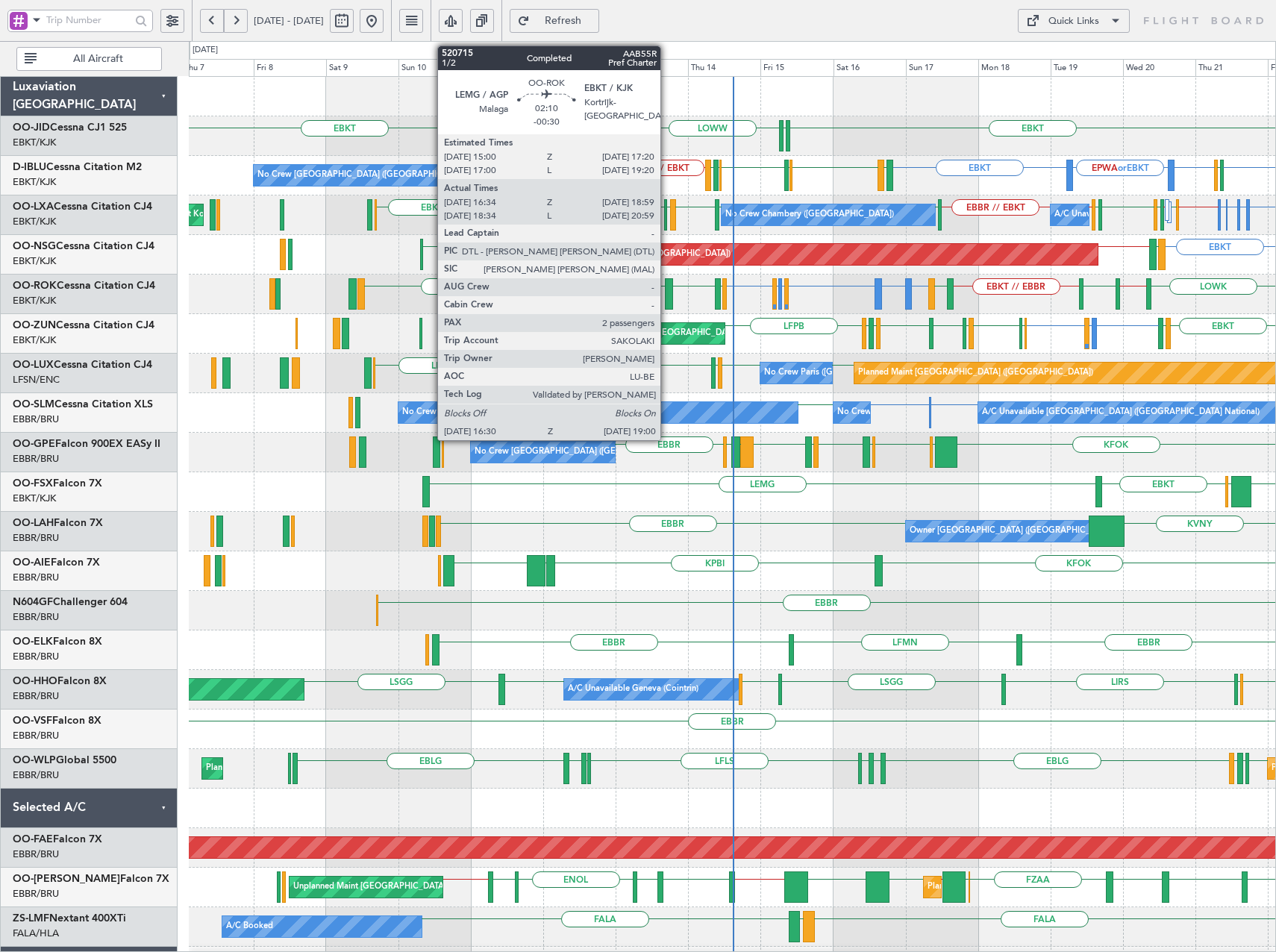
click at [667, 288] on div at bounding box center [669, 293] width 8 height 31
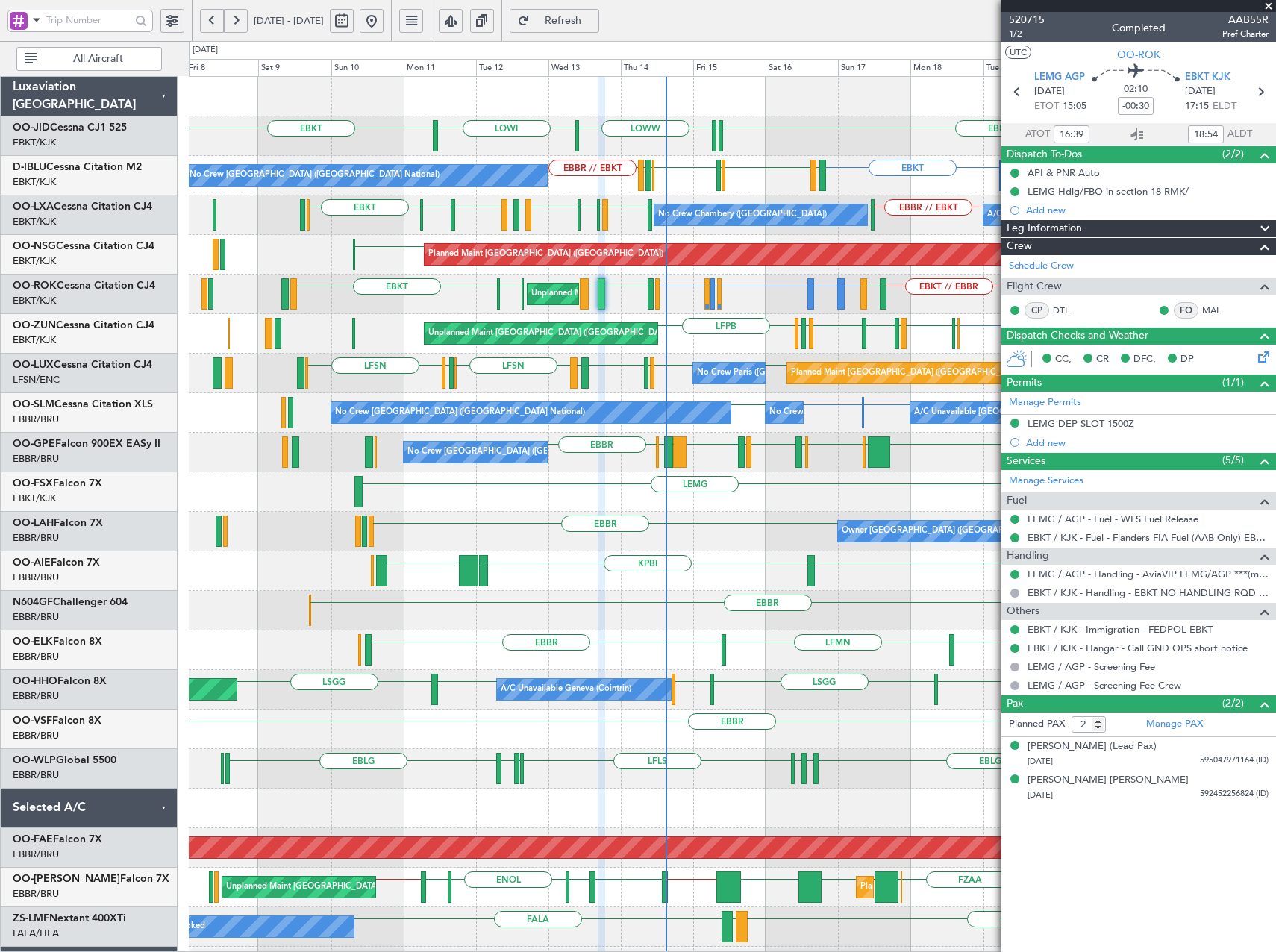
click at [238, 20] on button at bounding box center [236, 22] width 24 height 24
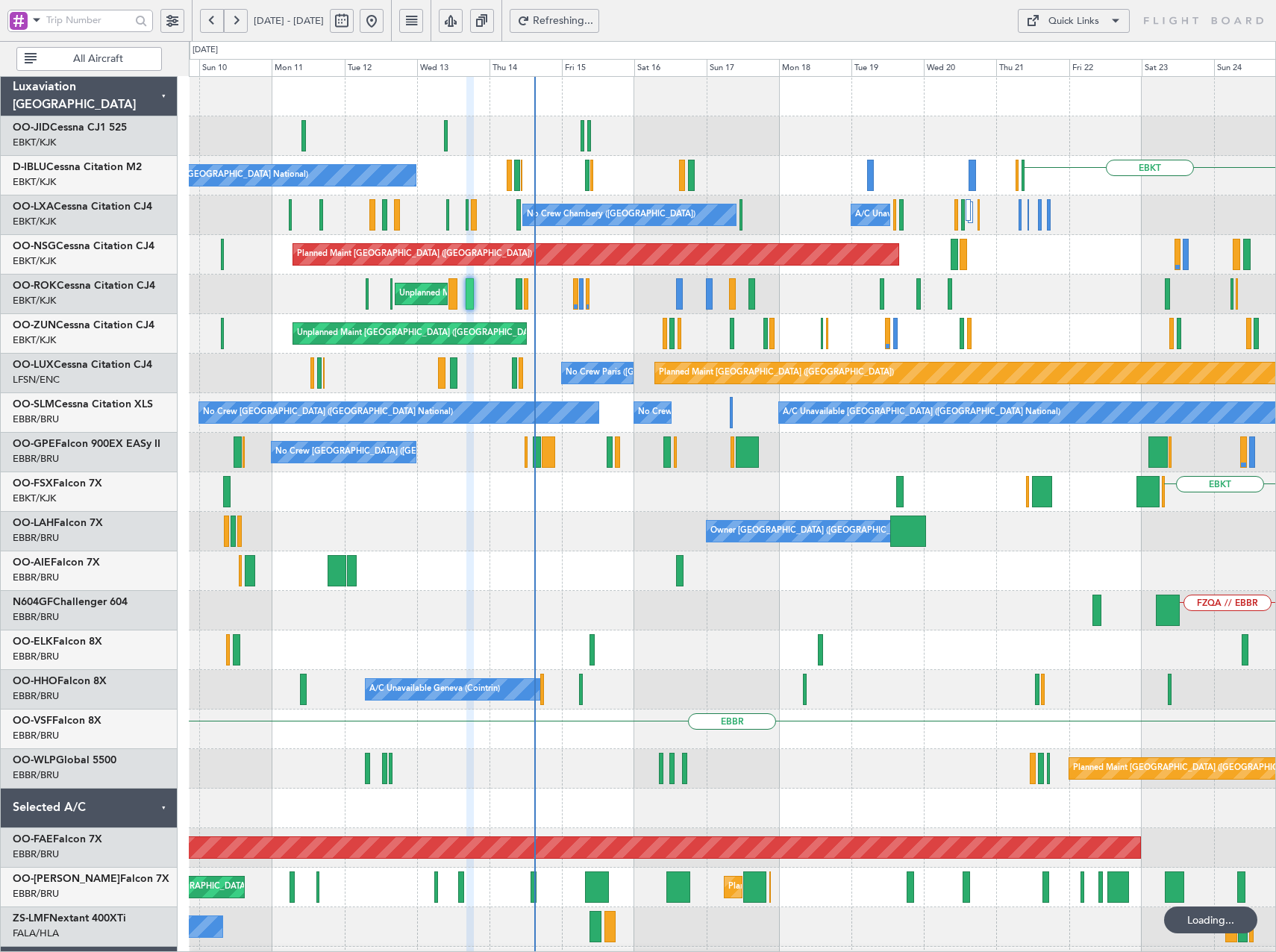
click at [238, 20] on button at bounding box center [236, 22] width 24 height 24
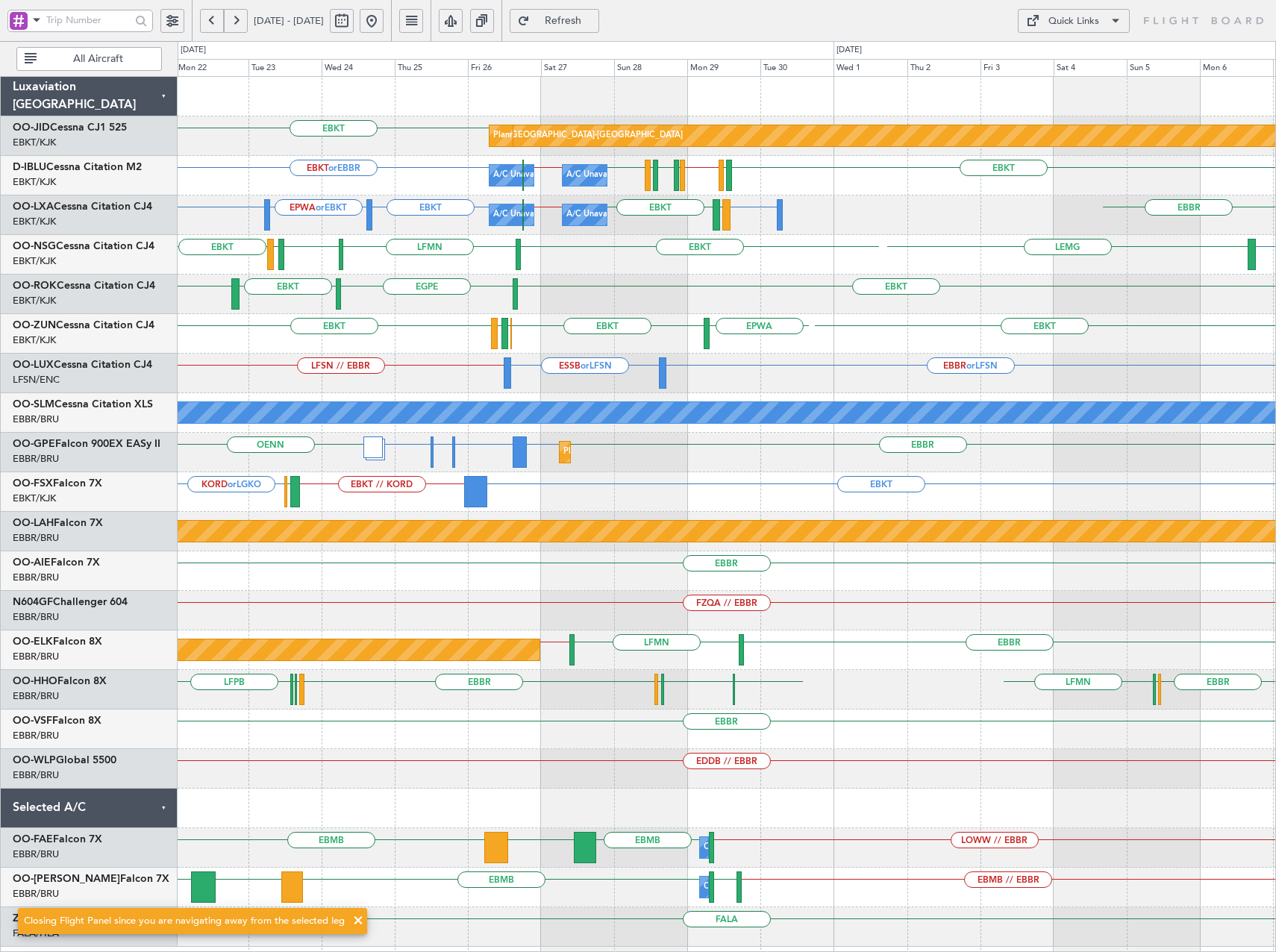
click at [239, 24] on button at bounding box center [236, 22] width 24 height 24
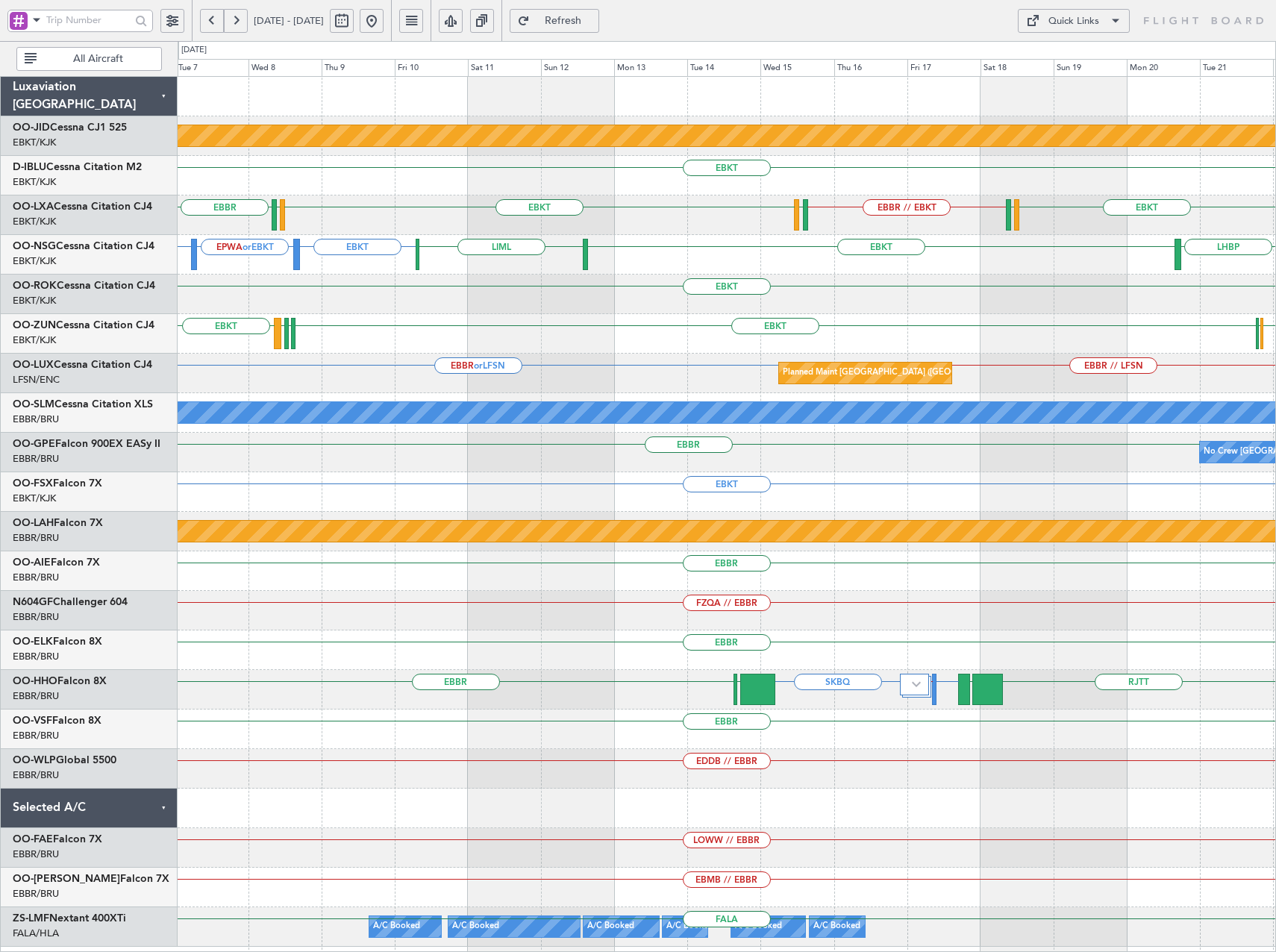
click at [239, 24] on button at bounding box center [236, 22] width 24 height 24
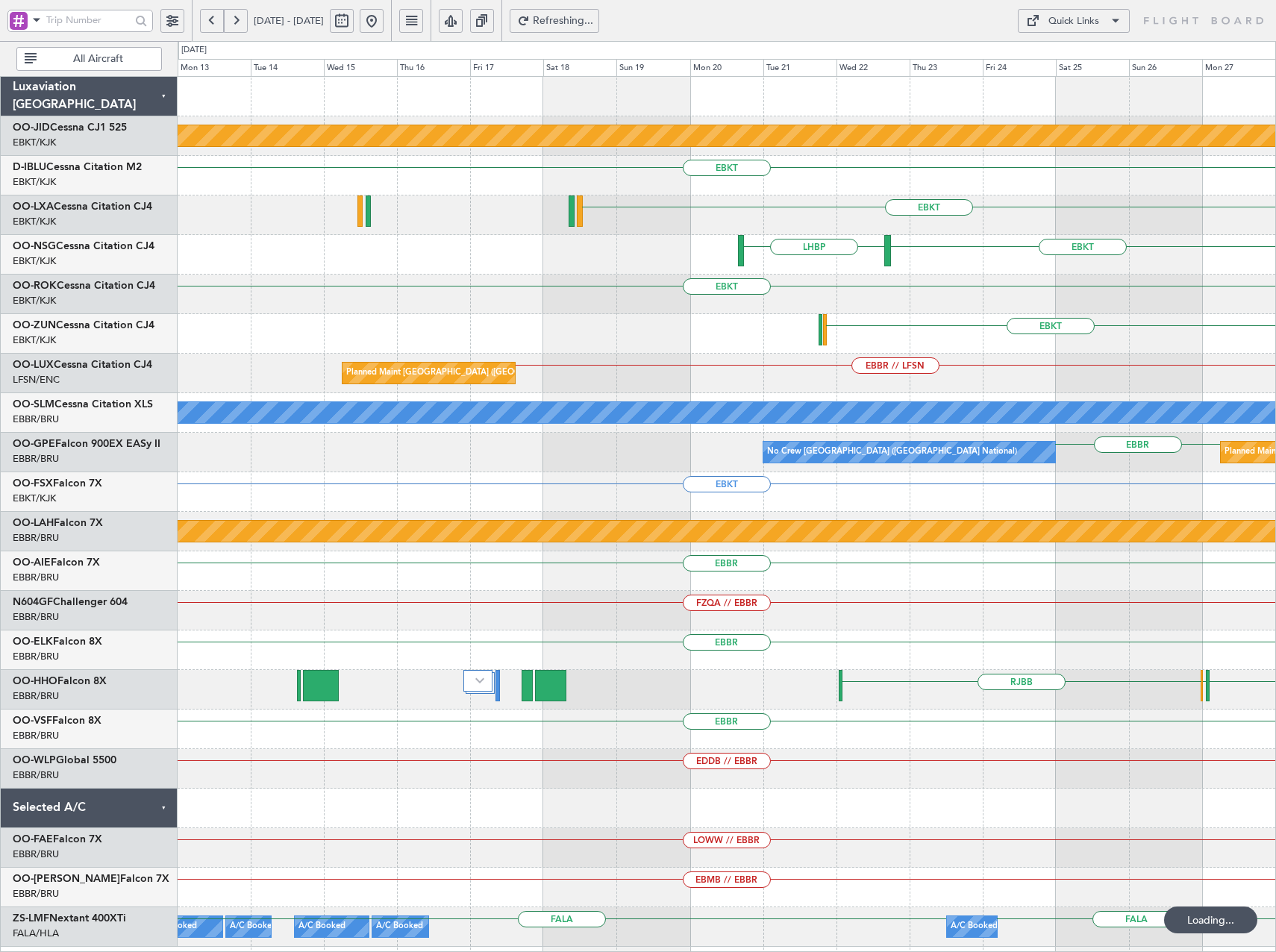
click at [239, 24] on button at bounding box center [236, 22] width 24 height 24
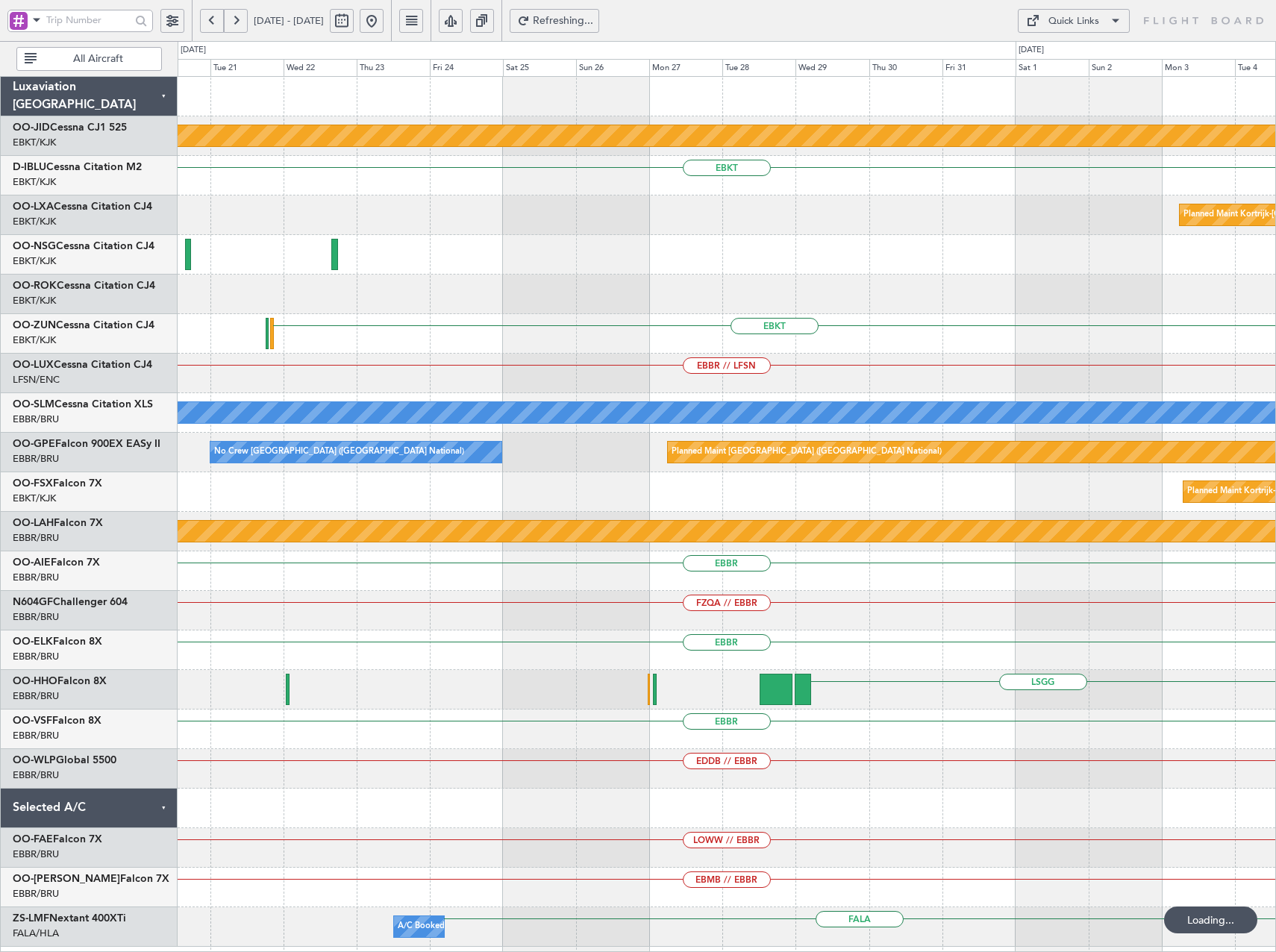
click at [239, 24] on button at bounding box center [236, 22] width 24 height 24
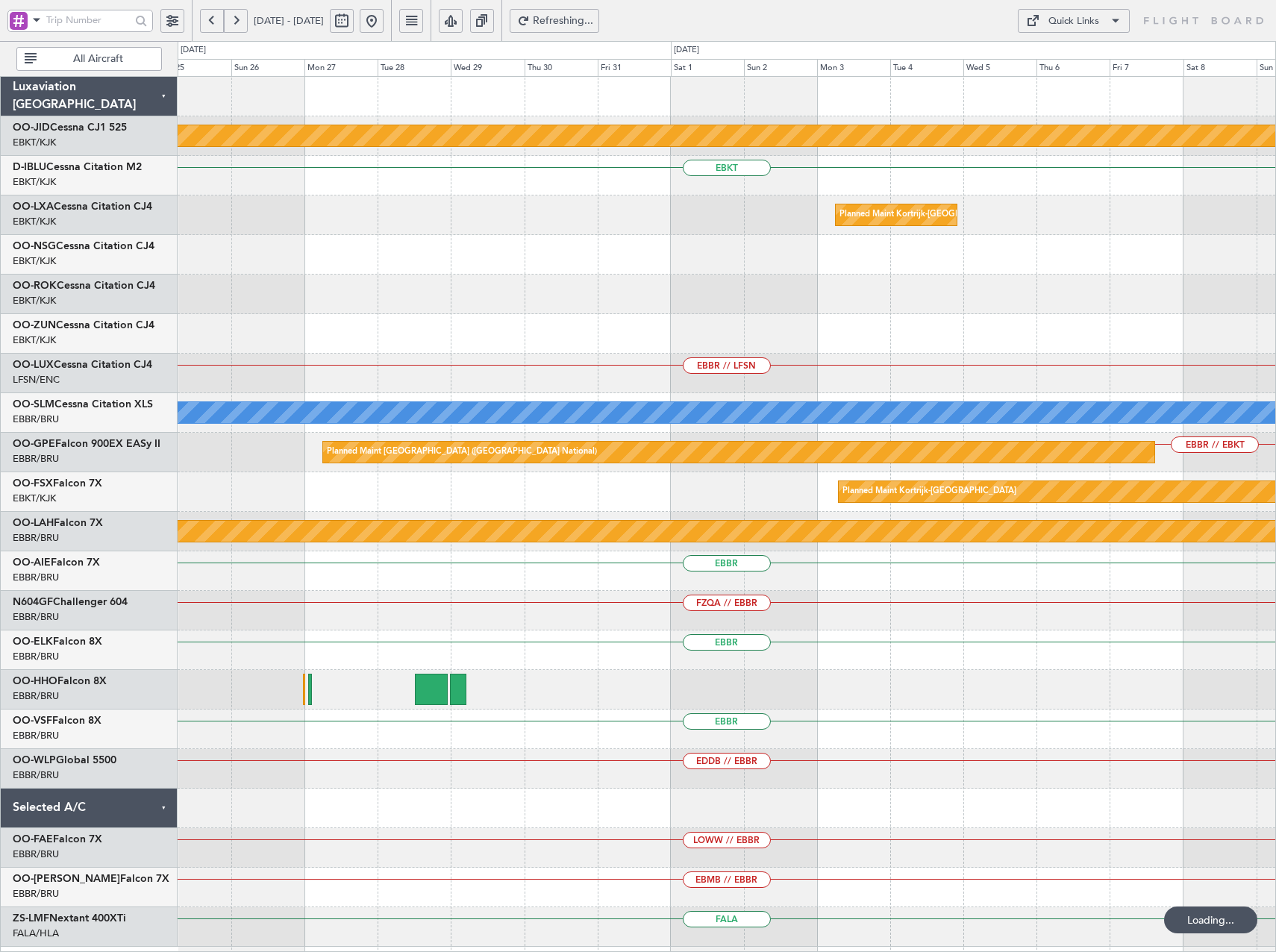
click at [239, 24] on button at bounding box center [236, 22] width 24 height 24
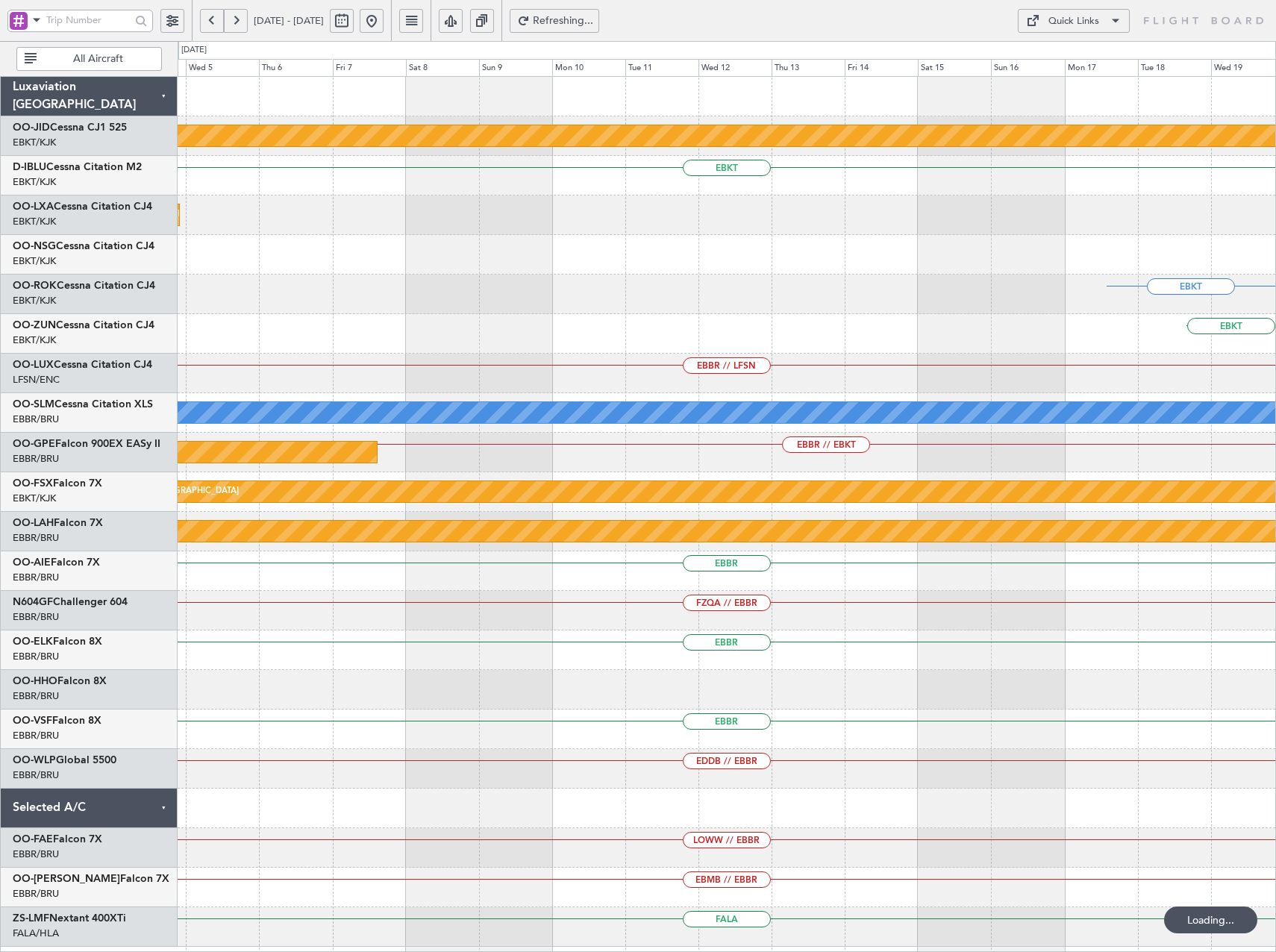
click at [239, 24] on button at bounding box center [236, 22] width 24 height 24
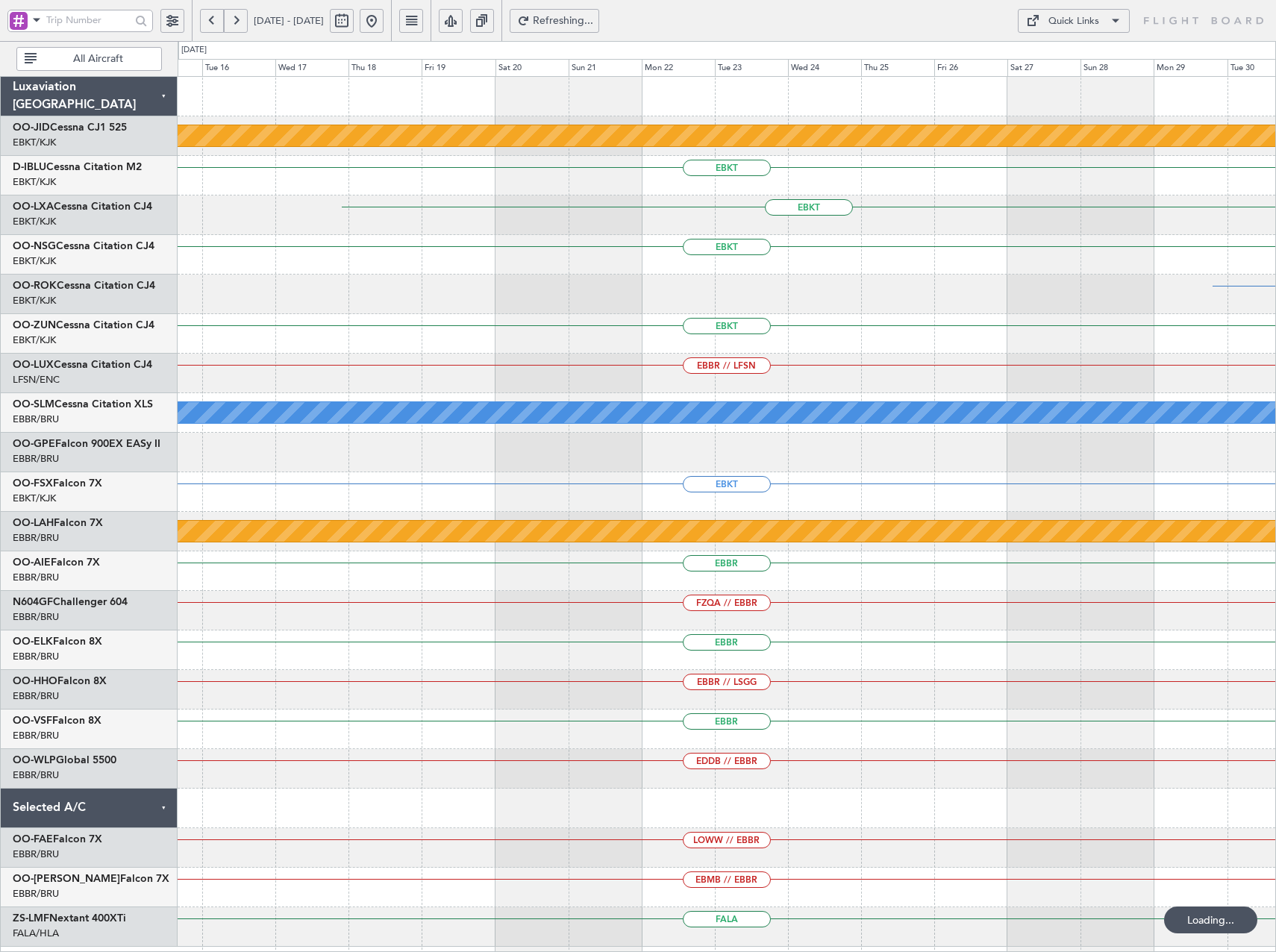
click at [239, 24] on button at bounding box center [236, 22] width 24 height 24
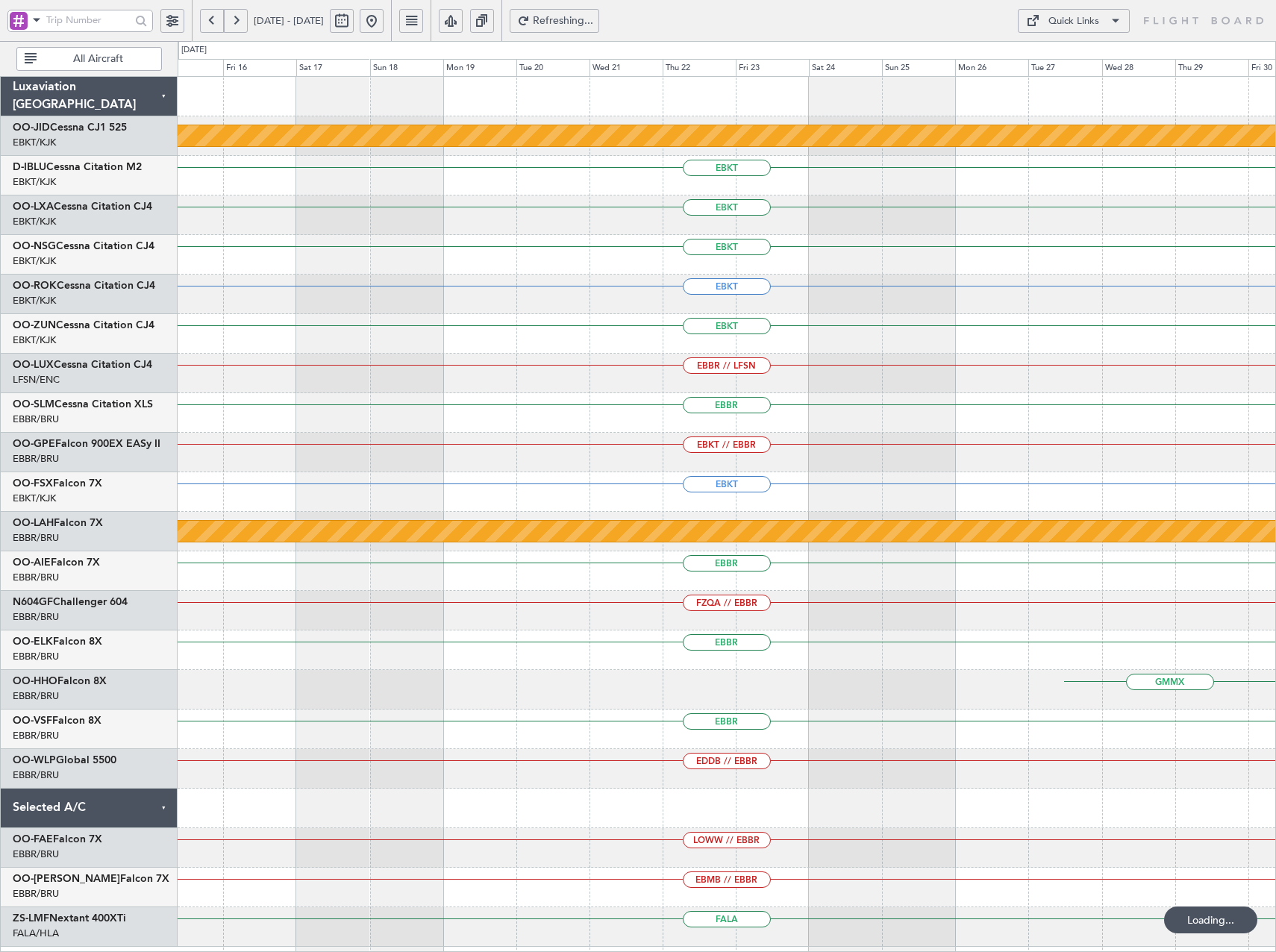
click at [239, 24] on button at bounding box center [236, 22] width 24 height 24
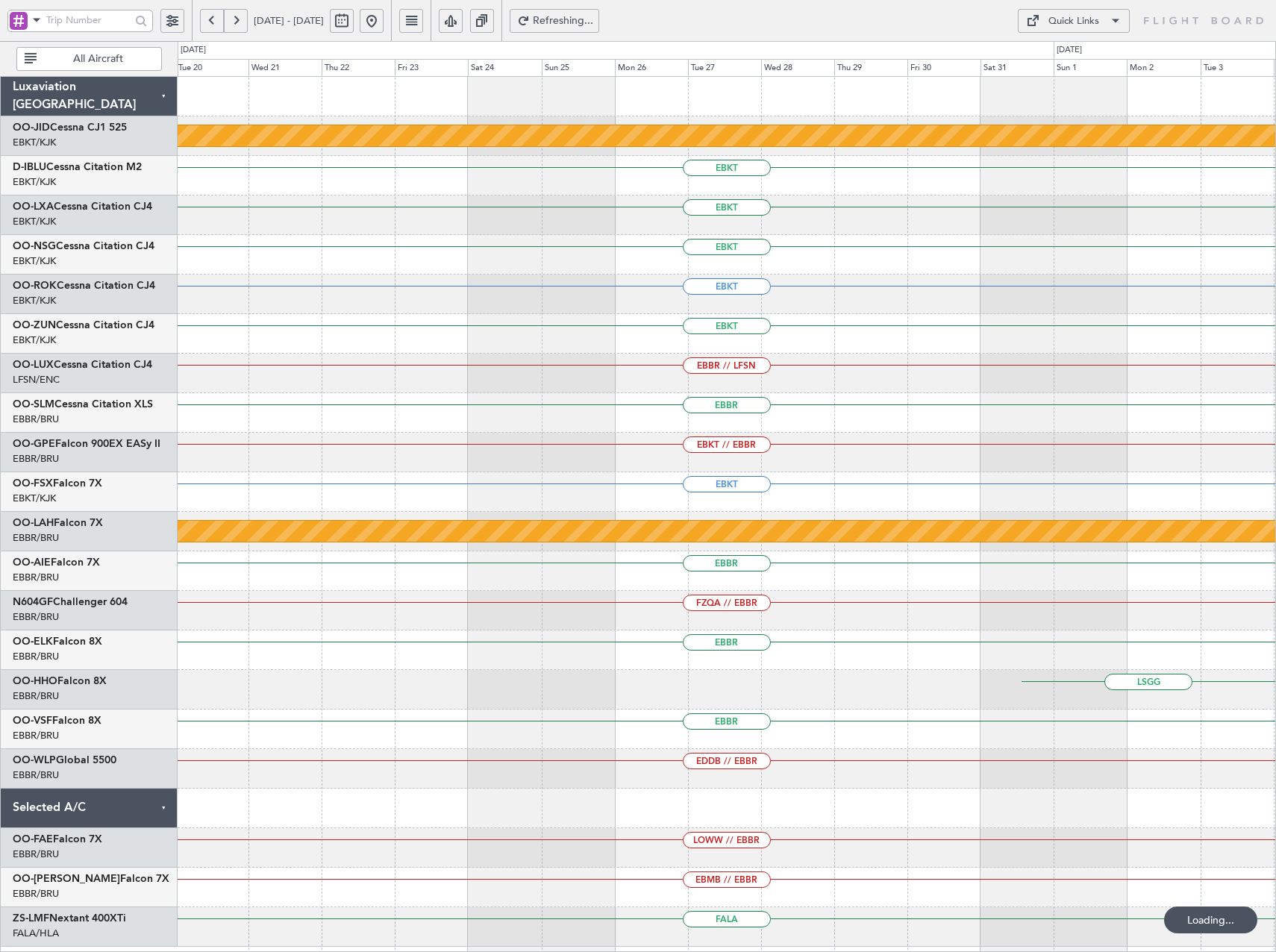
click at [239, 24] on button at bounding box center [236, 22] width 24 height 24
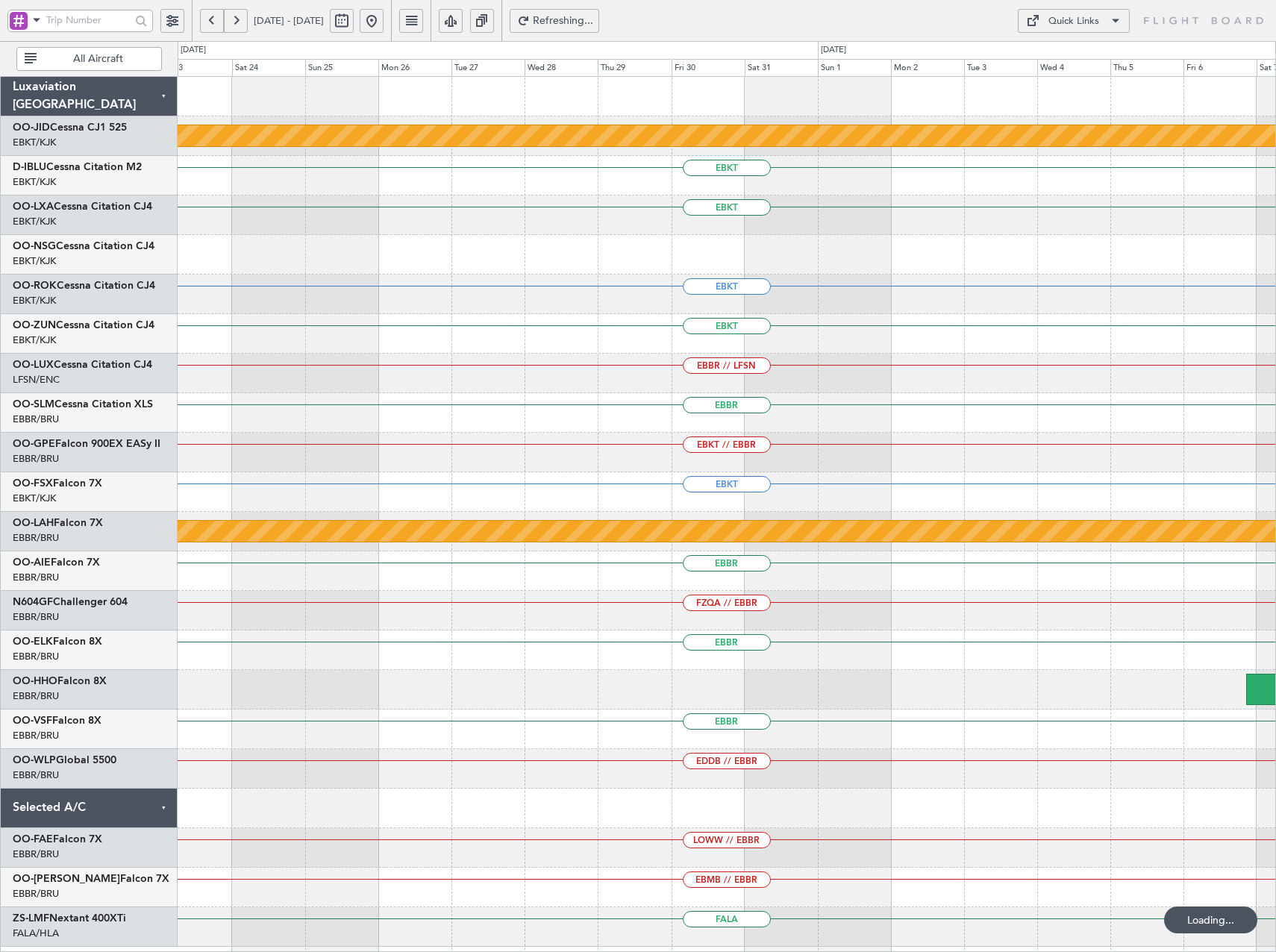
click at [239, 24] on button at bounding box center [236, 22] width 24 height 24
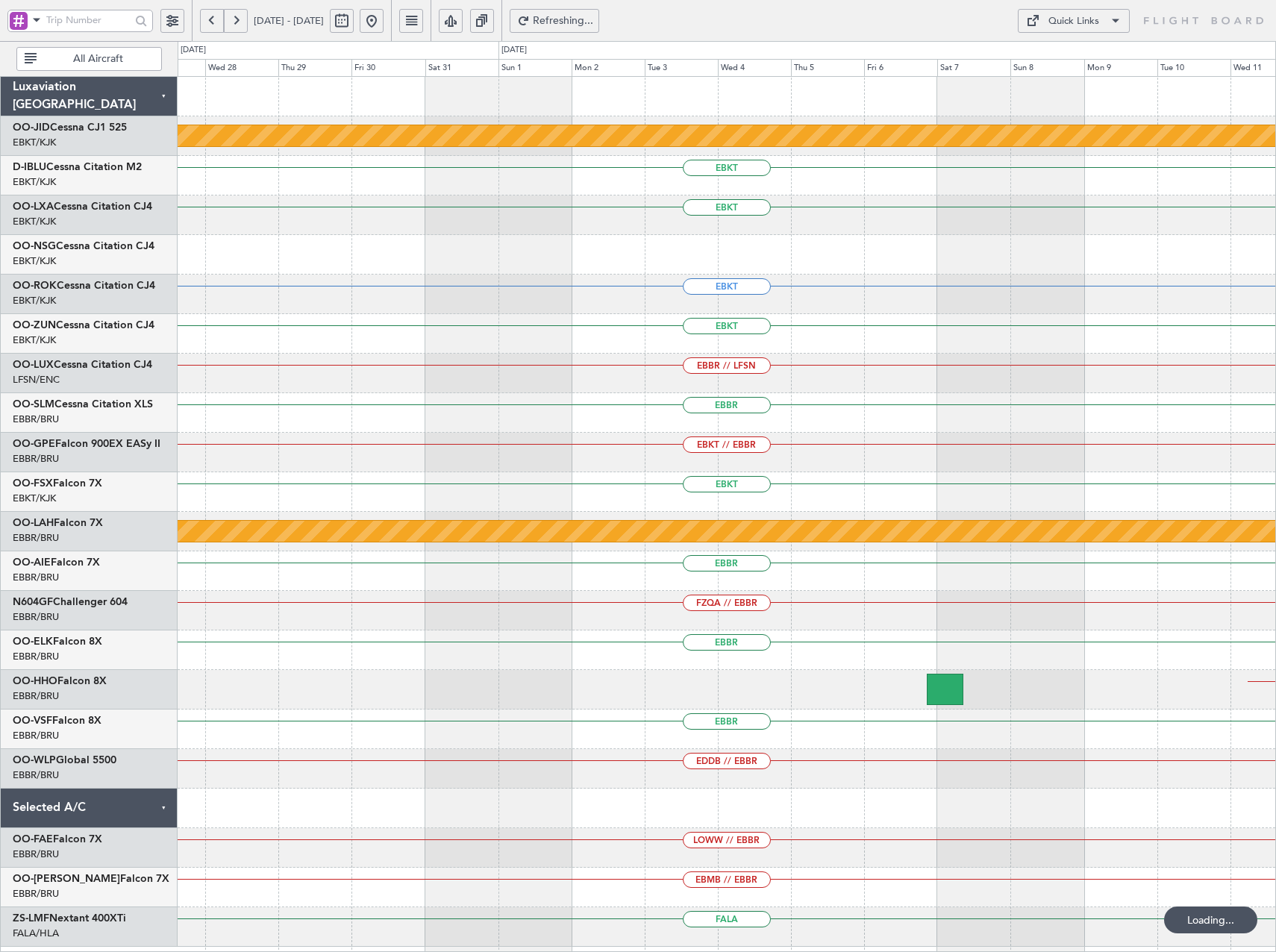
click at [239, 24] on button at bounding box center [236, 22] width 24 height 24
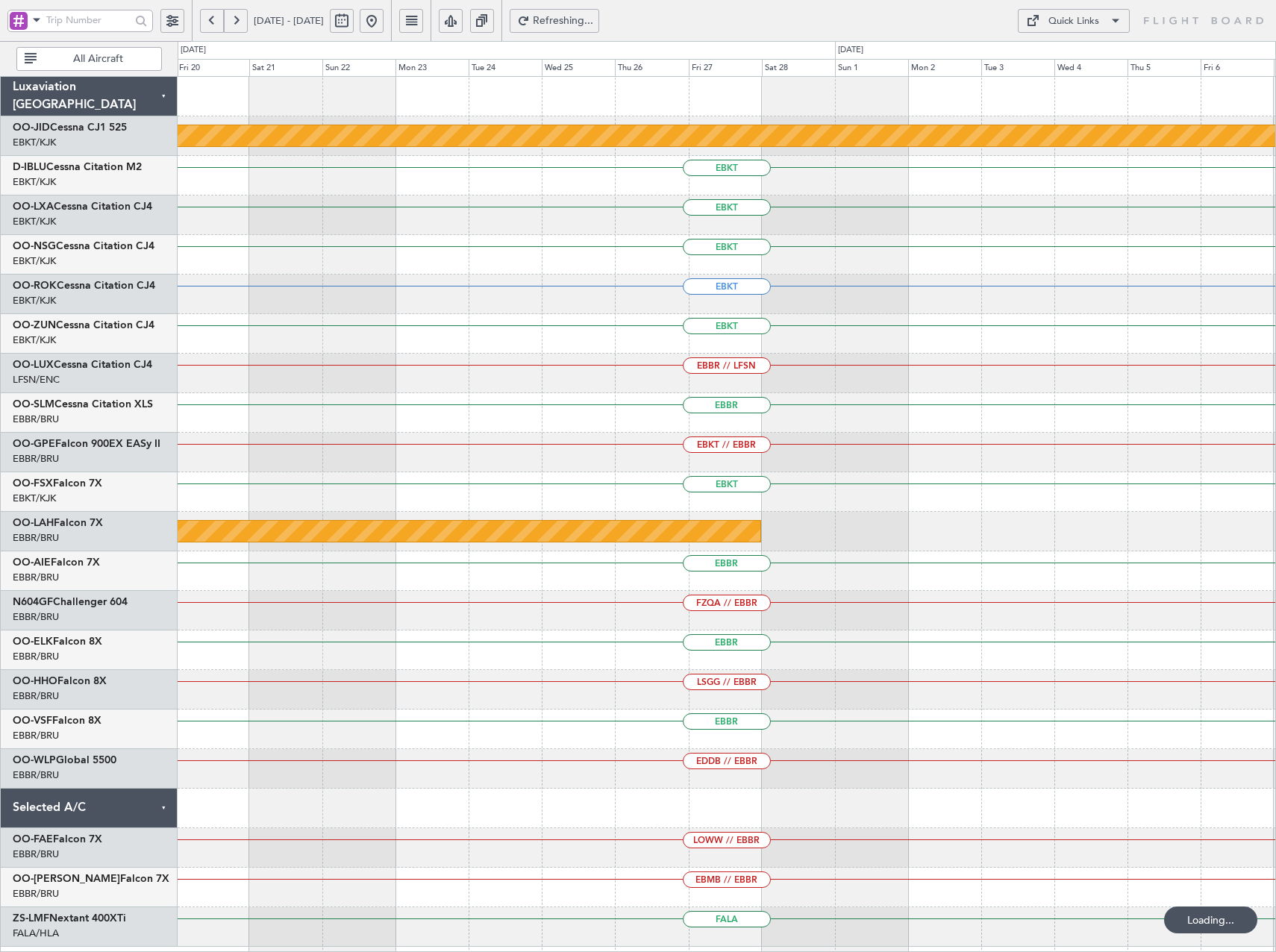
click at [239, 24] on button at bounding box center [236, 22] width 24 height 24
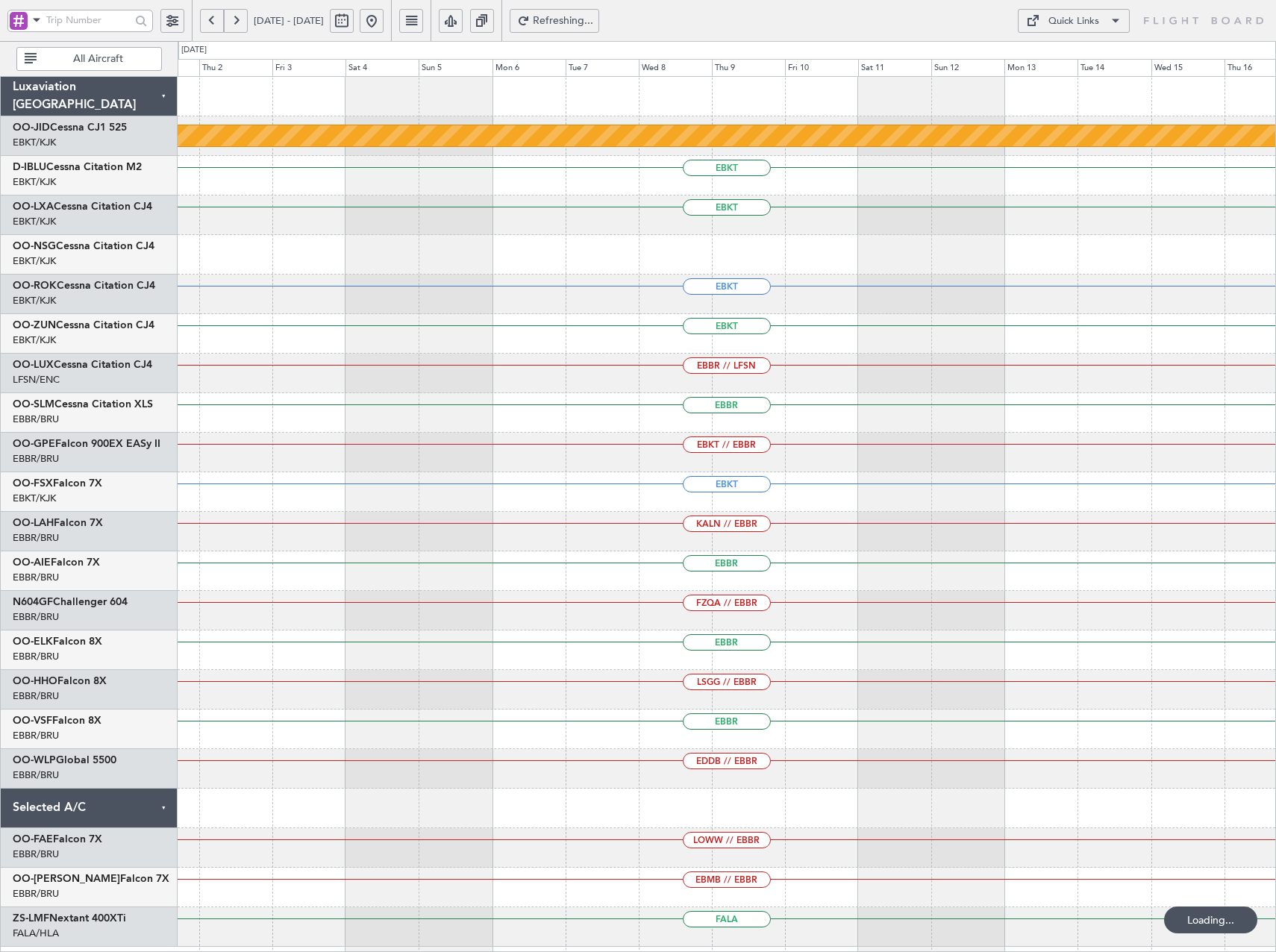
click at [239, 24] on button at bounding box center [236, 22] width 24 height 24
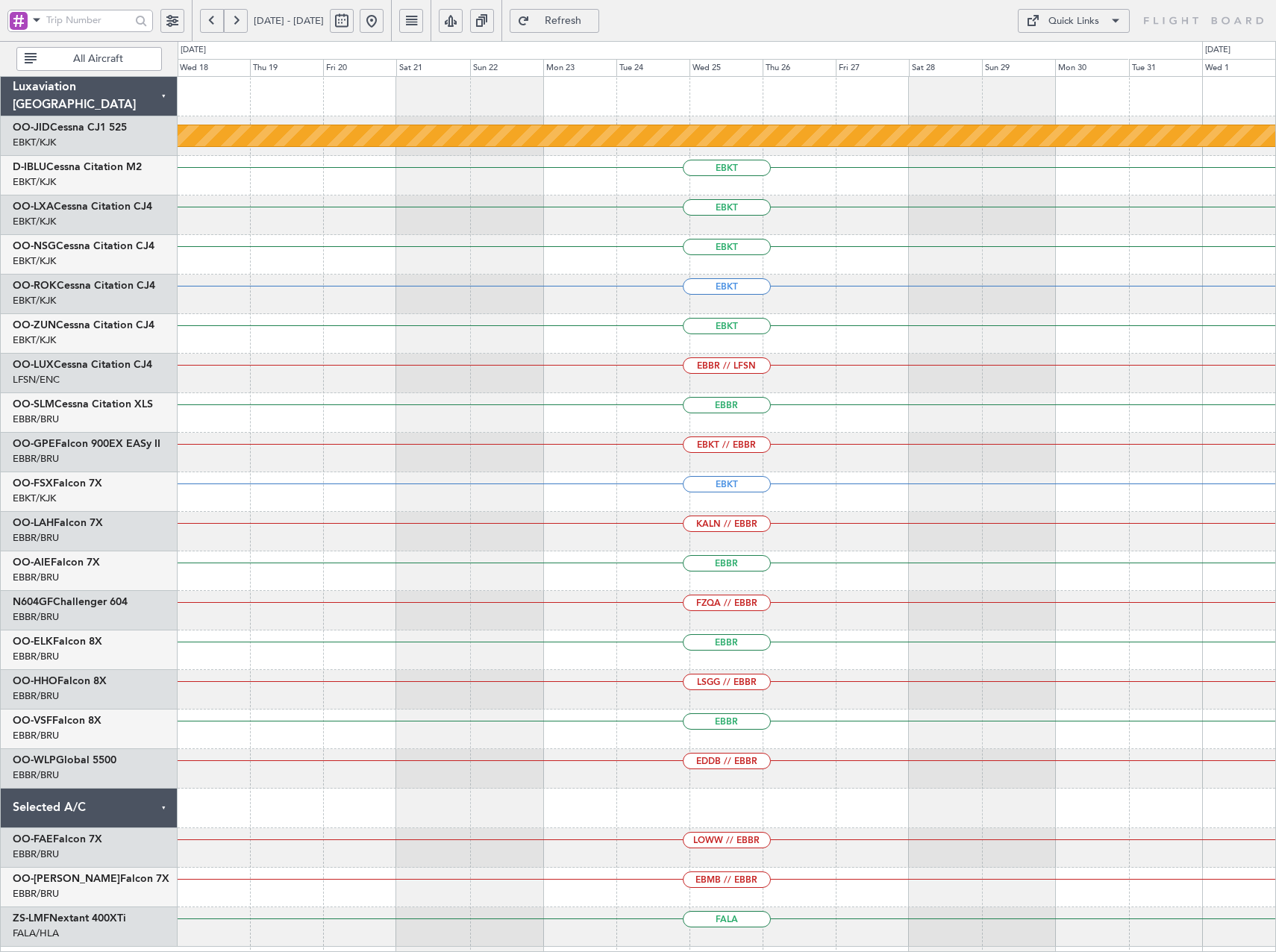
click at [124, 540] on div "null Kortrijk-Wevelgem EBKT EBKT EBKT EGLL EBKT EBKT EBKT EBBR // LFSN EBBR EBK…" at bounding box center [638, 497] width 1276 height 911
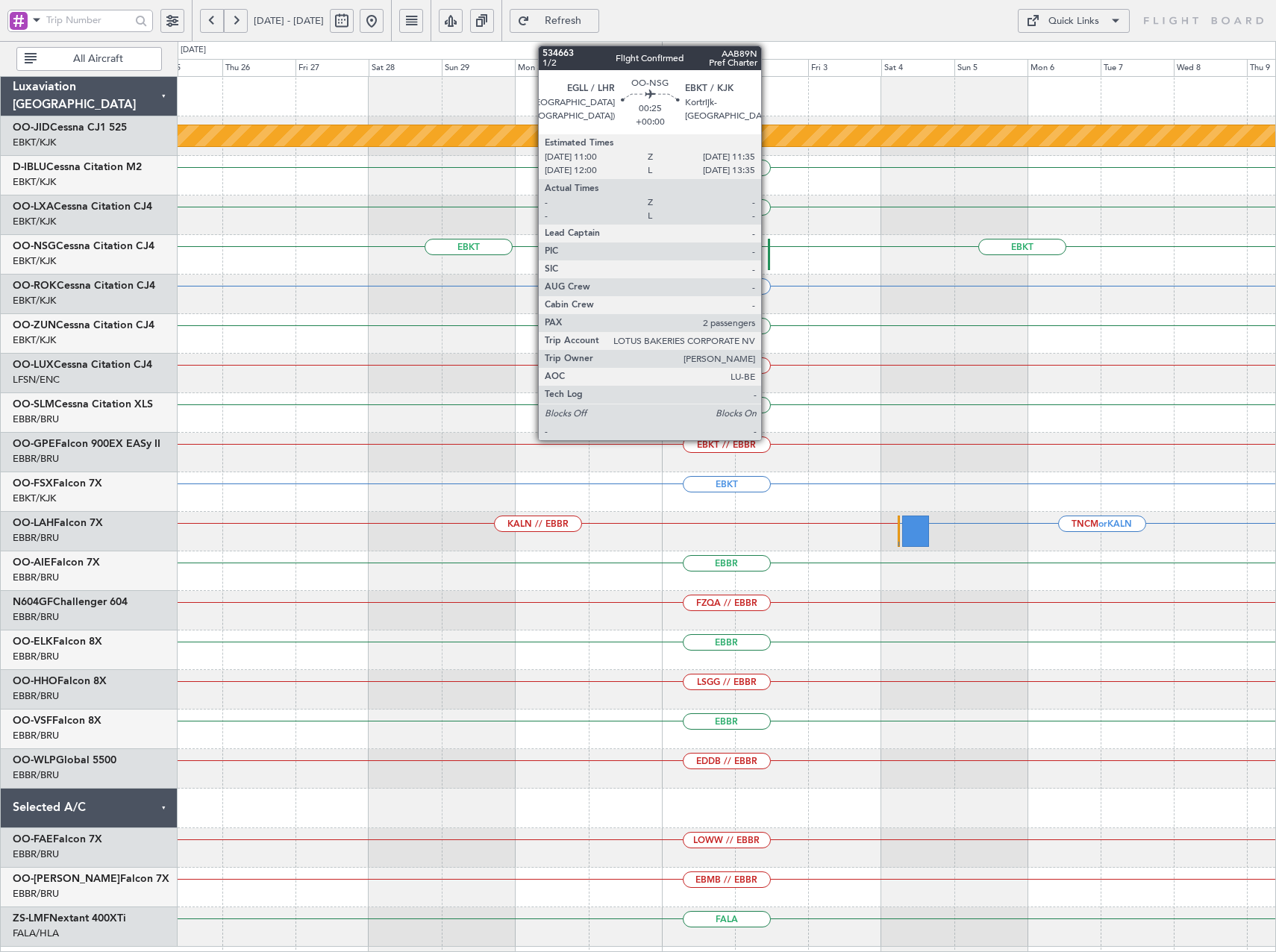
click at [768, 253] on div at bounding box center [769, 253] width 2 height 31
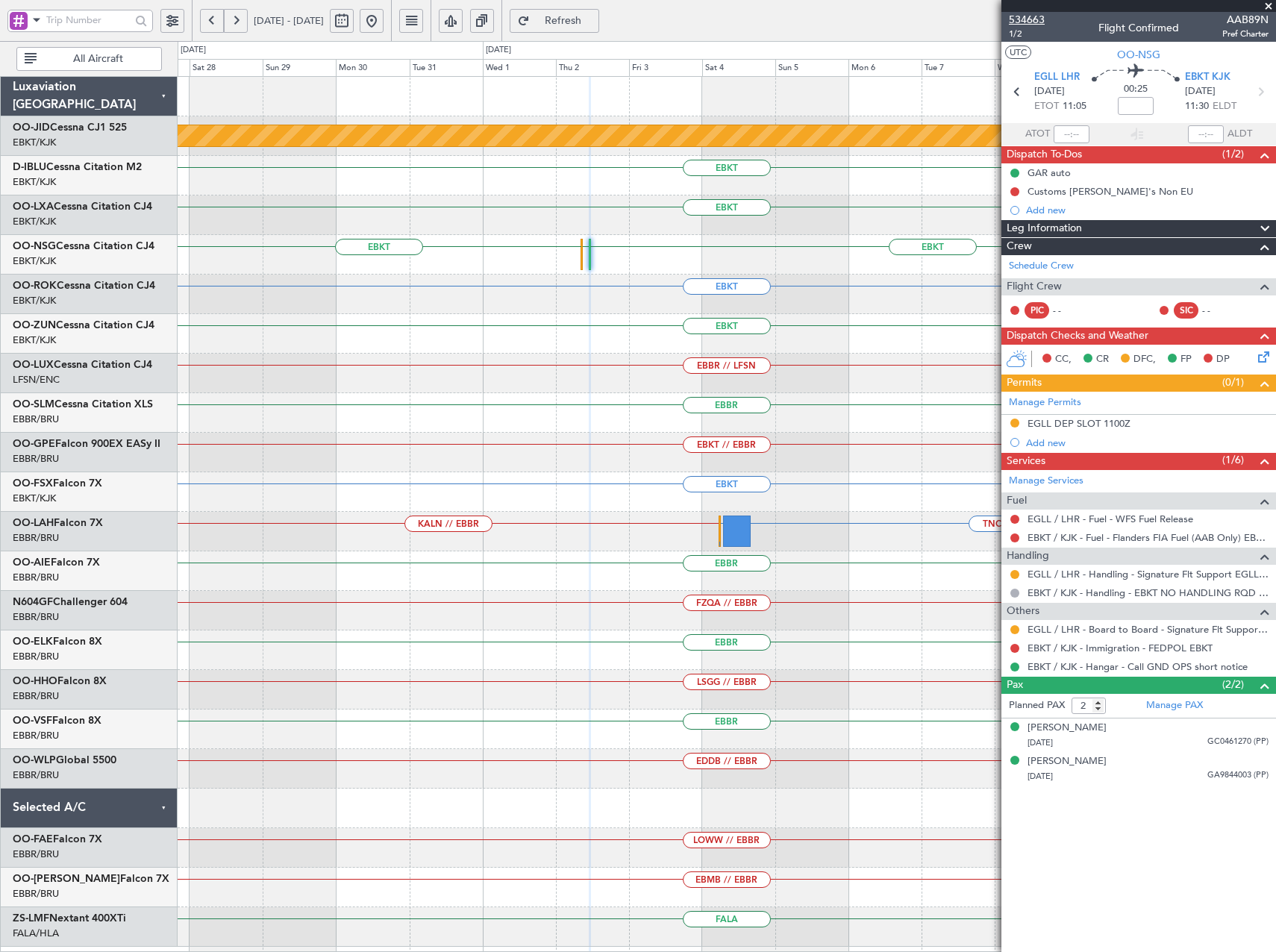
click at [1033, 17] on span "534663" at bounding box center [1026, 20] width 36 height 16
click at [594, 17] on span "Refresh" at bounding box center [562, 21] width 61 height 10
type input "0"
click at [1051, 480] on link "Manage Services" at bounding box center [1046, 481] width 75 height 15
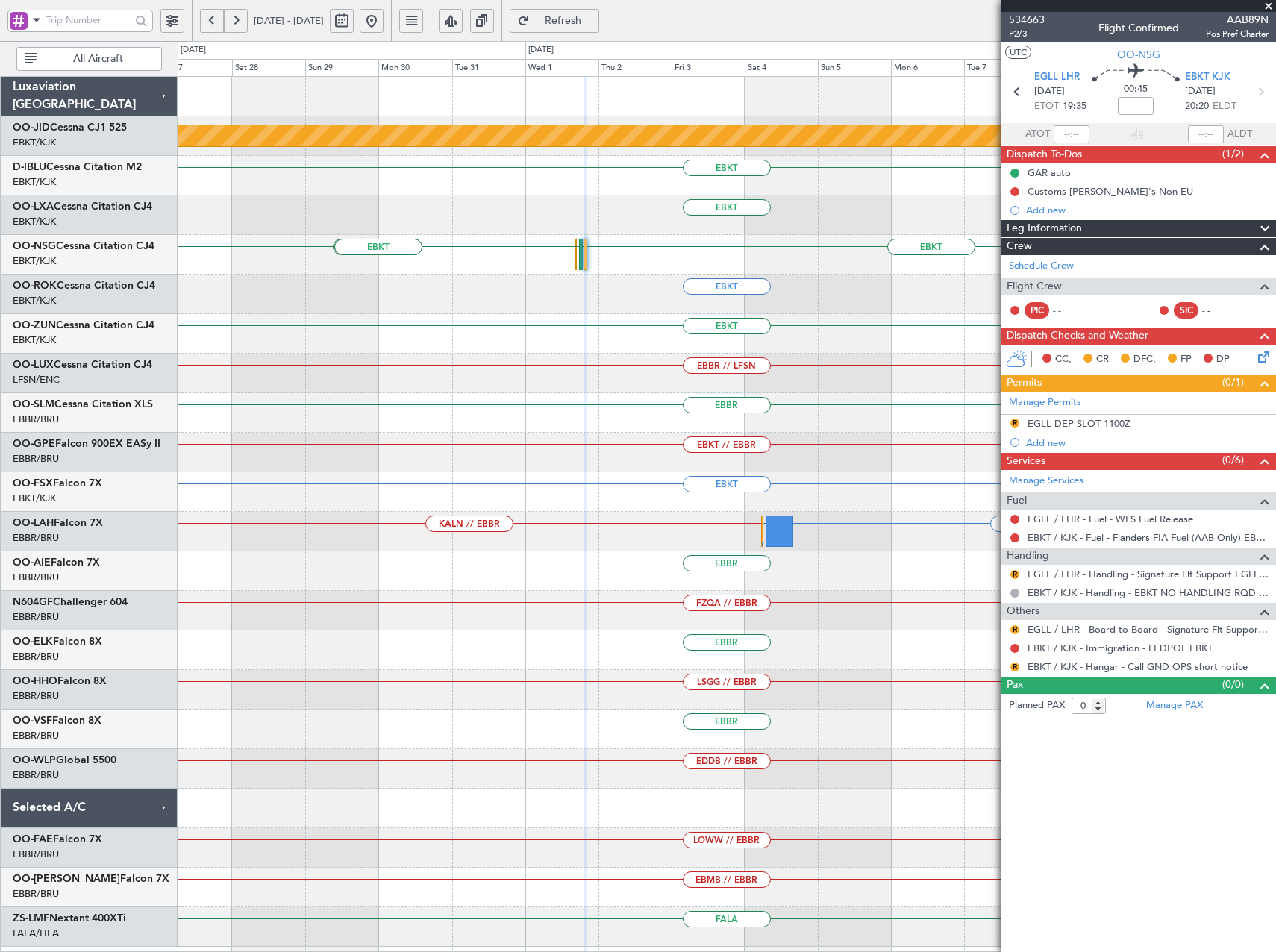
click at [202, 25] on button at bounding box center [212, 22] width 24 height 24
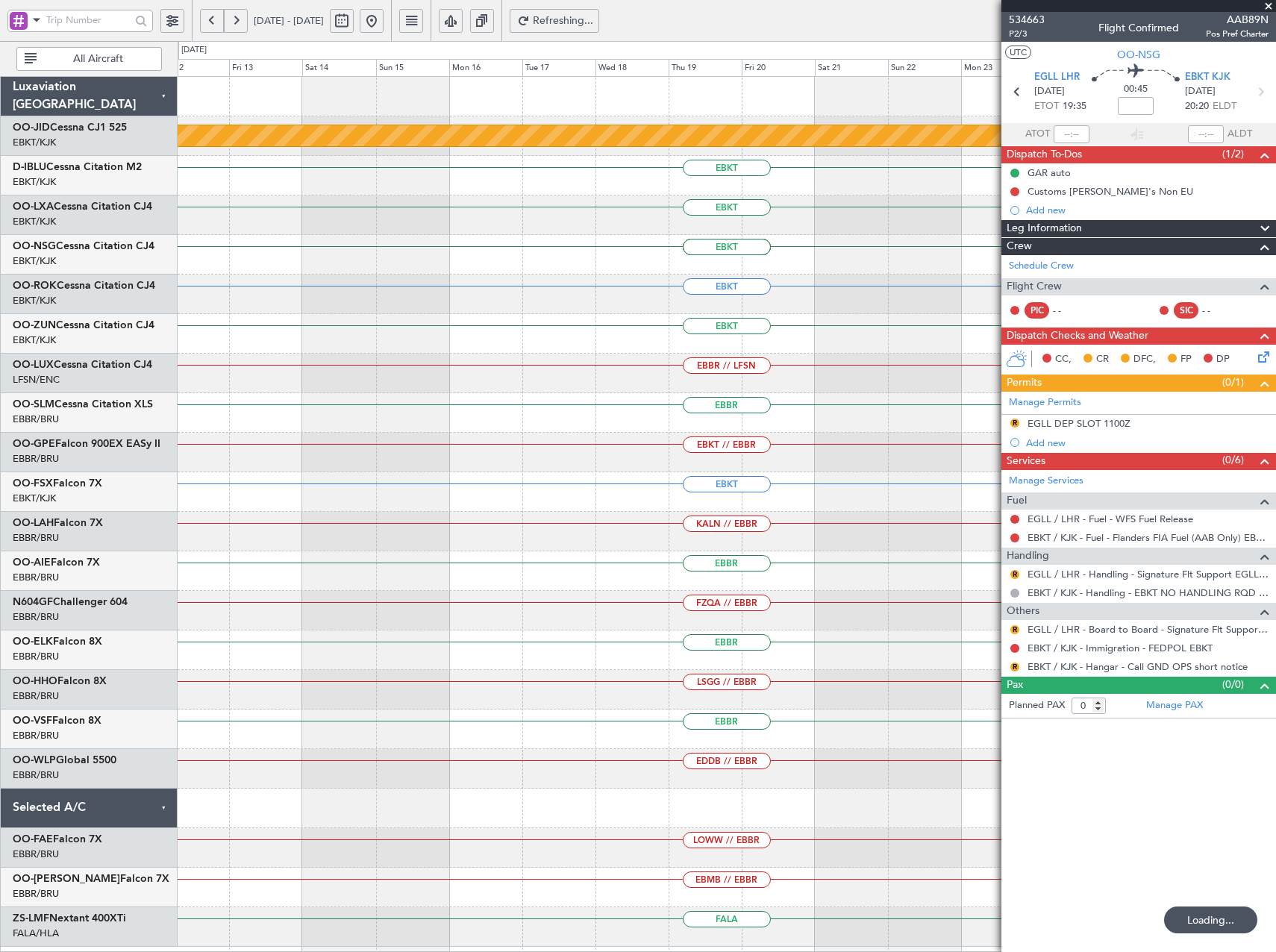
click at [209, 24] on button at bounding box center [212, 22] width 24 height 24
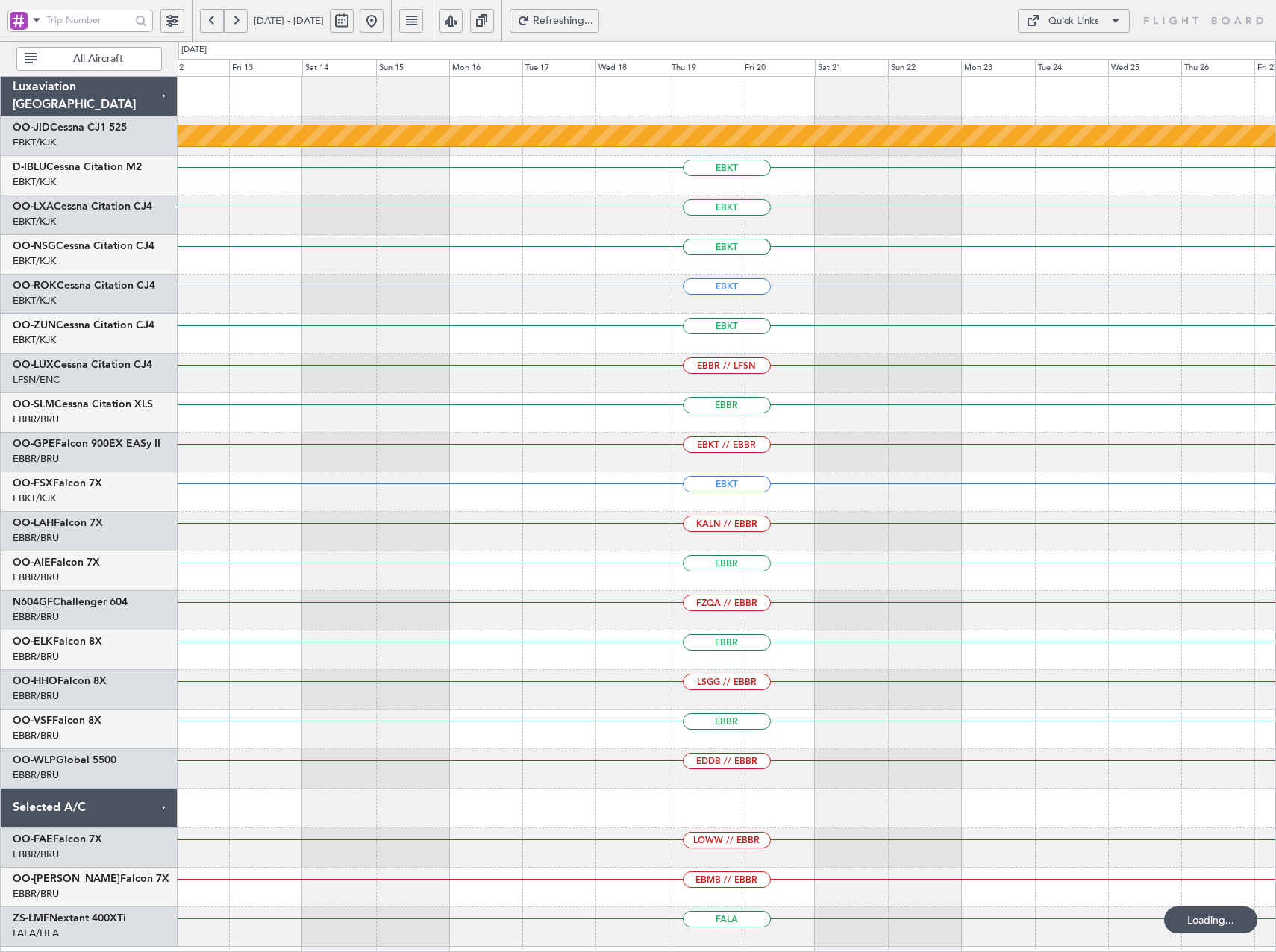
click at [209, 24] on button at bounding box center [212, 22] width 24 height 24
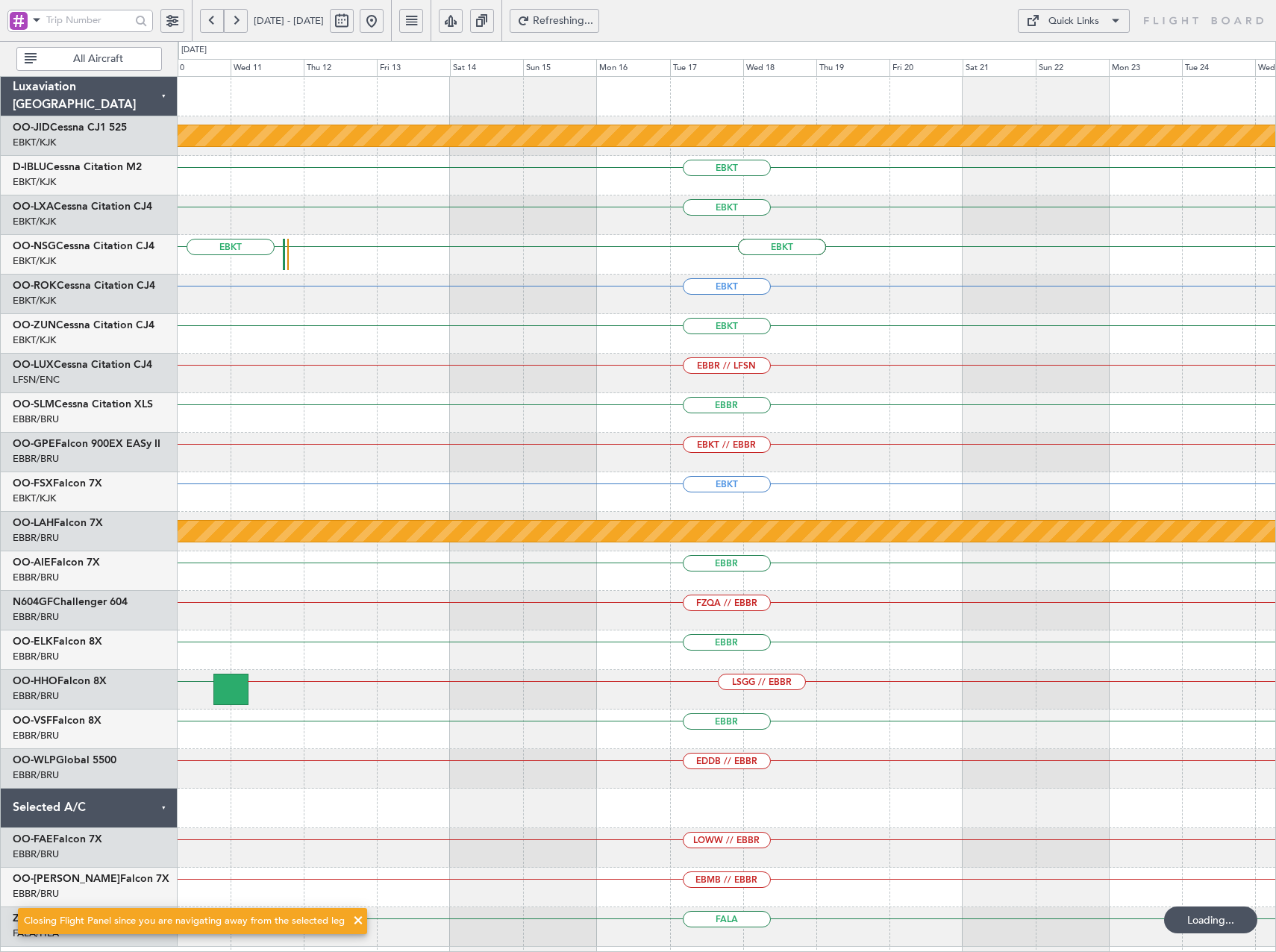
click at [209, 24] on button at bounding box center [212, 22] width 24 height 24
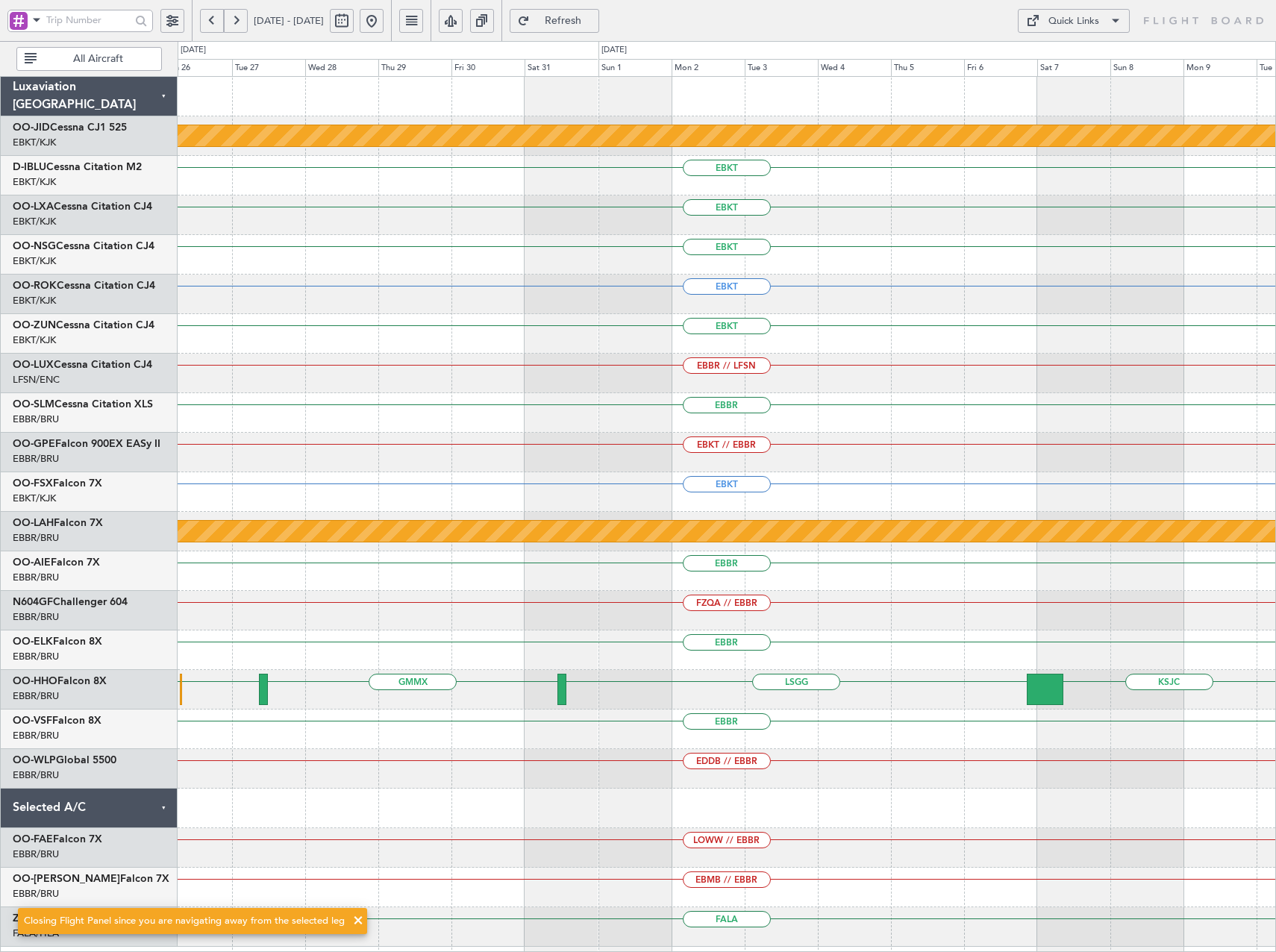
click at [234, 22] on button at bounding box center [236, 22] width 24 height 24
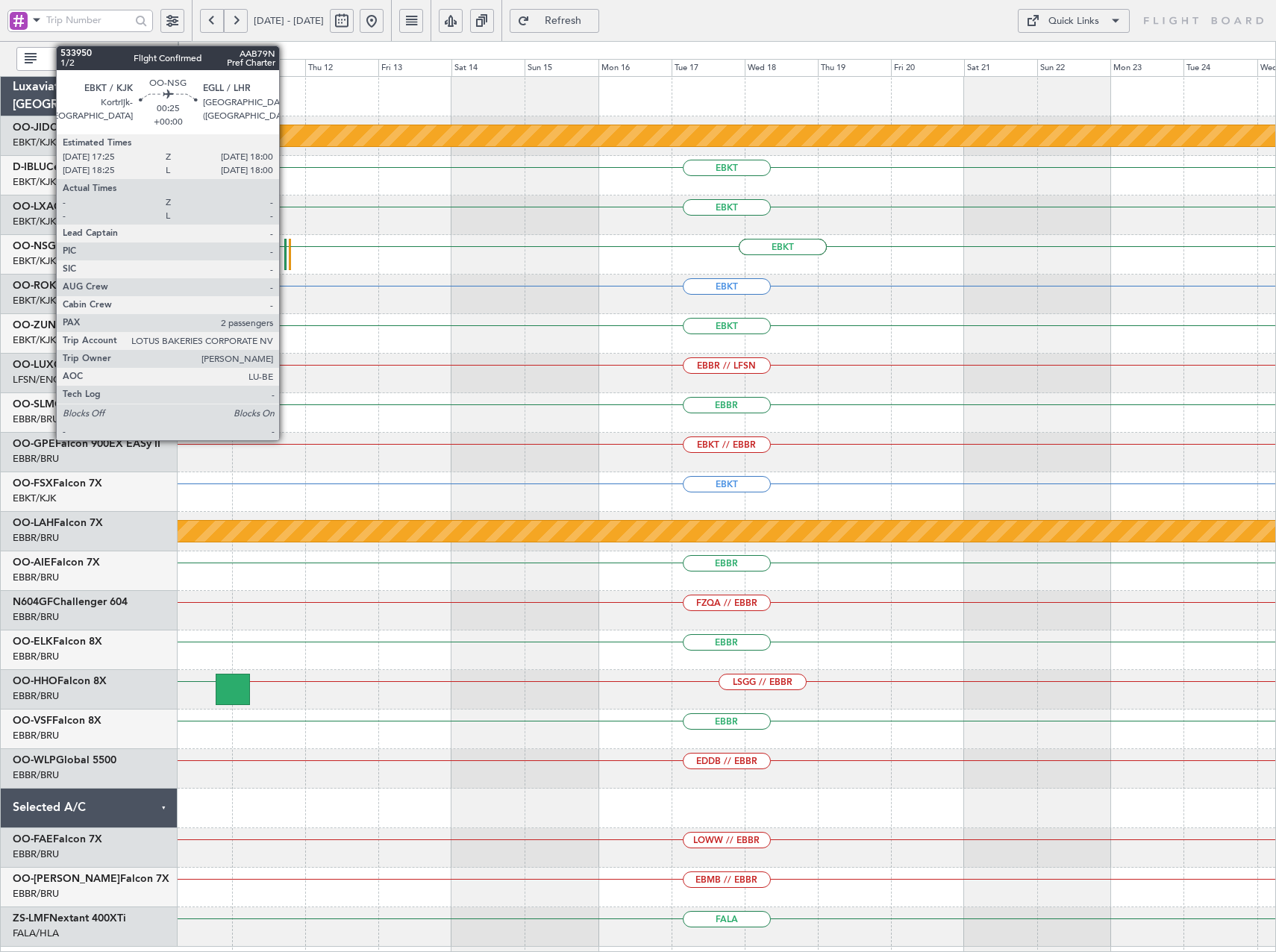
click at [285, 261] on div at bounding box center [285, 253] width 2 height 31
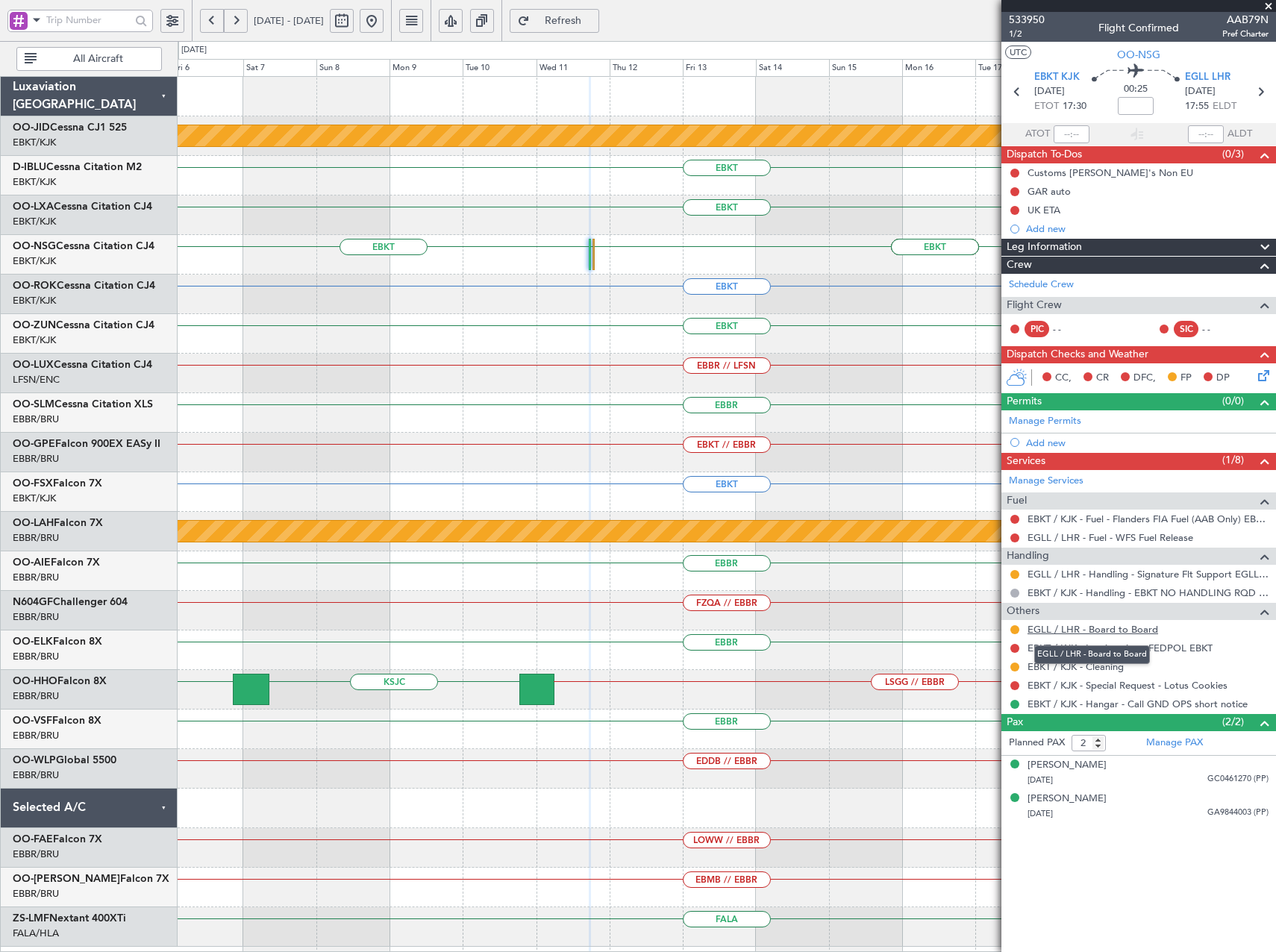
click at [1114, 629] on link "EGLL / LHR - Board to Board" at bounding box center [1093, 629] width 131 height 13
click at [384, 17] on button at bounding box center [371, 22] width 24 height 24
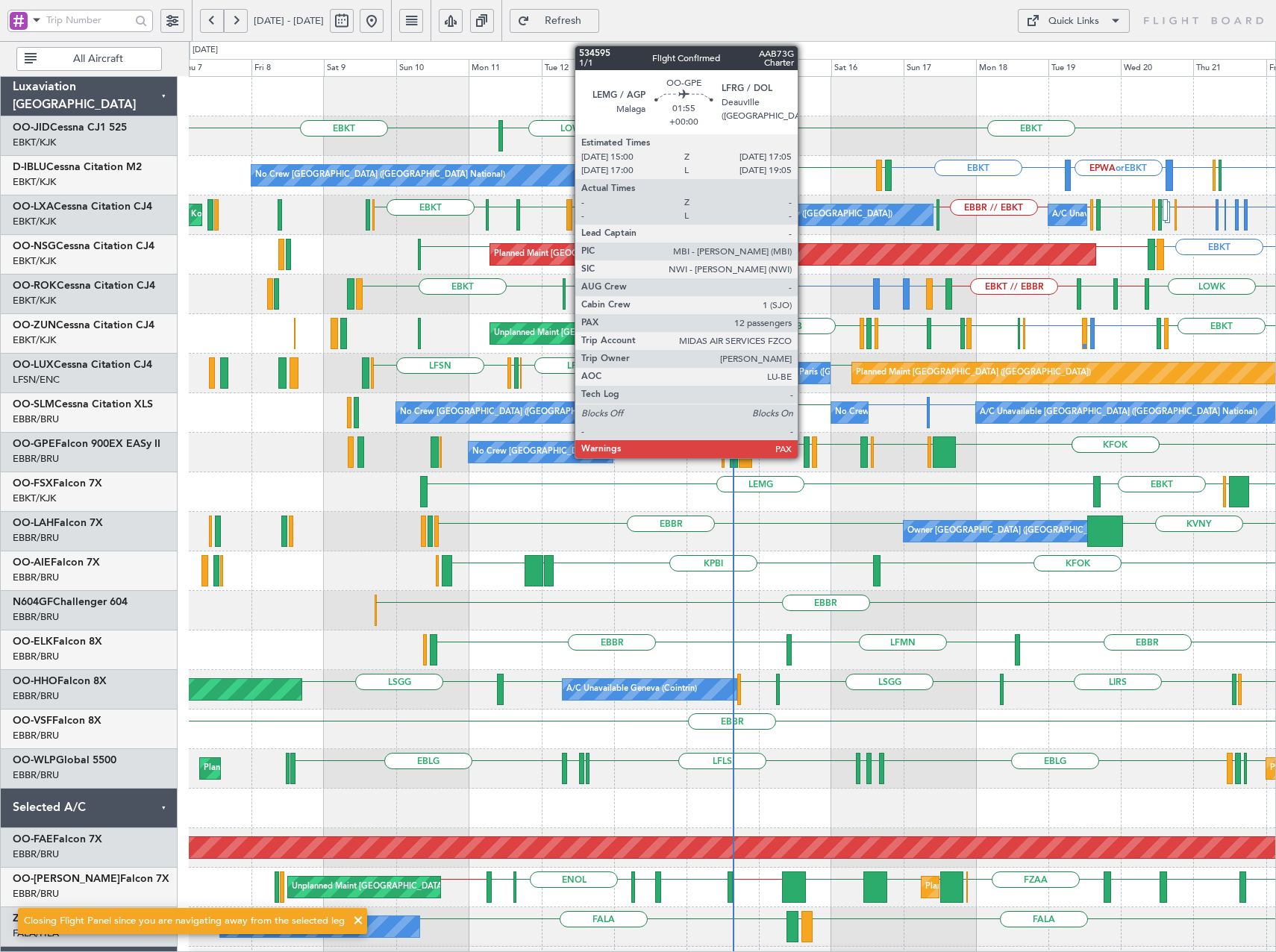
click at [805, 455] on div at bounding box center [806, 452] width 7 height 31
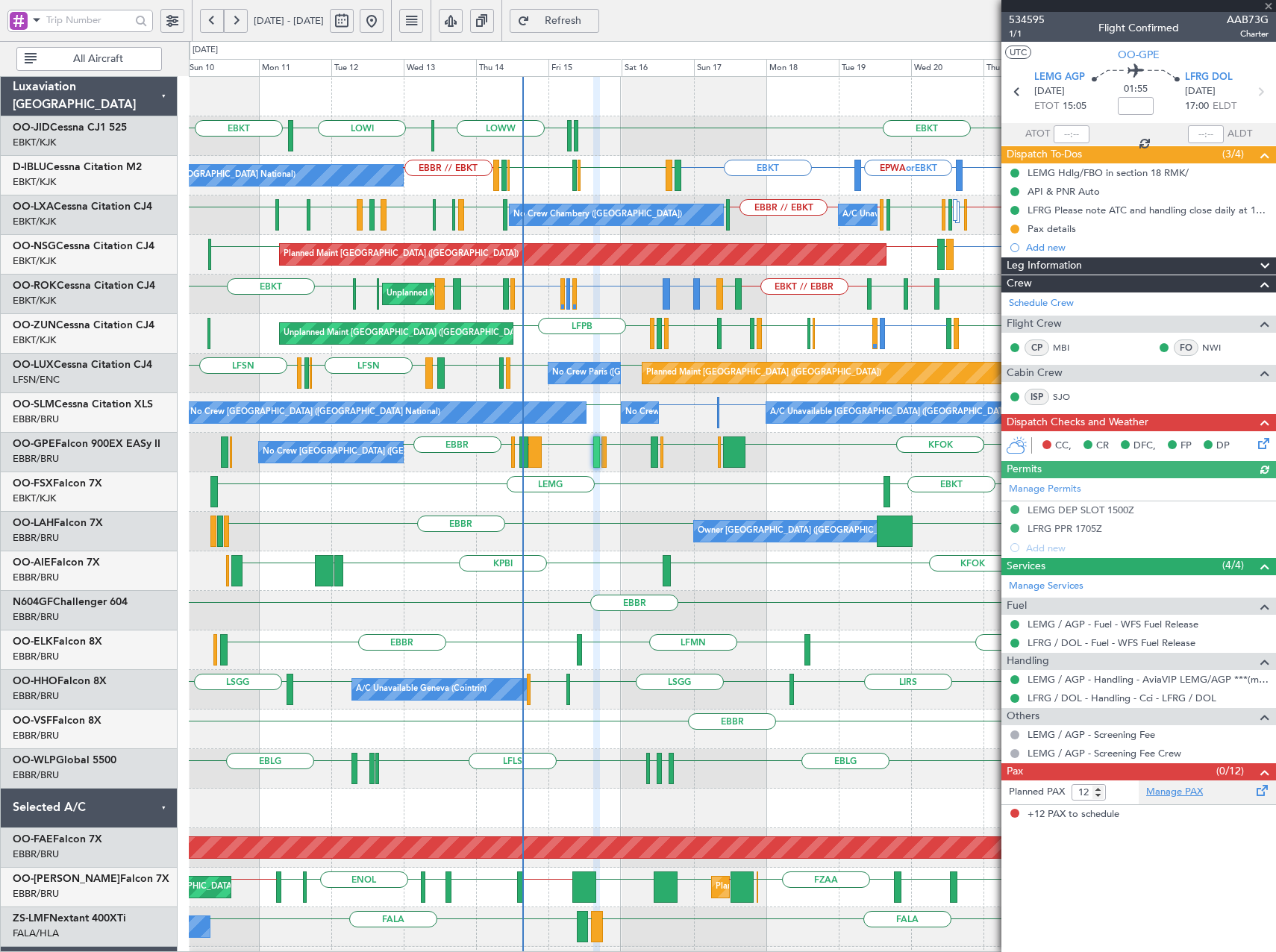
click at [1191, 794] on link "Manage PAX" at bounding box center [1174, 792] width 57 height 15
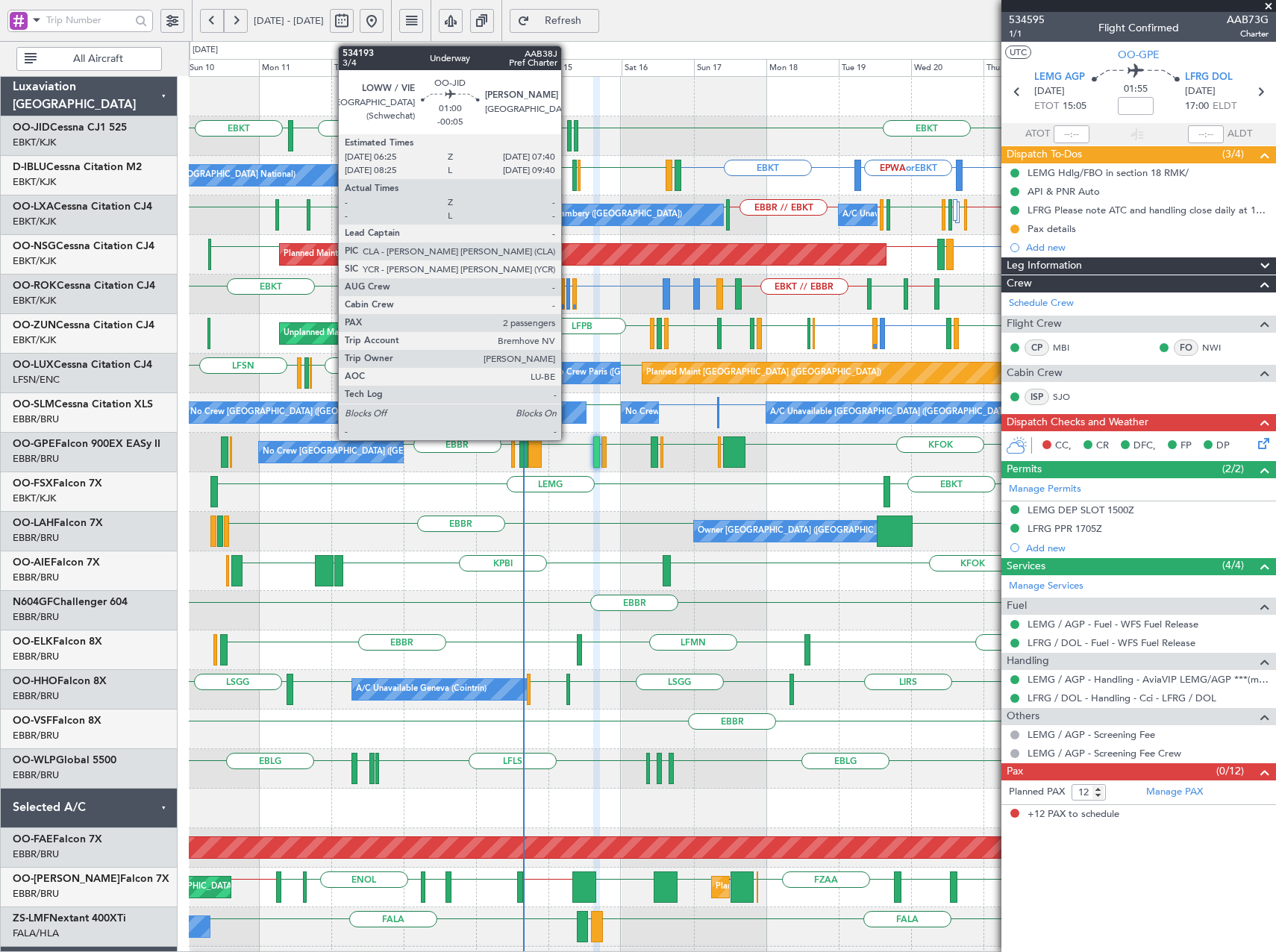
click at [568, 136] on div at bounding box center [569, 135] width 5 height 31
type input "-00:05"
type input "2"
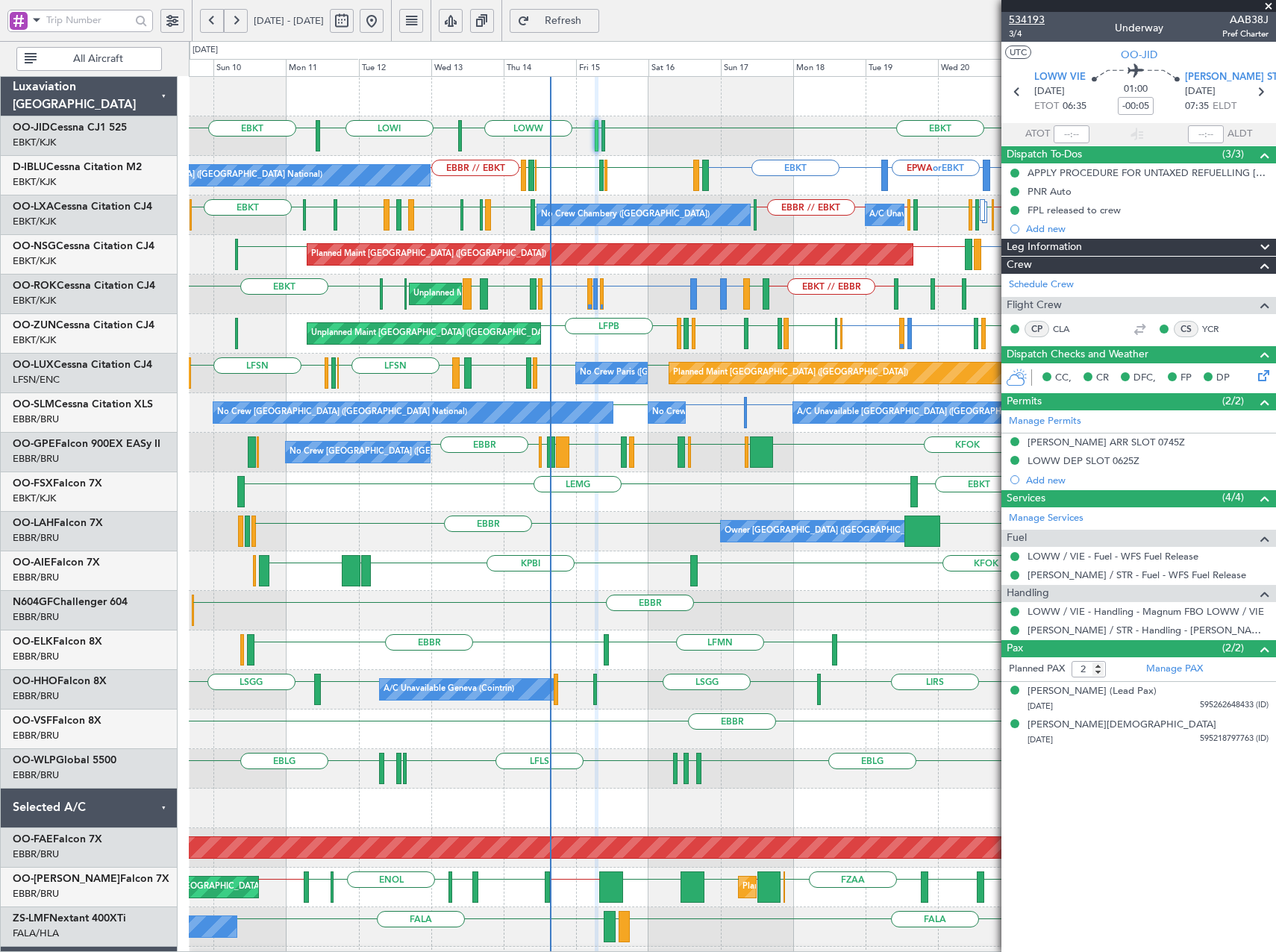
click at [1022, 17] on span "534193" at bounding box center [1026, 20] width 36 height 16
click at [599, 9] on button "Refresh" at bounding box center [555, 22] width 90 height 24
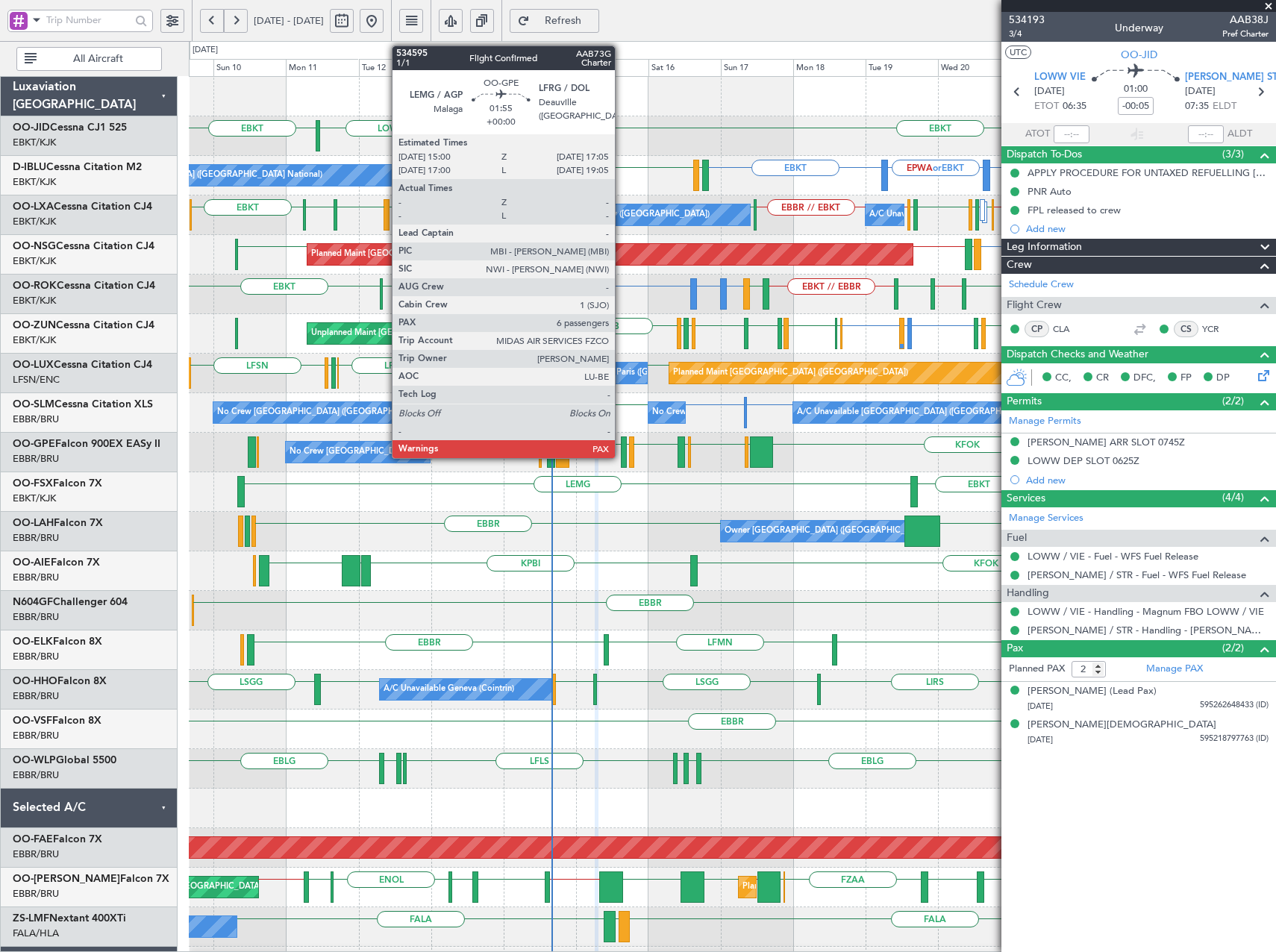
click at [621, 452] on div at bounding box center [624, 452] width 7 height 31
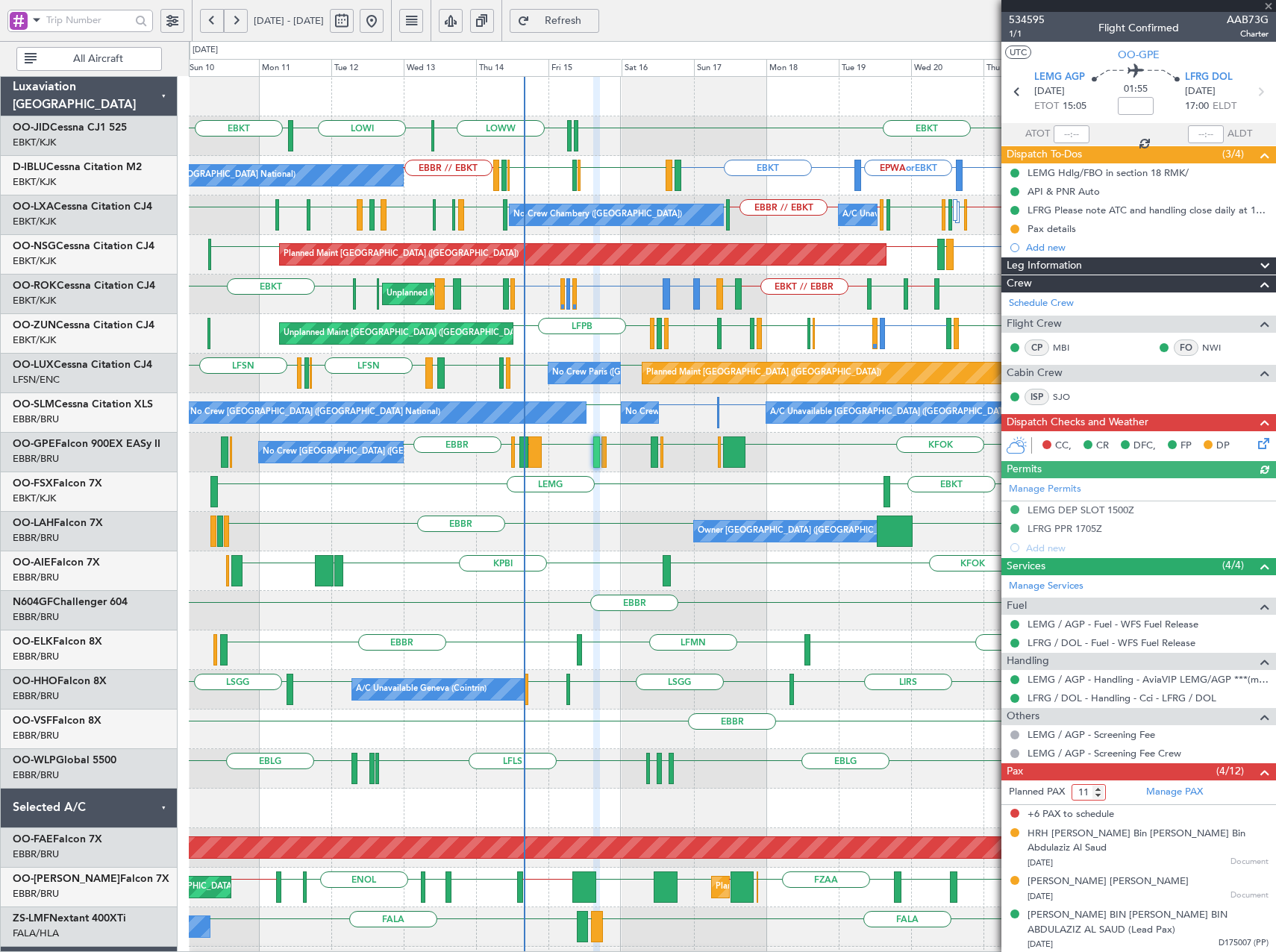
click at [1101, 795] on input "11" at bounding box center [1088, 792] width 35 height 17
click at [1101, 795] on input "10" at bounding box center [1088, 792] width 35 height 17
click at [1101, 795] on input "9" at bounding box center [1088, 792] width 35 height 17
click at [1101, 795] on input "8" at bounding box center [1088, 792] width 35 height 17
click at [1101, 795] on input "7" at bounding box center [1088, 792] width 35 height 17
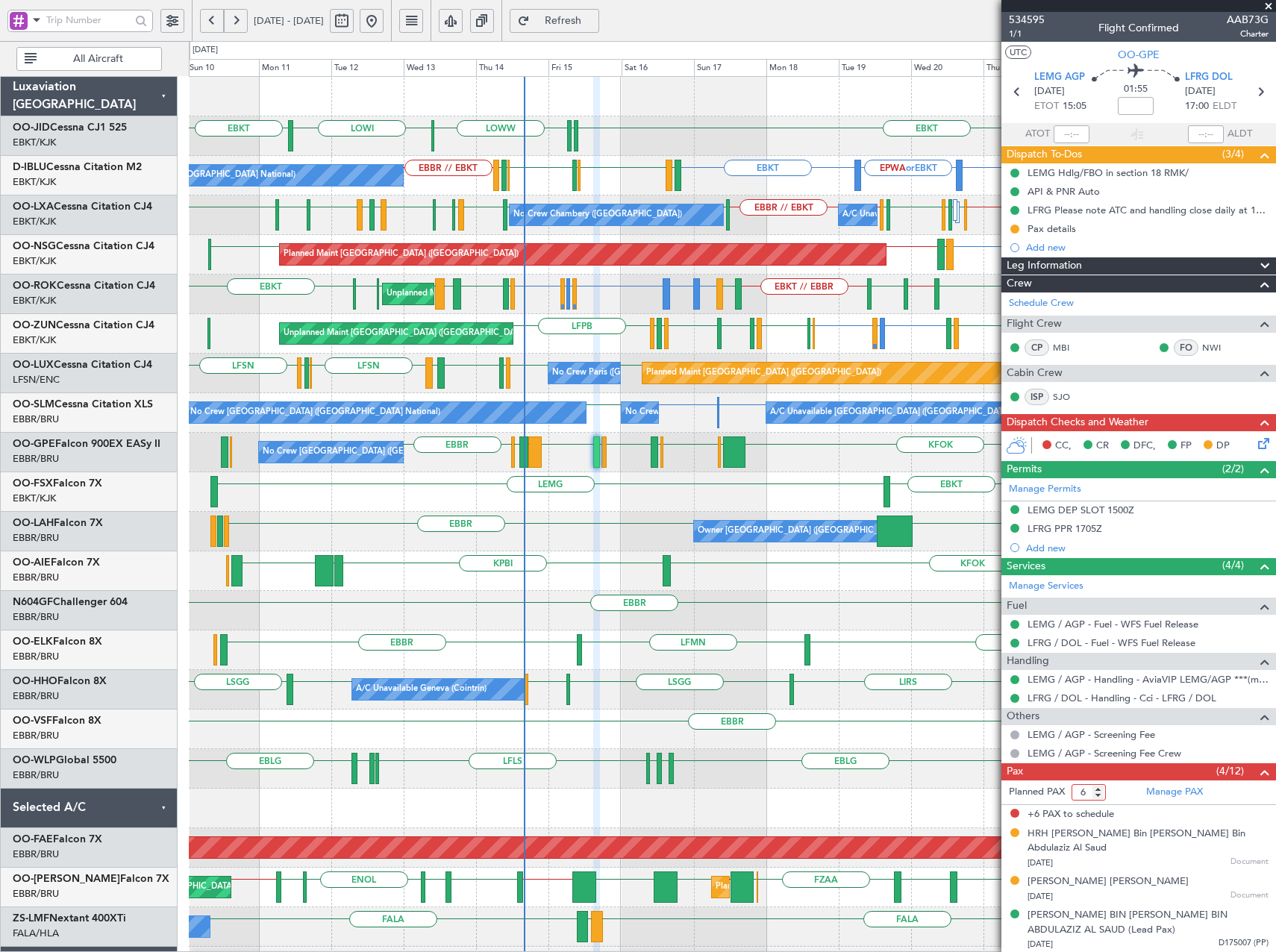
click at [1101, 795] on input "6" at bounding box center [1088, 792] width 35 height 17
type input "5"
click at [1101, 795] on input "5" at bounding box center [1088, 792] width 35 height 17
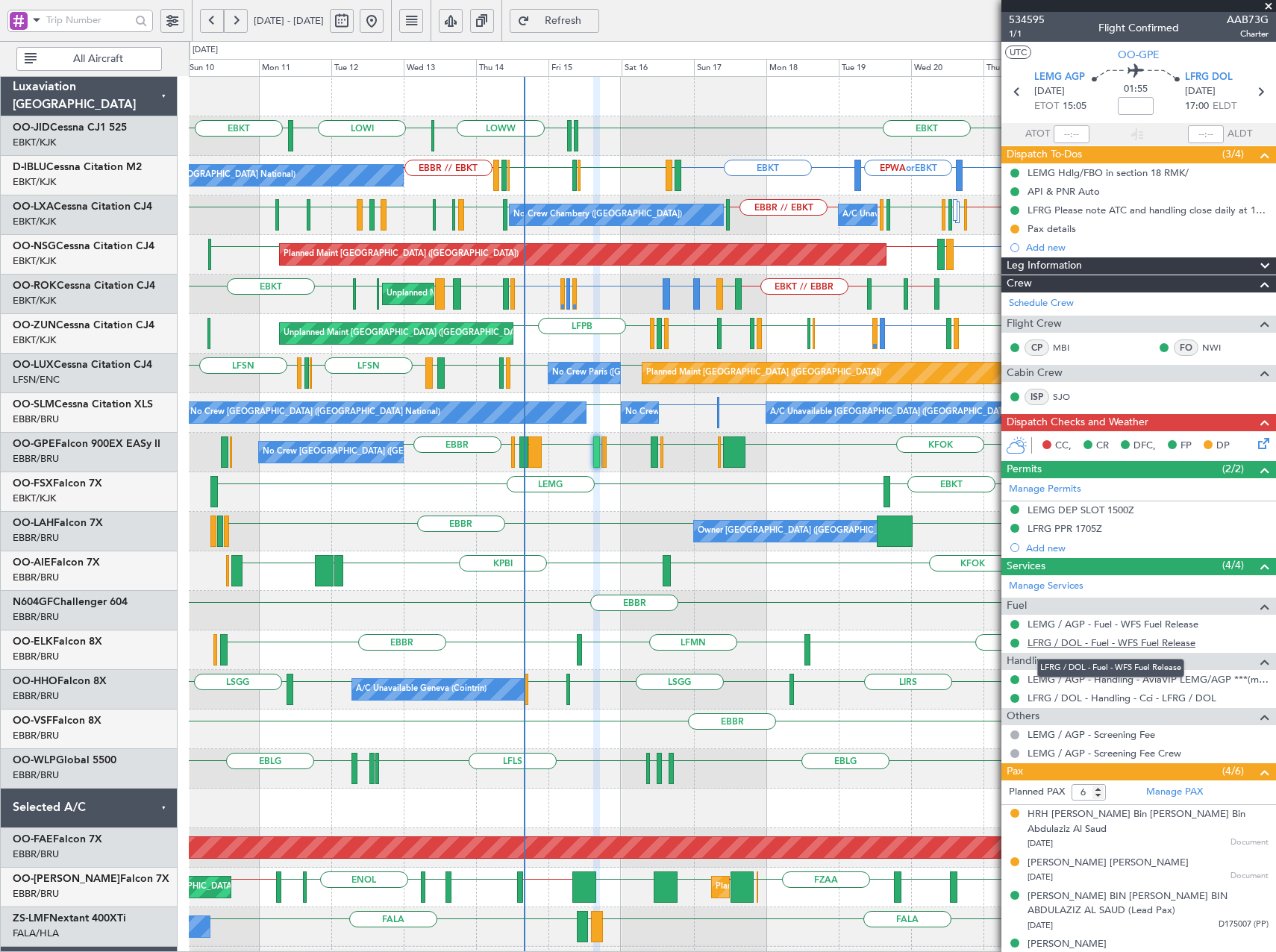
scroll to position [68, 0]
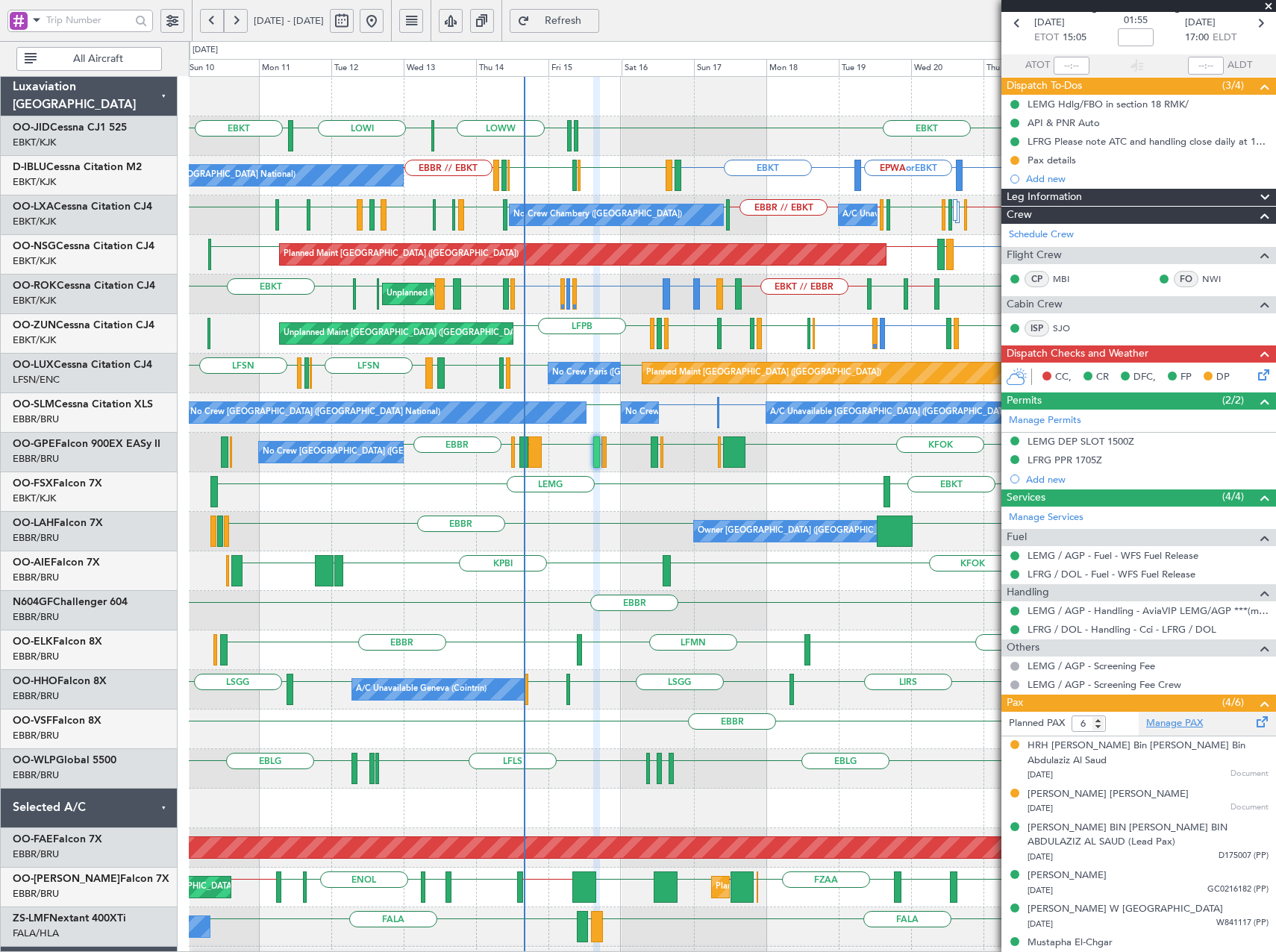
click at [1182, 720] on link "Manage PAX" at bounding box center [1174, 724] width 57 height 15
click at [594, 24] on span "Refresh" at bounding box center [562, 21] width 61 height 10
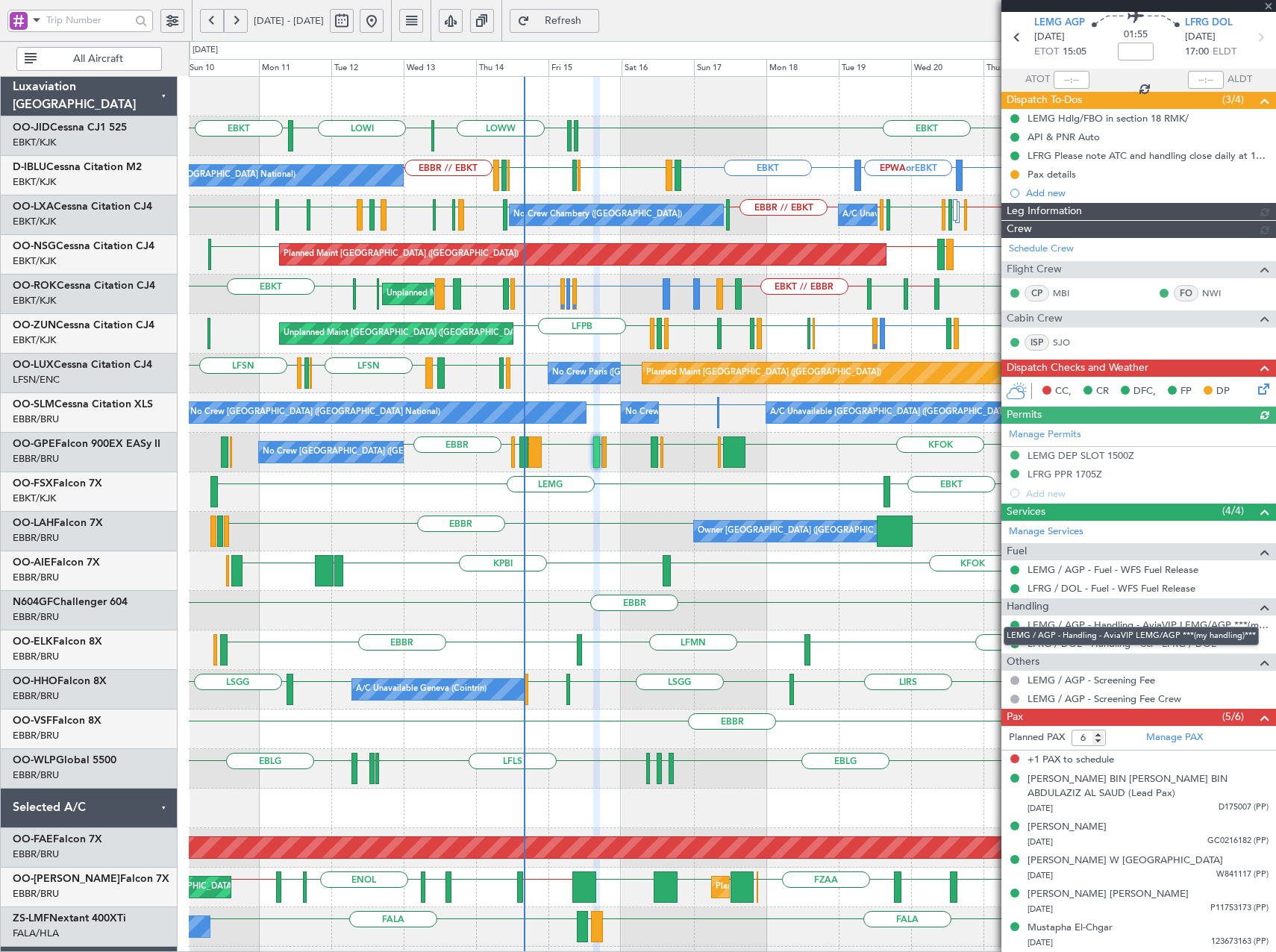
scroll to position [53, 0]
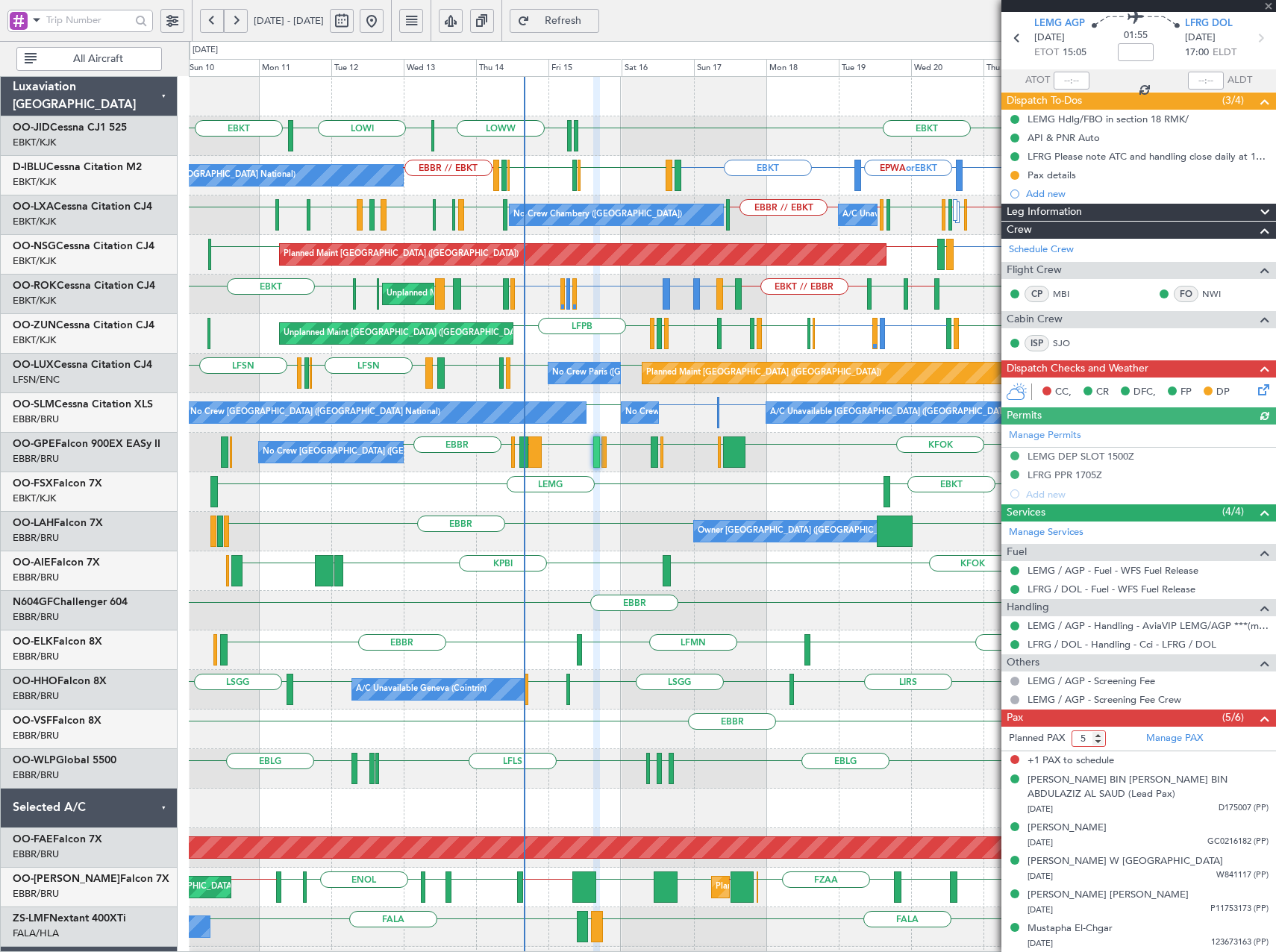
type input "5"
click at [1100, 743] on input "5" at bounding box center [1088, 739] width 35 height 17
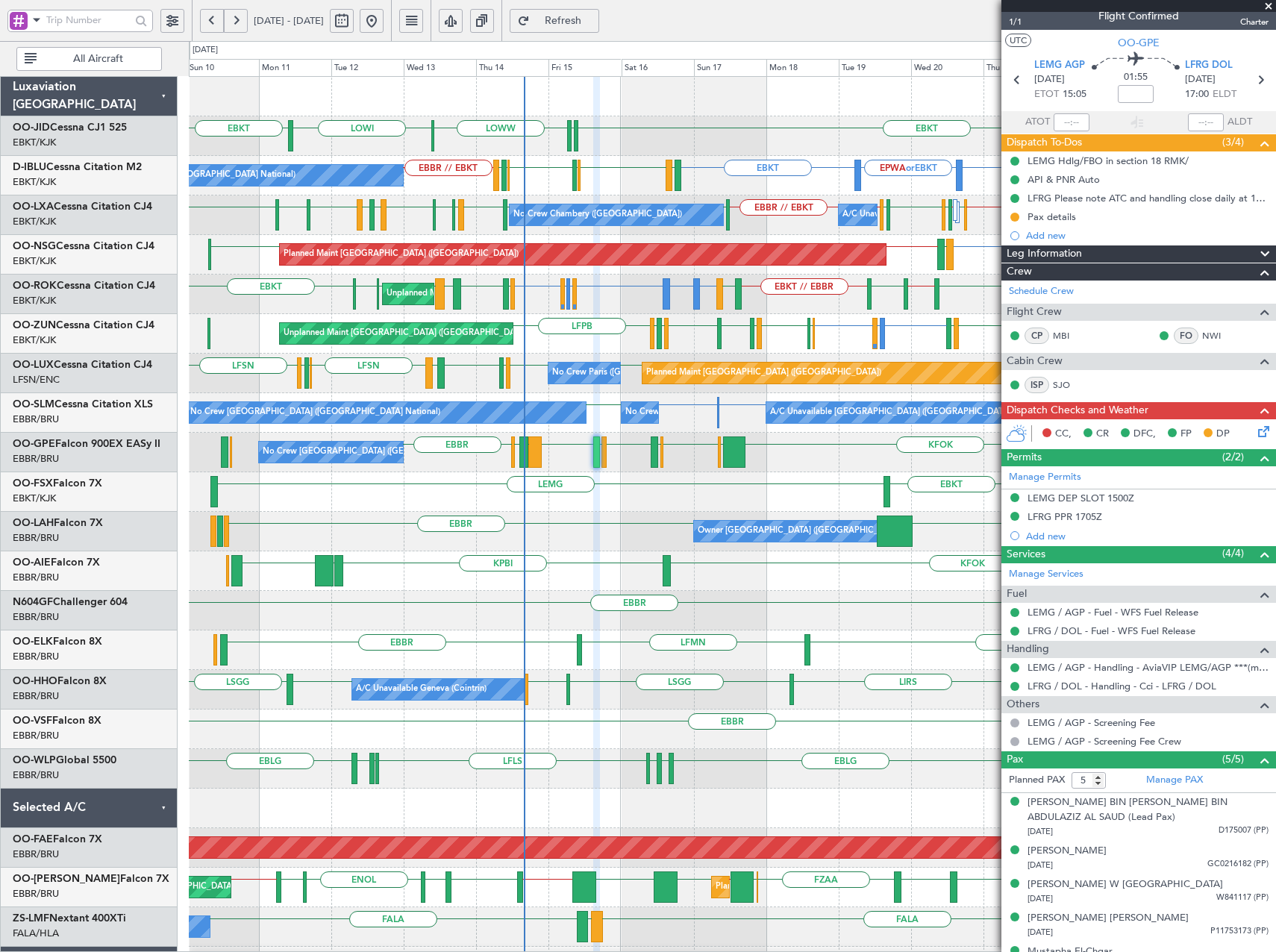
scroll to position [0, 0]
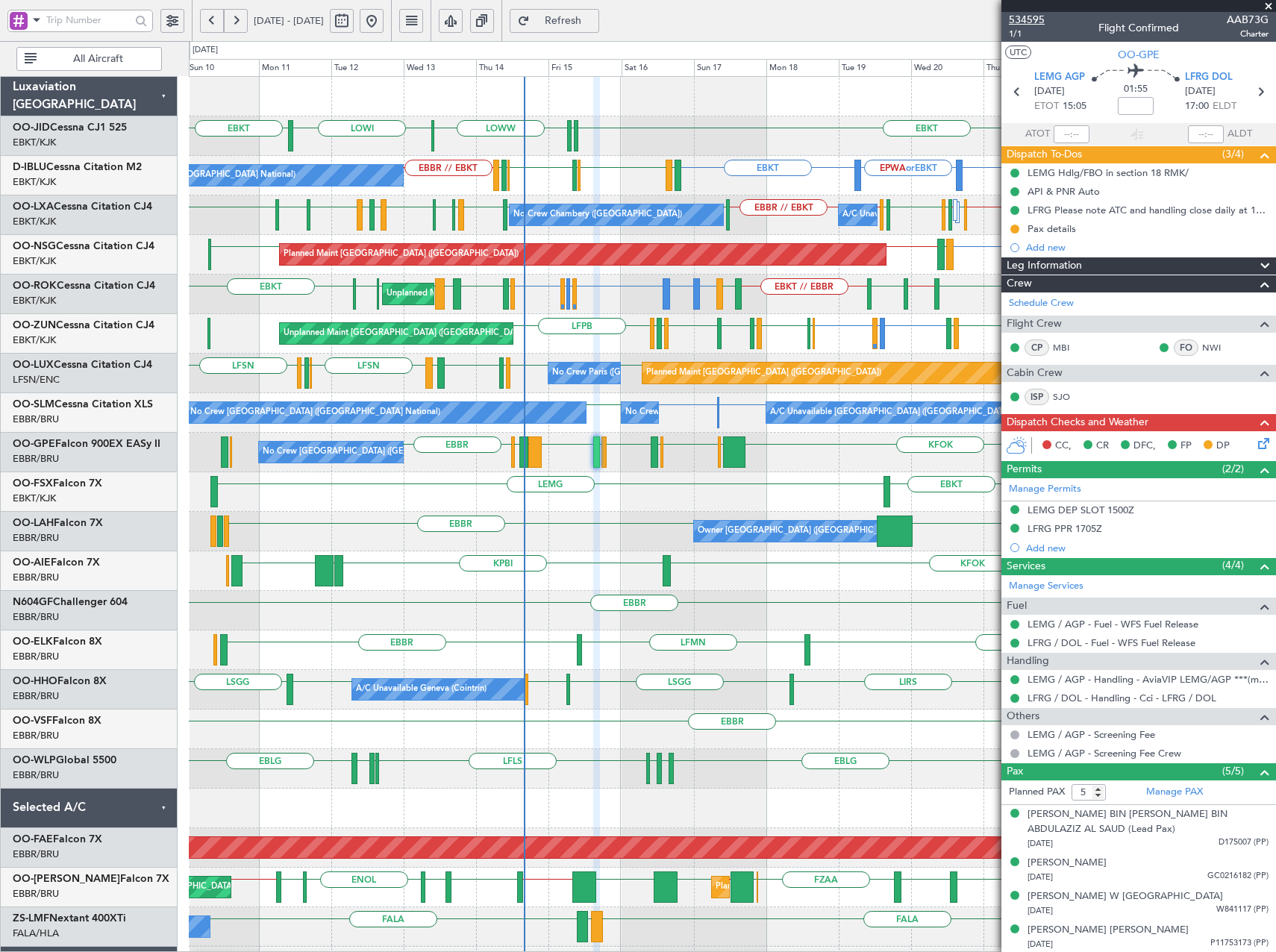
click at [1033, 17] on span "534595" at bounding box center [1026, 20] width 36 height 16
click at [1078, 817] on div "[PERSON_NAME] BIN [PERSON_NAME] BIN ABDULAZIZ AL SAUD (Lead Pax)" at bounding box center [1148, 821] width 241 height 29
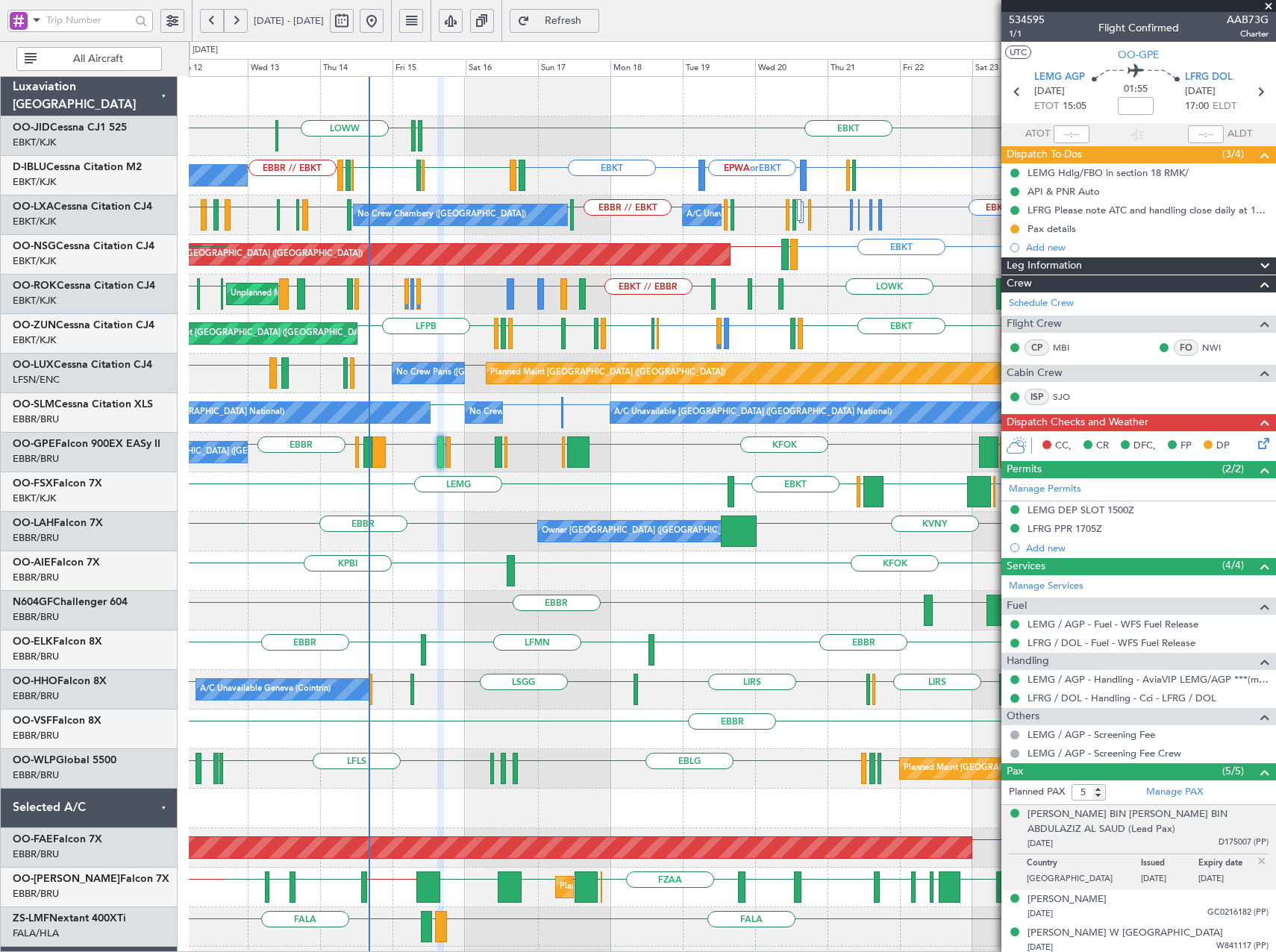
click at [631, 197] on div "EBKT [PERSON_NAME] LOWW LOWI EBKT EBKT EBKT EPWA or EBKT EBKT EBKT EGJJ EBKT EH…" at bounding box center [732, 570] width 1086 height 988
